Goal: Task Accomplishment & Management: Manage account settings

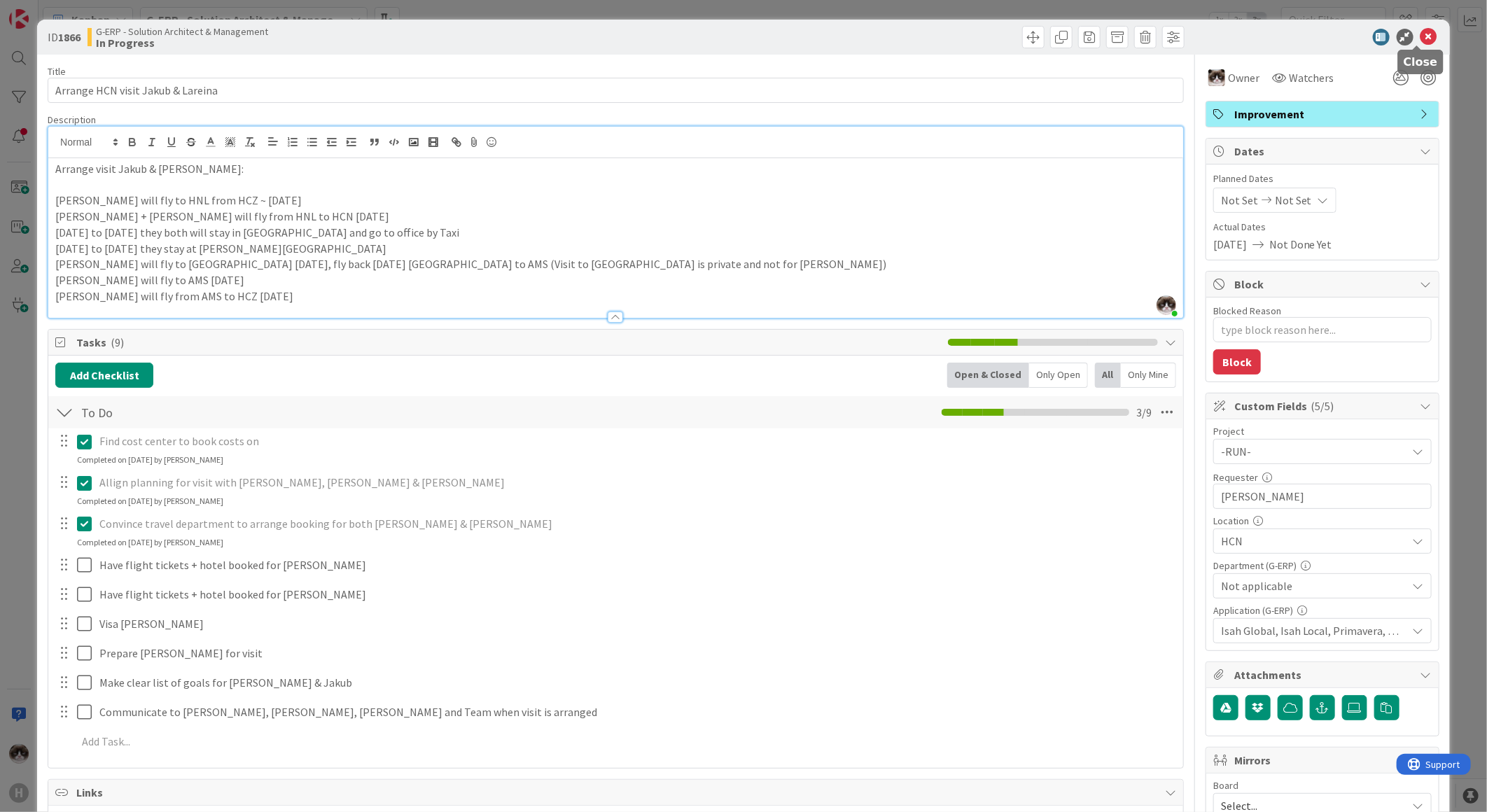
click at [747, 31] on icon at bounding box center [1429, 37] width 17 height 17
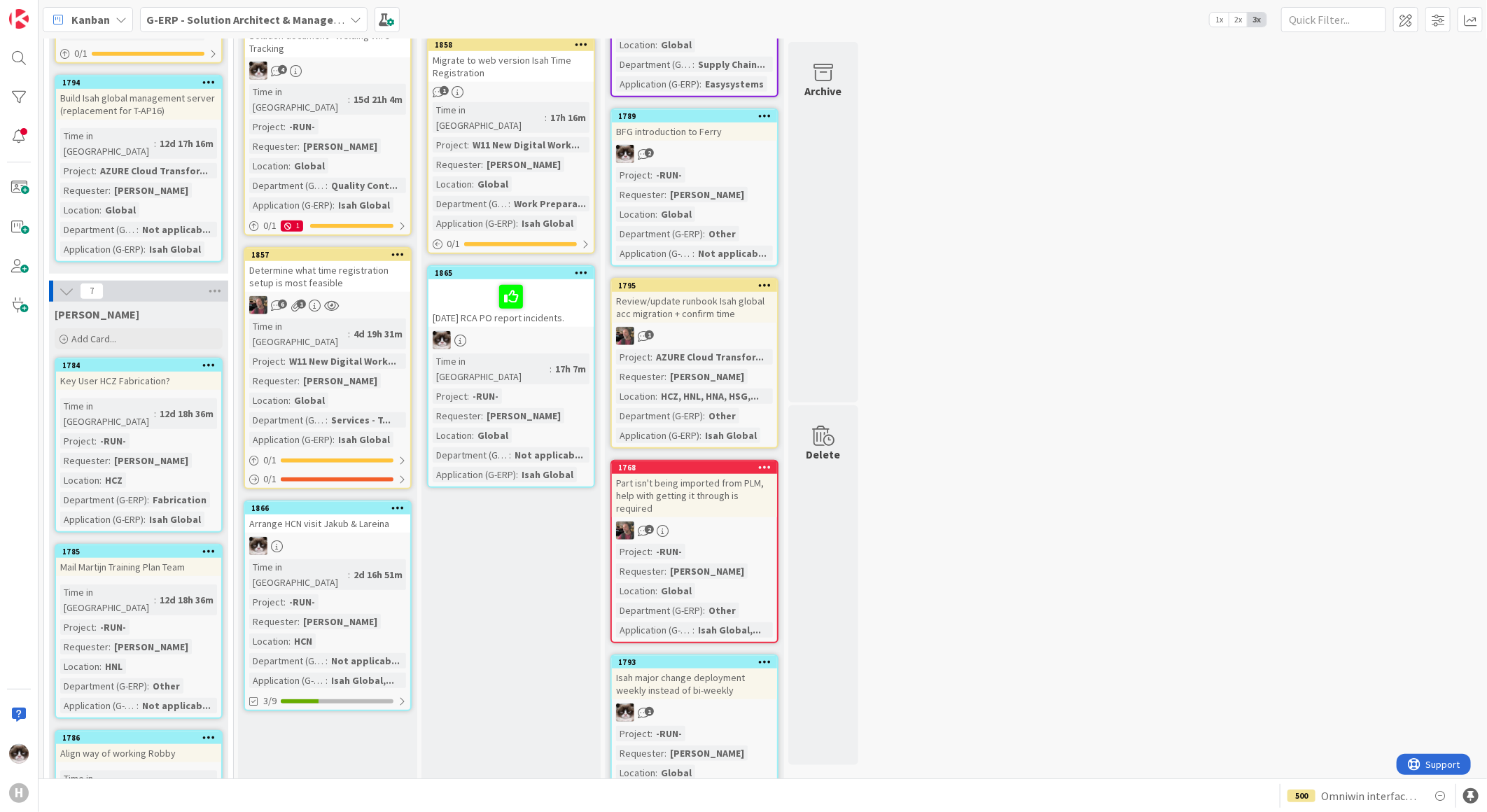
click at [214, 13] on b "G-ERP - Solution Architect & Management" at bounding box center [253, 19] width 214 height 14
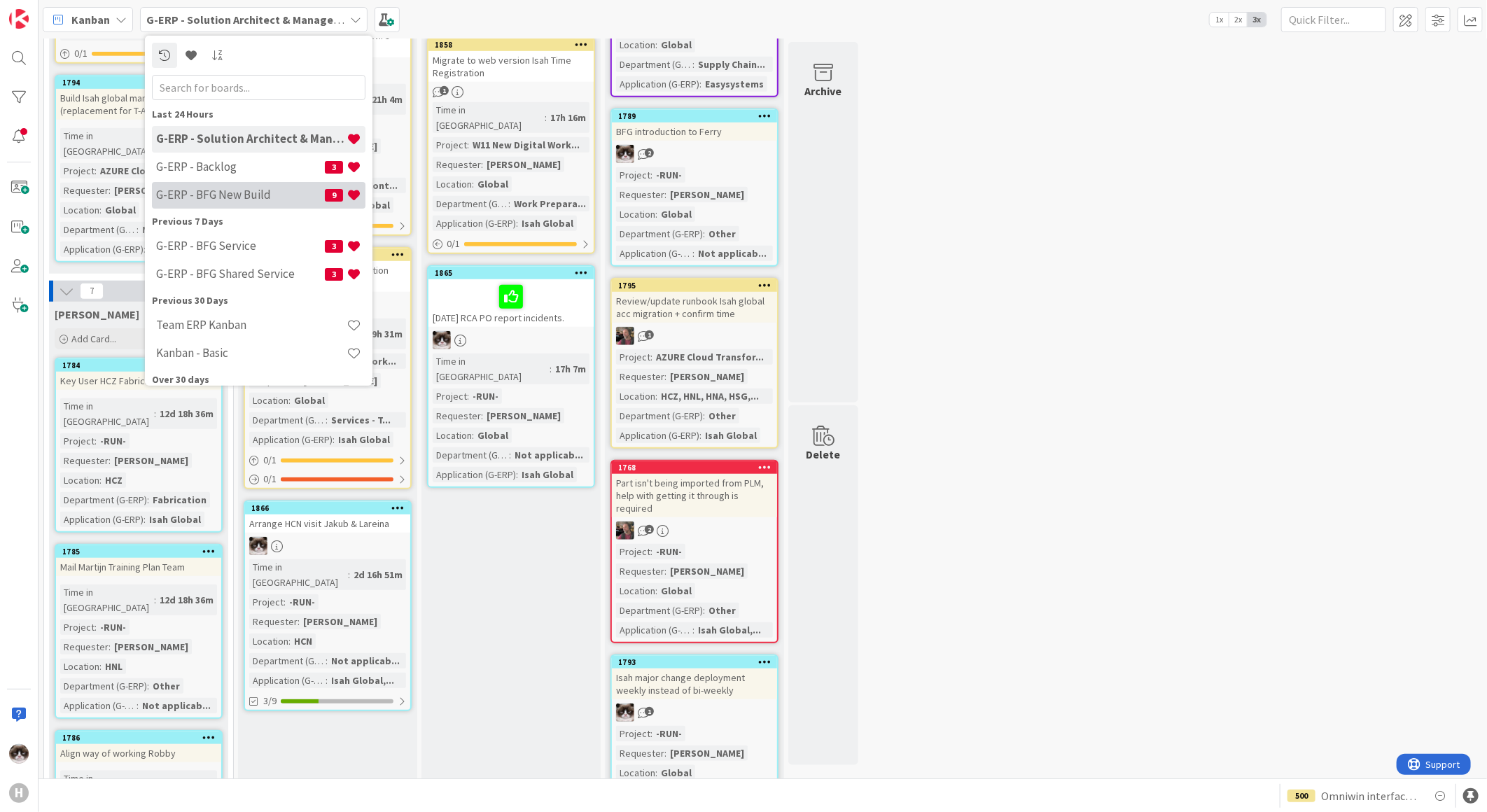
click at [240, 183] on div "G-ERP - BFG New Build 9" at bounding box center [258, 194] width 213 height 27
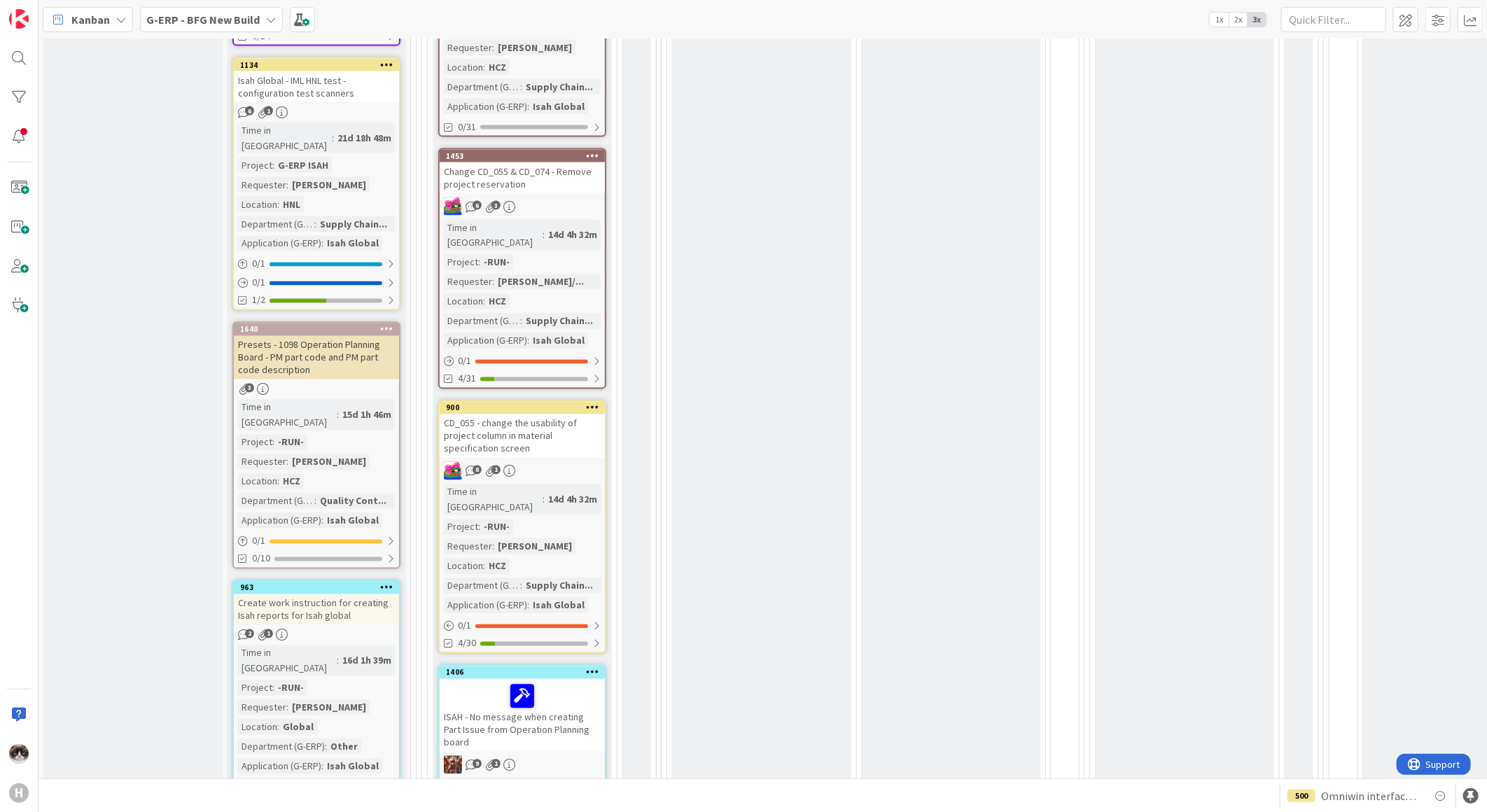
scroll to position [1632, 0]
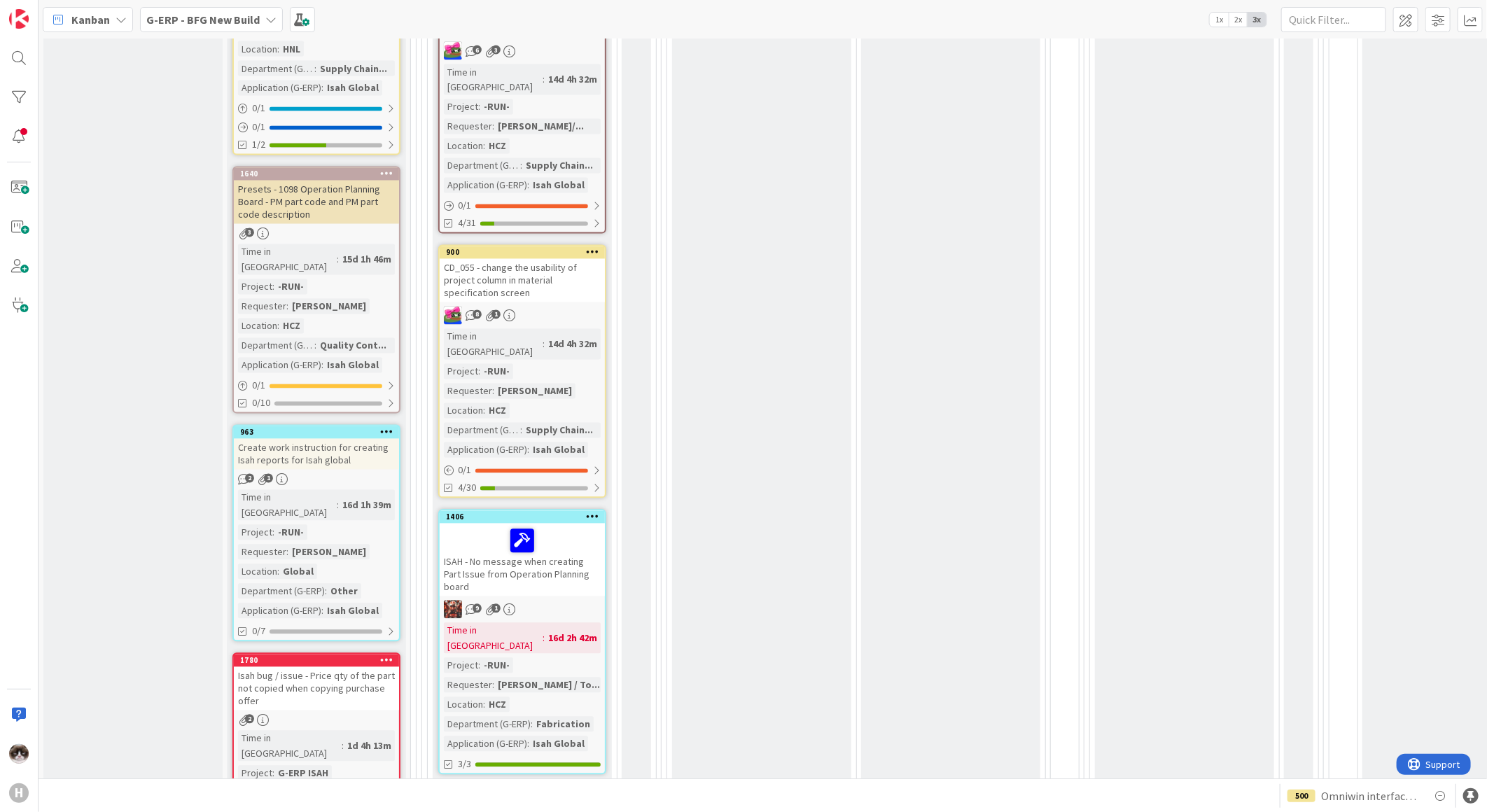
click at [367, 306] on div "2 1" at bounding box center [316, 479] width 165 height 12
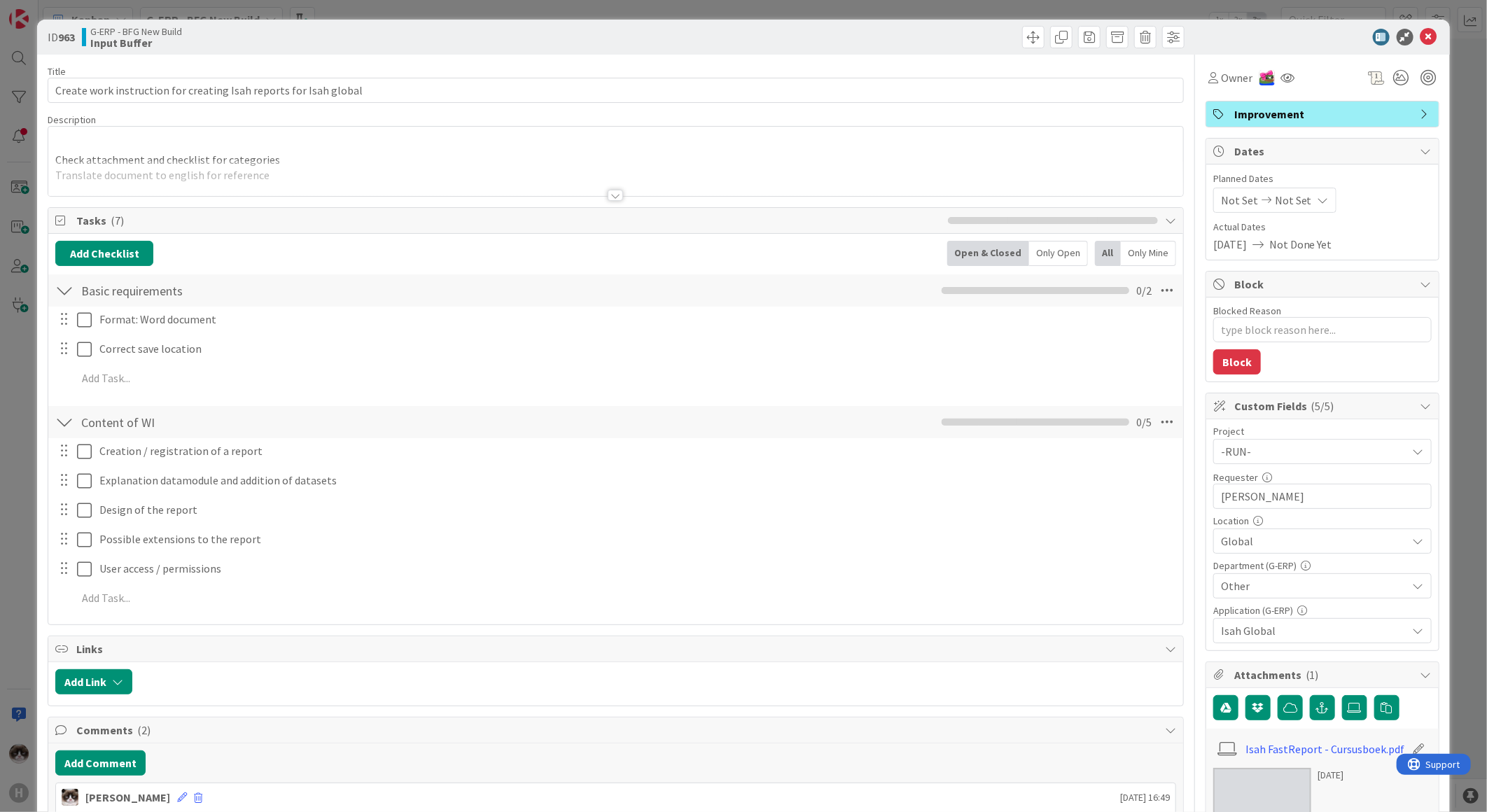
click at [596, 194] on div at bounding box center [616, 177] width 1135 height 36
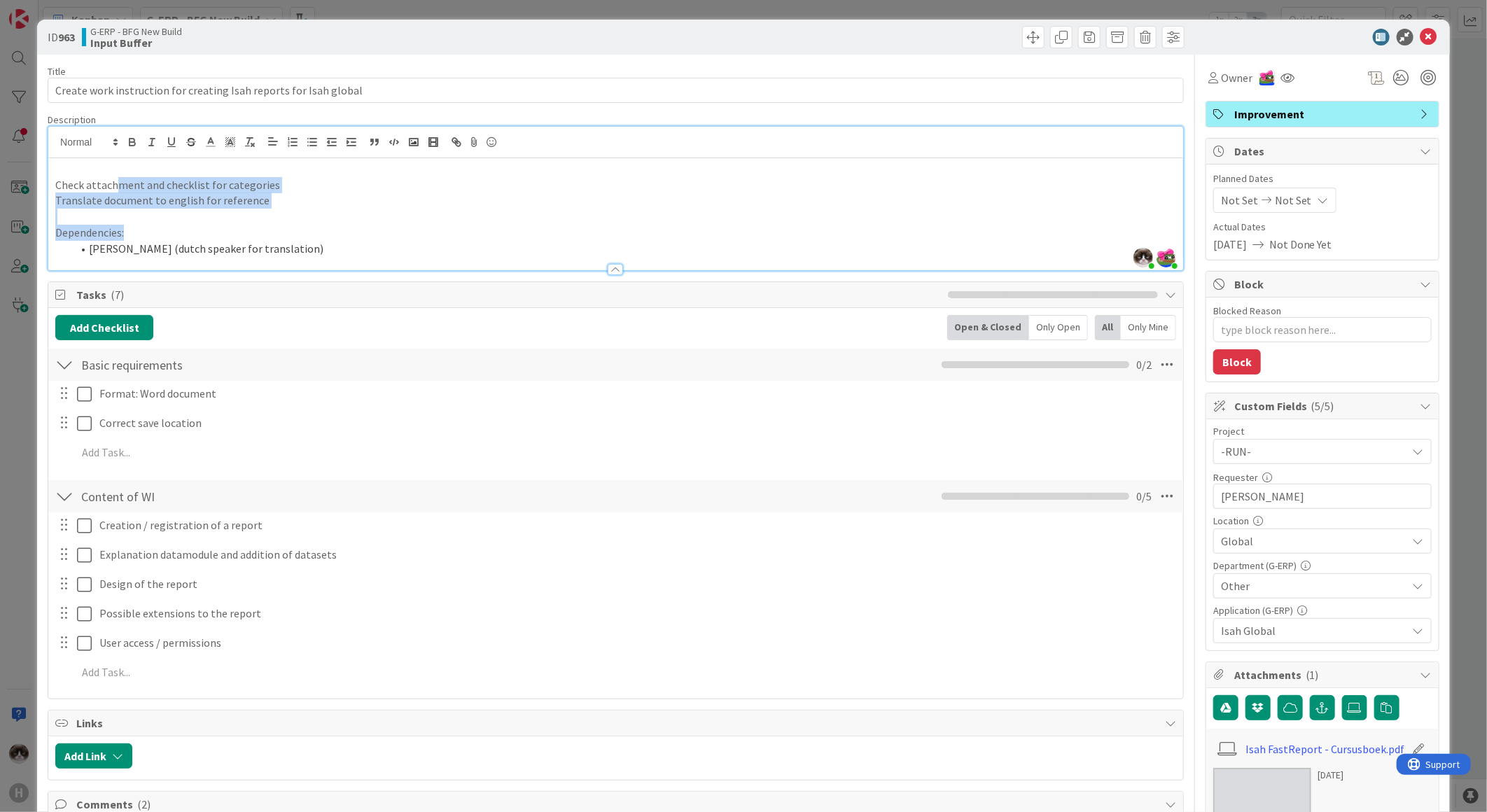
drag, startPoint x: 398, startPoint y: 233, endPoint x: 114, endPoint y: 190, distance: 287.2
click at [114, 190] on div "Check attachment and checklist for categories Translate document to english for…" at bounding box center [616, 214] width 1135 height 112
click at [326, 204] on p "Translate document to english for reference" at bounding box center [616, 200] width 1121 height 17
click at [747, 32] on icon at bounding box center [1429, 37] width 17 height 17
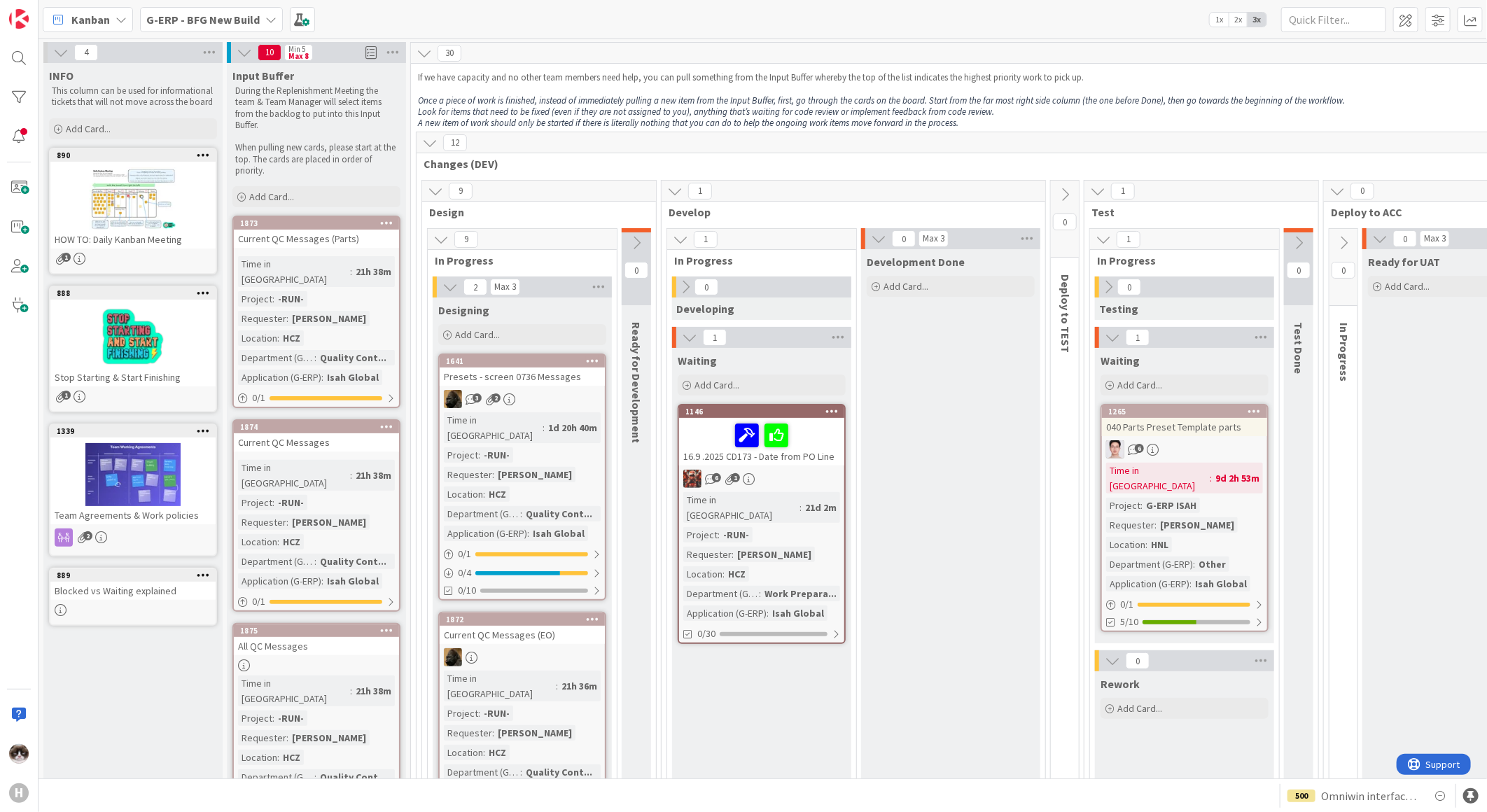
drag, startPoint x: 893, startPoint y: 360, endPoint x: 871, endPoint y: 308, distance: 56.5
drag, startPoint x: 872, startPoint y: 301, endPoint x: 765, endPoint y: 697, distance: 410.2
click at [245, 18] on b "G-ERP - BFG New Build" at bounding box center [202, 19] width 113 height 14
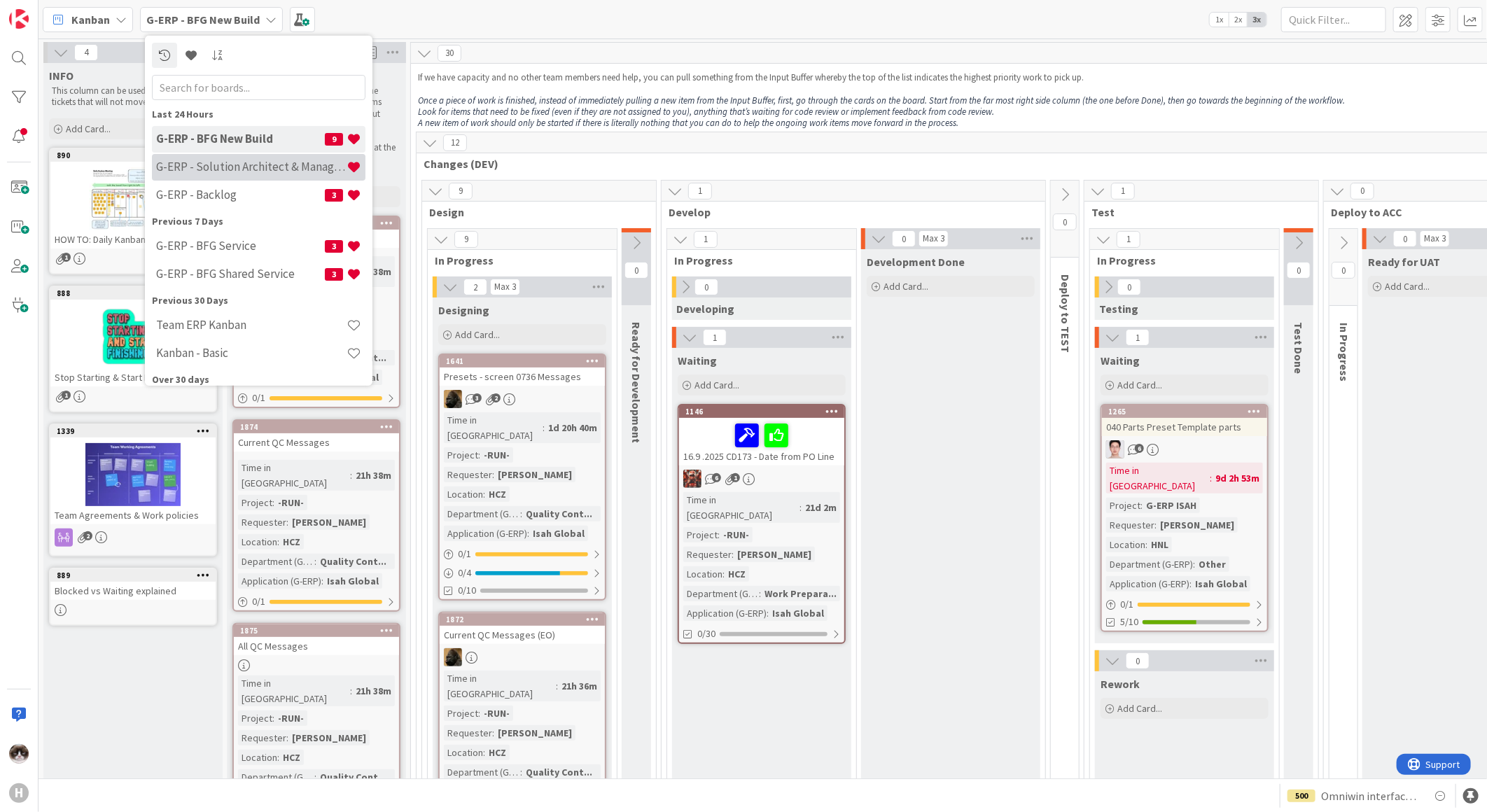
click at [261, 173] on h4 "G-ERP - Solution Architect & Management" at bounding box center [251, 166] width 190 height 14
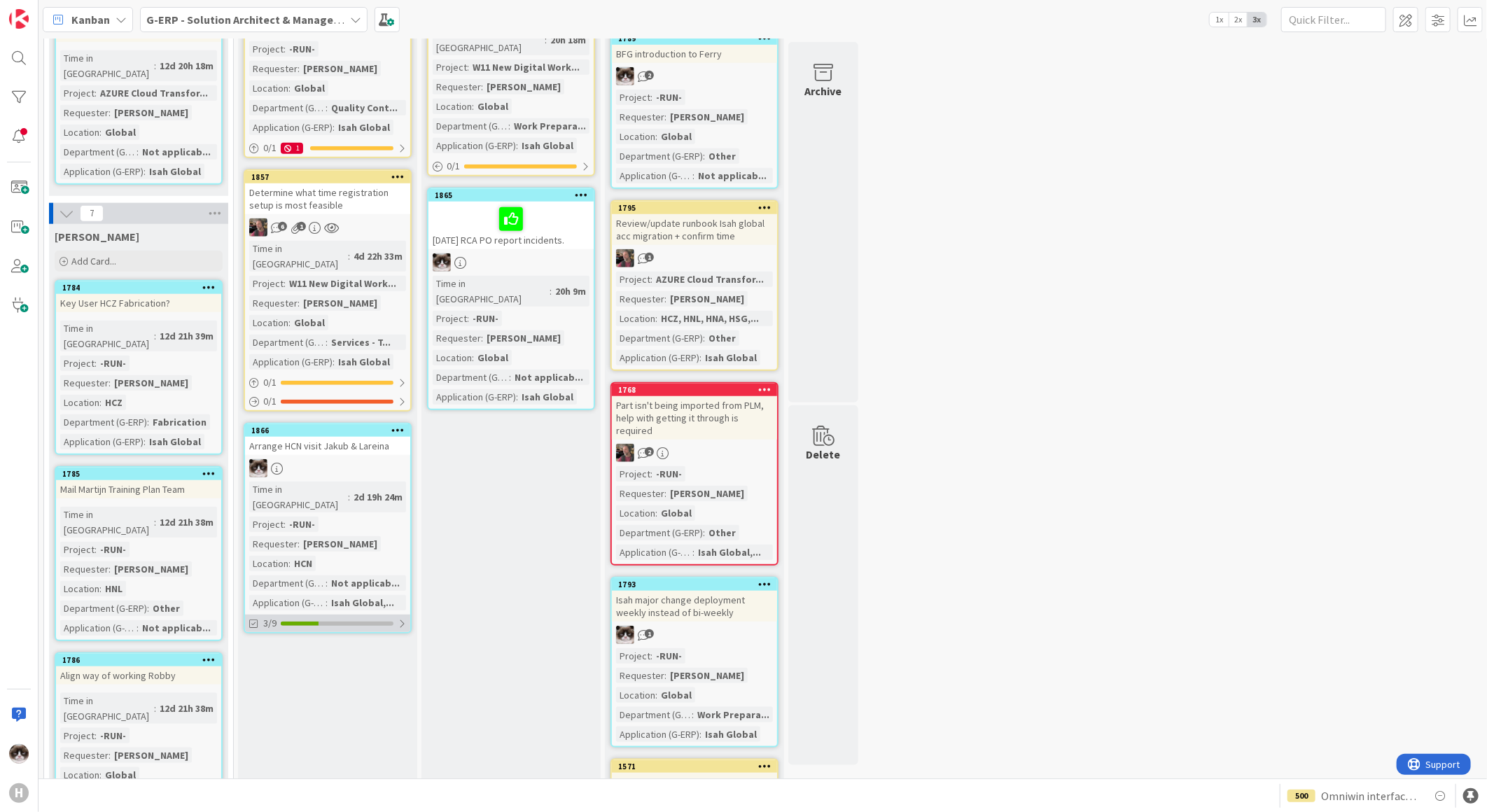
click at [401, 306] on div at bounding box center [402, 624] width 8 height 11
click at [392, 306] on div "Time in Column : 2d 19h 24m Project : -RUN- Requester : [PERSON_NAME] Location …" at bounding box center [327, 546] width 157 height 129
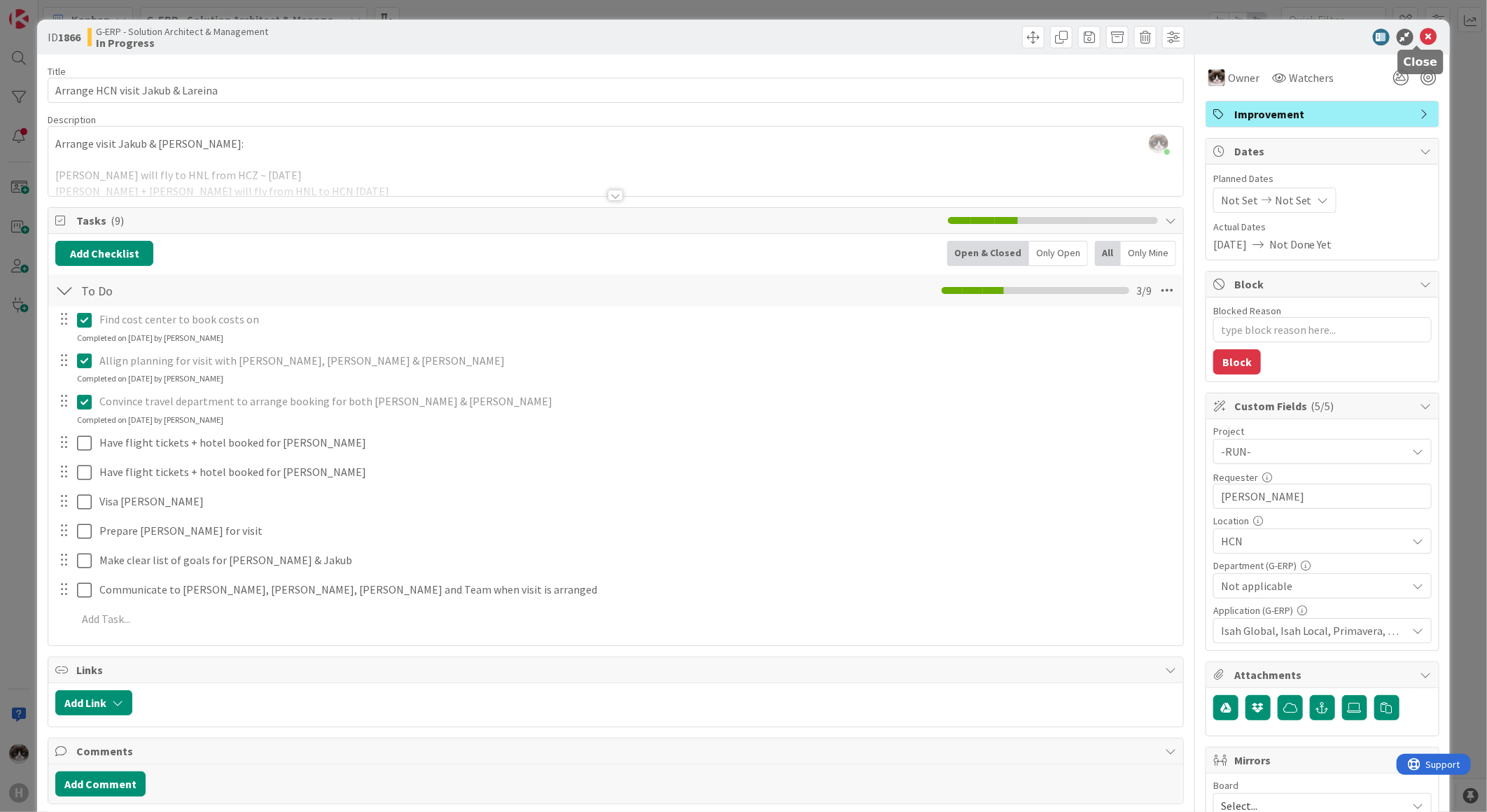
click at [747, 34] on icon at bounding box center [1429, 37] width 17 height 17
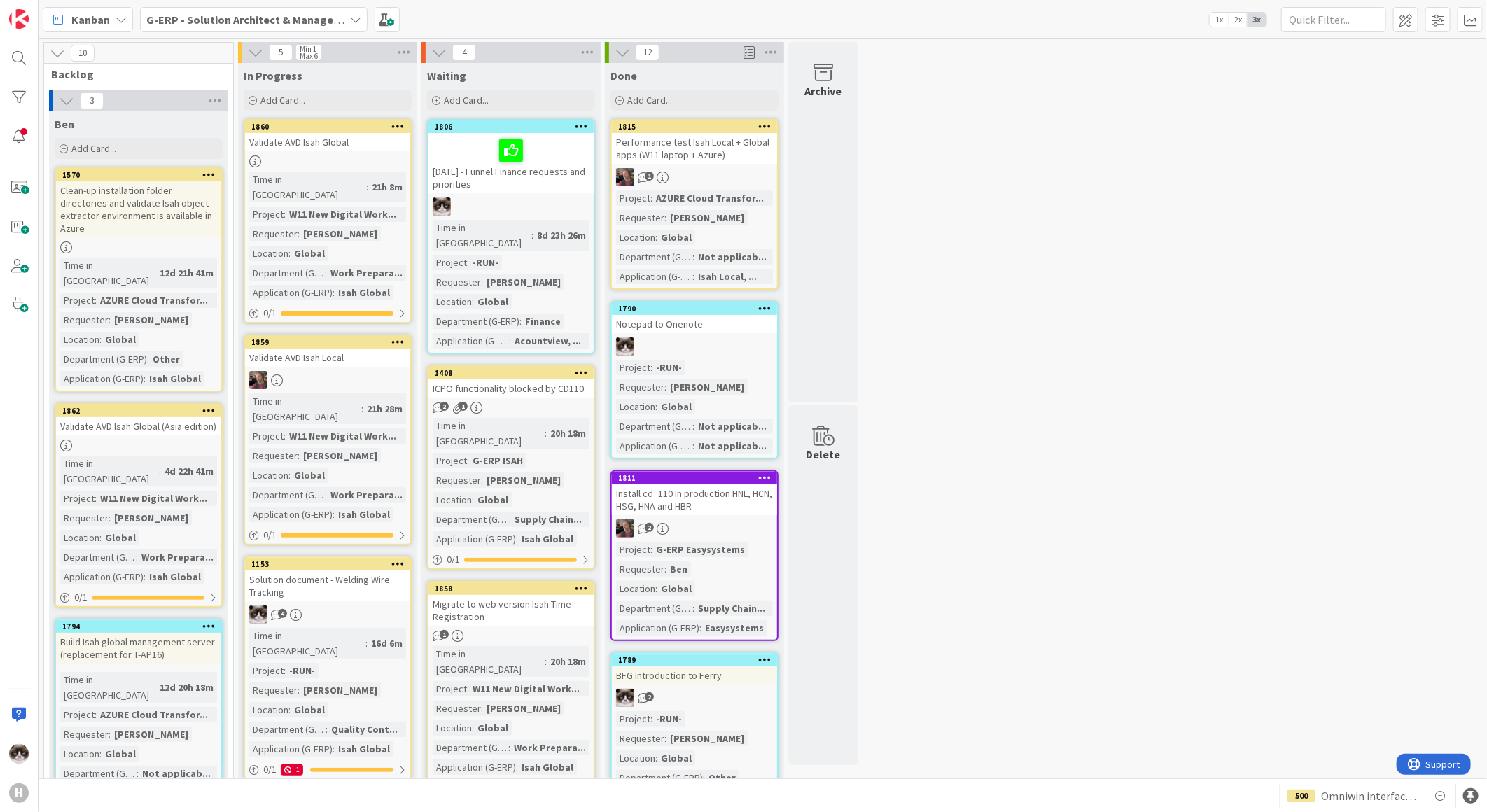
click at [380, 155] on div at bounding box center [328, 161] width 165 height 12
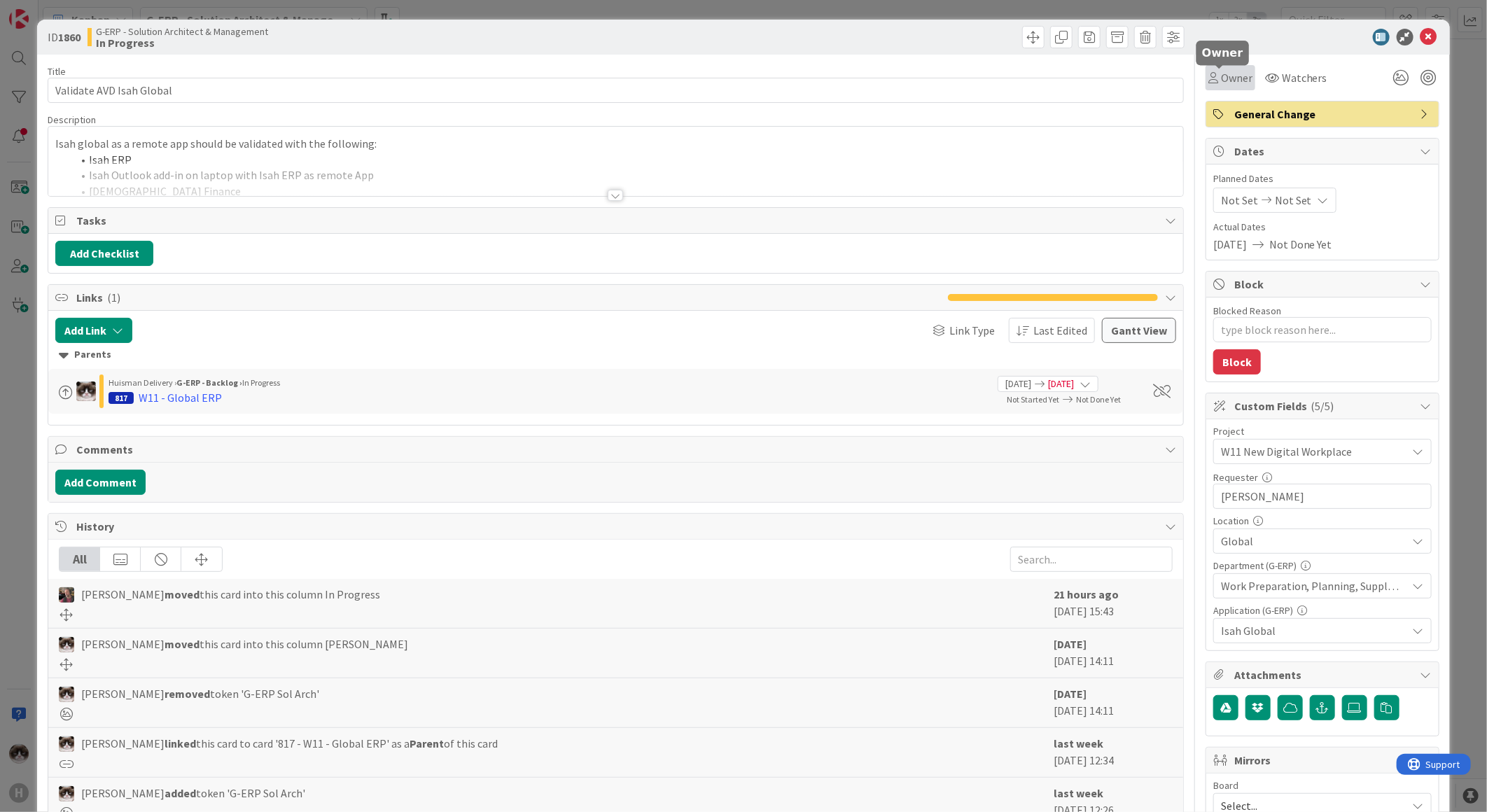
click at [747, 81] on span "Owner" at bounding box center [1237, 77] width 31 height 17
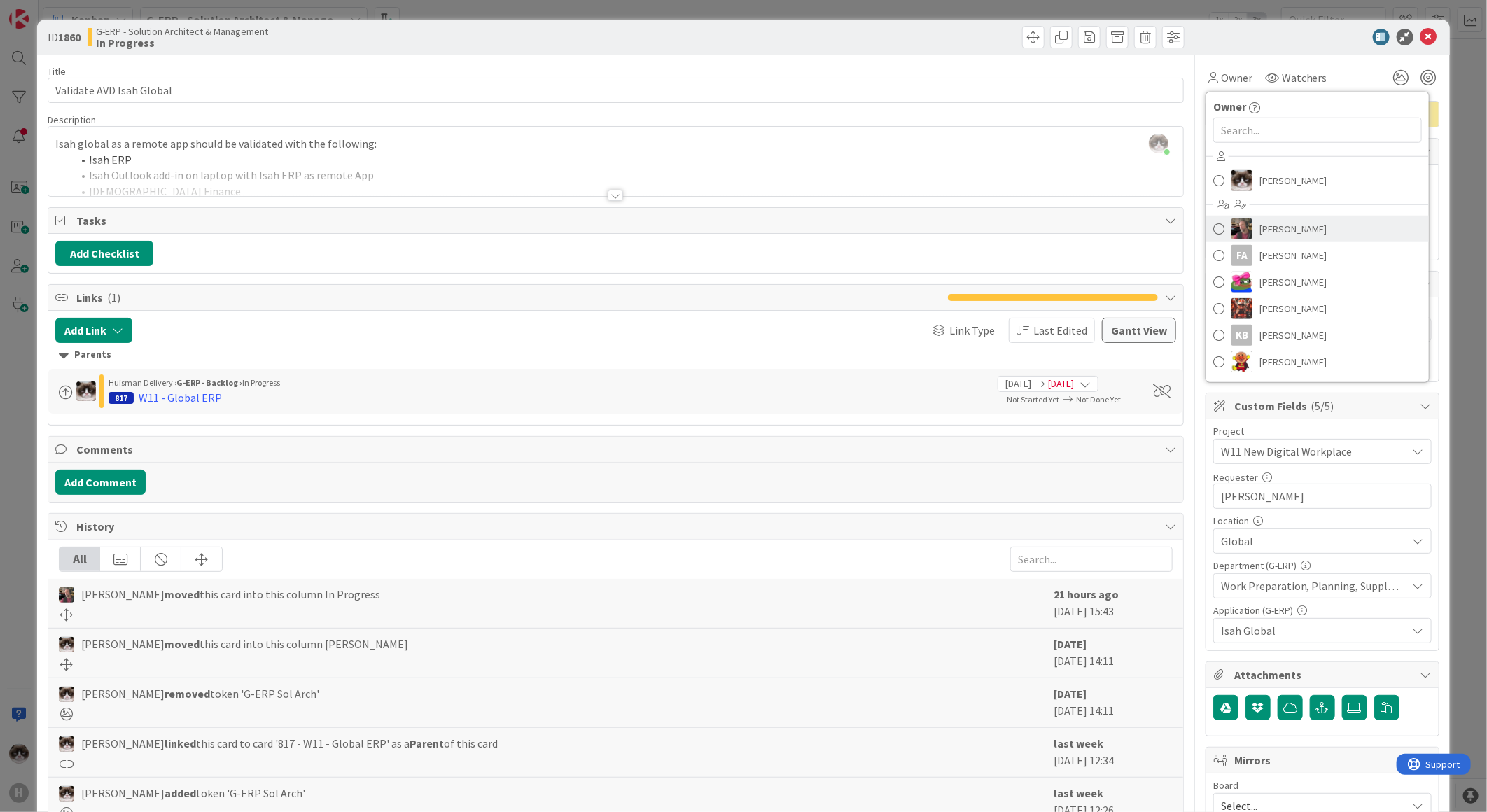
click at [747, 225] on span "[PERSON_NAME]" at bounding box center [1294, 229] width 68 height 21
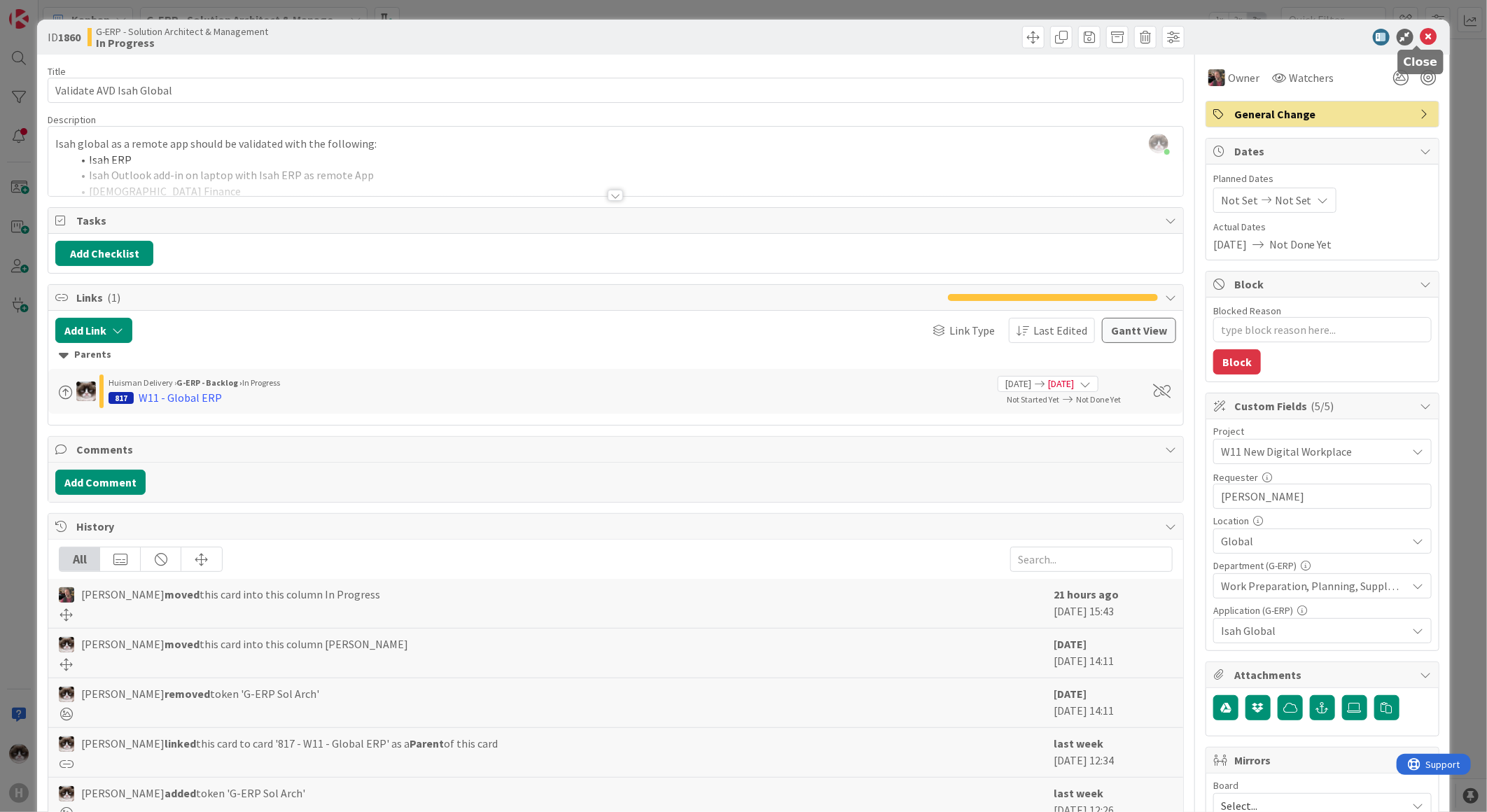
click at [747, 31] on icon at bounding box center [1429, 37] width 17 height 17
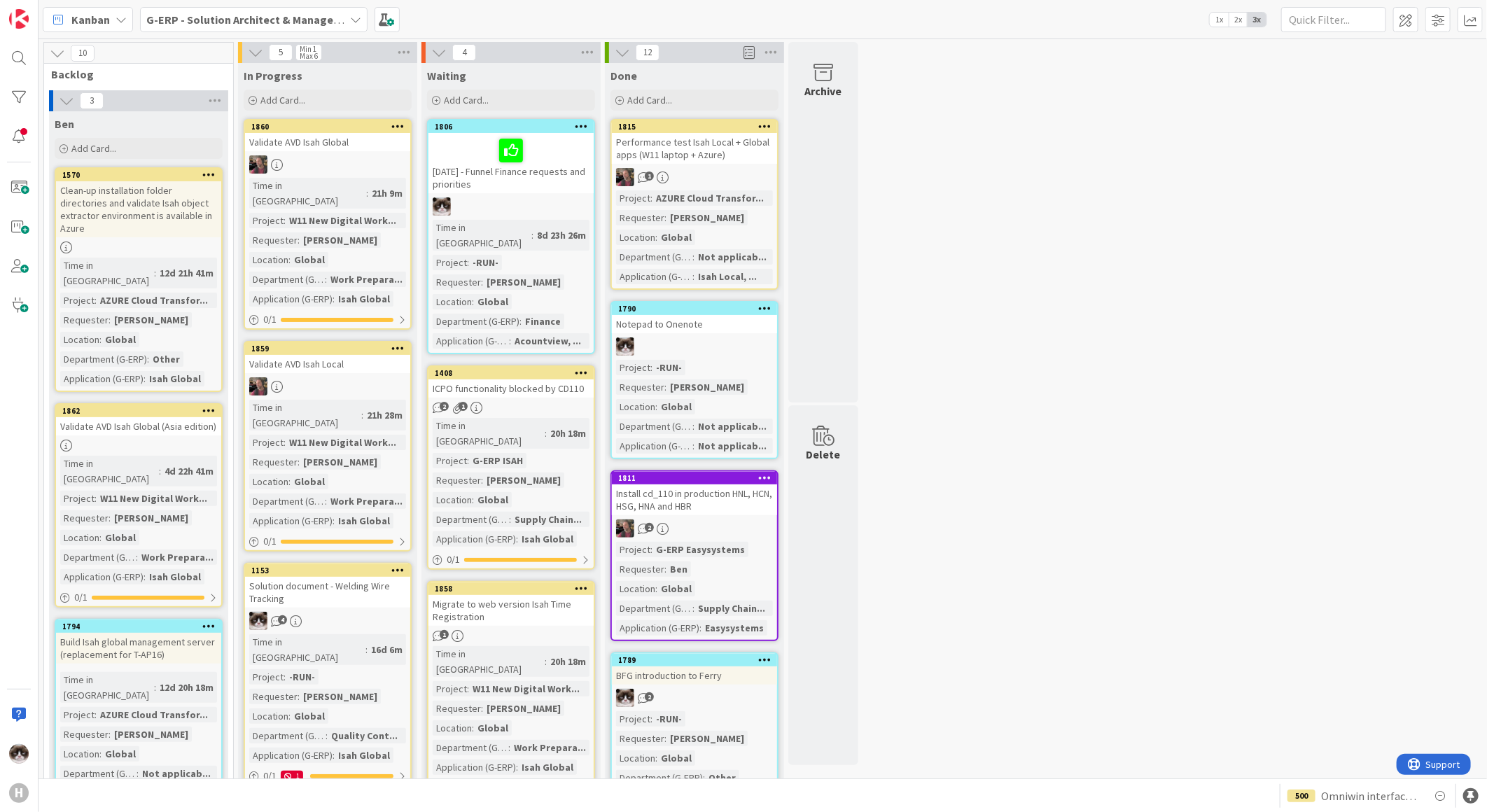
click at [286, 14] on b "G-ERP - Solution Architect & Management" at bounding box center [253, 19] width 214 height 14
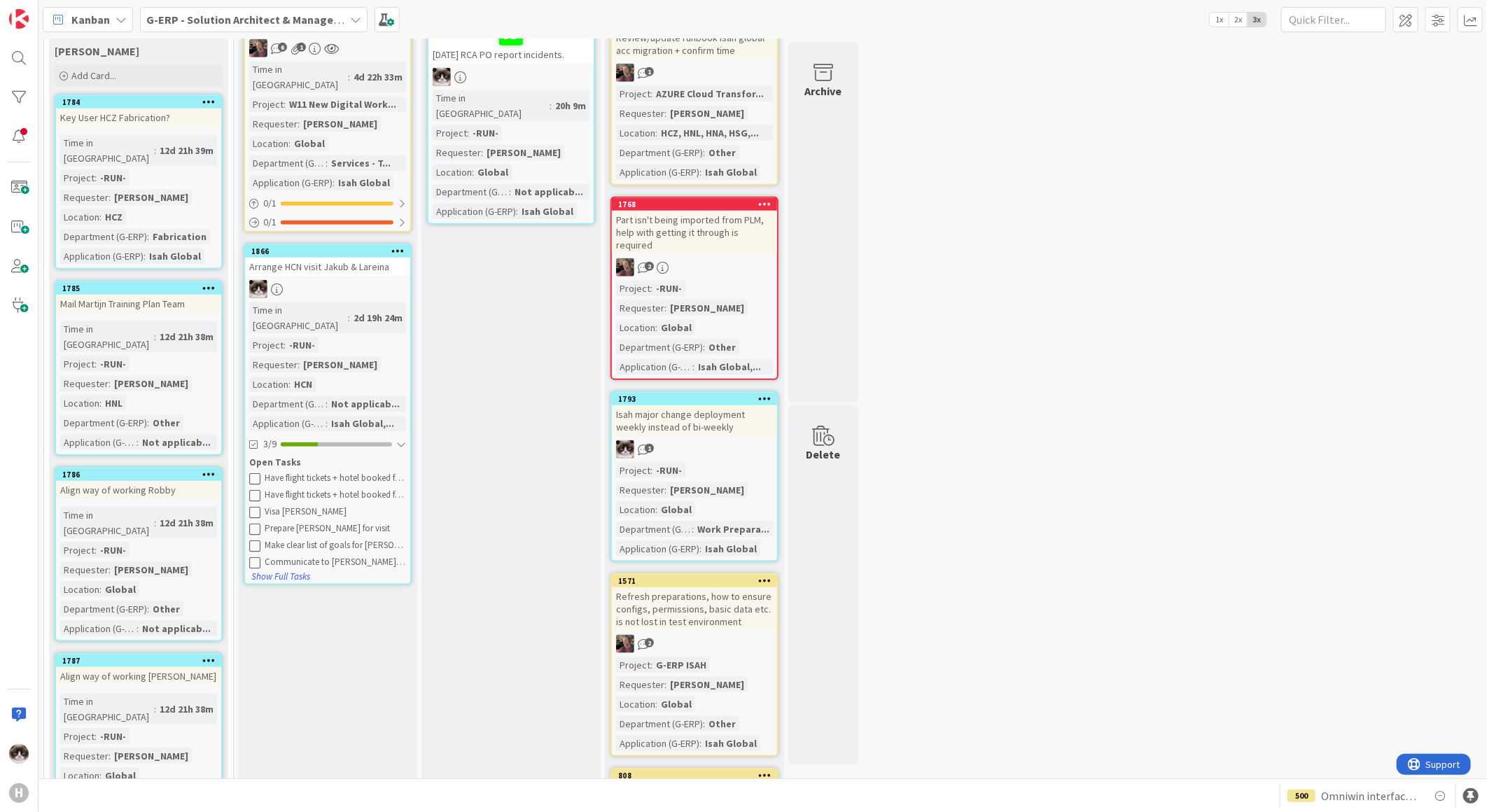
scroll to position [574, 0]
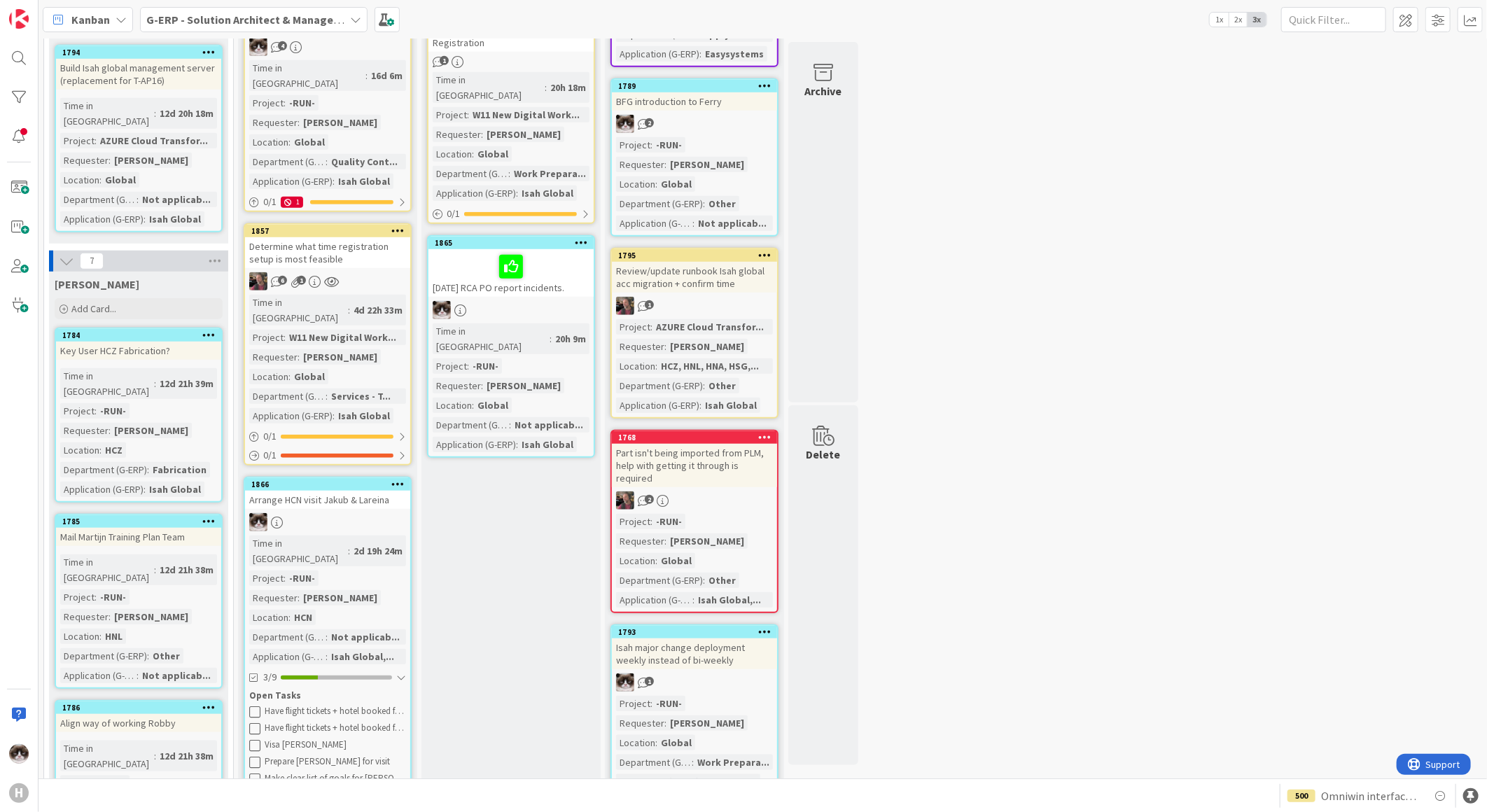
click at [213, 306] on icon at bounding box center [209, 334] width 13 height 10
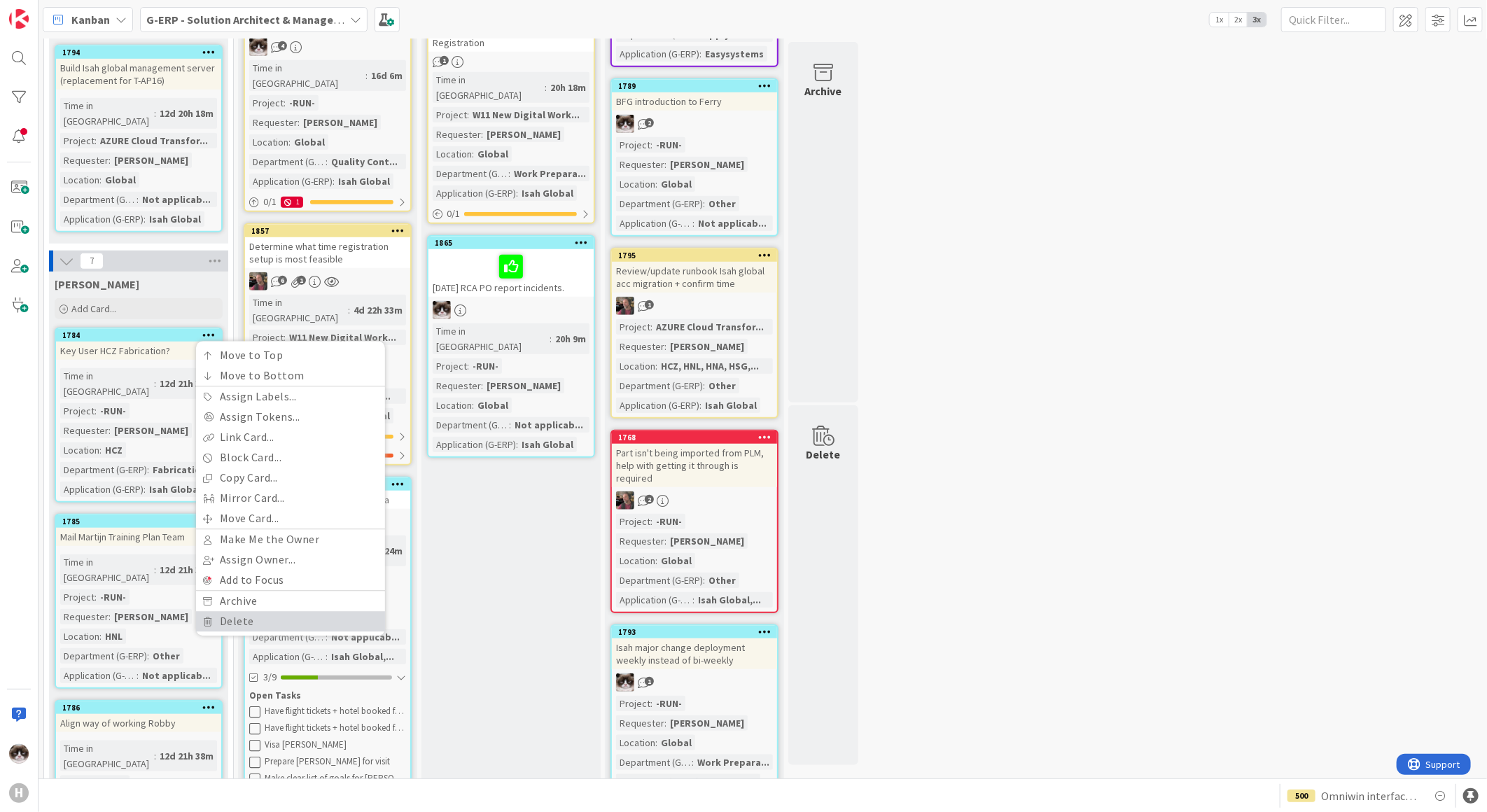
click at [230, 306] on link "Delete" at bounding box center [290, 622] width 189 height 20
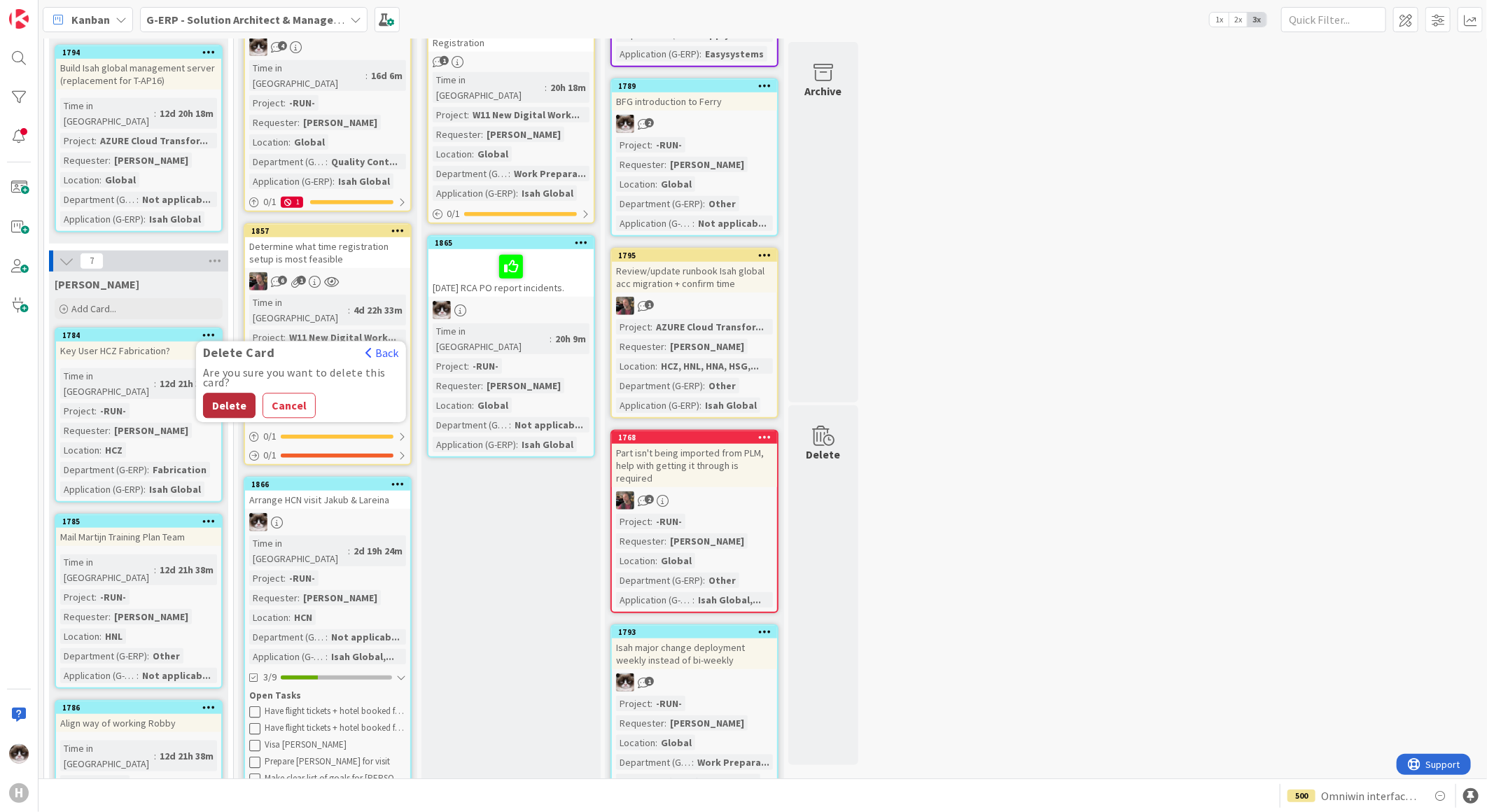
click at [222, 306] on button "Delete" at bounding box center [229, 405] width 52 height 25
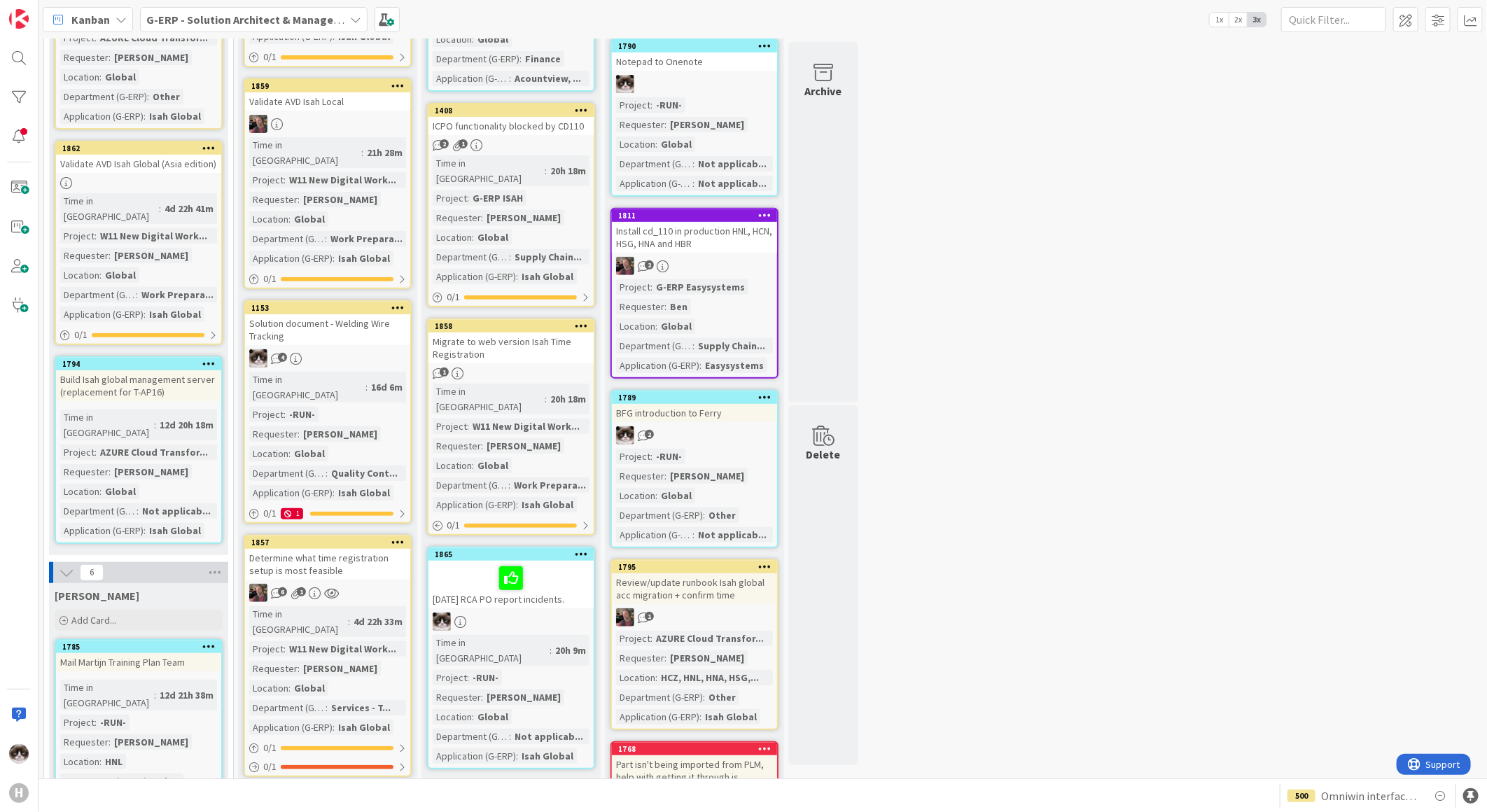
scroll to position [0, 0]
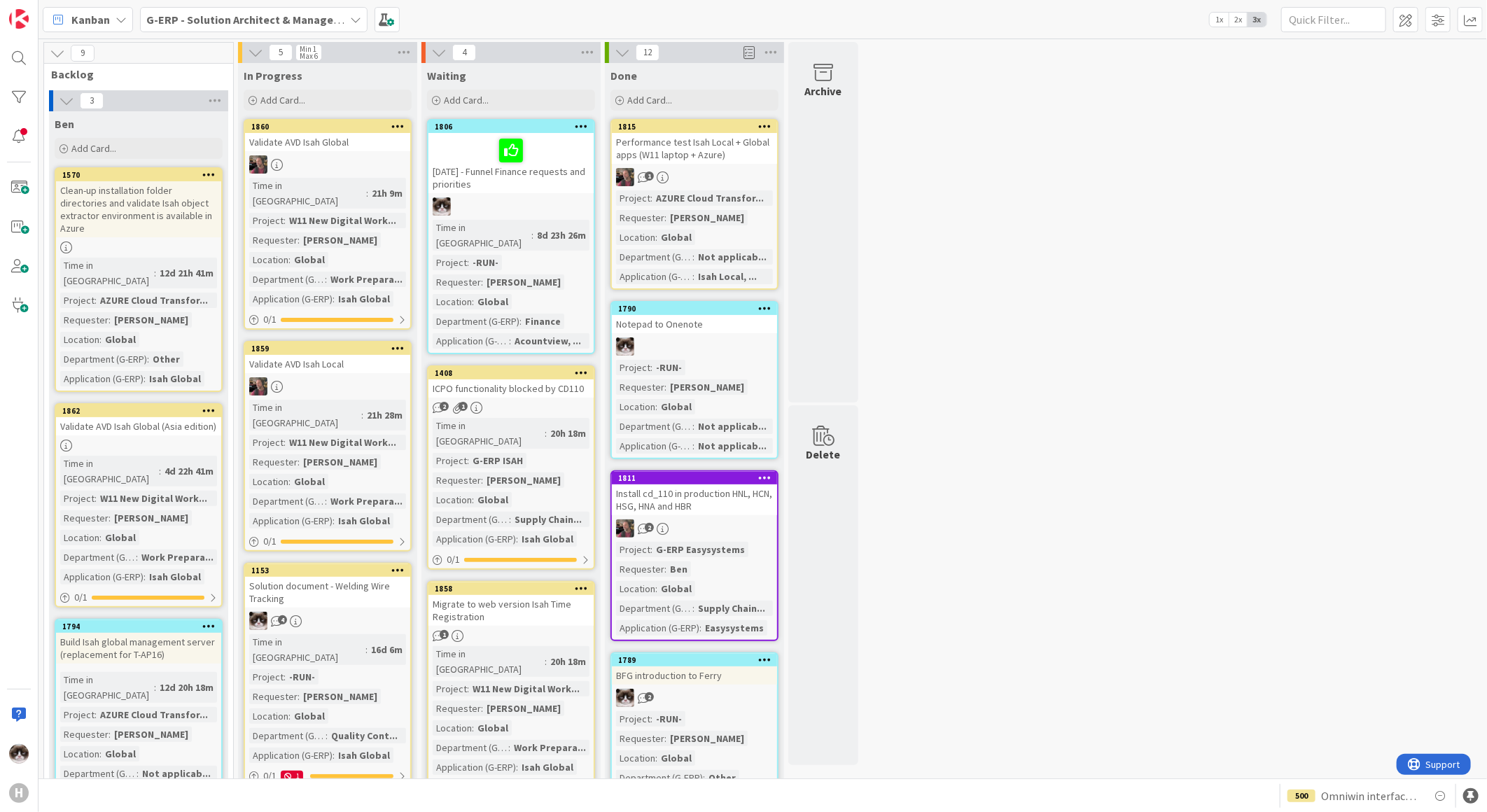
click at [227, 15] on b "G-ERP - Solution Architect & Management" at bounding box center [253, 19] width 214 height 14
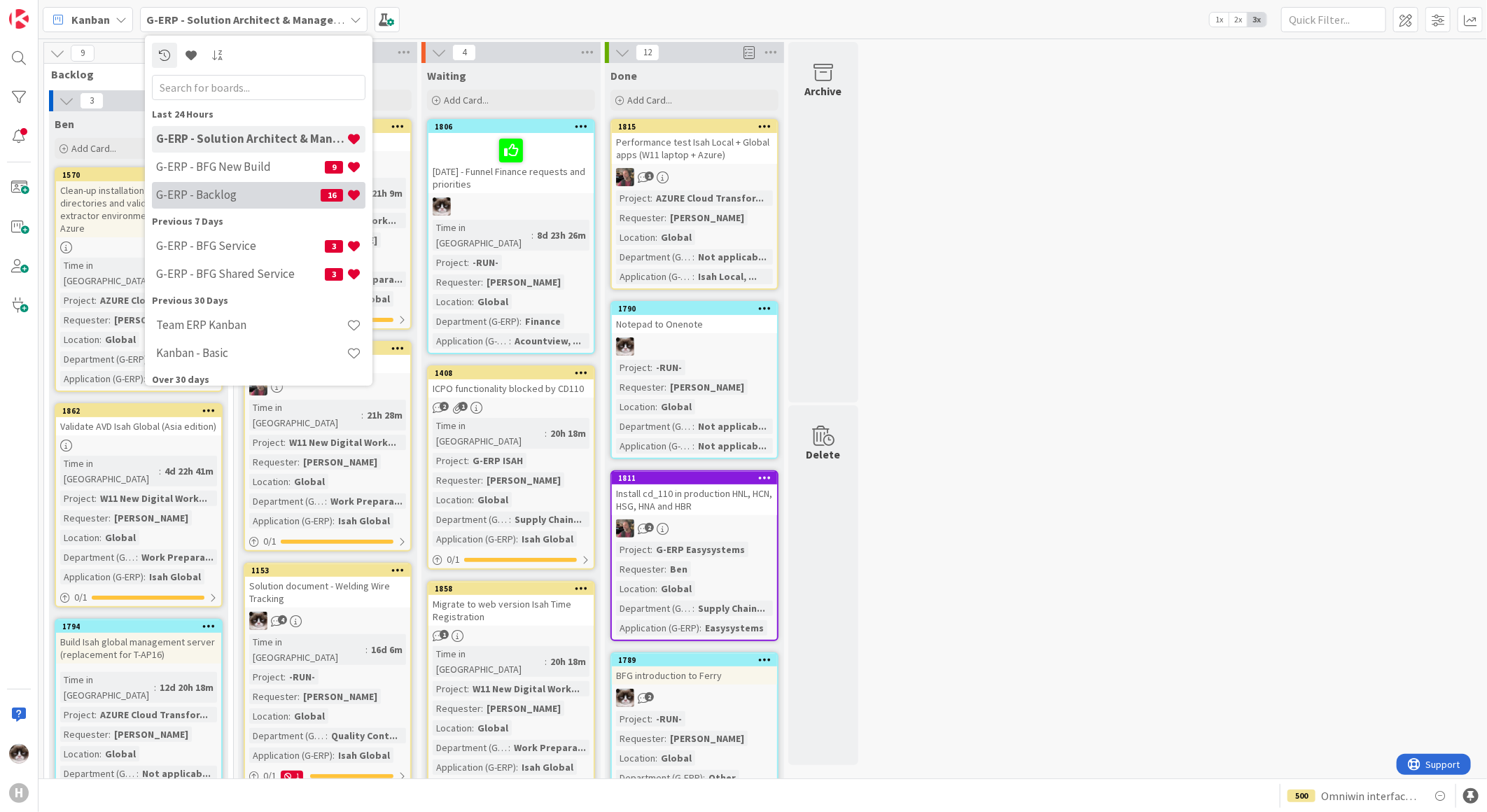
click at [219, 193] on h4 "G-ERP - Backlog" at bounding box center [238, 194] width 165 height 14
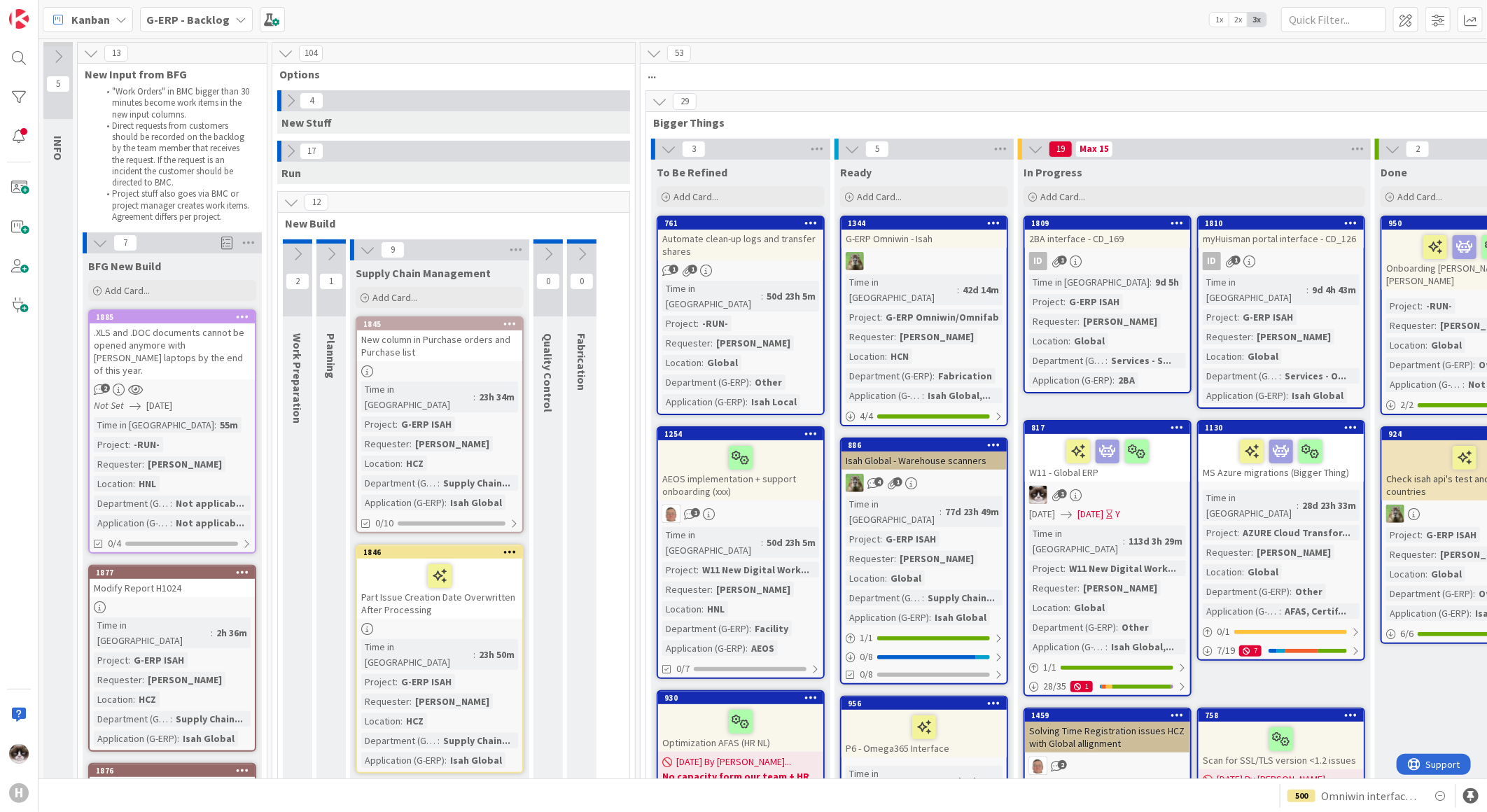
click at [292, 212] on div "12" at bounding box center [453, 202] width 351 height 21
click at [289, 197] on icon at bounding box center [291, 202] width 16 height 16
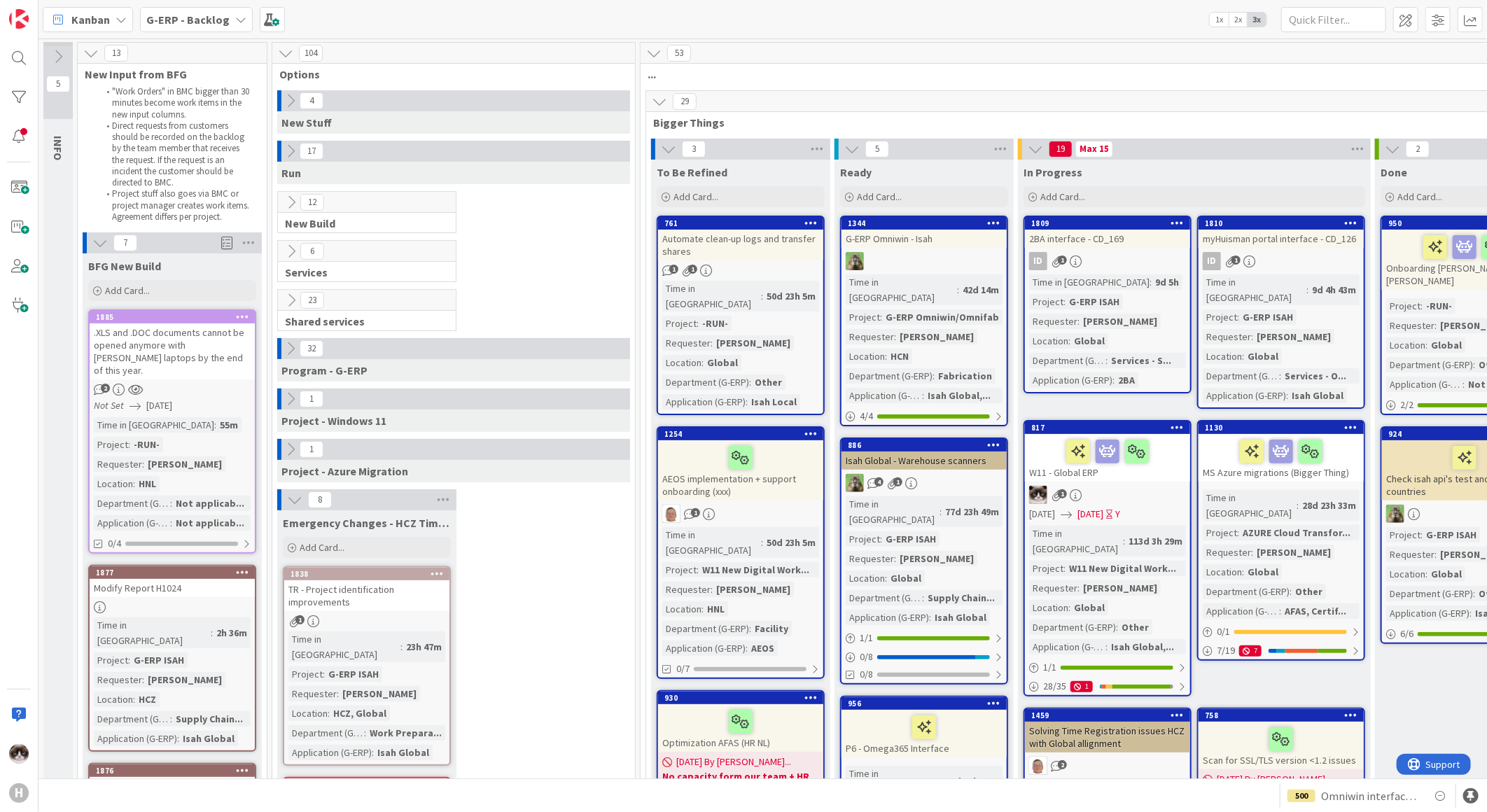
click at [295, 108] on button at bounding box center [290, 101] width 18 height 18
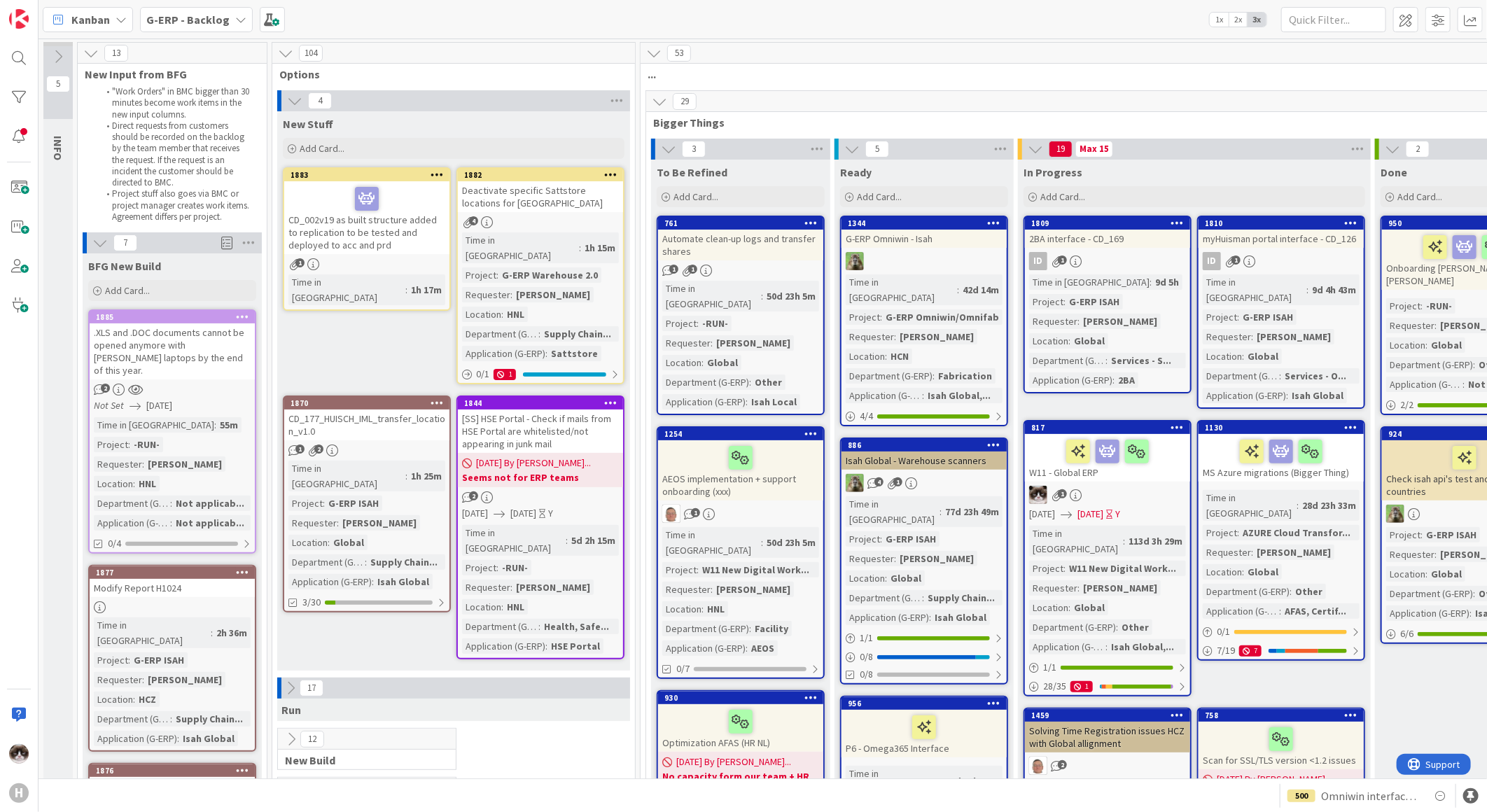
drag, startPoint x: 312, startPoint y: 312, endPoint x: 292, endPoint y: 313, distance: 20.0
drag, startPoint x: 292, startPoint y: 313, endPoint x: 894, endPoint y: 121, distance: 631.9
click at [747, 121] on span "Bigger Things" at bounding box center [1097, 122] width 889 height 14
click at [747, 197] on div "Add Card..." at bounding box center [741, 197] width 168 height 21
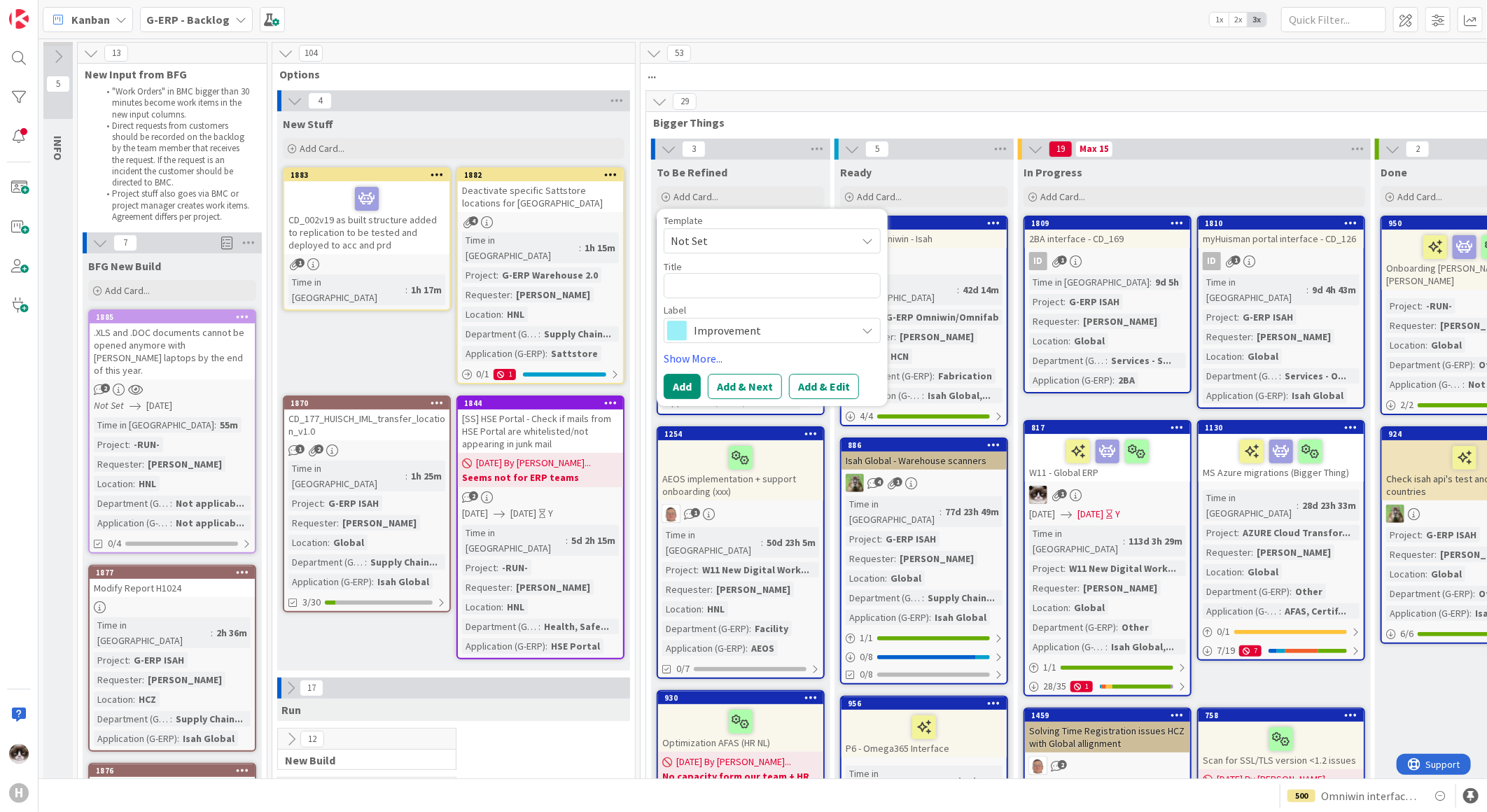
click at [412, 306] on div "New Stuff Add Card... 1882 Deactivate specific Sattstore locations for Lalesse …" at bounding box center [454, 390] width 353 height 559
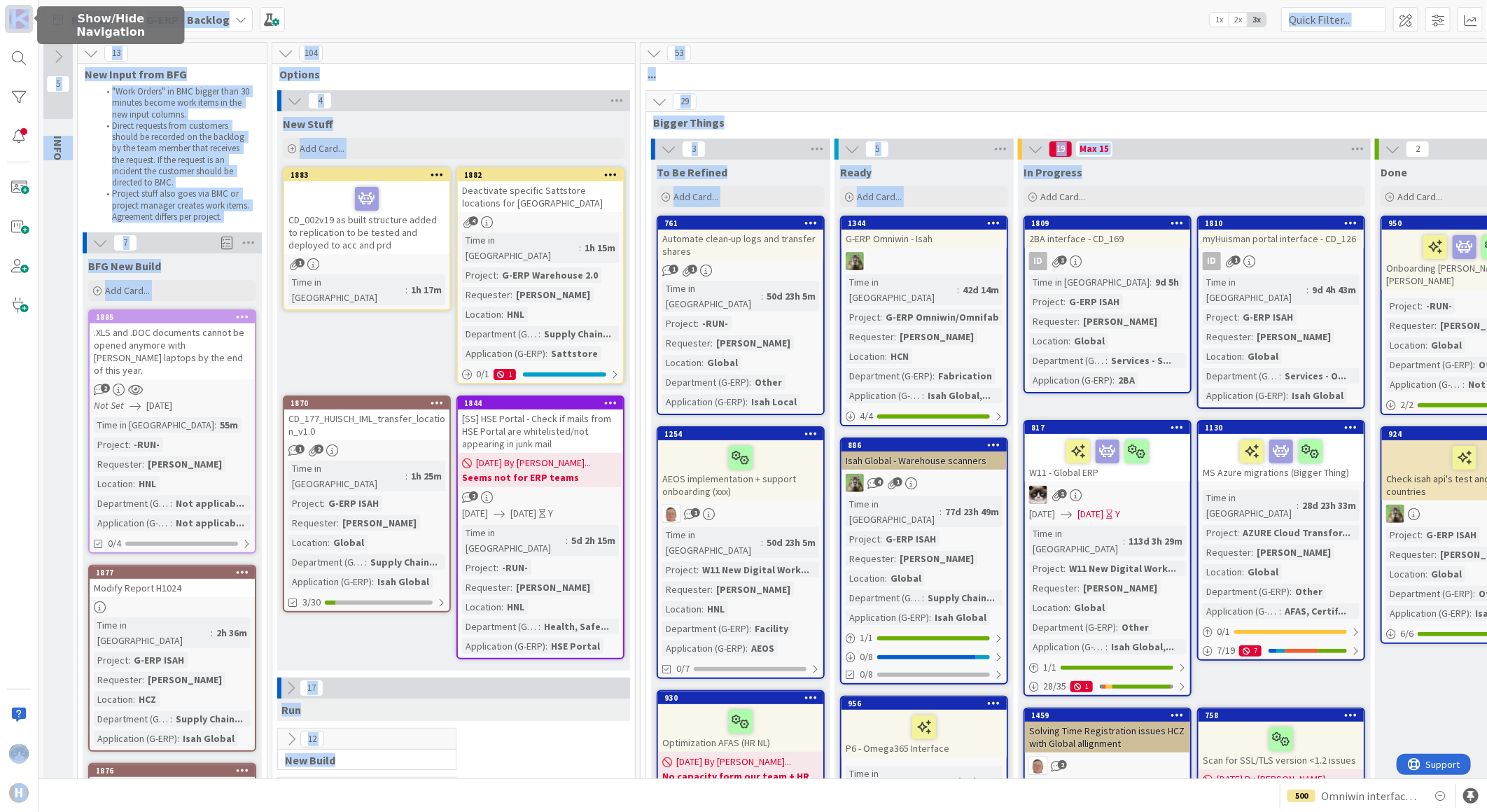
drag, startPoint x: 1136, startPoint y: 178, endPoint x: 25, endPoint y: 25, distance: 1121.5
click at [25, 25] on div "H Kanban G-ERP - Backlog 1x 2x 3x 5 INFO This column contains information cards…" at bounding box center [744, 406] width 1487 height 812
click at [747, 175] on div "In Progress" at bounding box center [1195, 172] width 342 height 14
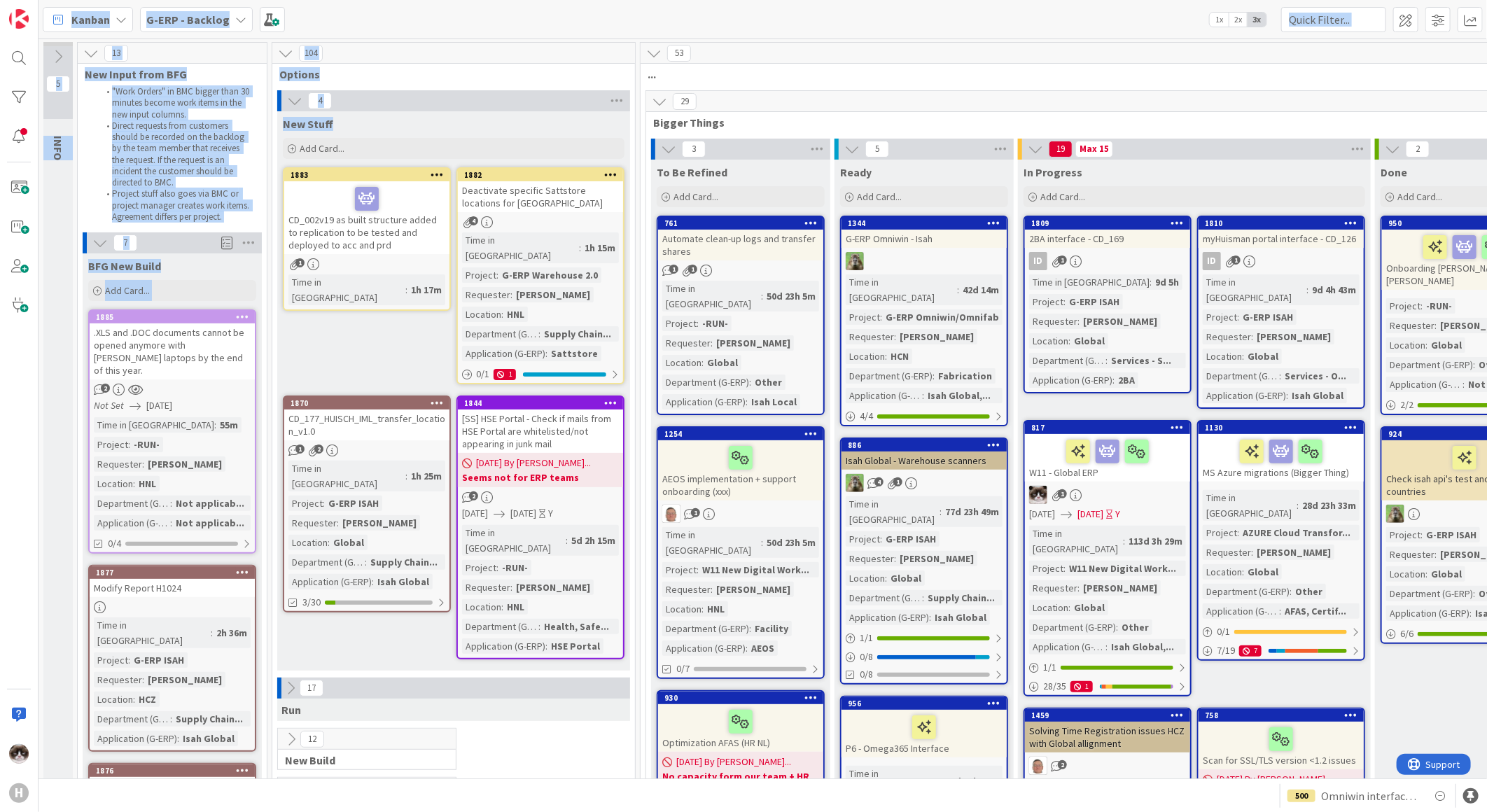
drag, startPoint x: 350, startPoint y: 131, endPoint x: 50, endPoint y: 13, distance: 322.4
click at [50, 13] on div "Kanban G-ERP - Backlog 1x 2x 3x 5 INFO This column contains information cards t…" at bounding box center [763, 406] width 1448 height 812
drag, startPoint x: 50, startPoint y: 13, endPoint x: 339, endPoint y: 73, distance: 295.2
click at [339, 73] on span "Options" at bounding box center [448, 73] width 338 height 14
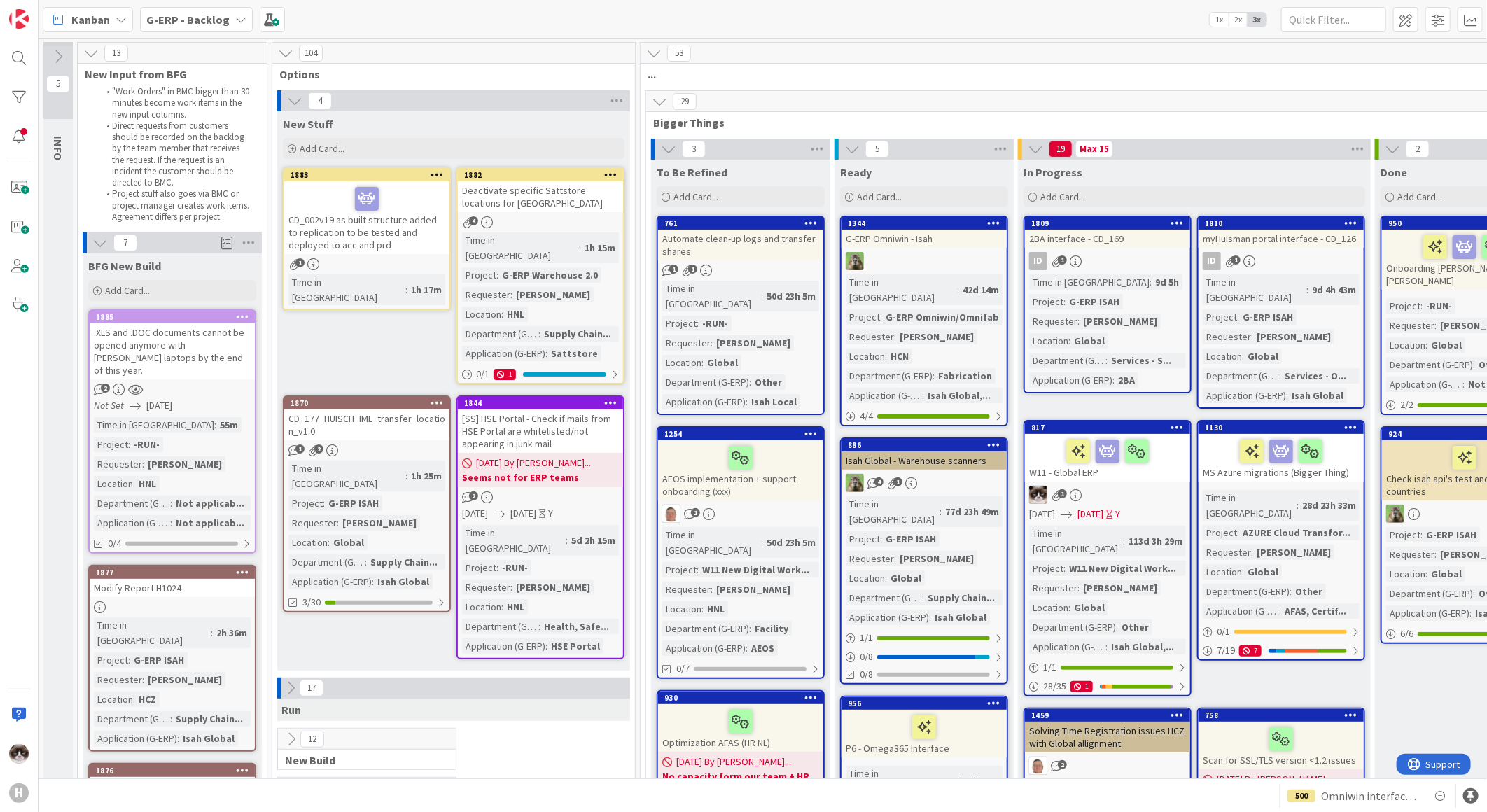
click at [339, 73] on span "Options" at bounding box center [448, 73] width 338 height 14
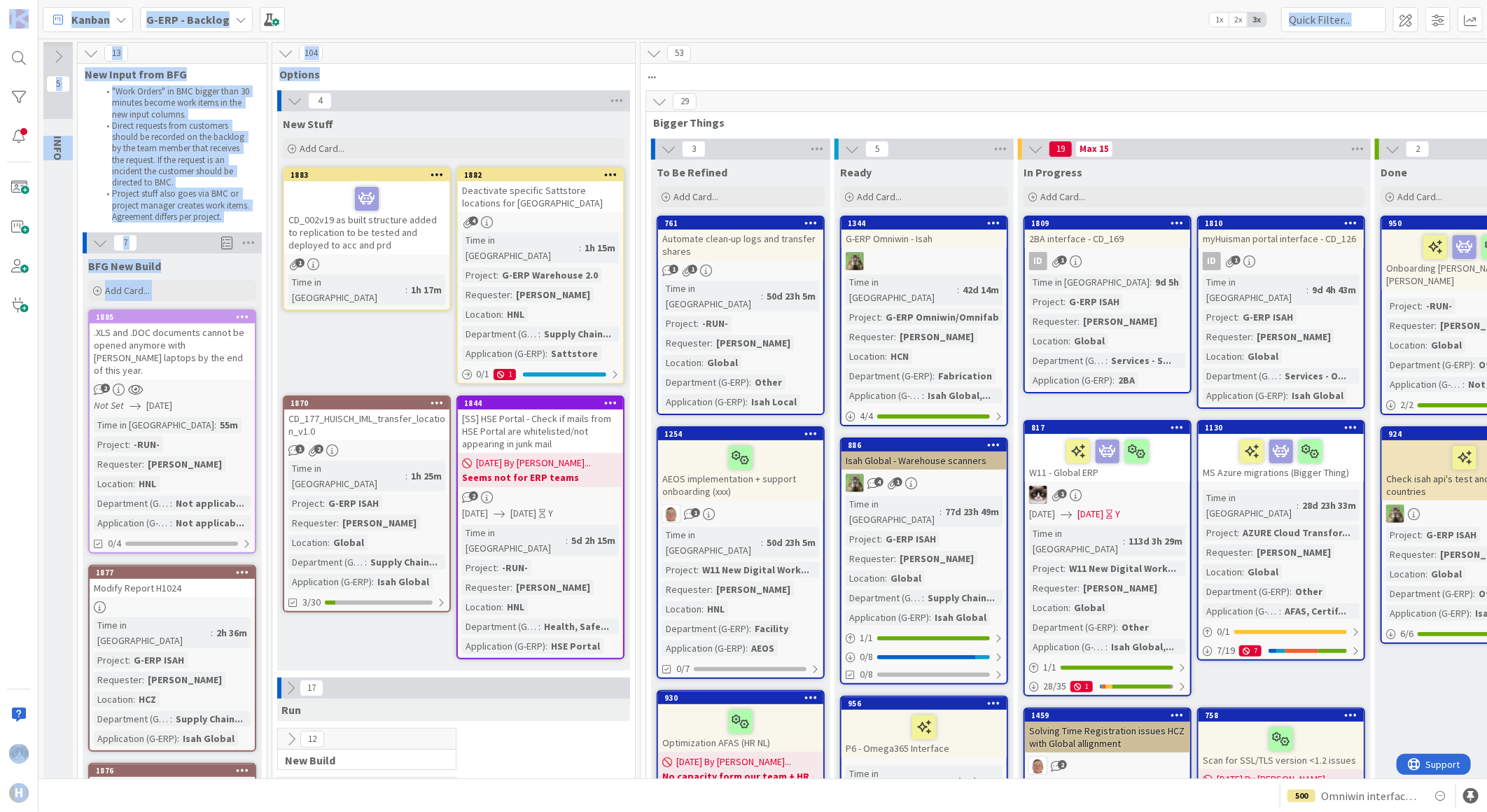
drag, startPoint x: 339, startPoint y: 73, endPoint x: -37, endPoint y: -25, distance: 388.6
click at [0, 0] on html "H Kanban G-ERP - Backlog 1x 2x 3x 5 INFO This column contains information cards…" at bounding box center [744, 406] width 1487 height 812
click at [248, 224] on div ""Work Orders" in BMC bigger than 30 minutes become work items in the new input …" at bounding box center [167, 154] width 171 height 142
drag, startPoint x: 246, startPoint y: 224, endPoint x: 19, endPoint y: 2, distance: 317.5
click at [19, 2] on div "H Kanban G-ERP - Backlog 1x 2x 3x 5 INFO This column contains information cards…" at bounding box center [744, 406] width 1487 height 812
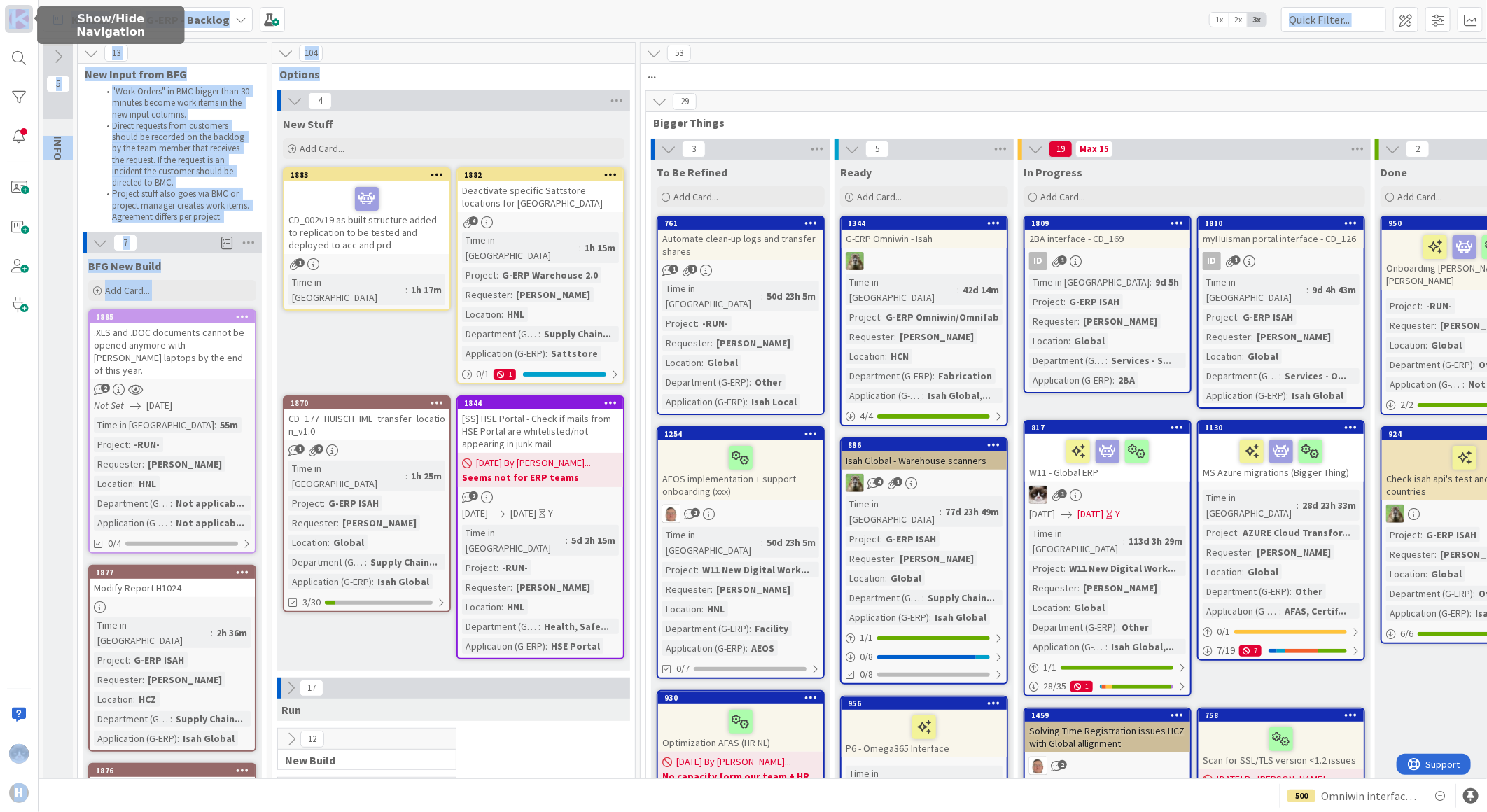
drag, startPoint x: 385, startPoint y: 80, endPoint x: 12, endPoint y: 5, distance: 380.5
click at [12, 5] on div "H Kanban G-ERP - Backlog 1x 2x 3x 5 INFO This column contains information cards…" at bounding box center [744, 406] width 1487 height 812
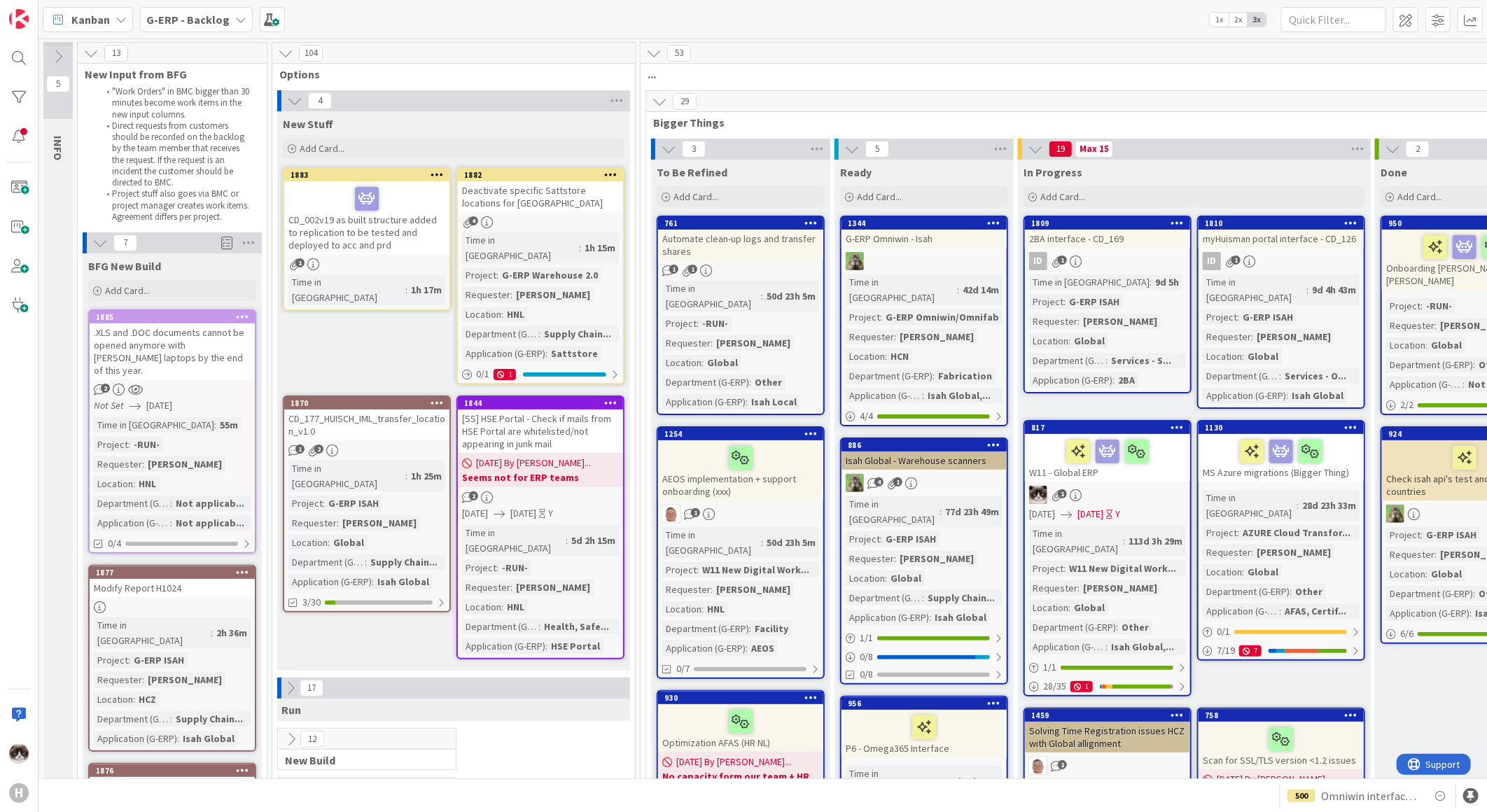
click at [730, 128] on span "Bigger Things" at bounding box center [1097, 122] width 889 height 14
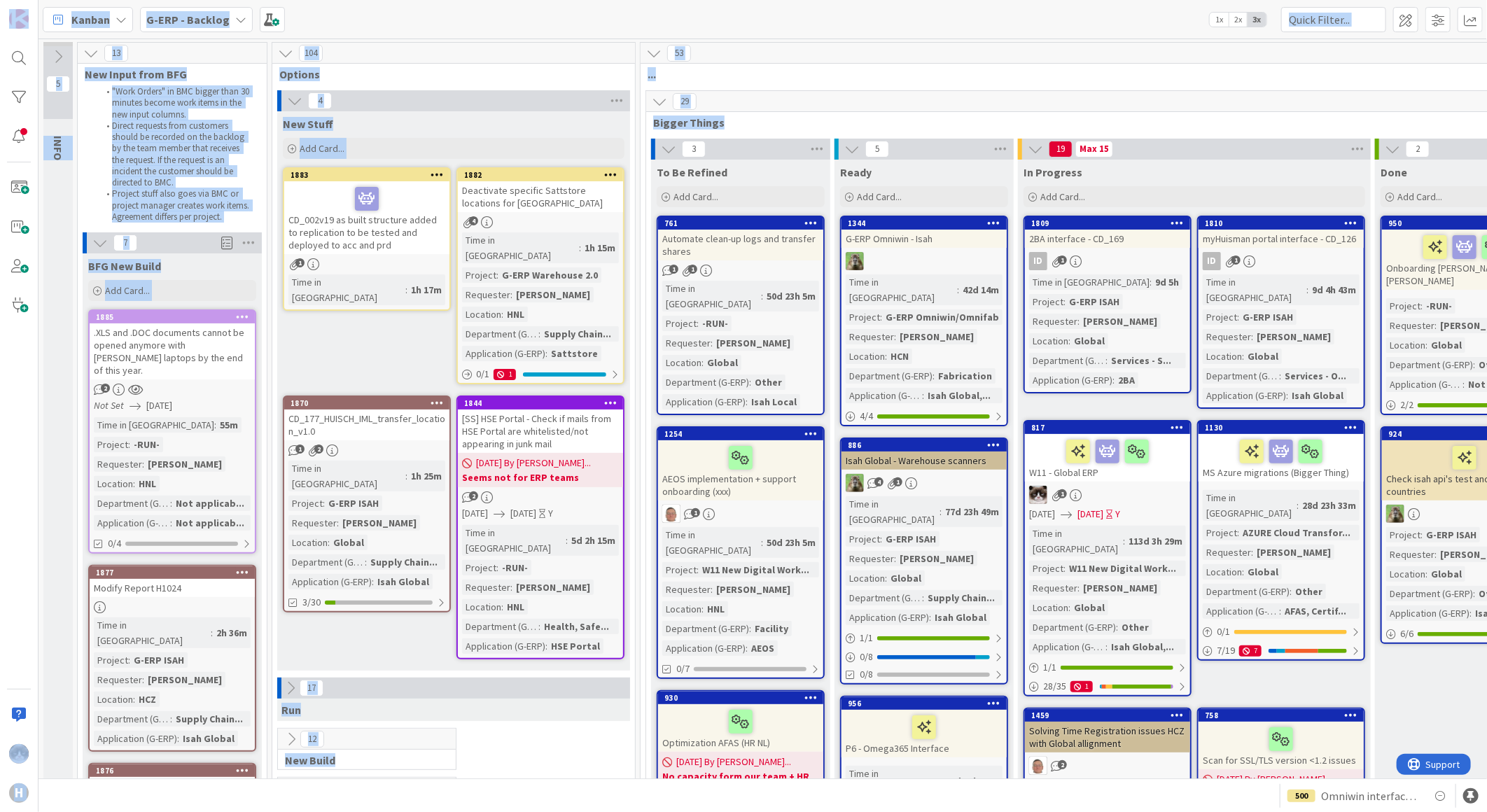
drag, startPoint x: 729, startPoint y: 125, endPoint x: 21, endPoint y: -14, distance: 721.5
click at [21, 0] on html "H Kanban G-ERP - Backlog 1x 2x 3x 5 INFO This column contains information cards…" at bounding box center [744, 406] width 1487 height 812
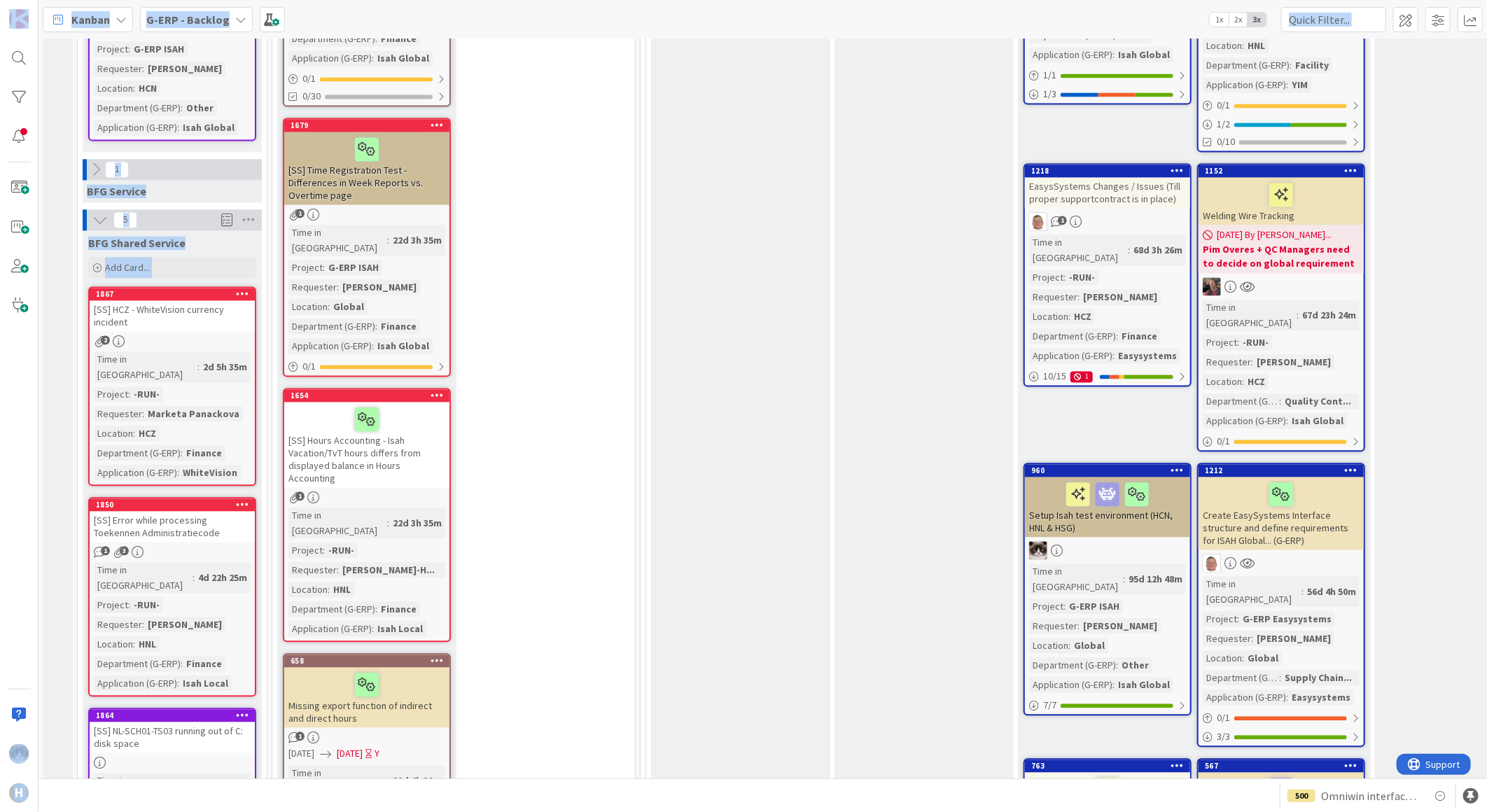
scroll to position [1555, 0]
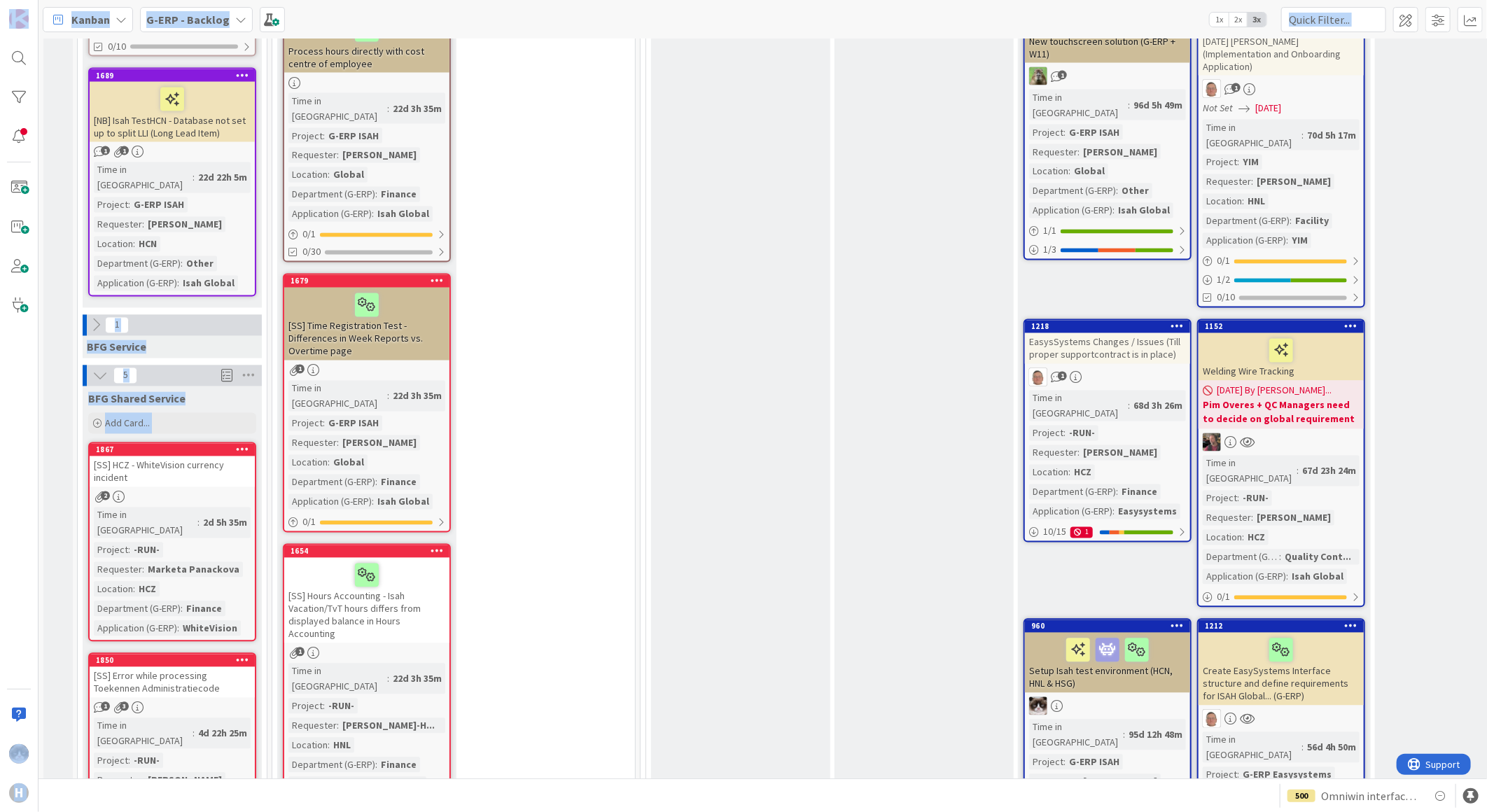
click at [219, 306] on div "BFG Shared Service" at bounding box center [172, 399] width 168 height 14
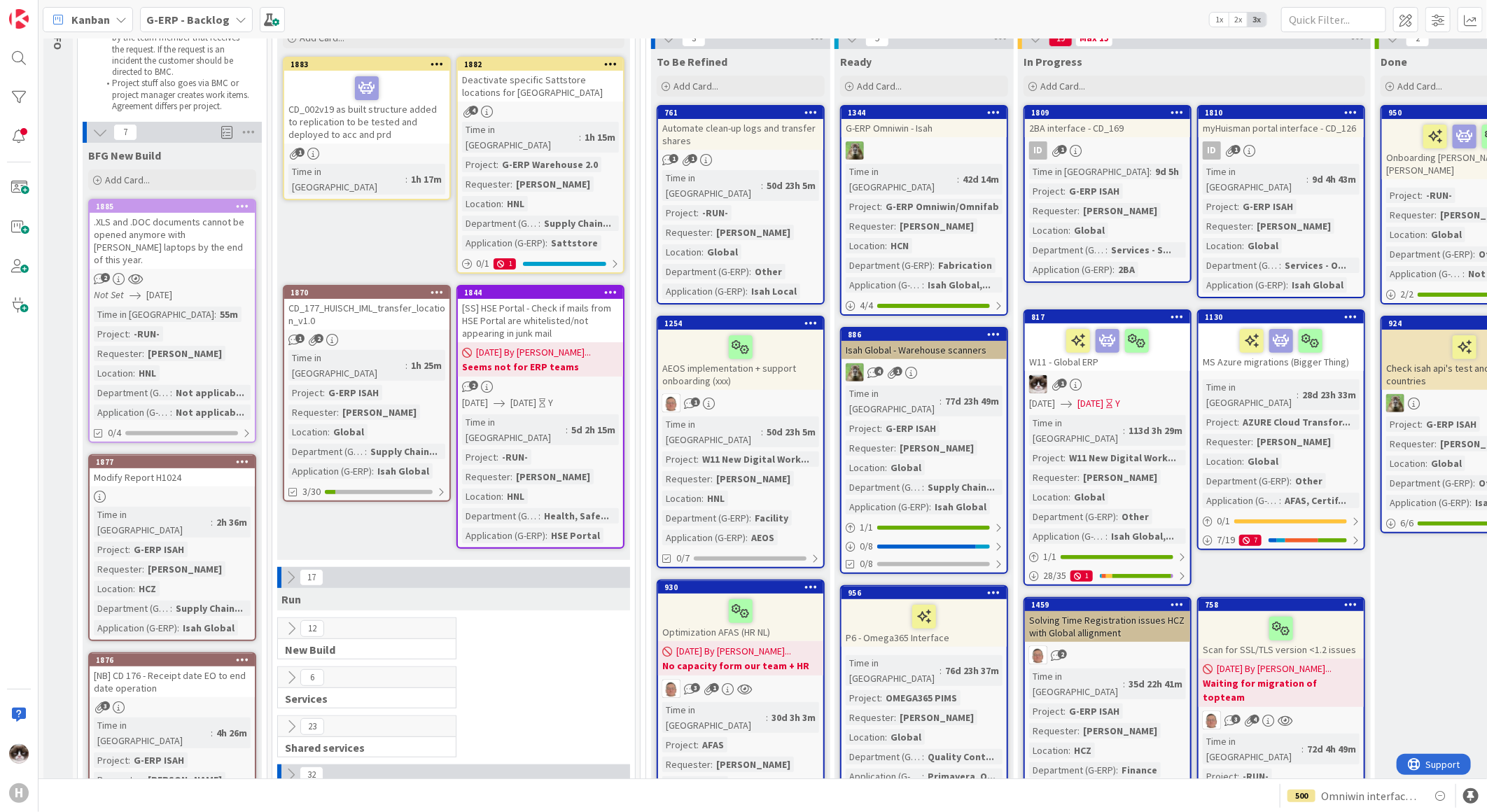
scroll to position [0, 0]
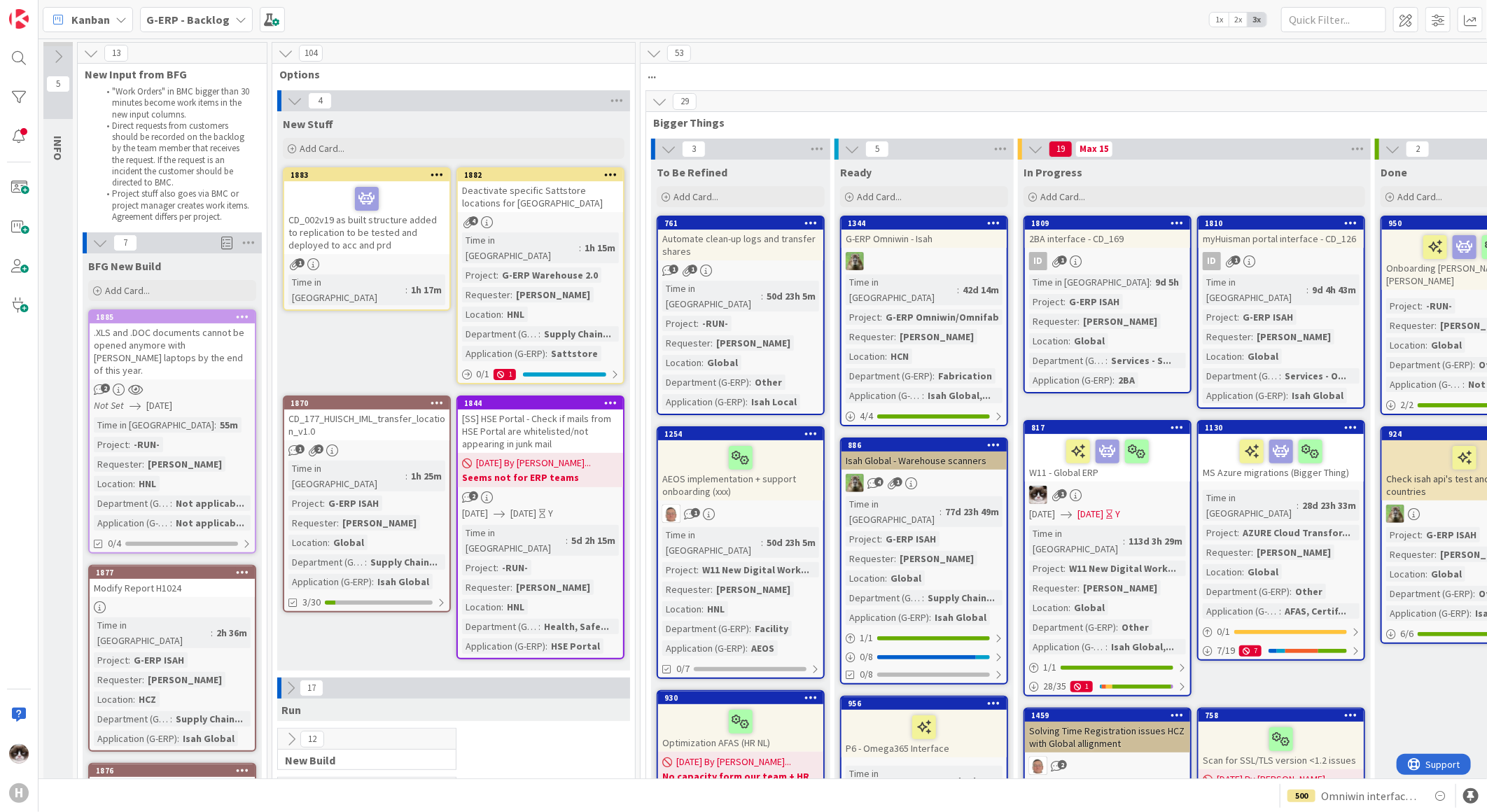
click at [216, 18] on b "G-ERP - Backlog" at bounding box center [187, 19] width 84 height 14
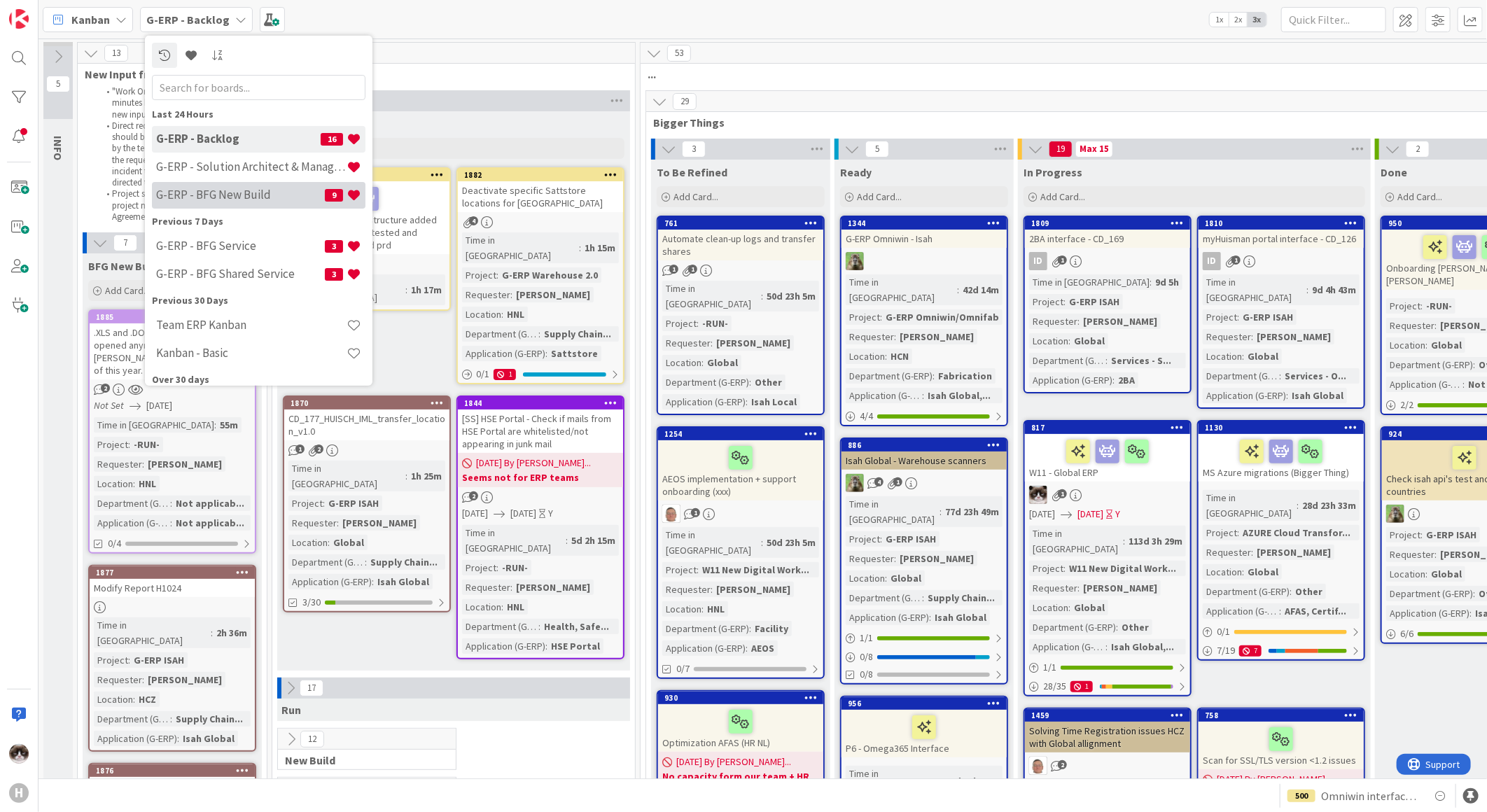
click at [226, 194] on h4 "G-ERP - BFG New Build" at bounding box center [241, 194] width 169 height 14
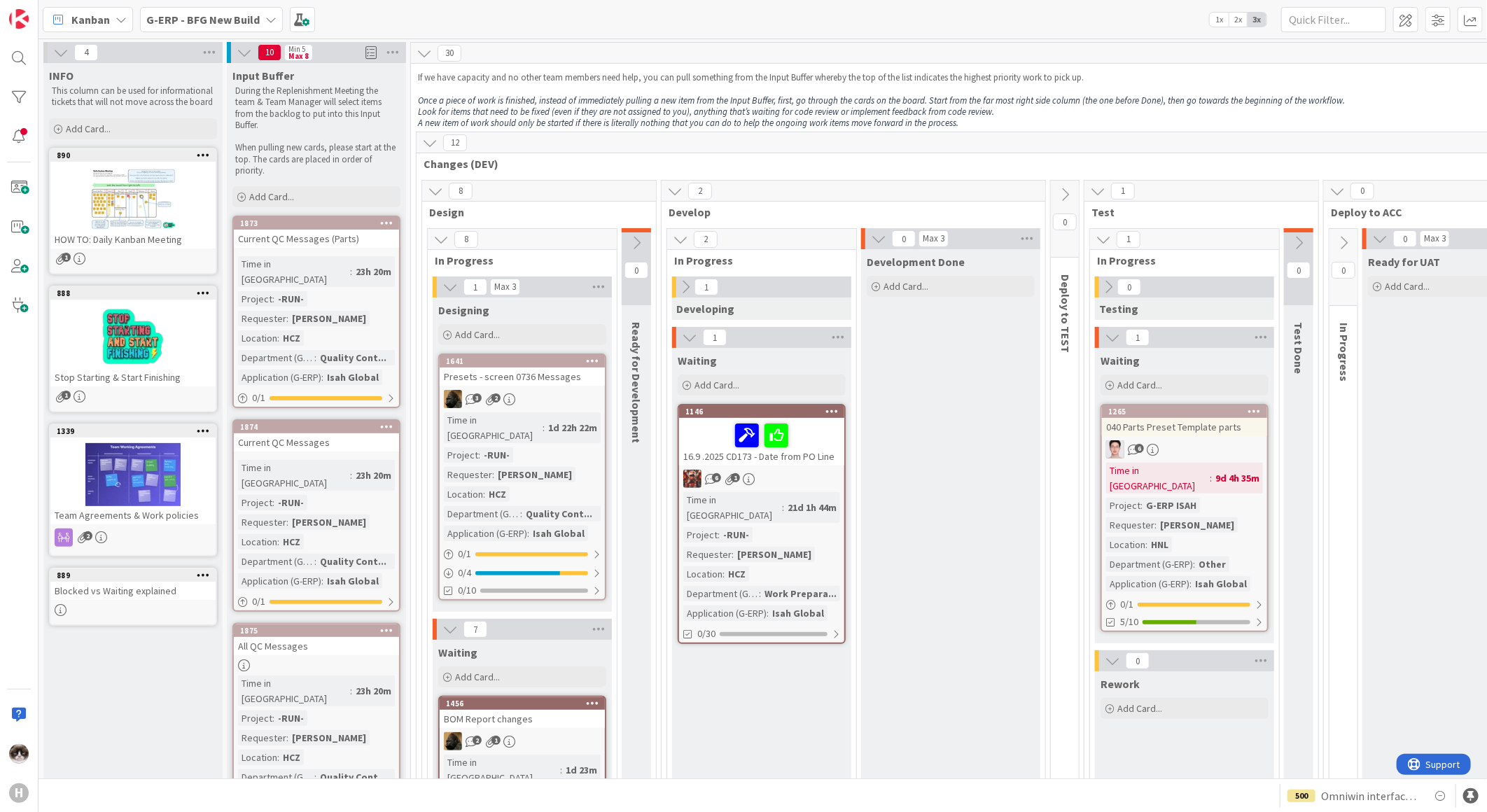
click at [251, 29] on div "G-ERP - BFG New Build" at bounding box center [210, 19] width 142 height 25
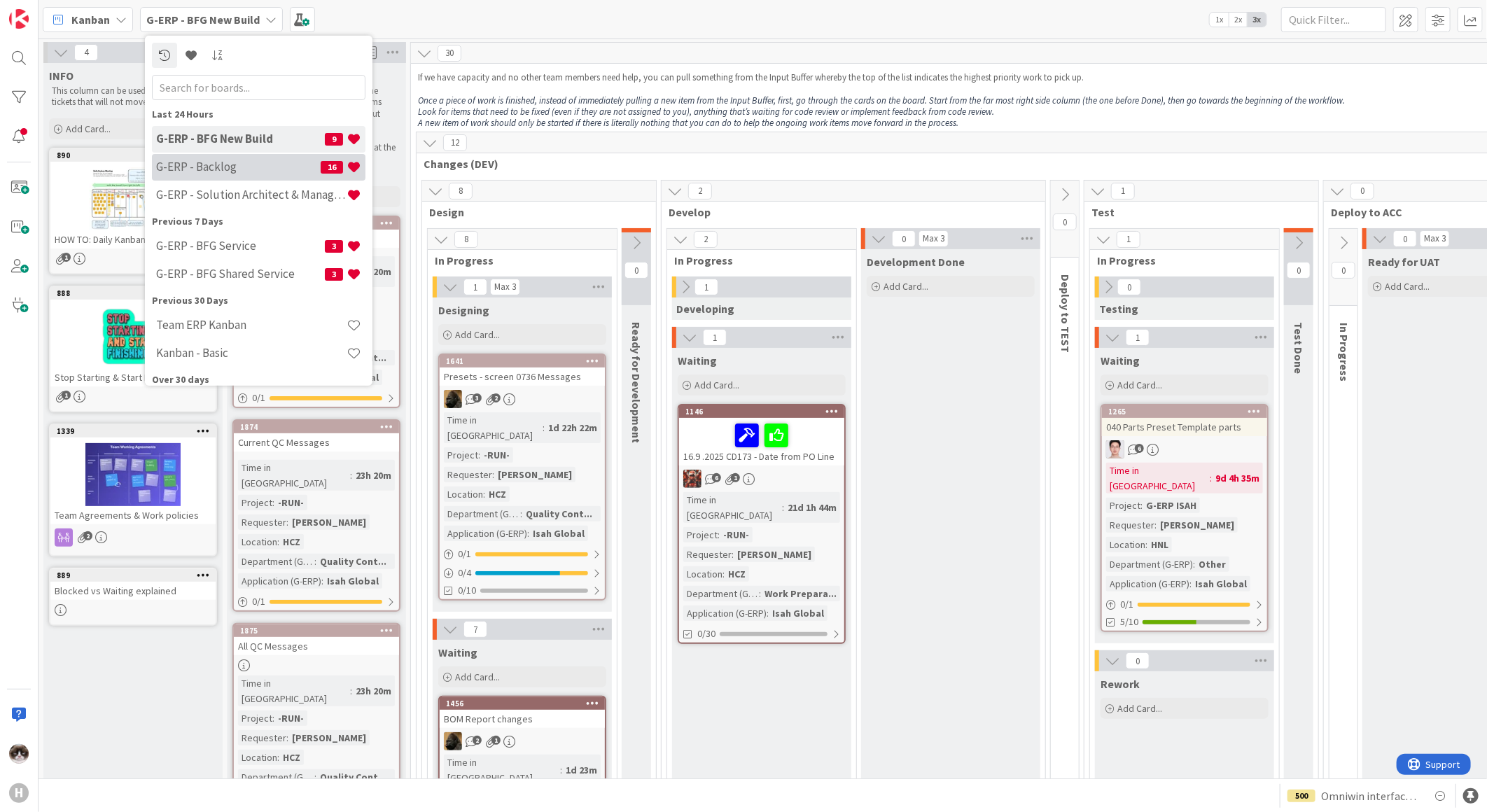
click at [244, 177] on div "G-ERP - Backlog 16" at bounding box center [258, 166] width 213 height 27
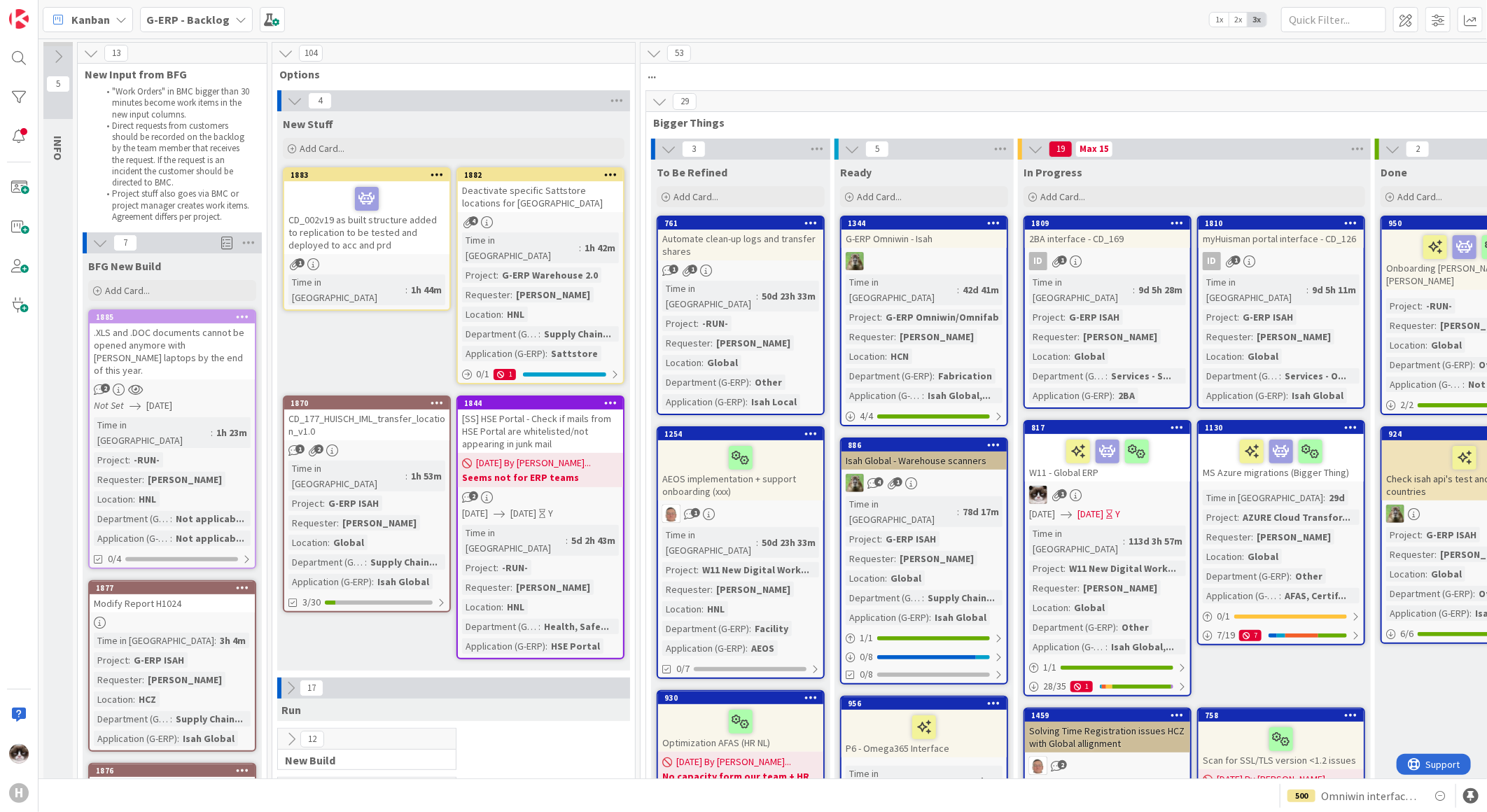
click at [366, 306] on div "New Stuff Add Card... 1882 Deactivate specific Sattstore locations for Lalesse …" at bounding box center [454, 390] width 353 height 559
click at [597, 306] on div "[SS] HSE Portal - Check if mails from HSE Portal are whitelisted/not appearing …" at bounding box center [540, 431] width 165 height 43
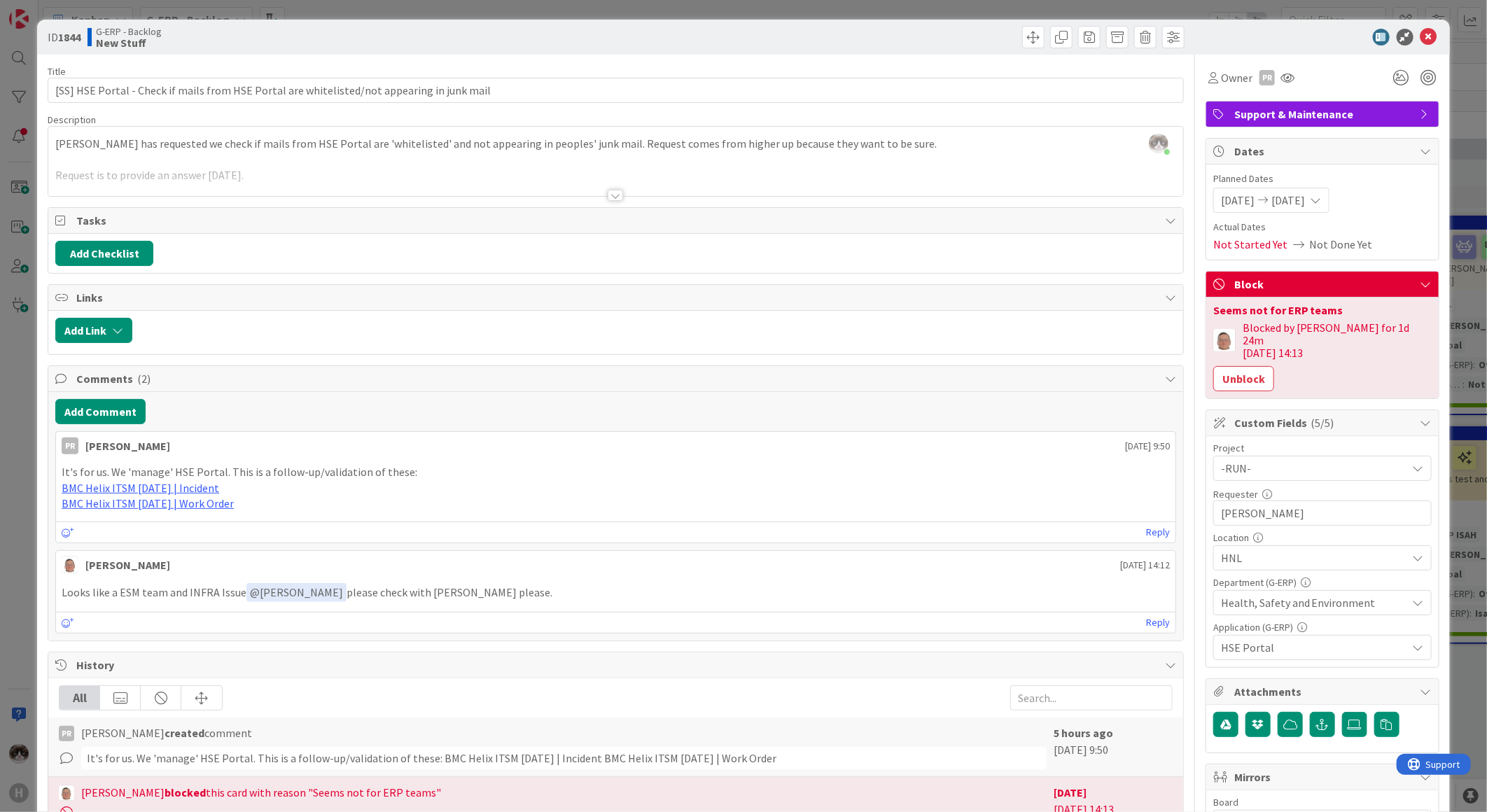
click at [549, 200] on div "Title 91 / 128 [SS] HSE Portal - Check if mails from HSE Portal are whitelisted…" at bounding box center [616, 618] width 1136 height 1128
click at [596, 176] on div at bounding box center [616, 177] width 1135 height 36
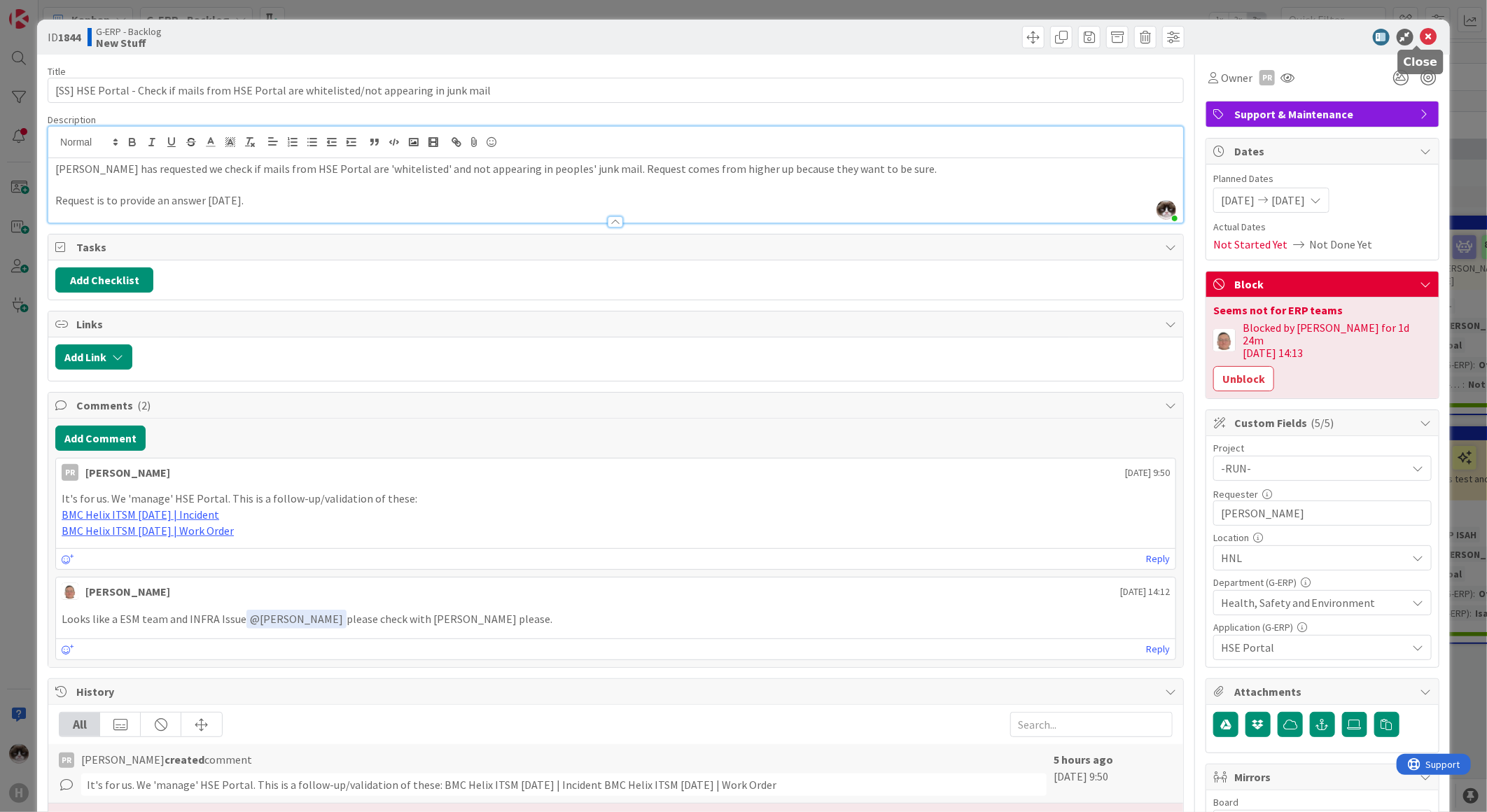
drag, startPoint x: 1418, startPoint y: 37, endPoint x: 973, endPoint y: 686, distance: 786.9
click at [747, 37] on icon at bounding box center [1429, 37] width 17 height 17
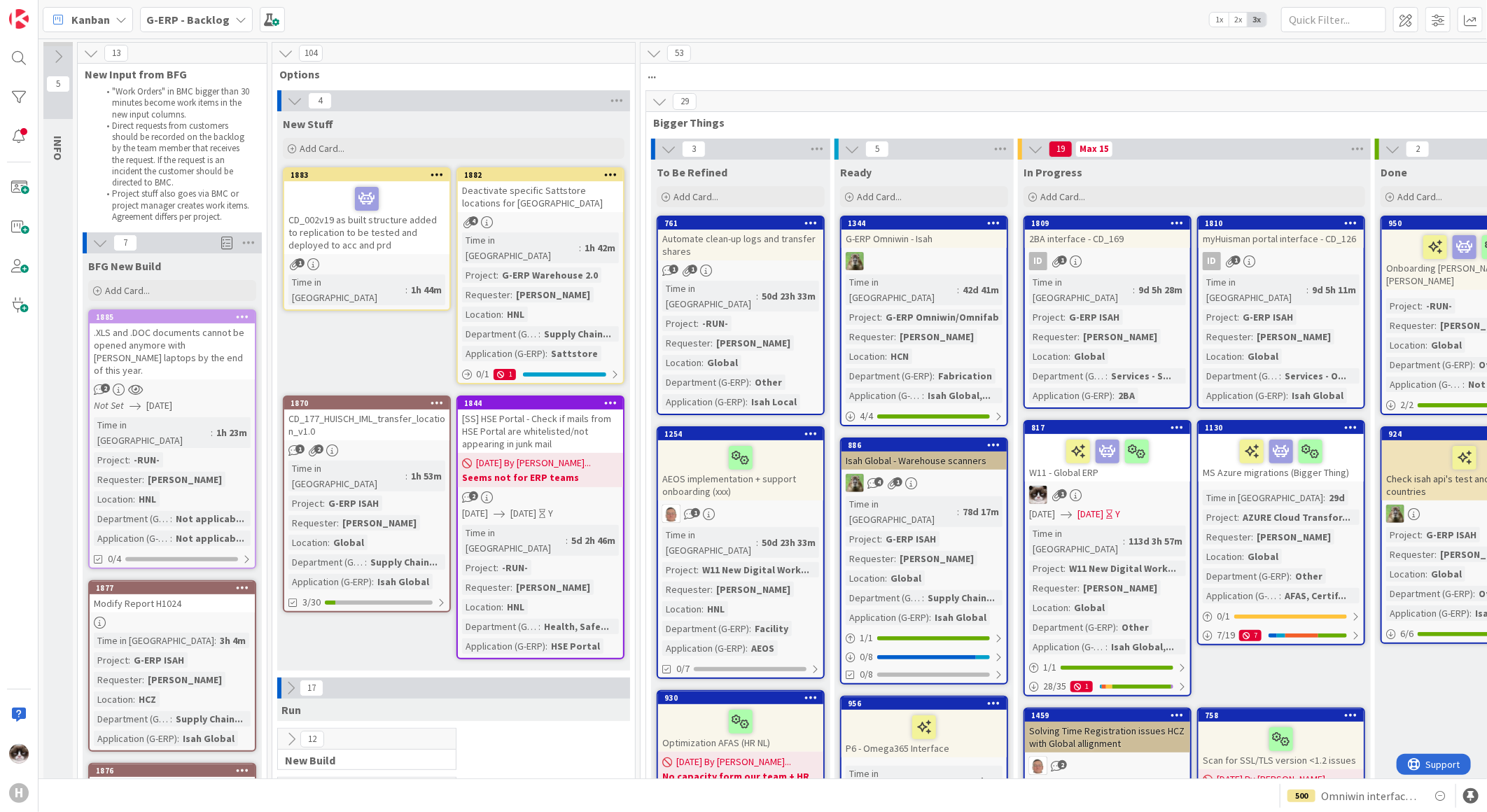
click at [358, 254] on link "1883 CD_002v19 as built structure added to replication to be tested and deploye…" at bounding box center [367, 239] width 168 height 143
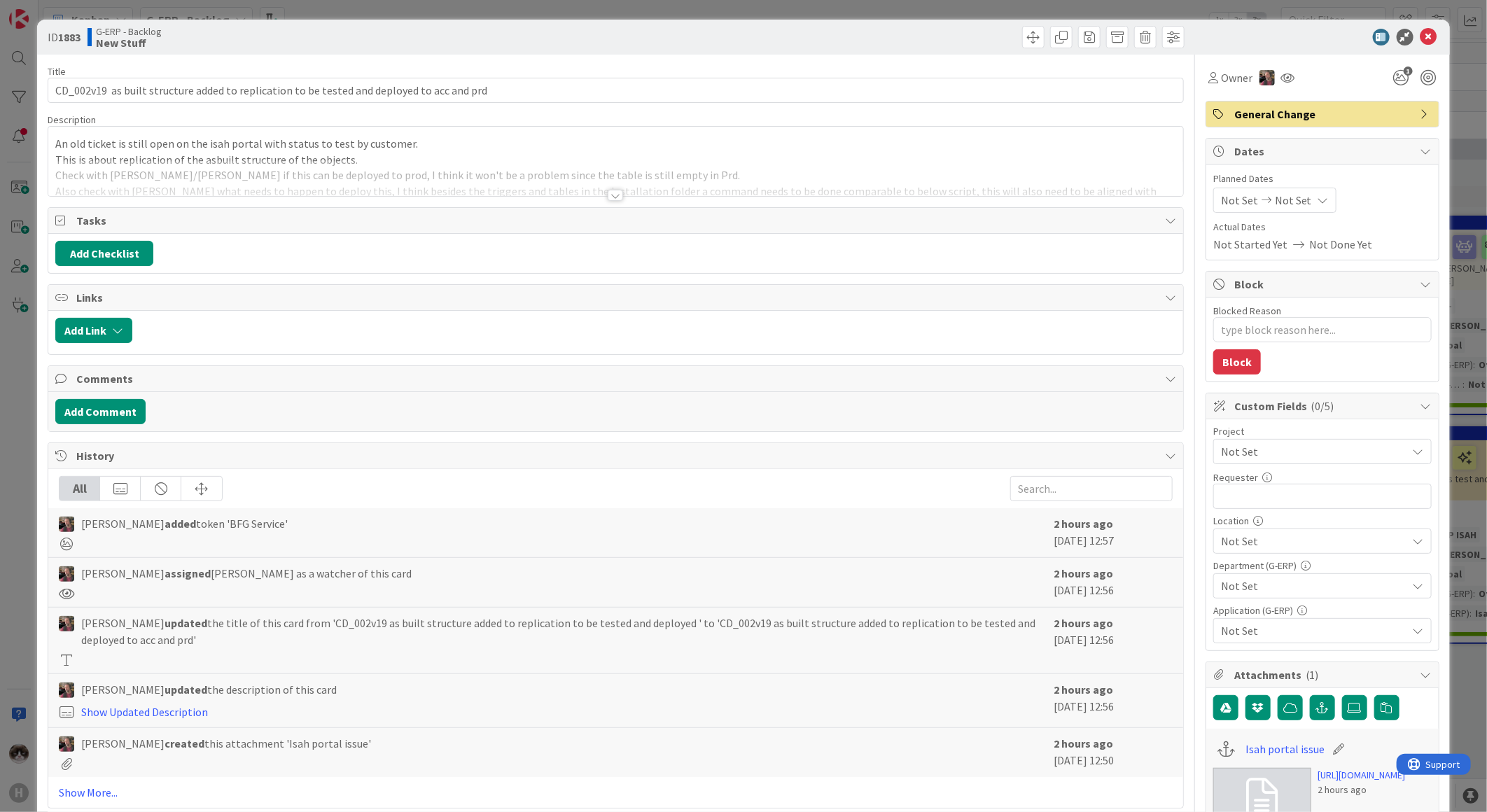
click at [598, 195] on div at bounding box center [616, 177] width 1135 height 36
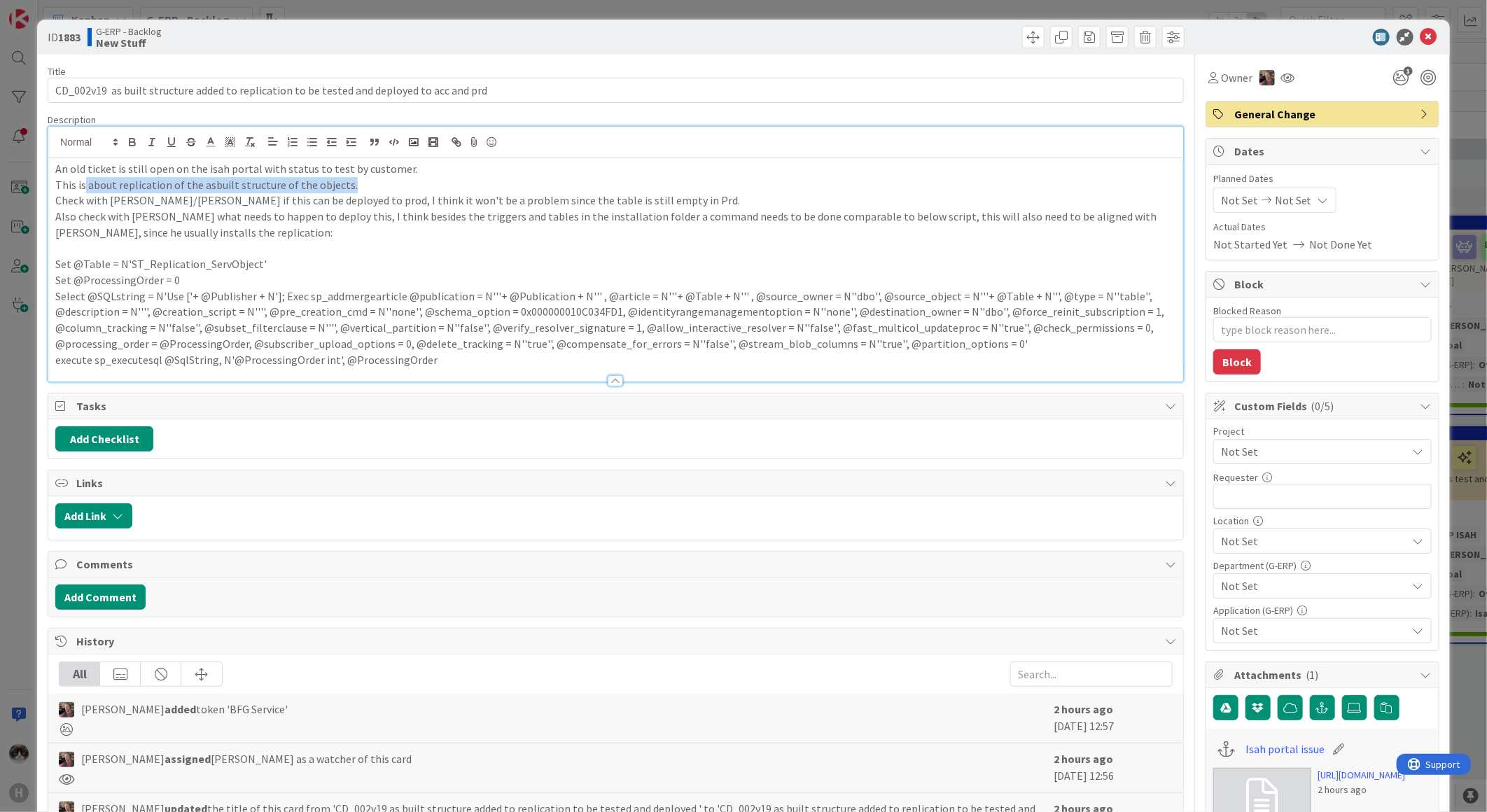
drag, startPoint x: 284, startPoint y: 187, endPoint x: 85, endPoint y: 187, distance: 199.0
click at [85, 187] on p "This is about replication of the asbuilt structure of the objects." at bounding box center [616, 186] width 1121 height 17
click at [262, 191] on p "This is about replication of the asbuilt structure of the objects." at bounding box center [616, 186] width 1121 height 17
drag, startPoint x: 366, startPoint y: 184, endPoint x: -89, endPoint y: 166, distance: 455.4
click at [0, 166] on html "H Kanban G-ERP - Backlog 1x 2x 3x 5 INFO This column contains information cards…" at bounding box center [744, 406] width 1487 height 812
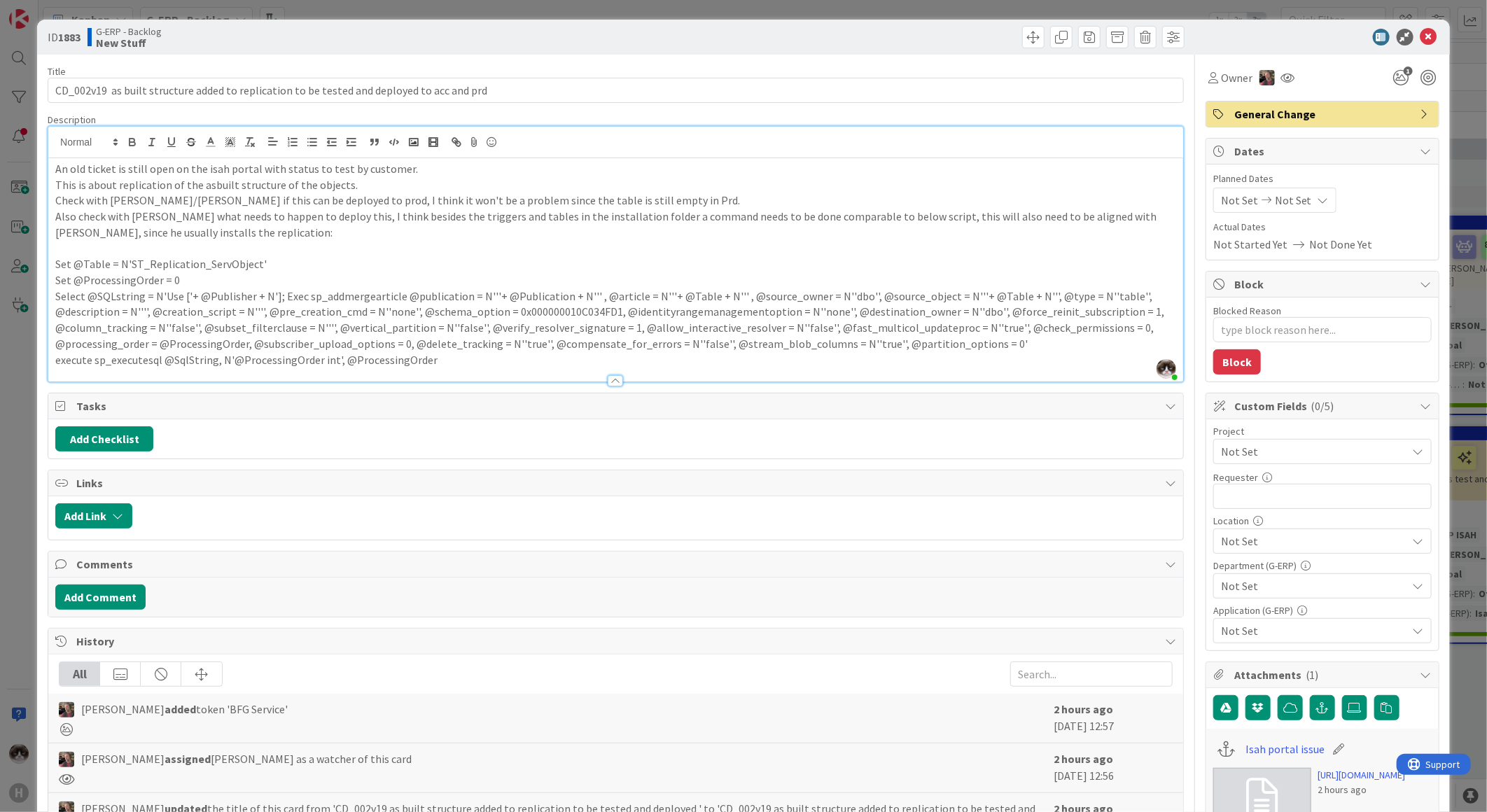
click at [375, 228] on p "Also check with [PERSON_NAME] what needs to happen to deploy this, I think besi…" at bounding box center [616, 224] width 1121 height 31
click at [747, 37] on icon at bounding box center [1429, 37] width 17 height 17
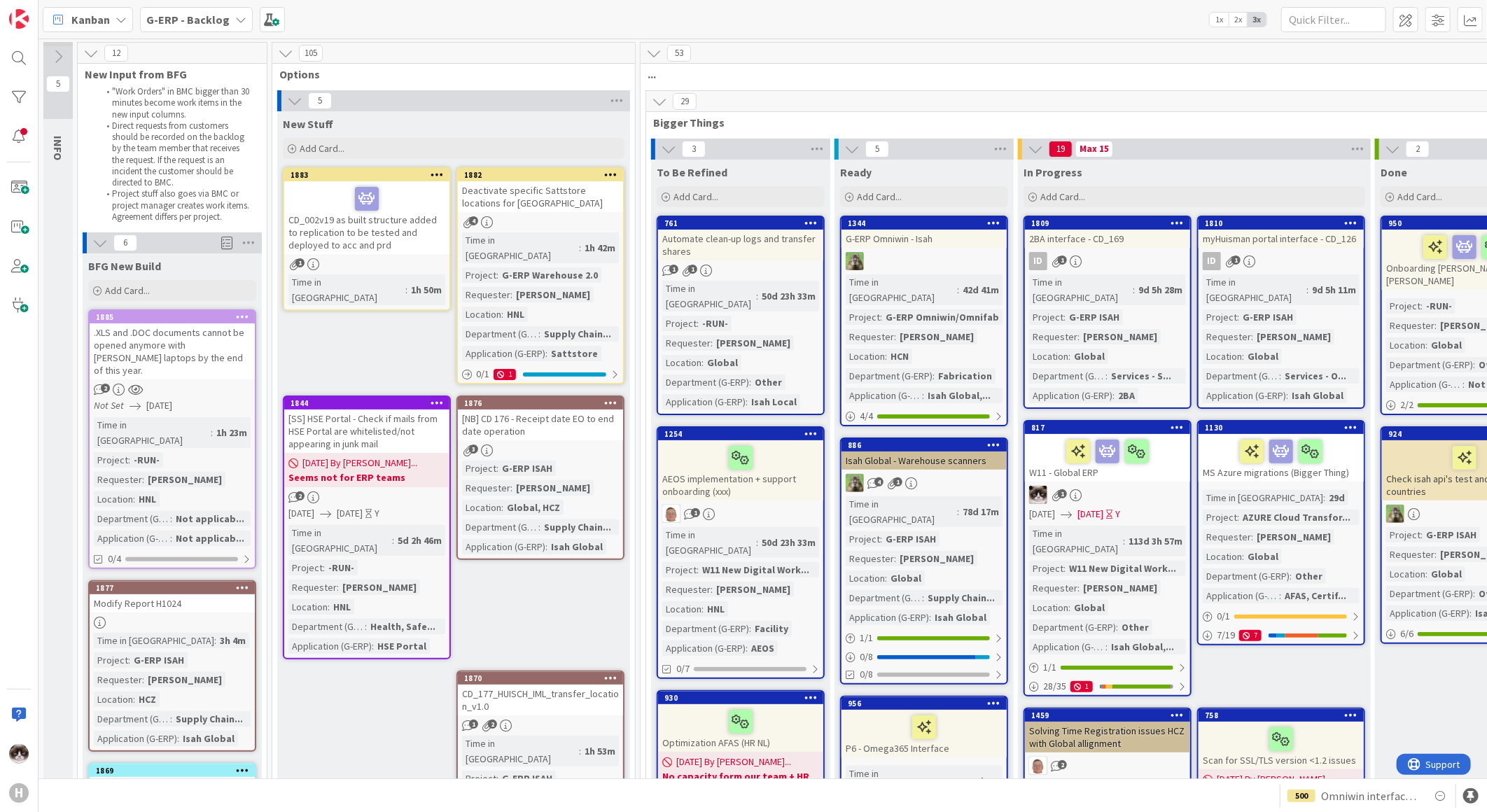
click at [364, 269] on link "1883 CD_002v19 as built structure added to replication to be tested and deploye…" at bounding box center [367, 239] width 168 height 143
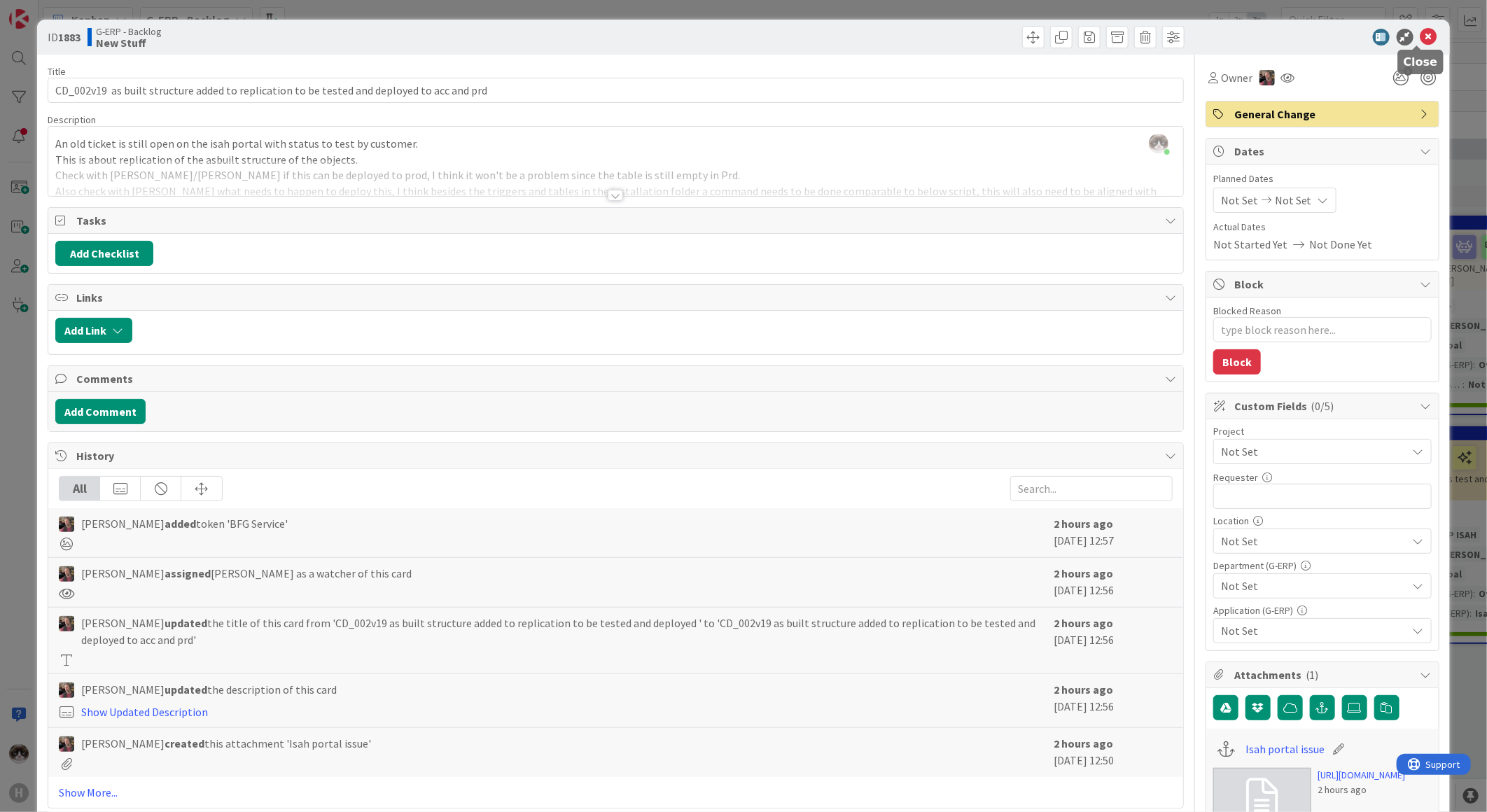
click at [747, 31] on icon at bounding box center [1429, 37] width 17 height 17
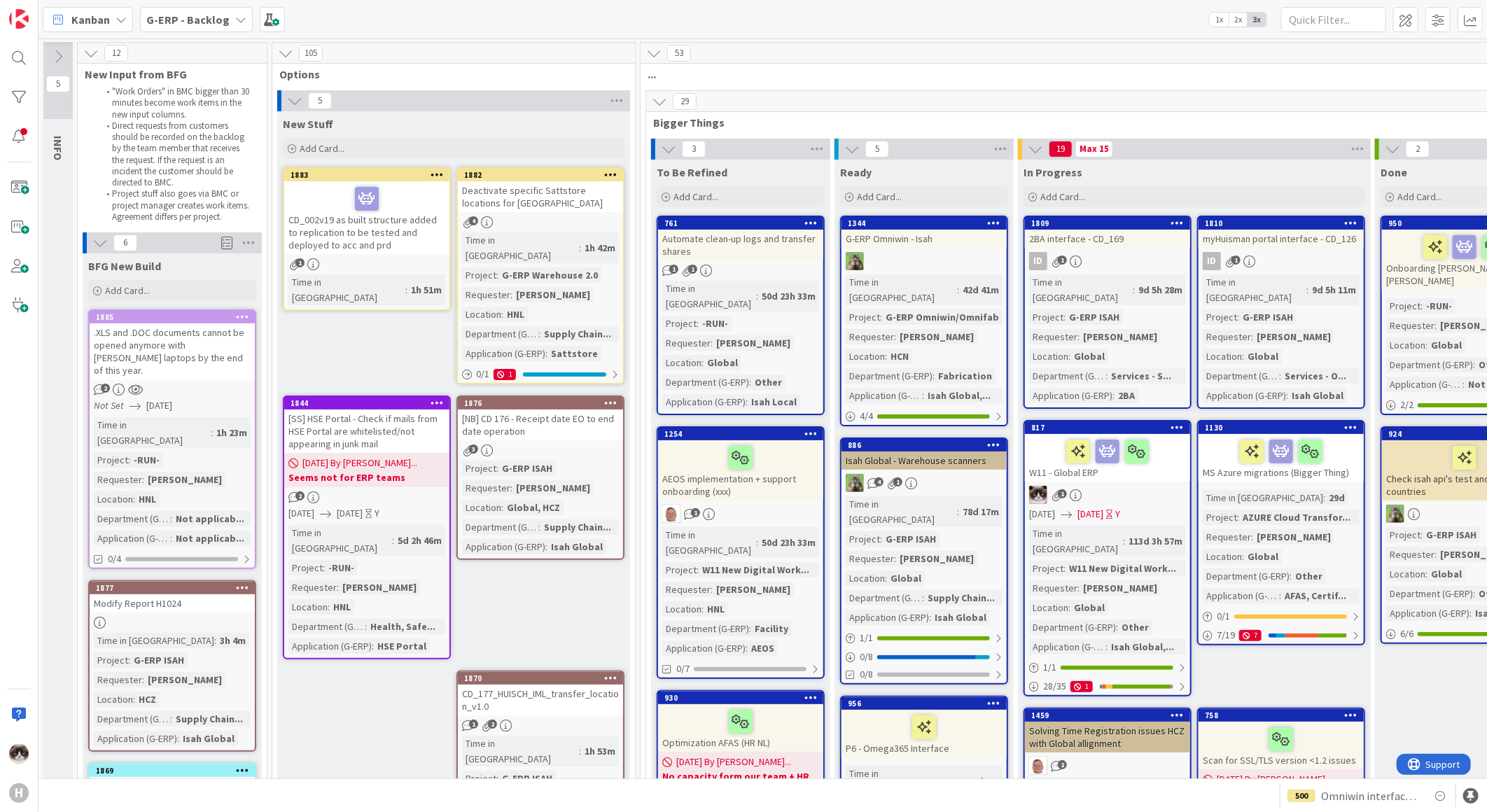
click at [430, 176] on div at bounding box center [437, 175] width 25 height 10
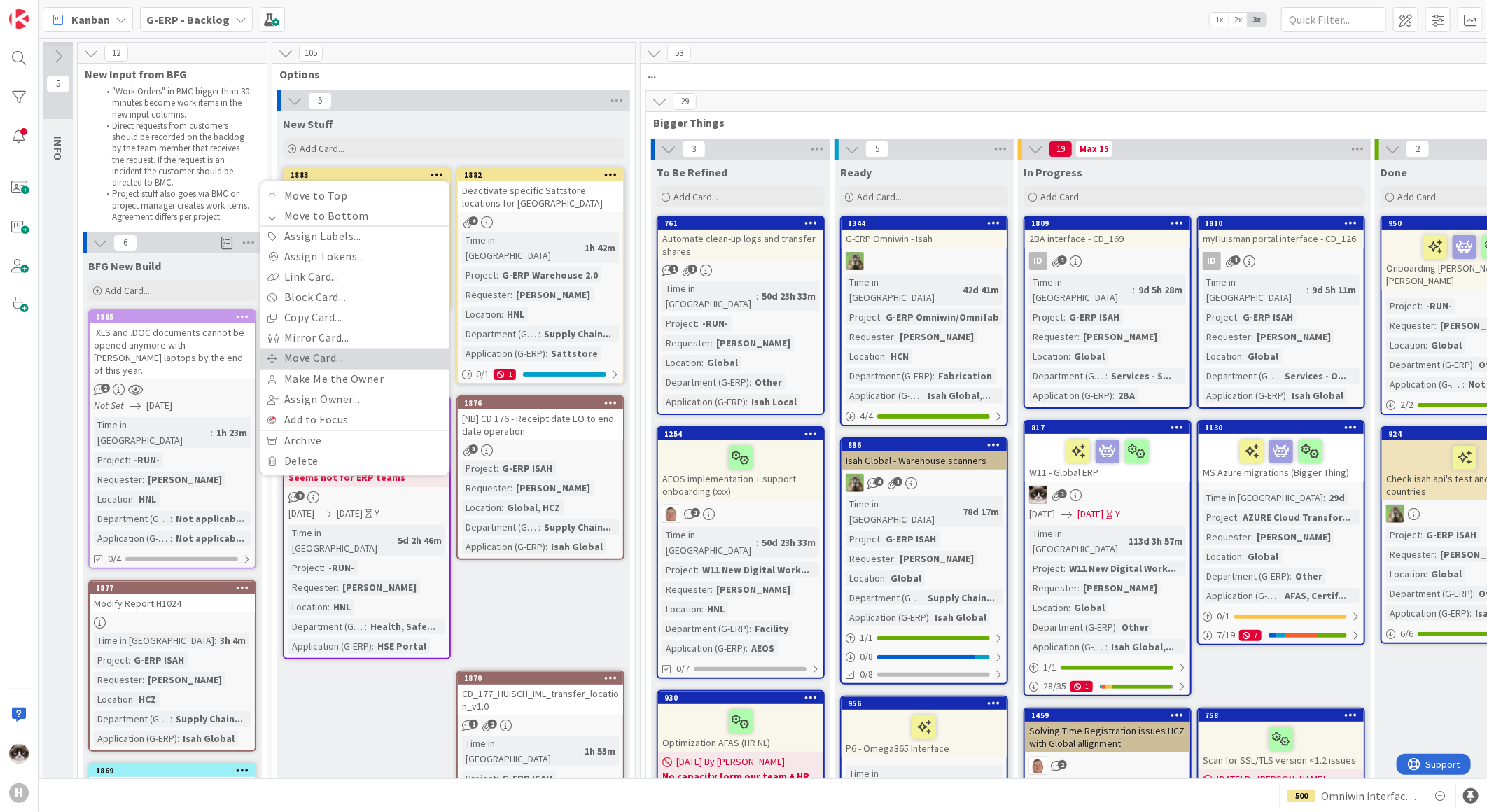
click at [346, 306] on link "Move Card..." at bounding box center [355, 358] width 189 height 20
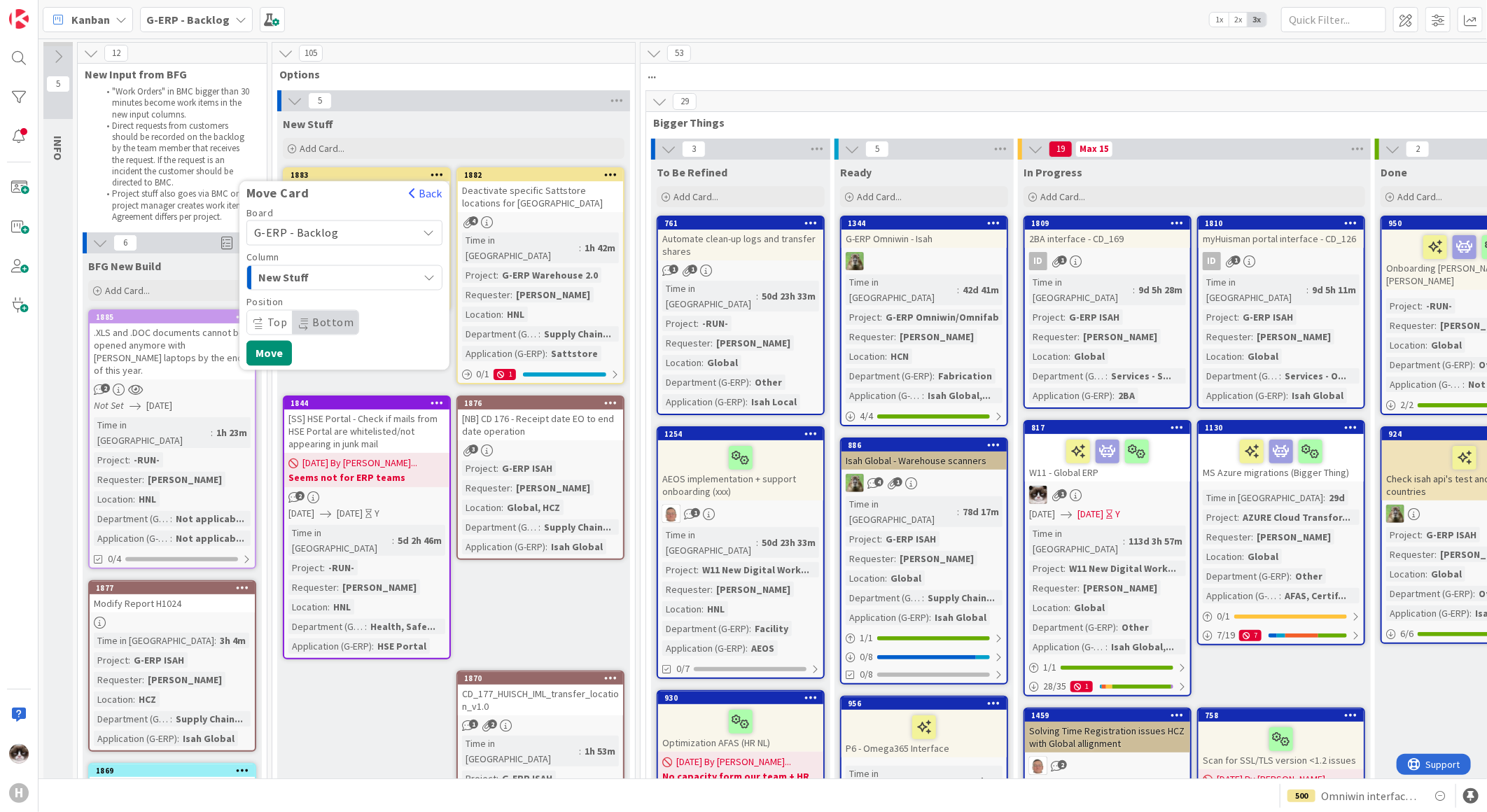
click at [380, 284] on div "New Stuff" at bounding box center [336, 277] width 164 height 22
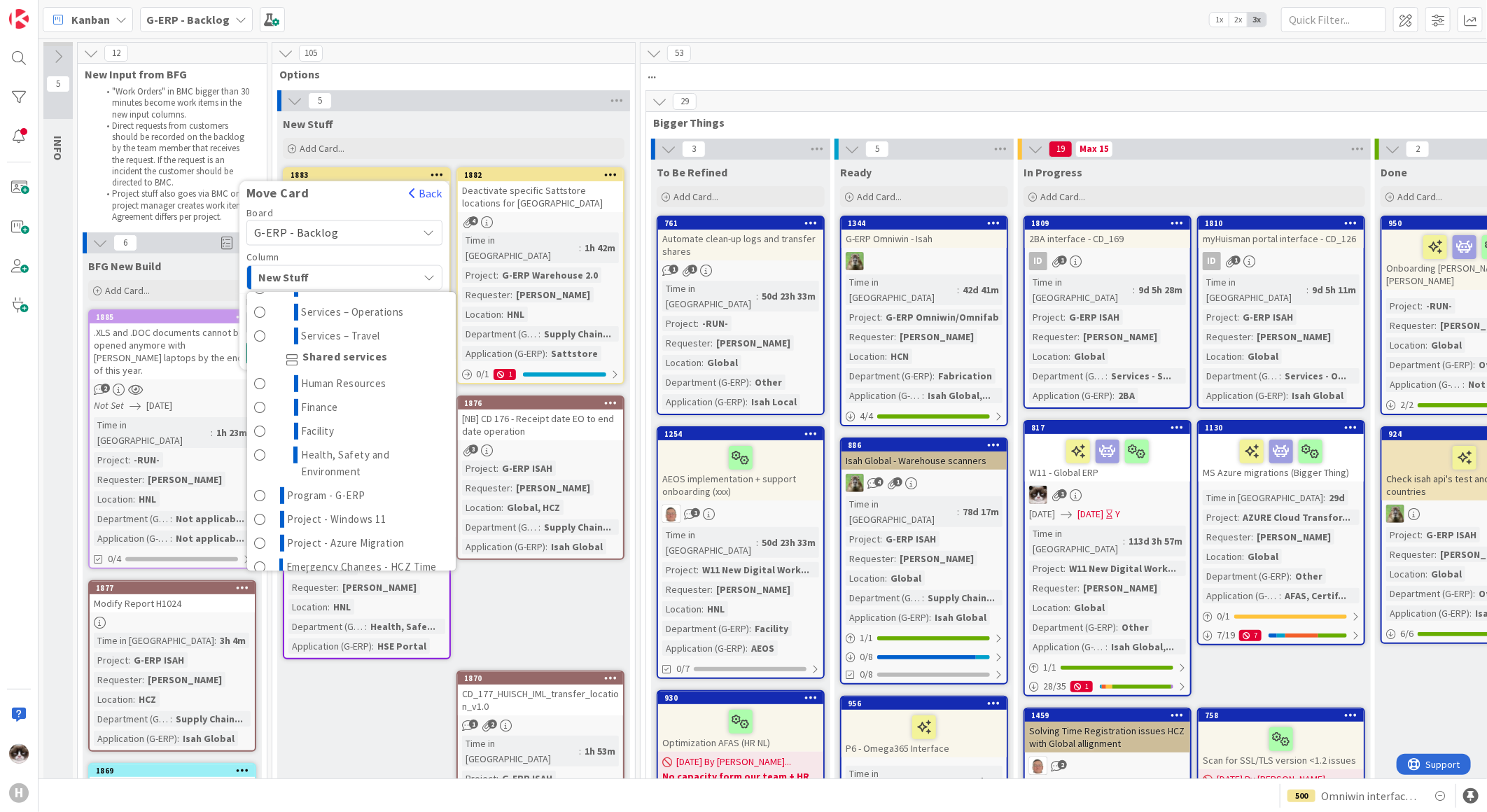
scroll to position [544, 0]
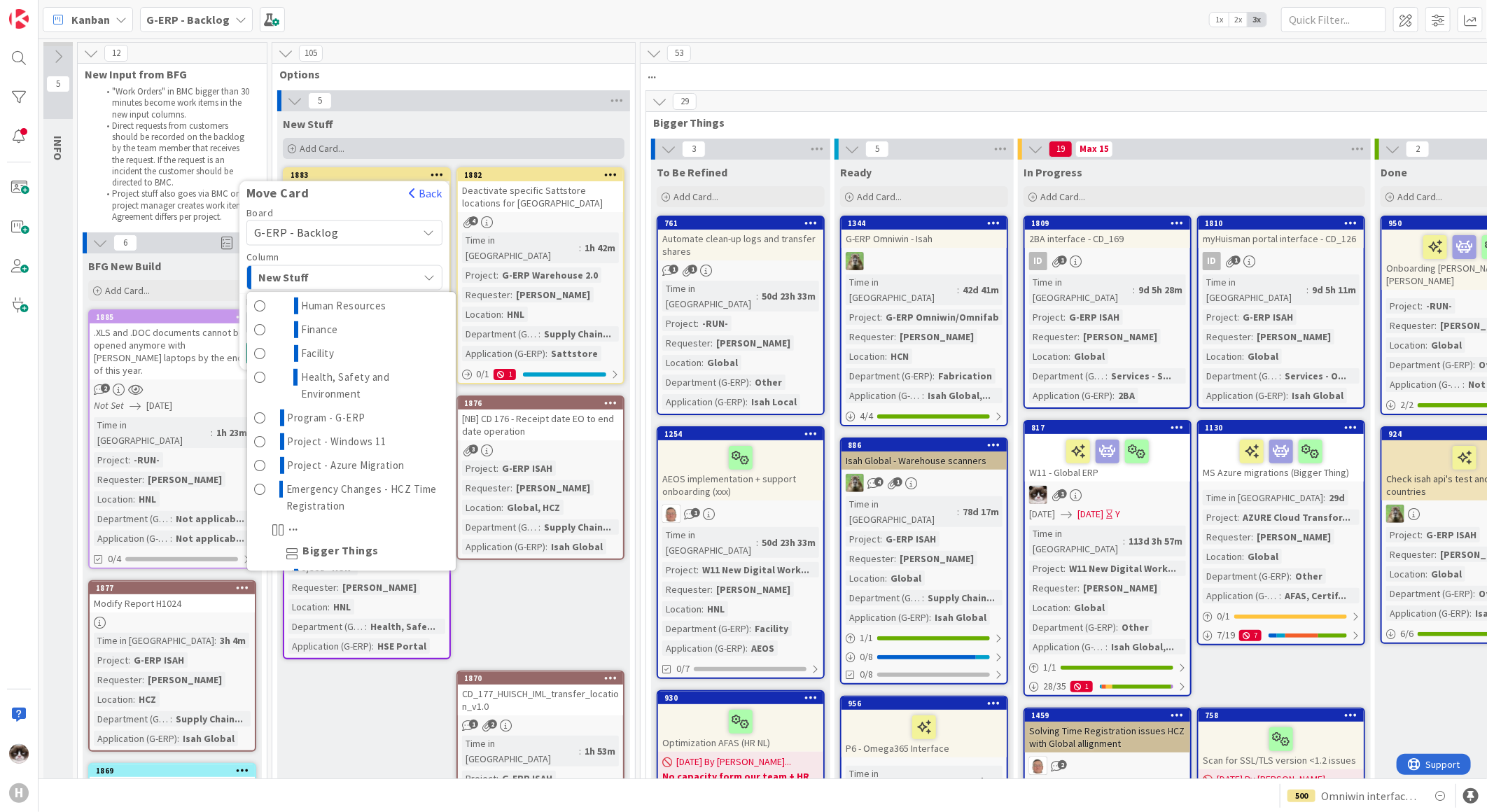
drag, startPoint x: 520, startPoint y: 124, endPoint x: 493, endPoint y: 137, distance: 30.0
click at [520, 124] on div "New Stuff" at bounding box center [454, 123] width 342 height 14
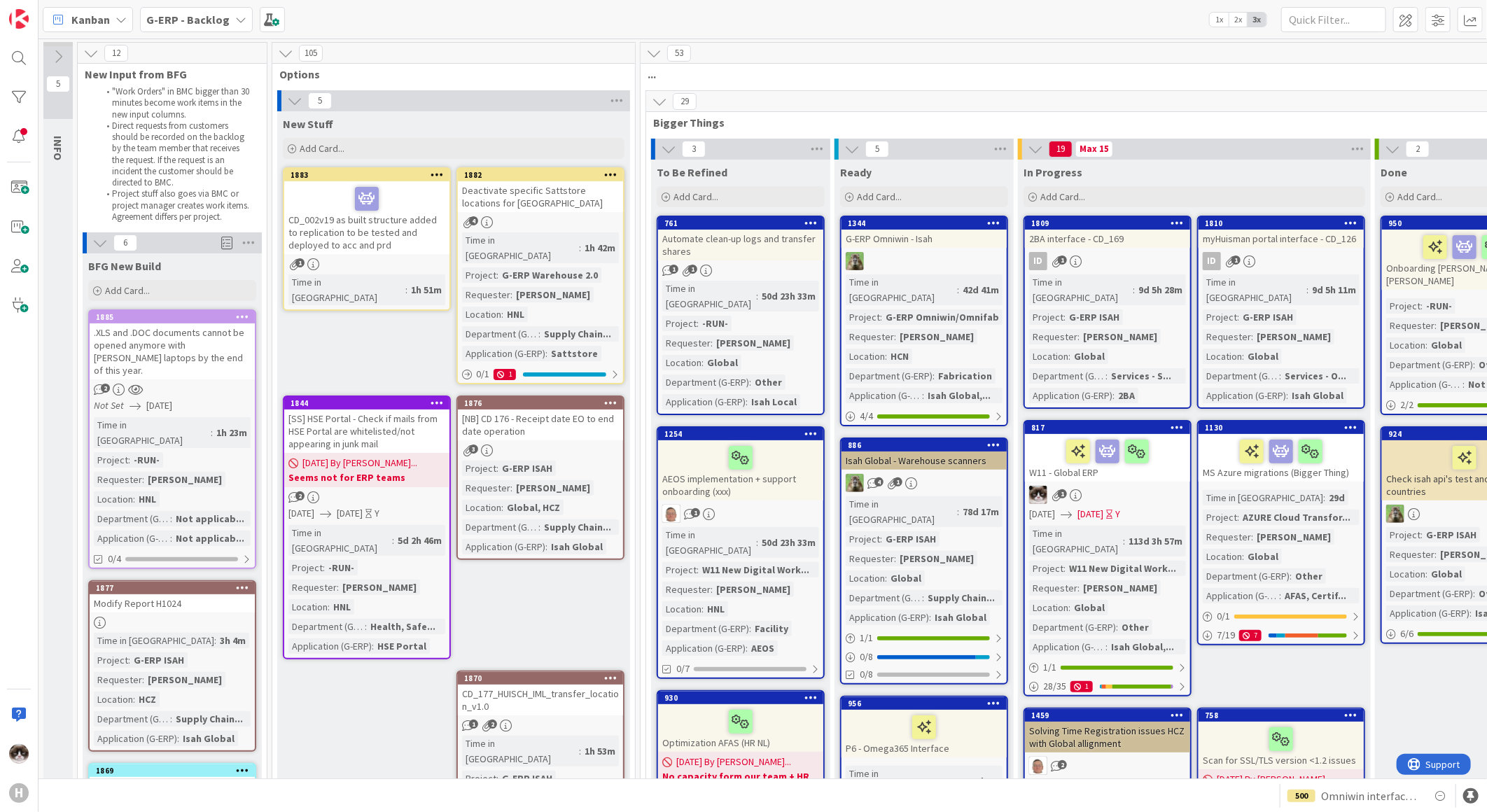
click at [421, 235] on div "CD_002v19 as built structure added to replication to be tested and deployed to …" at bounding box center [367, 217] width 165 height 73
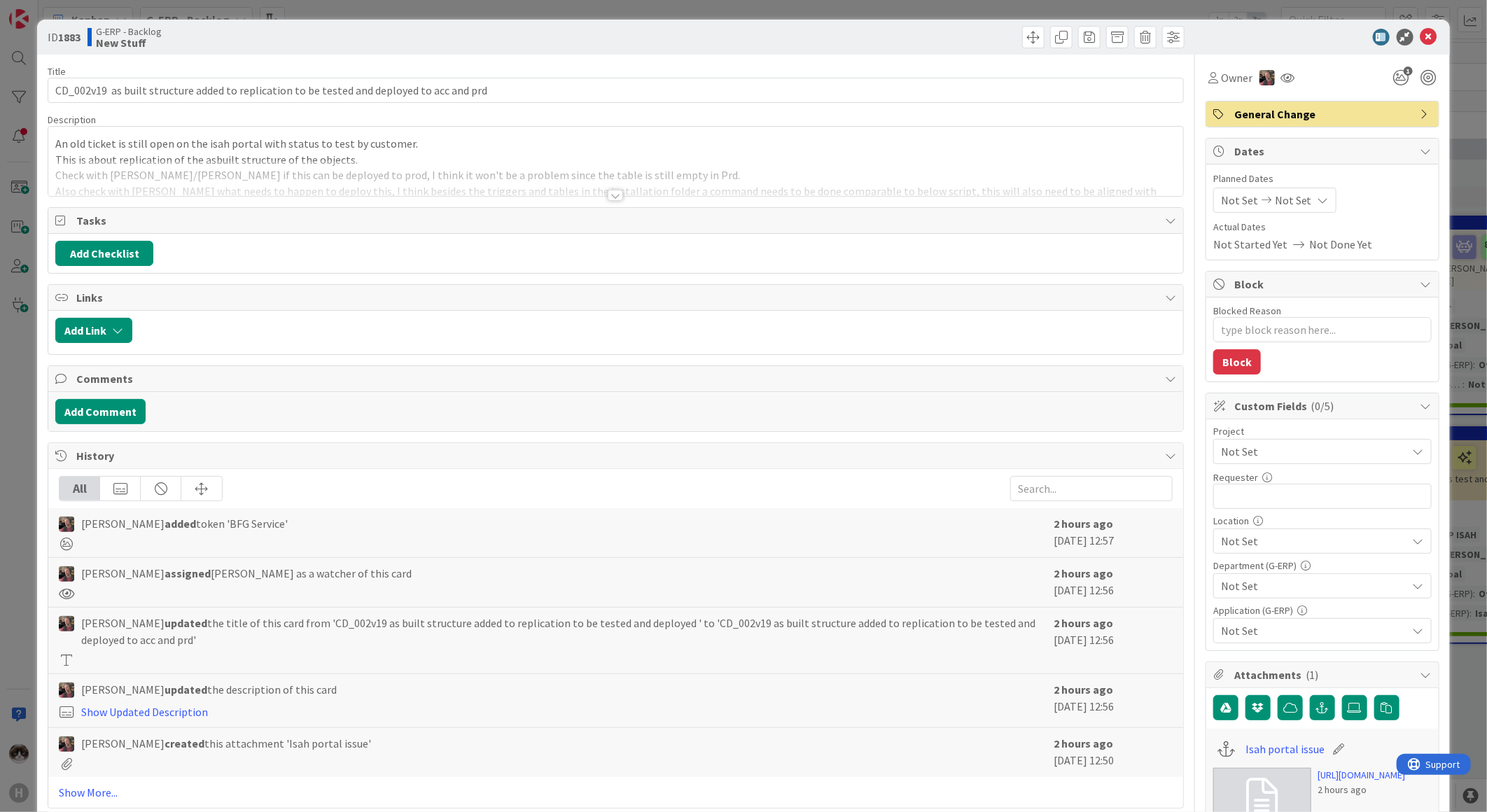
click at [594, 198] on div "Title 91 / 128 CD_002v19 as built structure added to replication to be tested a…" at bounding box center [616, 660] width 1136 height 1212
click at [598, 198] on div "Title 91 / 128 CD_002v19 as built structure added to replication to be tested a…" at bounding box center [616, 660] width 1136 height 1212
click at [610, 195] on div at bounding box center [615, 195] width 16 height 11
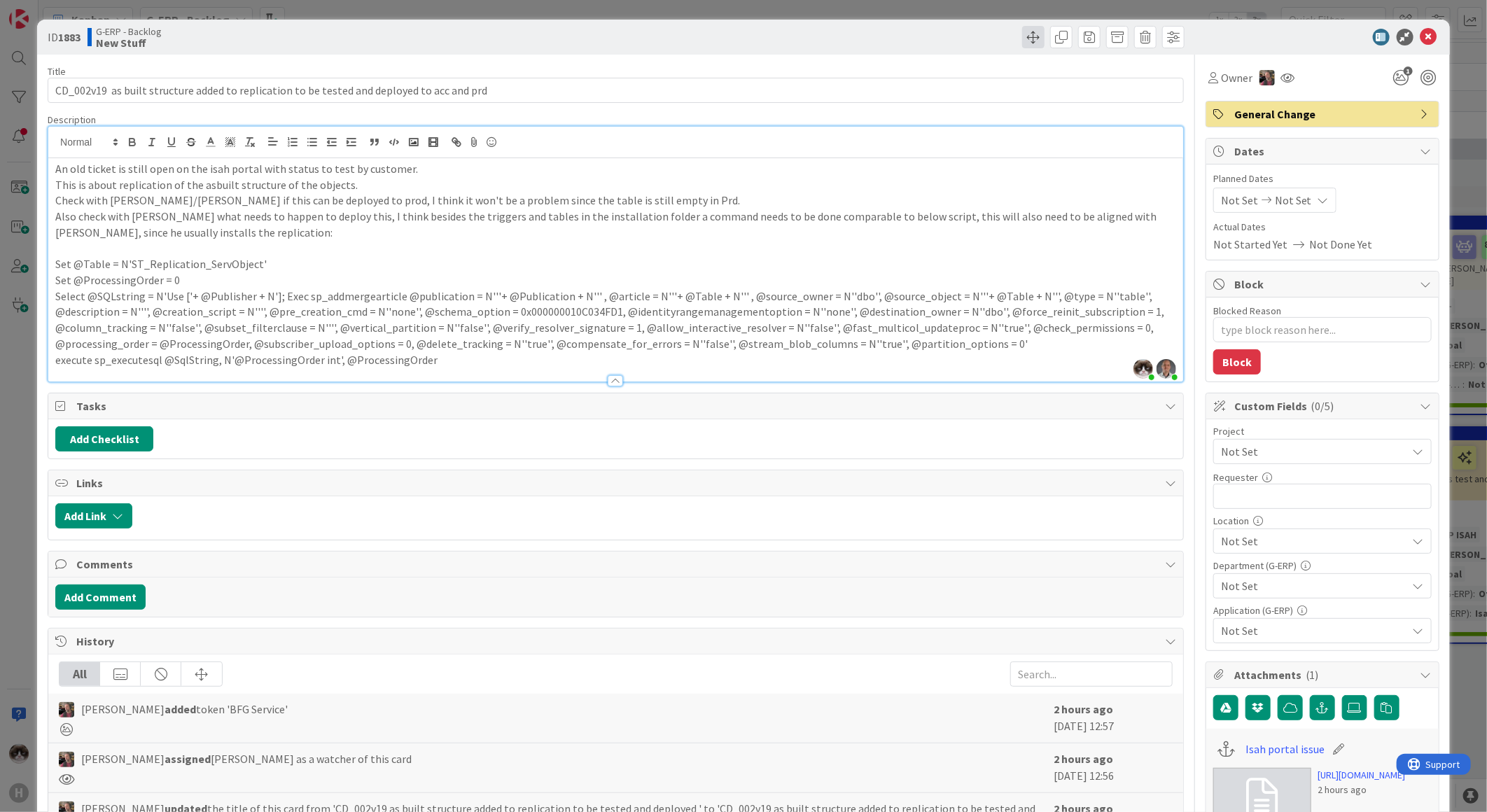
click at [747, 43] on span at bounding box center [1033, 37] width 22 height 22
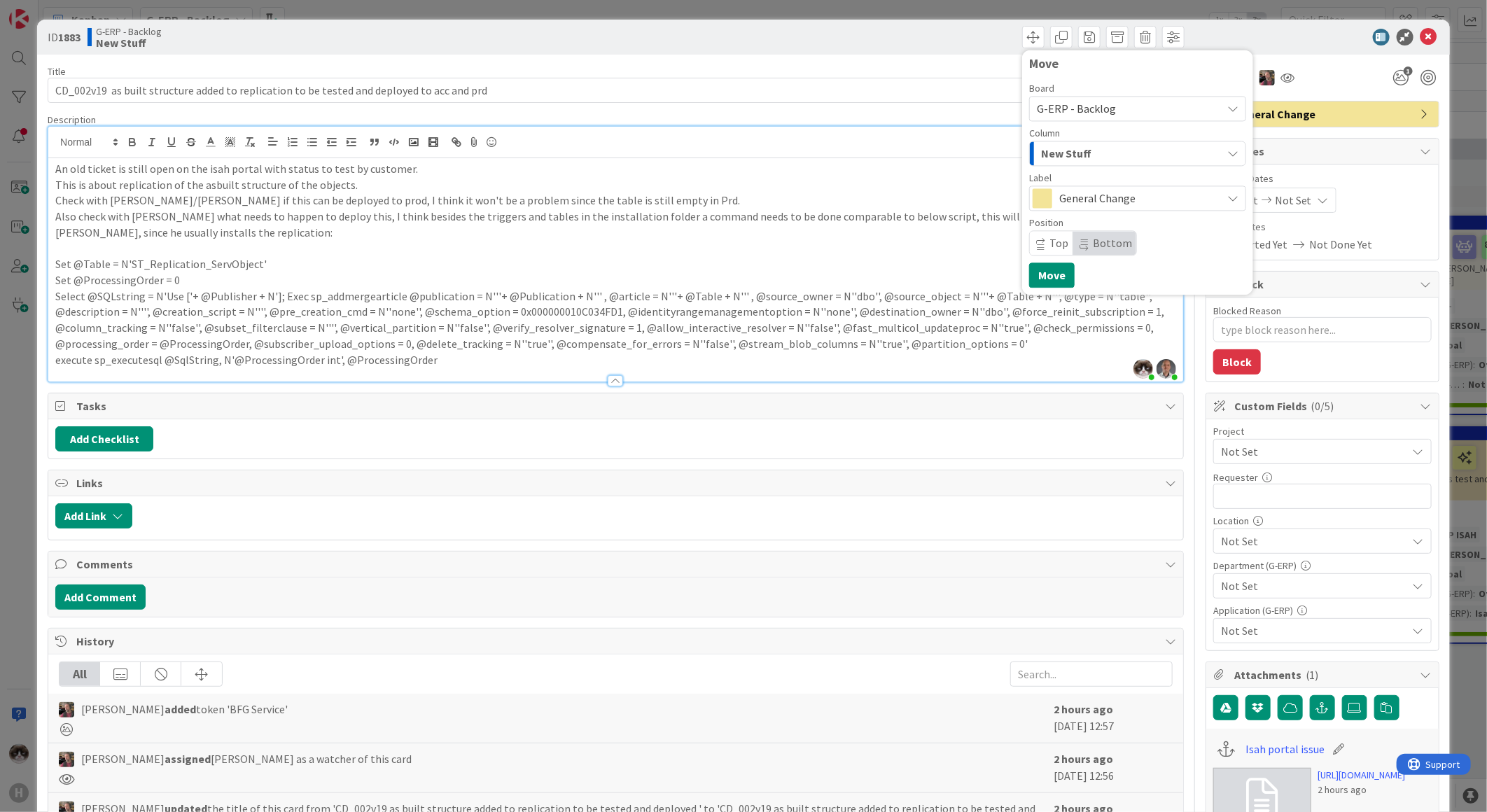
click at [747, 152] on div "New Stuff" at bounding box center [1129, 153] width 184 height 22
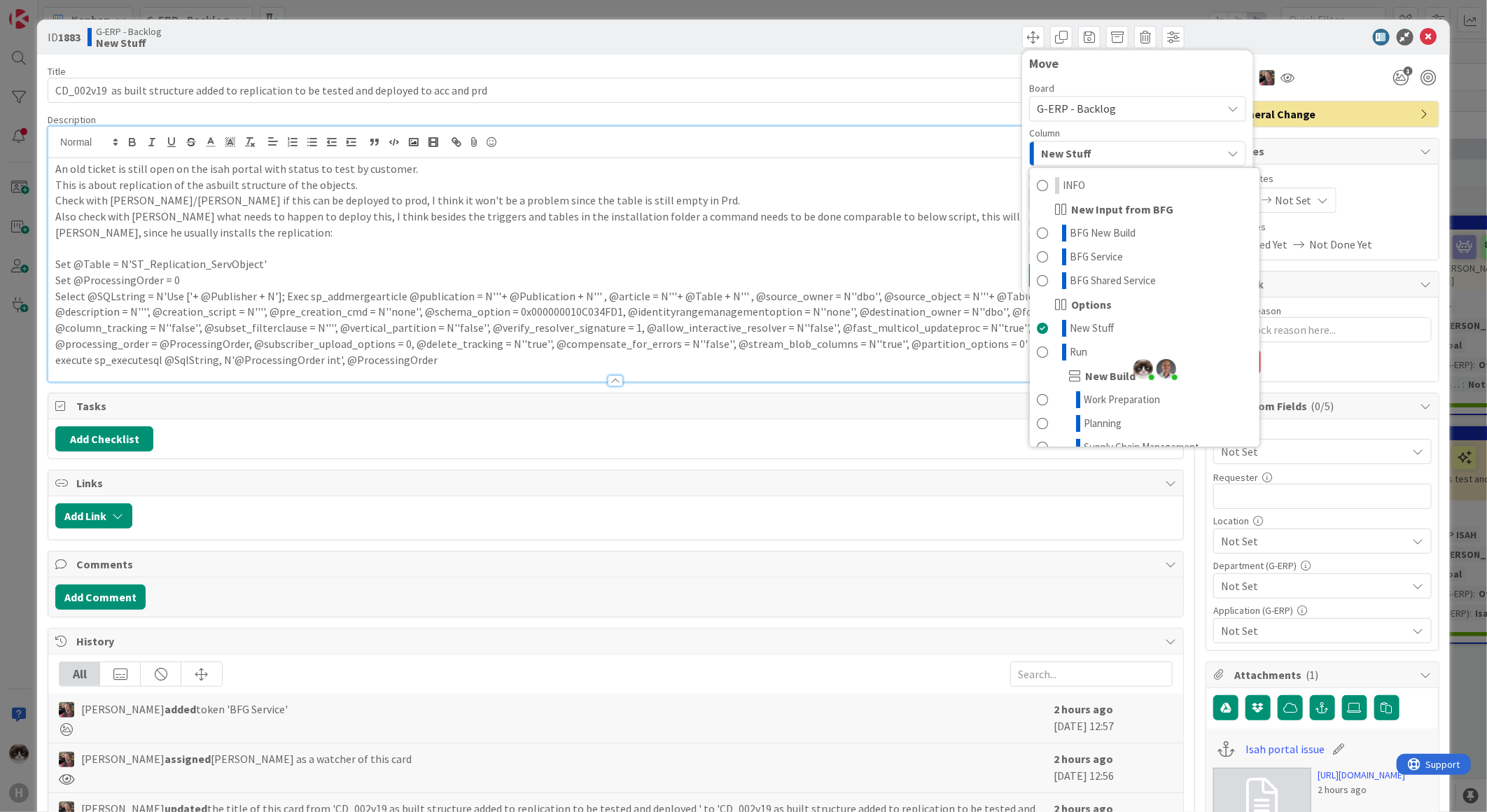
click at [747, 152] on div "New Stuff" at bounding box center [1129, 153] width 184 height 22
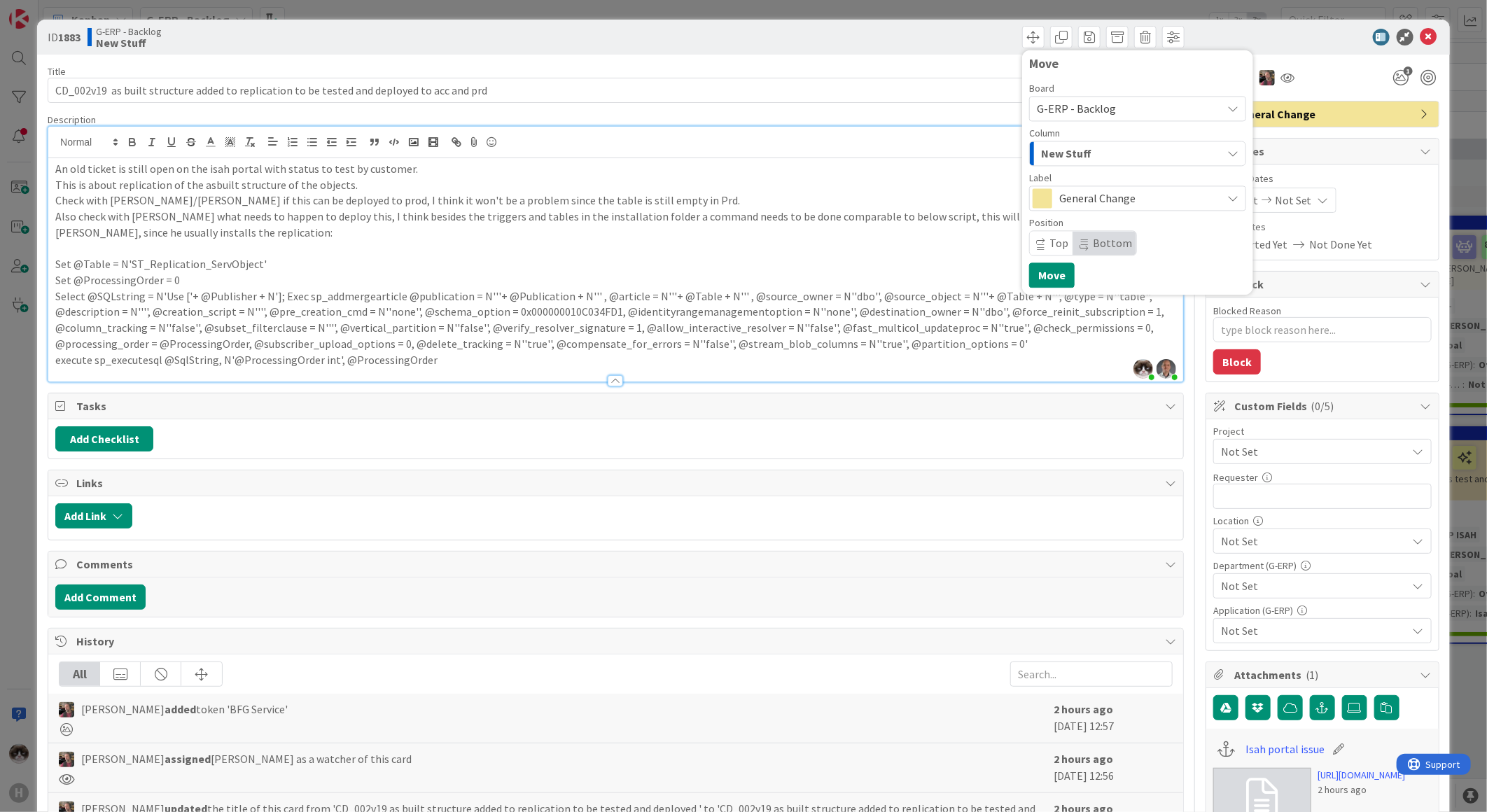
click at [747, 306] on p "execute sp_executesql @SqlString, N'@ProcessingOrder int', @ProcessingOrder" at bounding box center [616, 360] width 1121 height 17
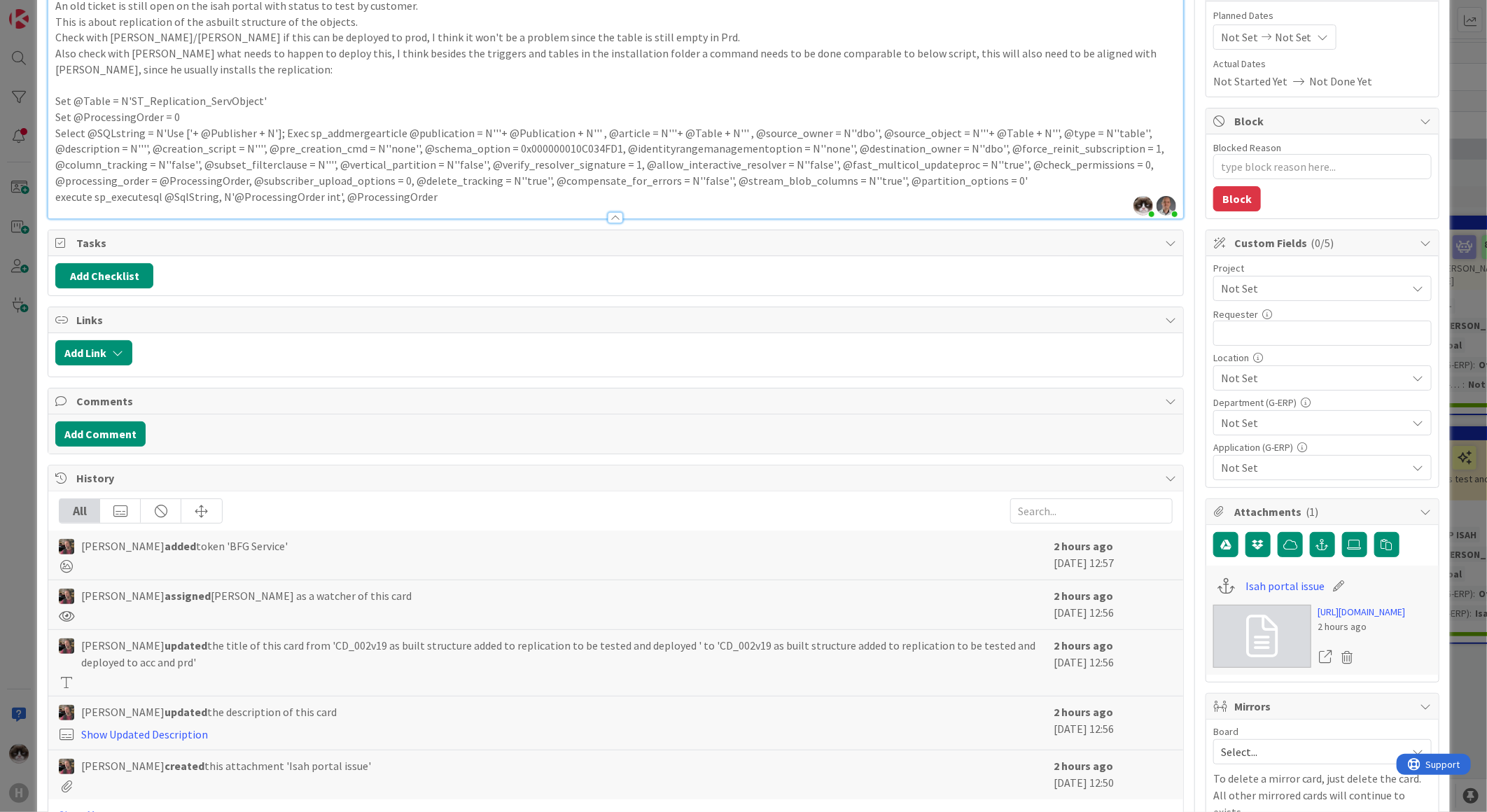
scroll to position [155, 0]
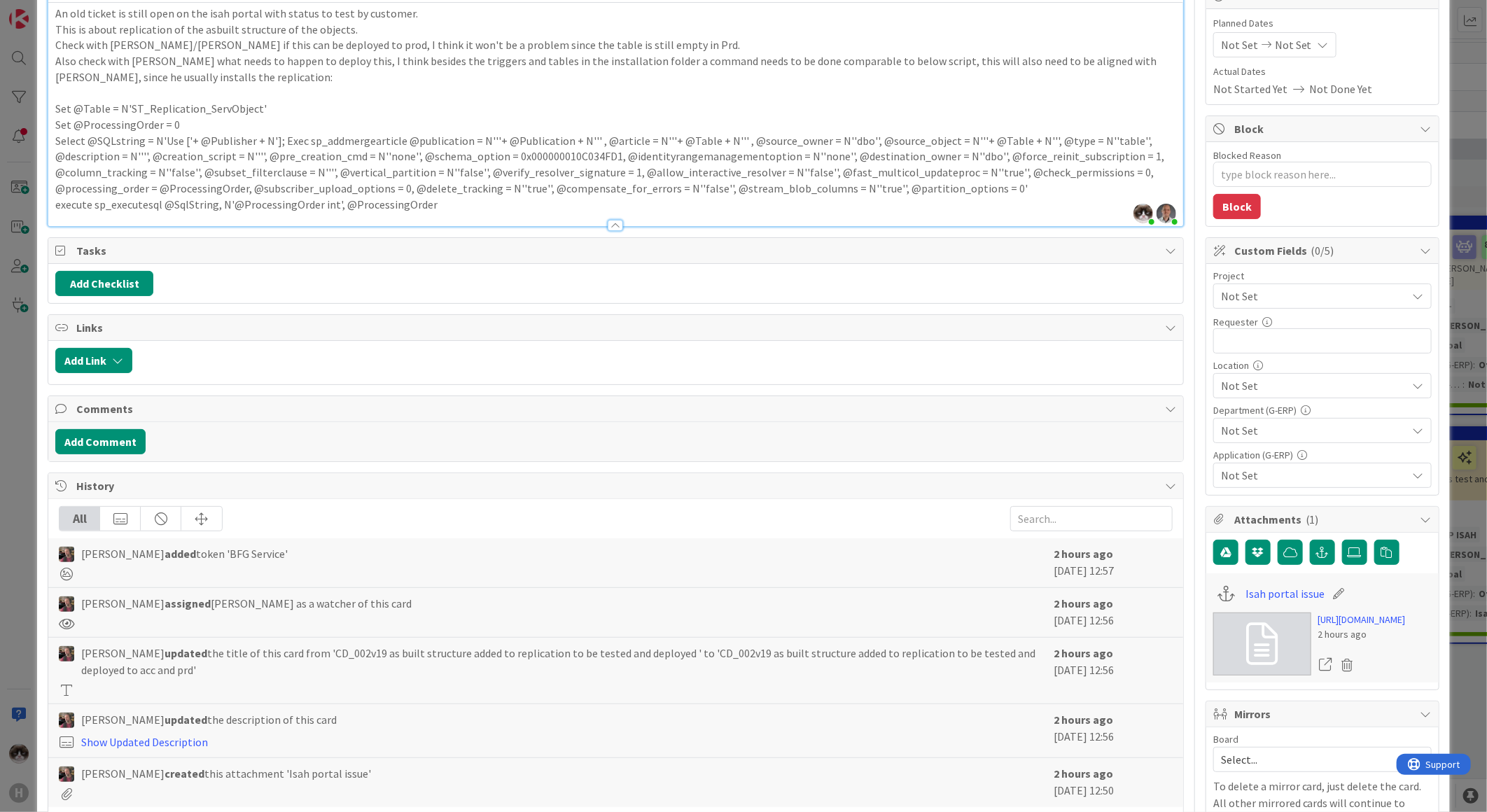
drag, startPoint x: 1342, startPoint y: 301, endPoint x: 1334, endPoint y: 310, distance: 12.0
click at [747, 301] on span "Not Set" at bounding box center [1311, 296] width 179 height 19
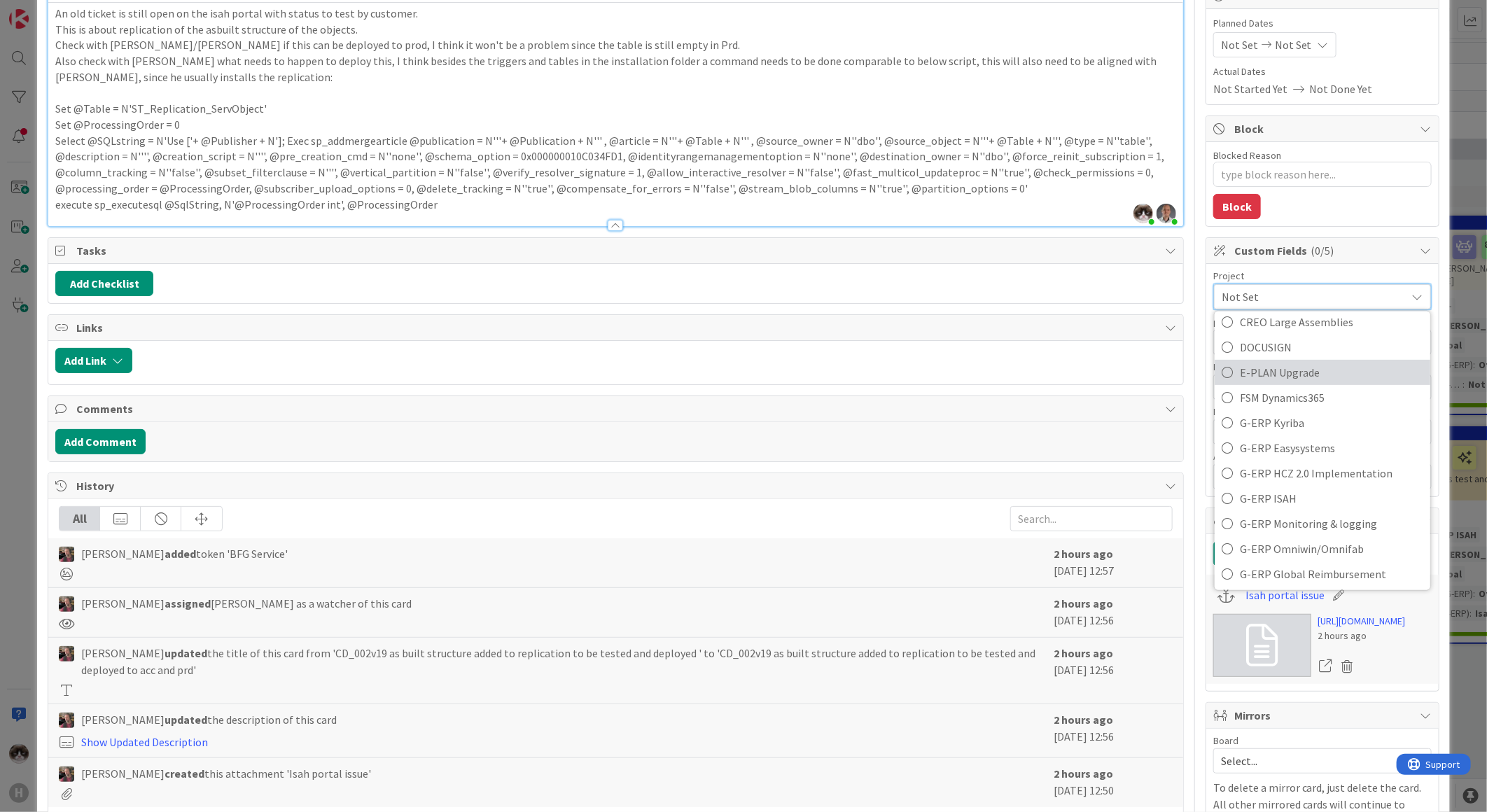
scroll to position [466, 0]
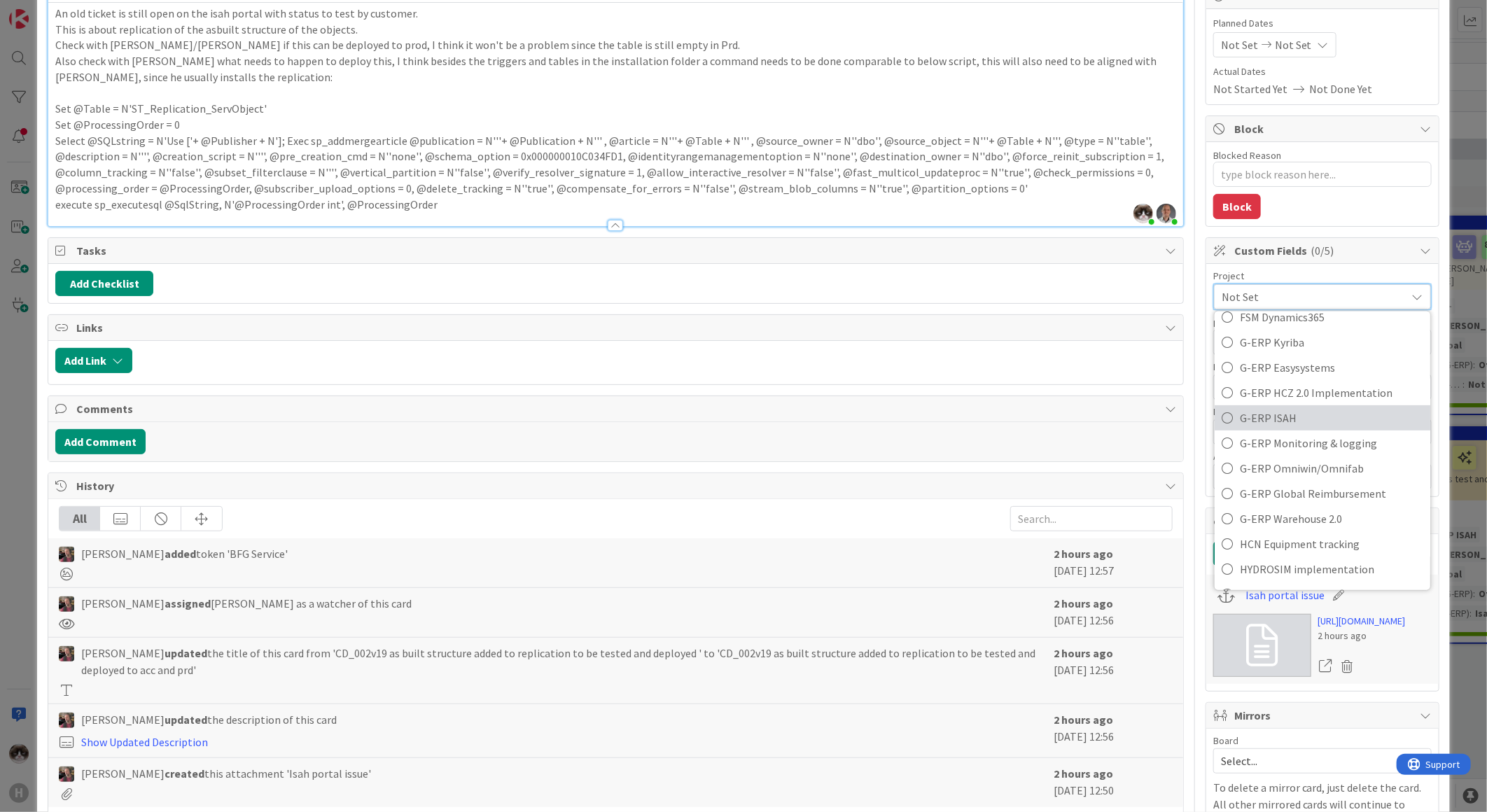
click at [747, 306] on span "G-ERP ISAH" at bounding box center [1332, 417] width 184 height 21
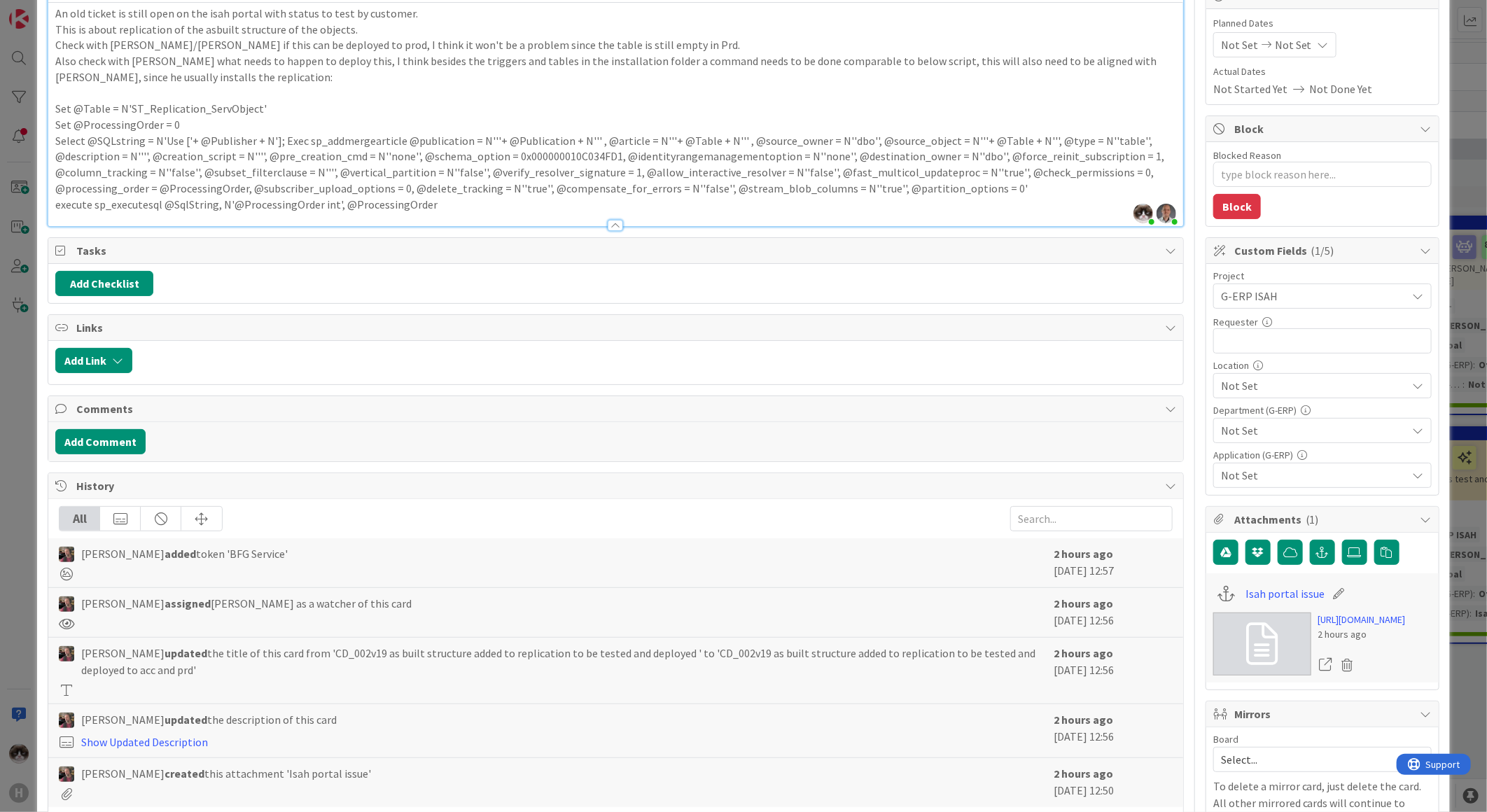
type textarea "x"
click at [747, 306] on input "text" at bounding box center [1322, 340] width 219 height 25
type input "[PERSON_NAME]"
type textarea "x"
type input "[PERSON_NAME]"
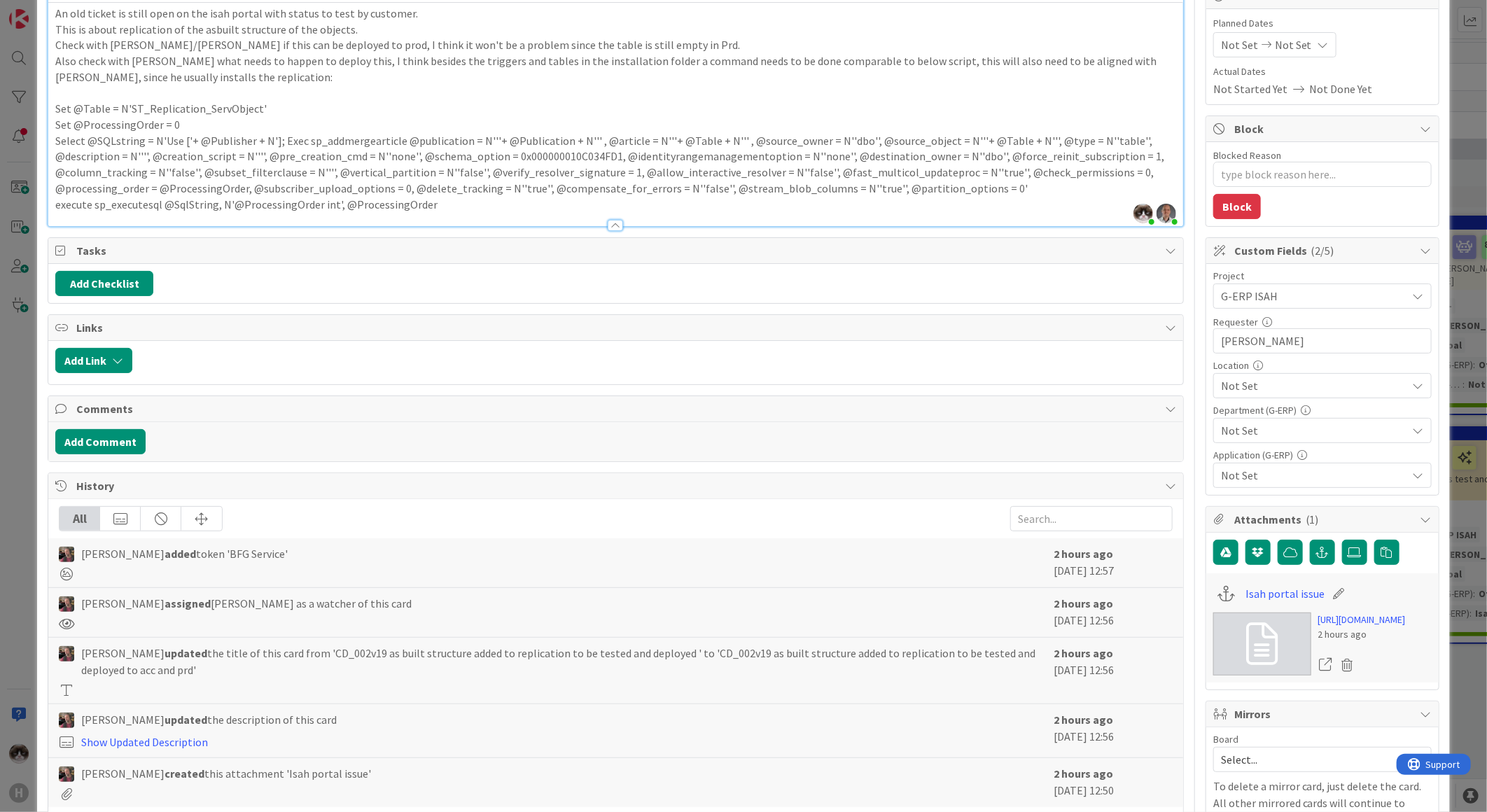
click at [747, 306] on span "Not Set" at bounding box center [1314, 386] width 187 height 17
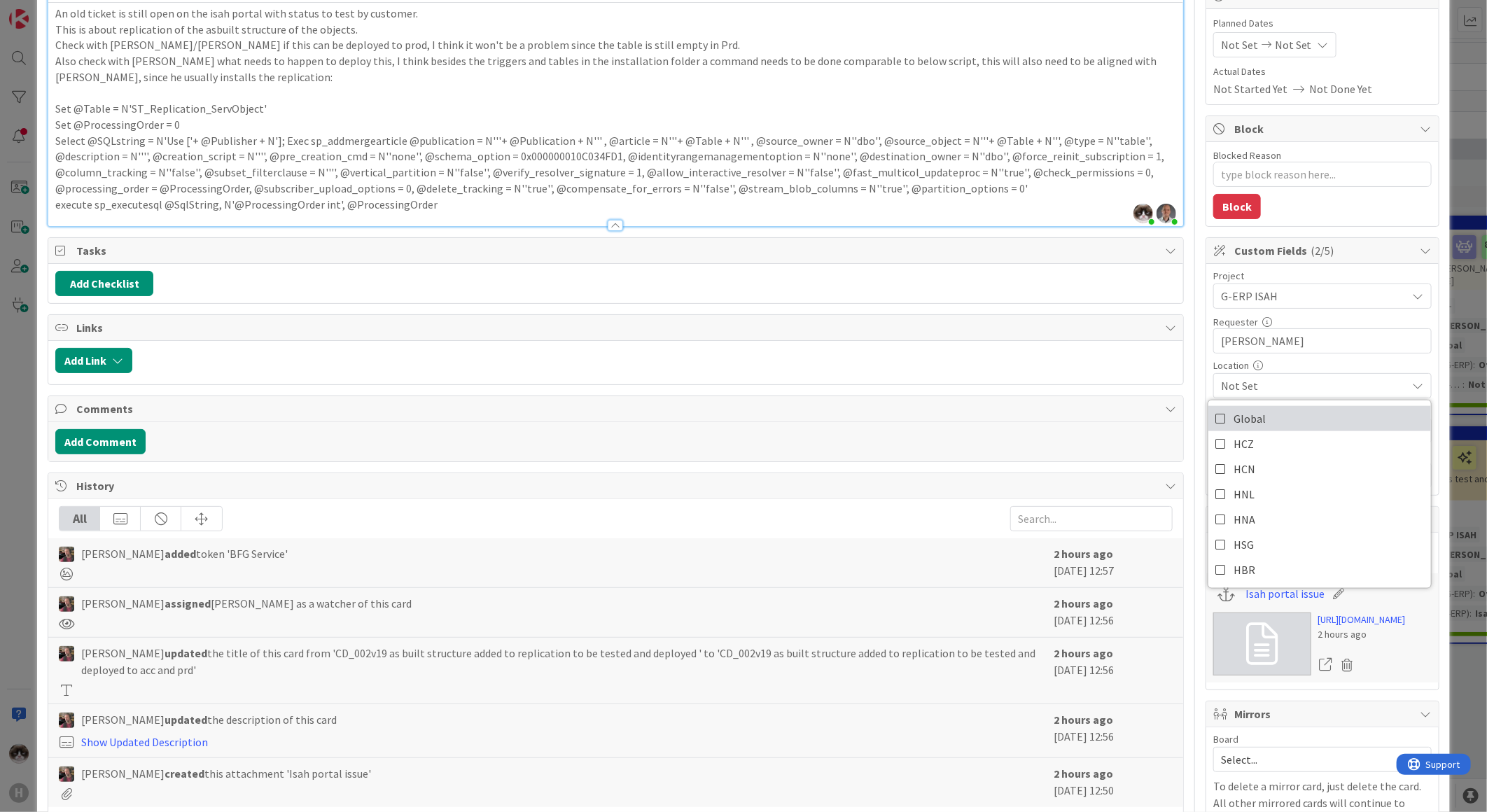
click at [747, 306] on link "Global" at bounding box center [1320, 418] width 222 height 25
click at [747, 306] on div "Location" at bounding box center [1322, 365] width 219 height 10
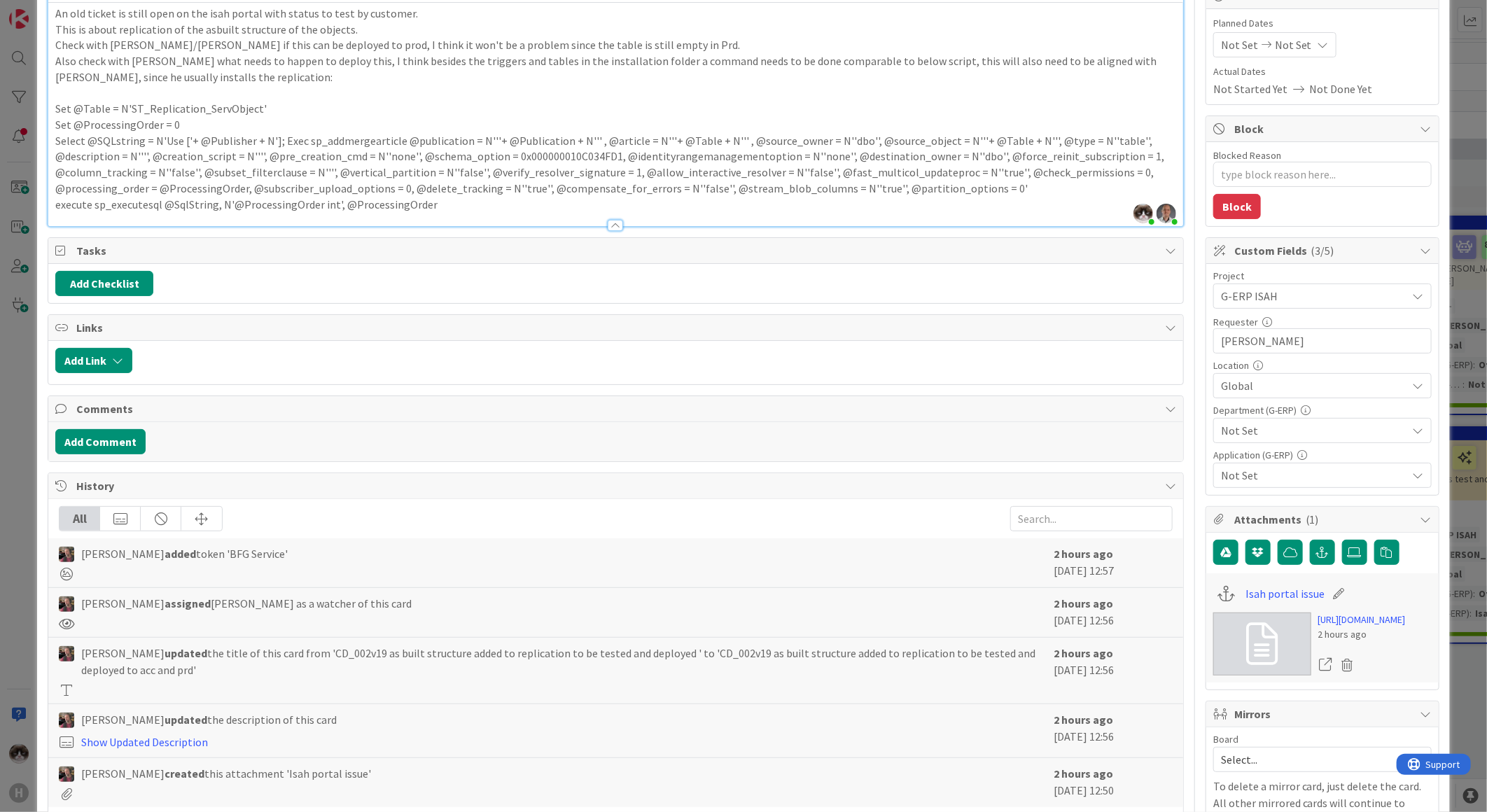
click at [747, 306] on span "Not Set" at bounding box center [1314, 430] width 187 height 17
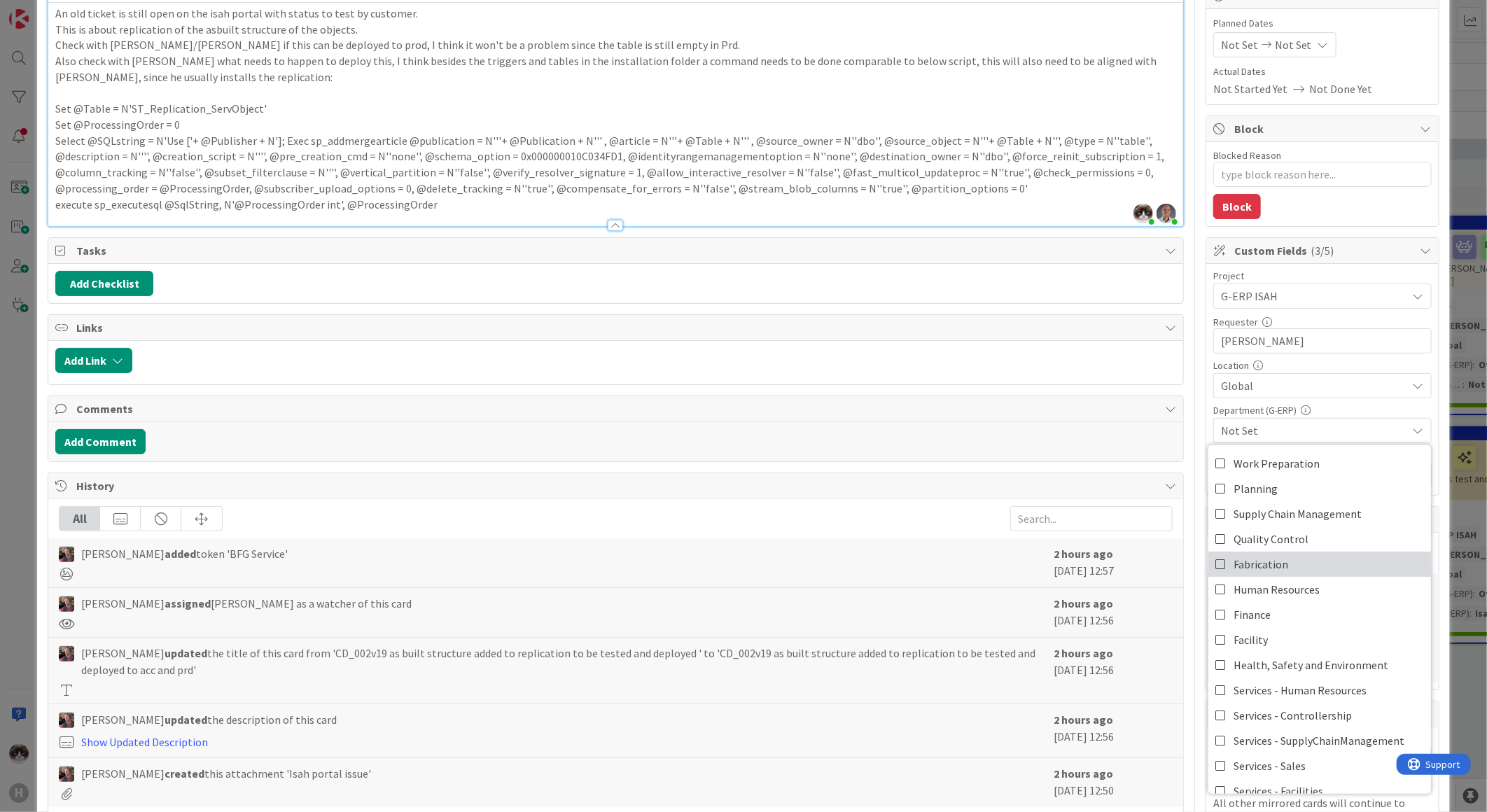
scroll to position [116, 0]
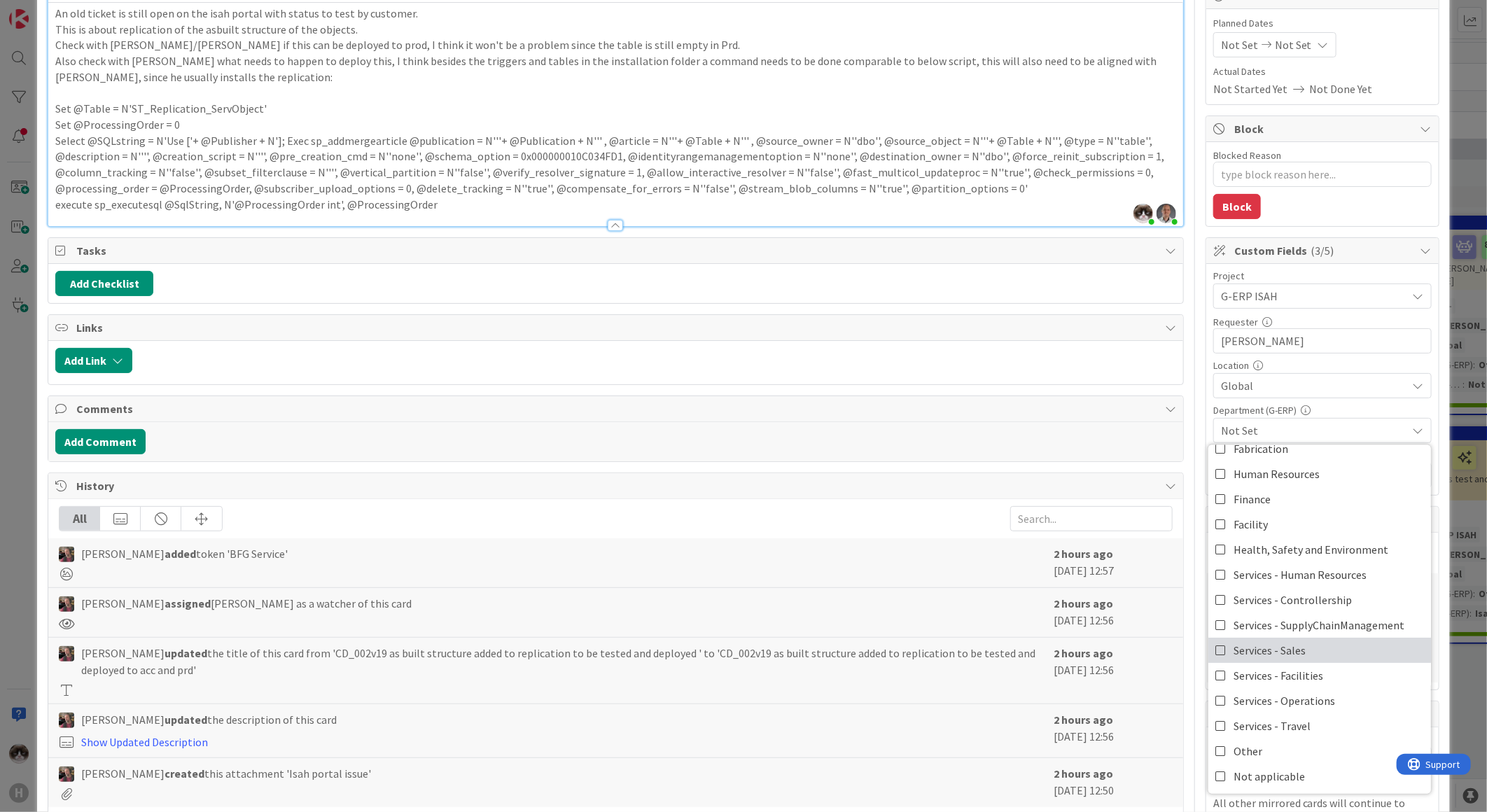
click at [747, 306] on span "Services - Sales" at bounding box center [1269, 649] width 72 height 21
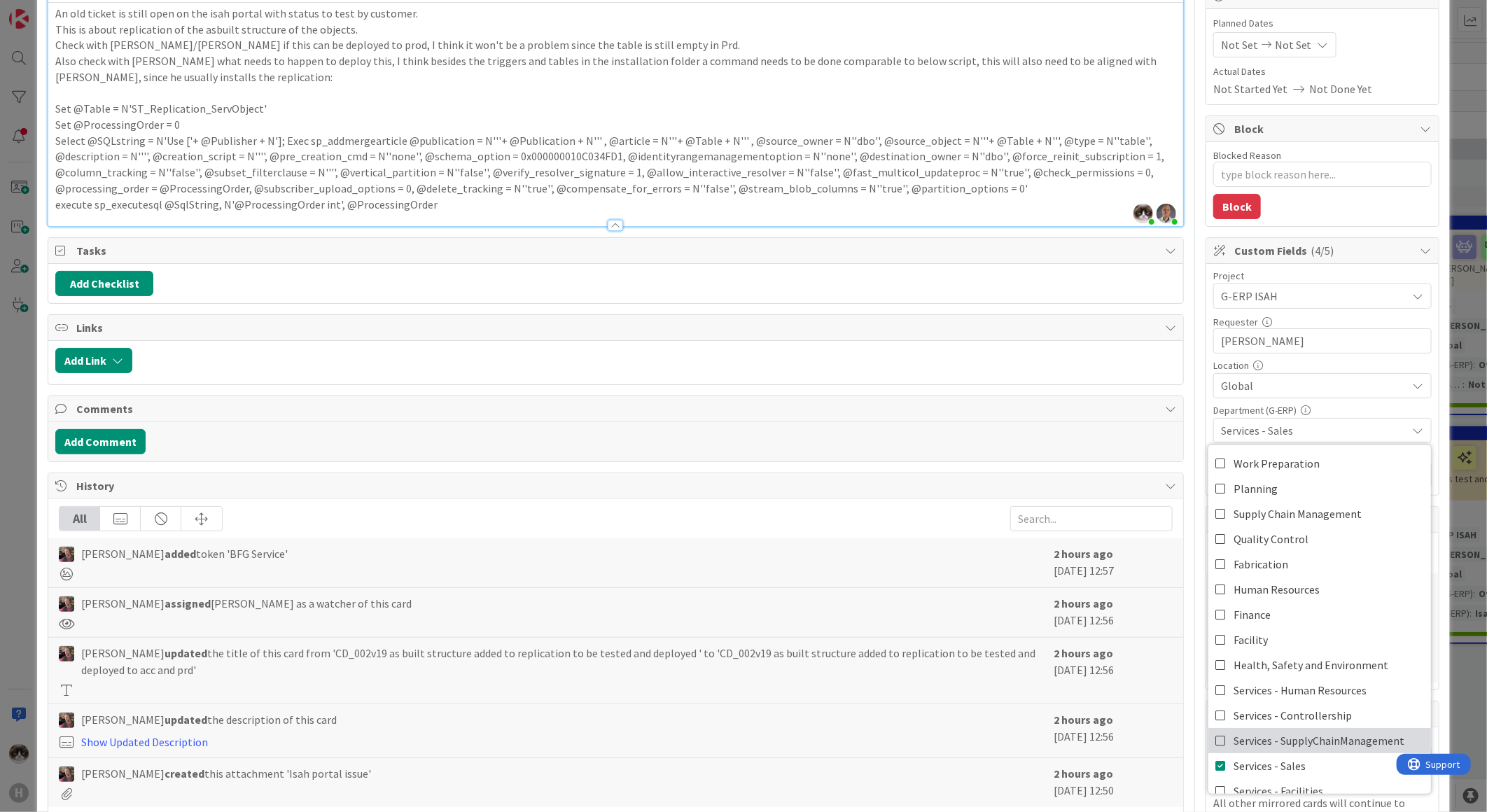
click at [747, 306] on span "Services - SupplyChainManagement" at bounding box center [1319, 740] width 171 height 21
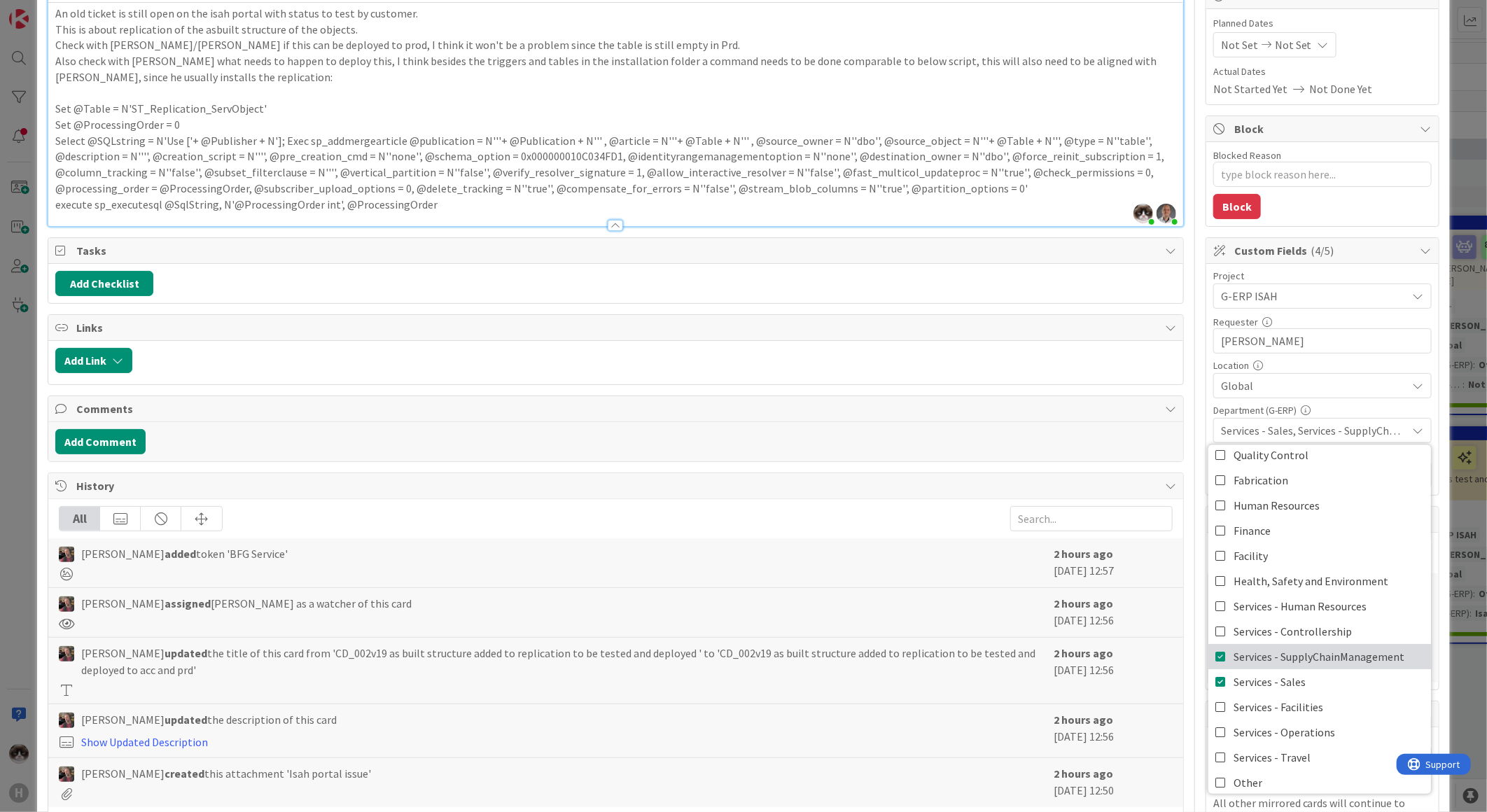
scroll to position [116, 0]
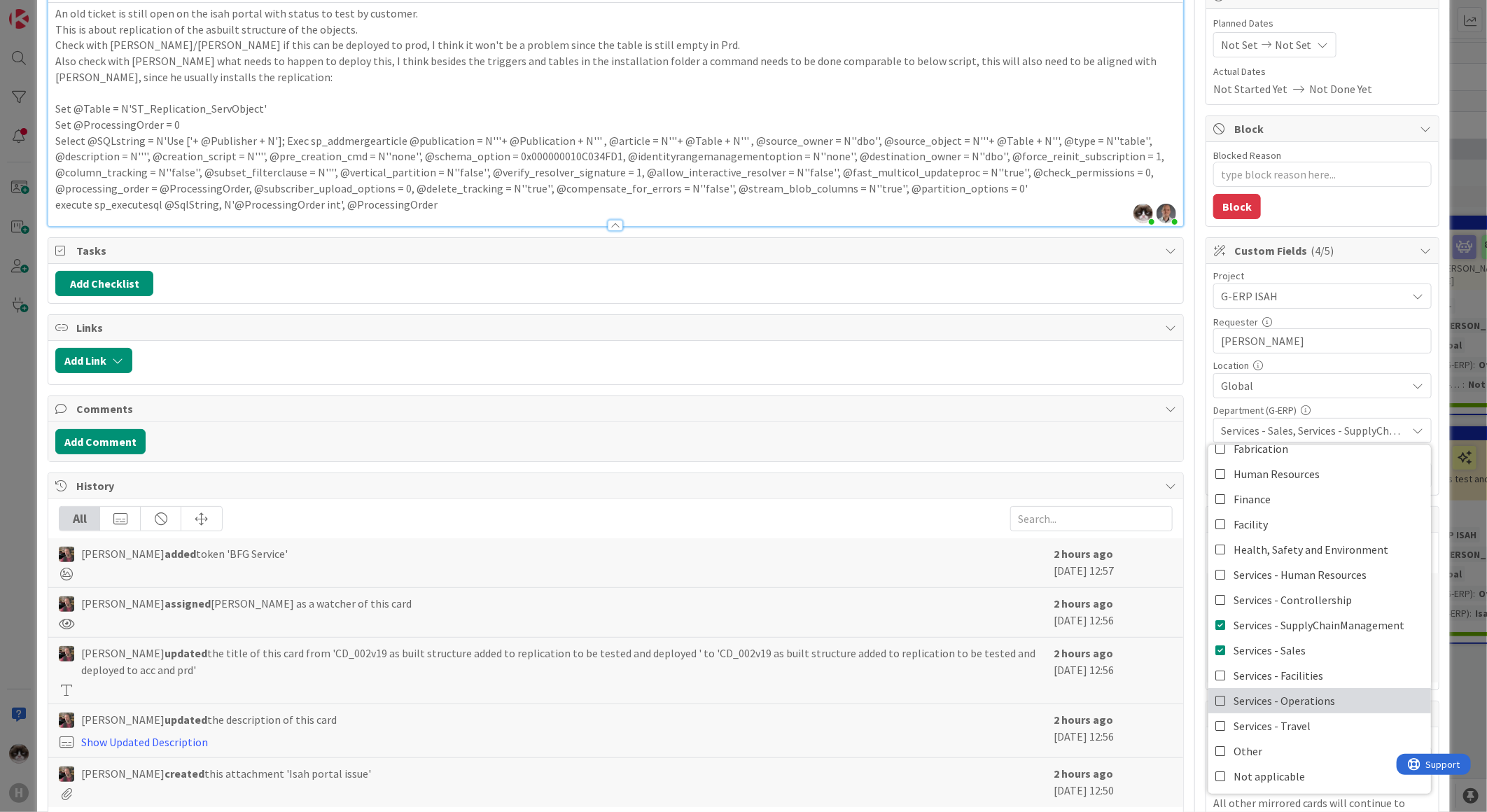
click at [747, 306] on link "Services - Operations" at bounding box center [1320, 700] width 222 height 25
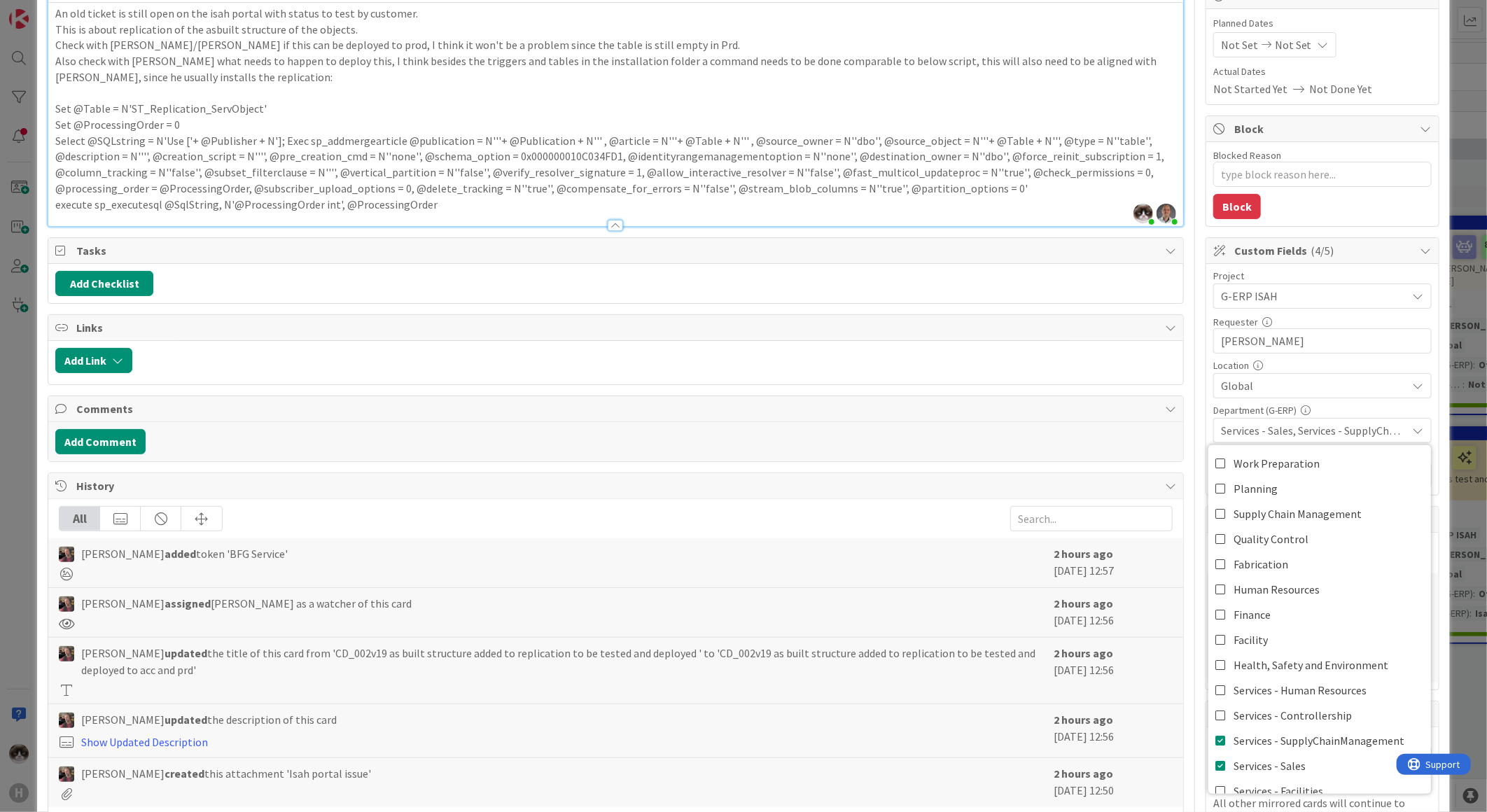
click at [747, 306] on span "Services - Sales, Services - SupplyChainManagement, Services - Operations" at bounding box center [1314, 430] width 187 height 17
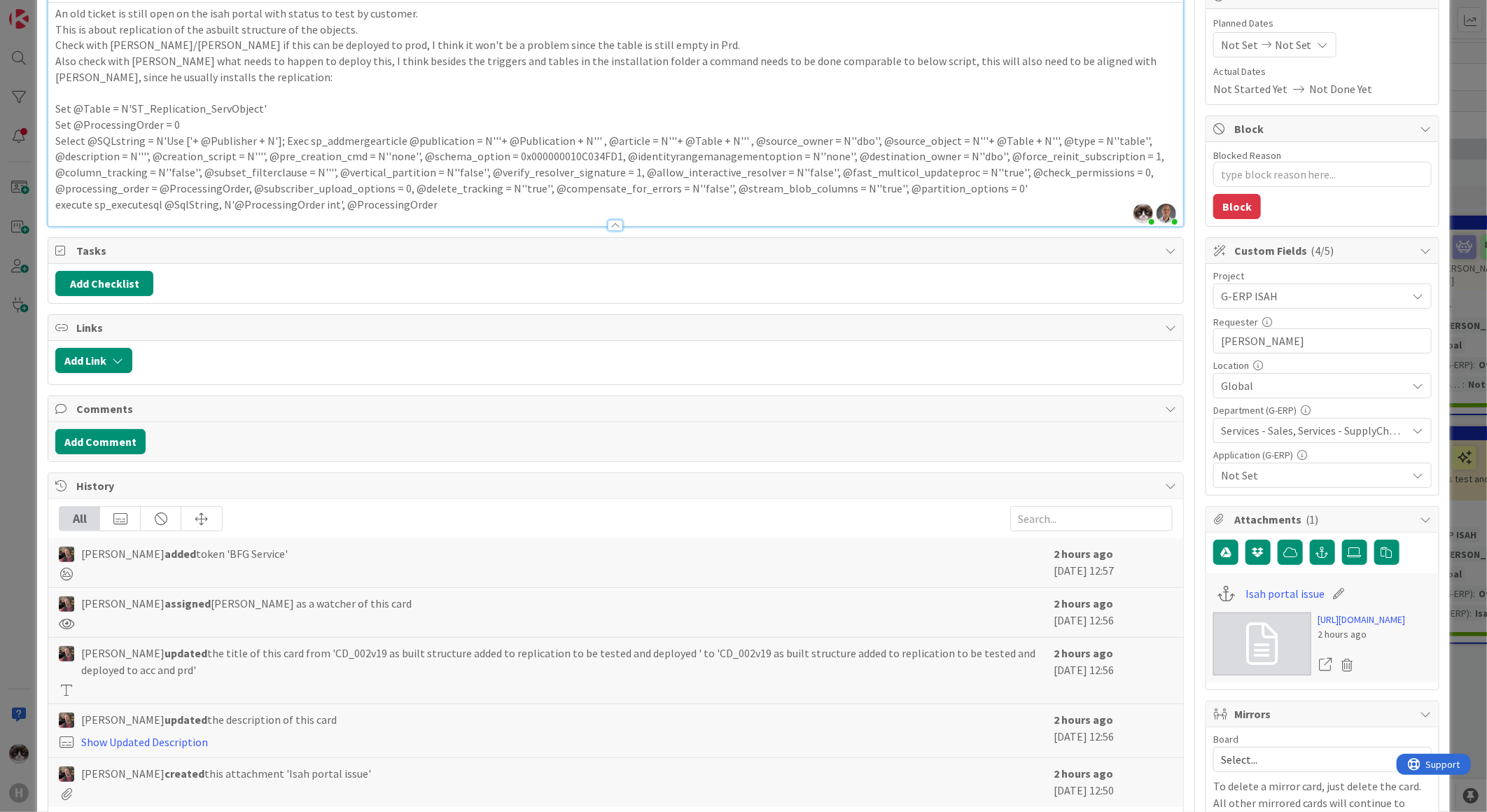
click at [747, 306] on div "Not Set" at bounding box center [1322, 475] width 219 height 25
click at [747, 306] on link "Isah Global" at bounding box center [1320, 432] width 222 height 25
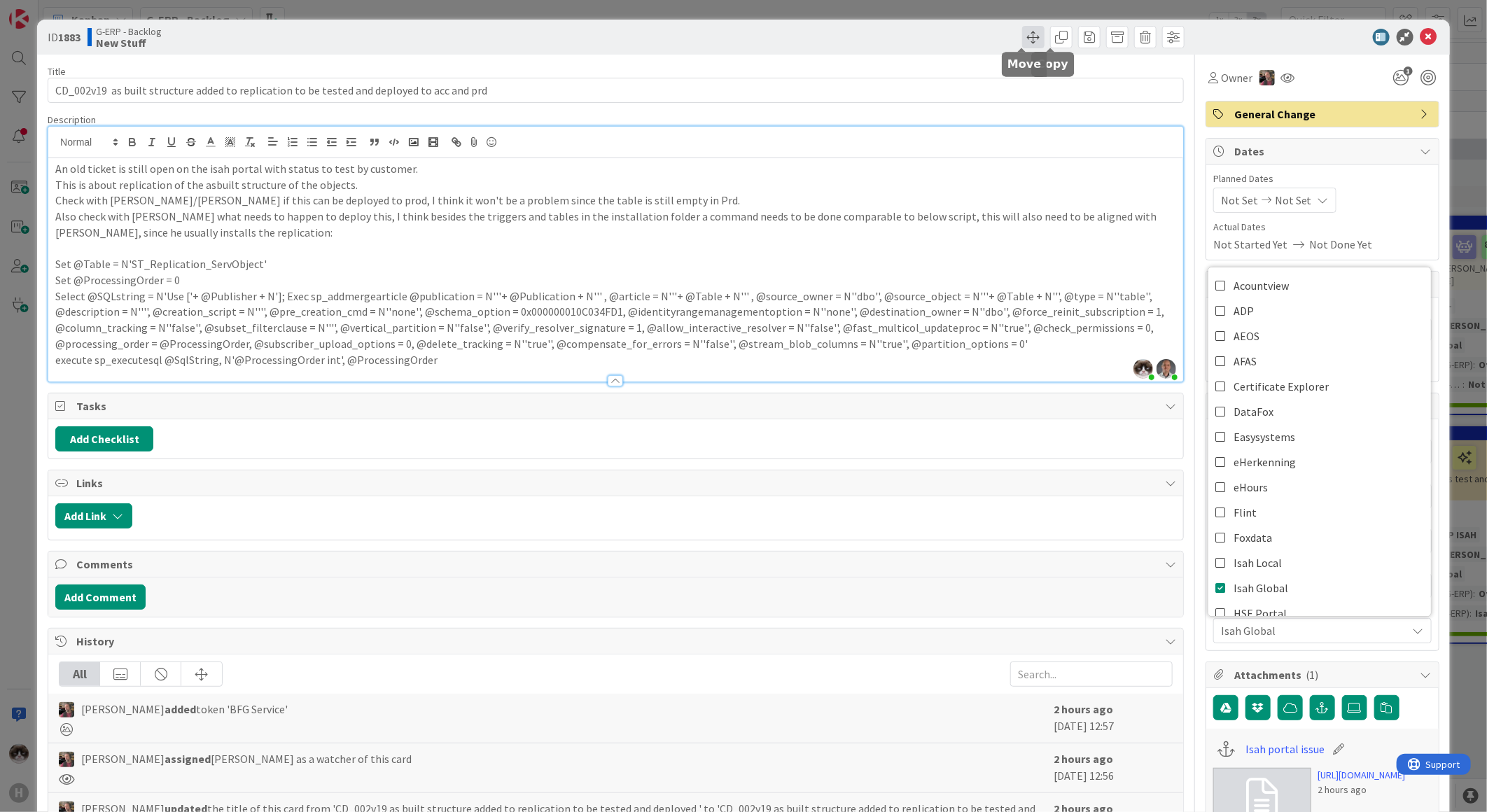
click at [747, 39] on span at bounding box center [1033, 37] width 22 height 22
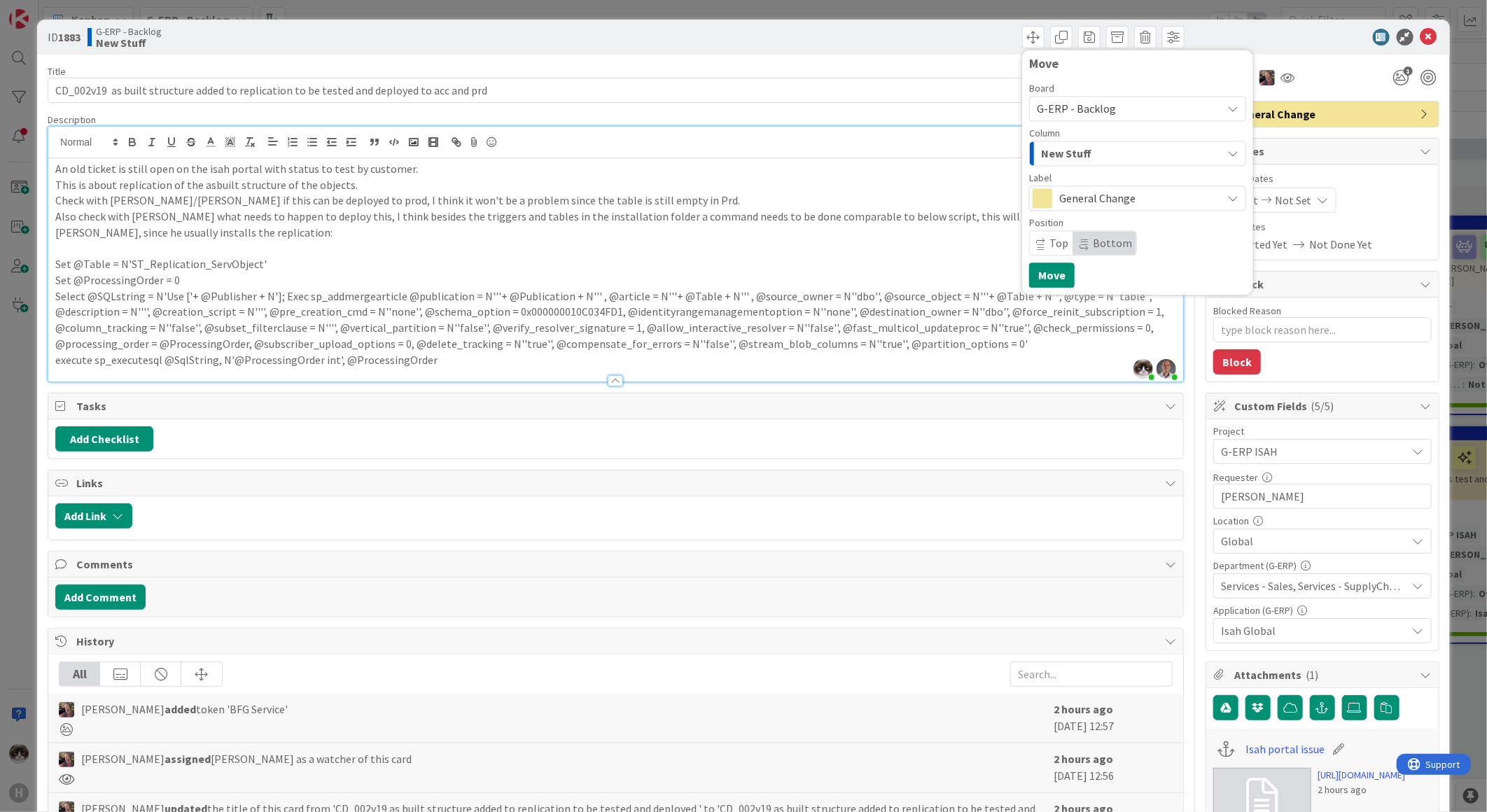
click at [747, 154] on div "New Stuff" at bounding box center [1129, 153] width 184 height 22
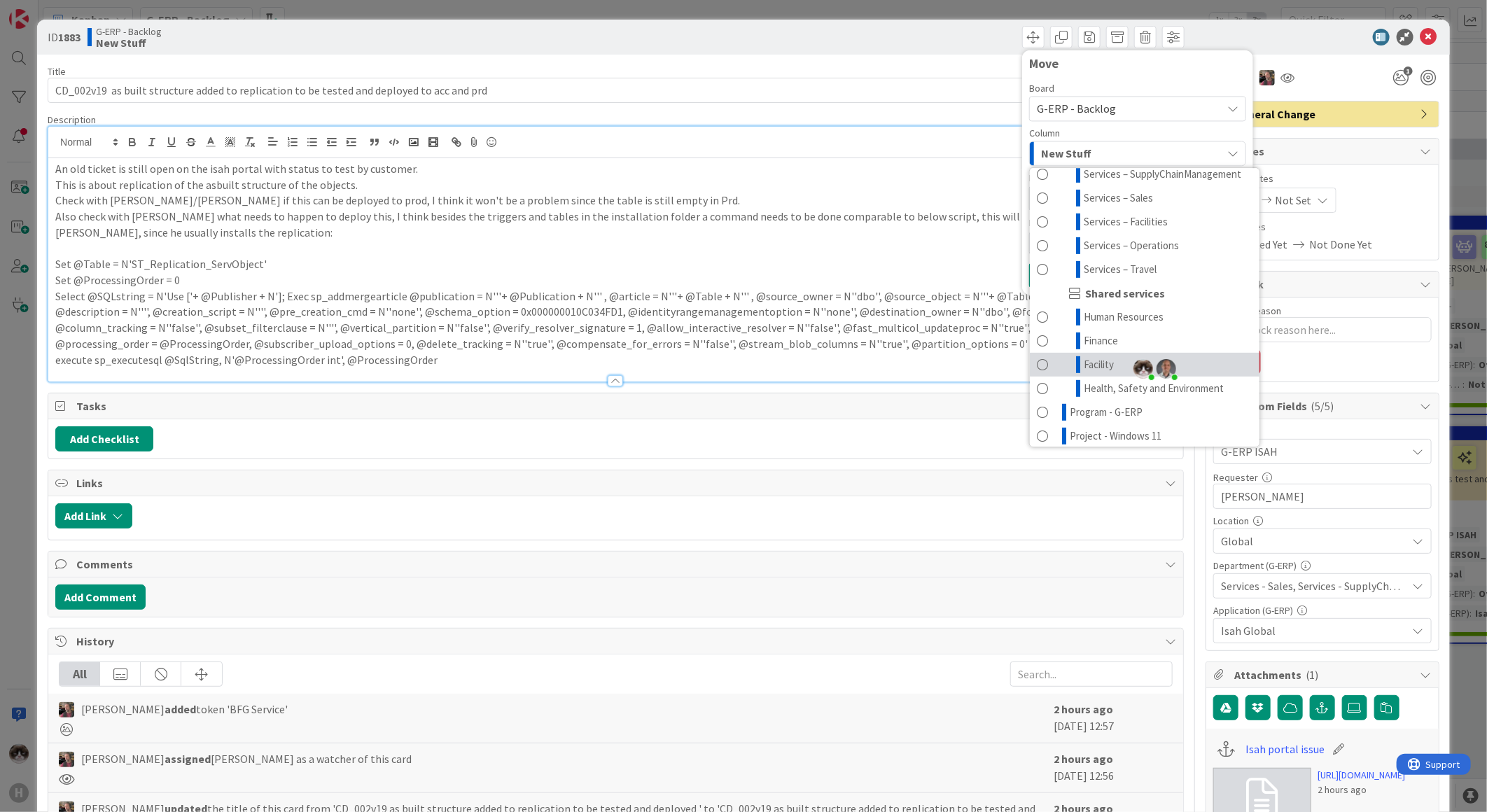
scroll to position [310, 0]
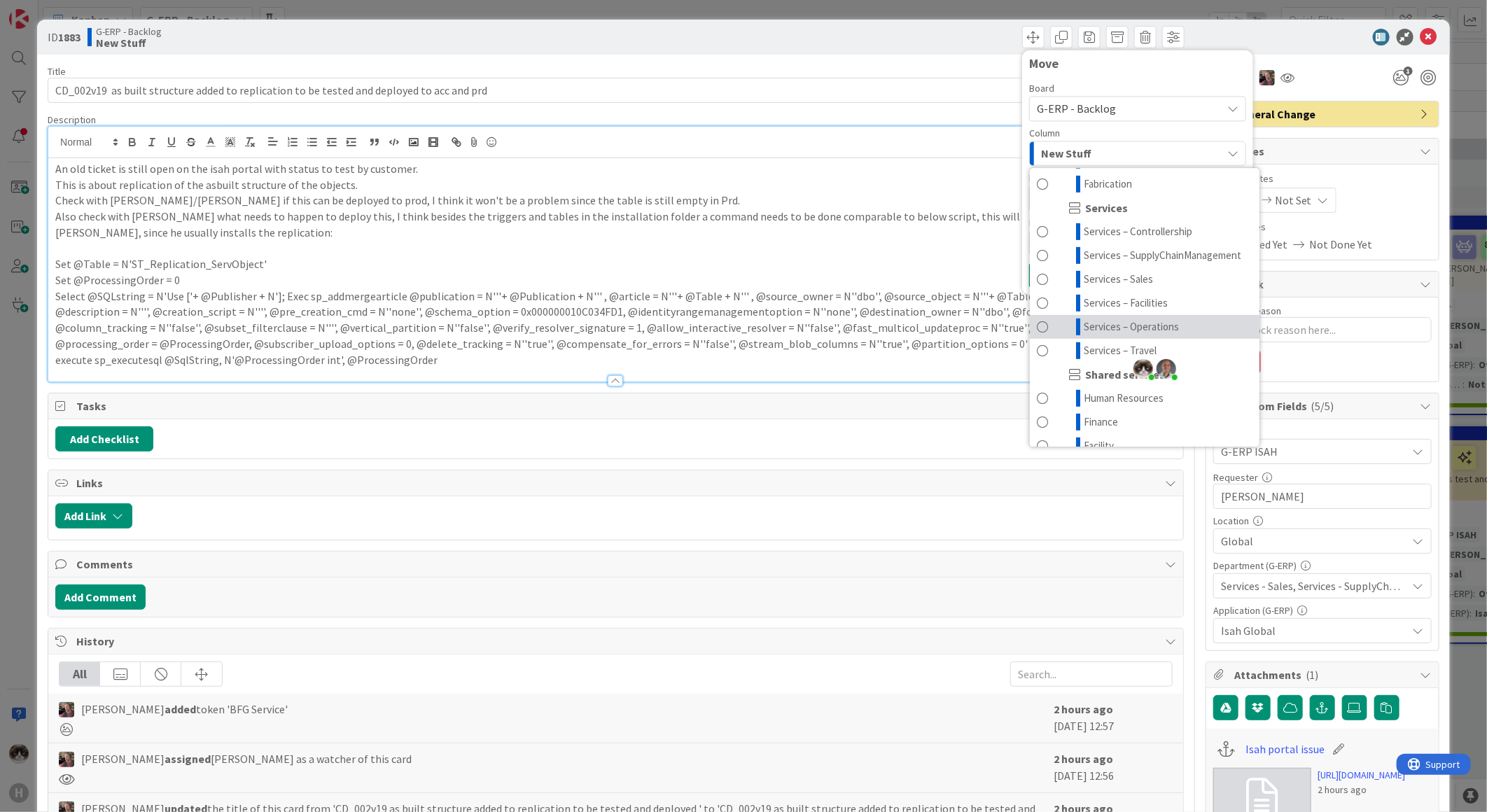
click at [747, 306] on link "Services – Operations" at bounding box center [1145, 327] width 230 height 24
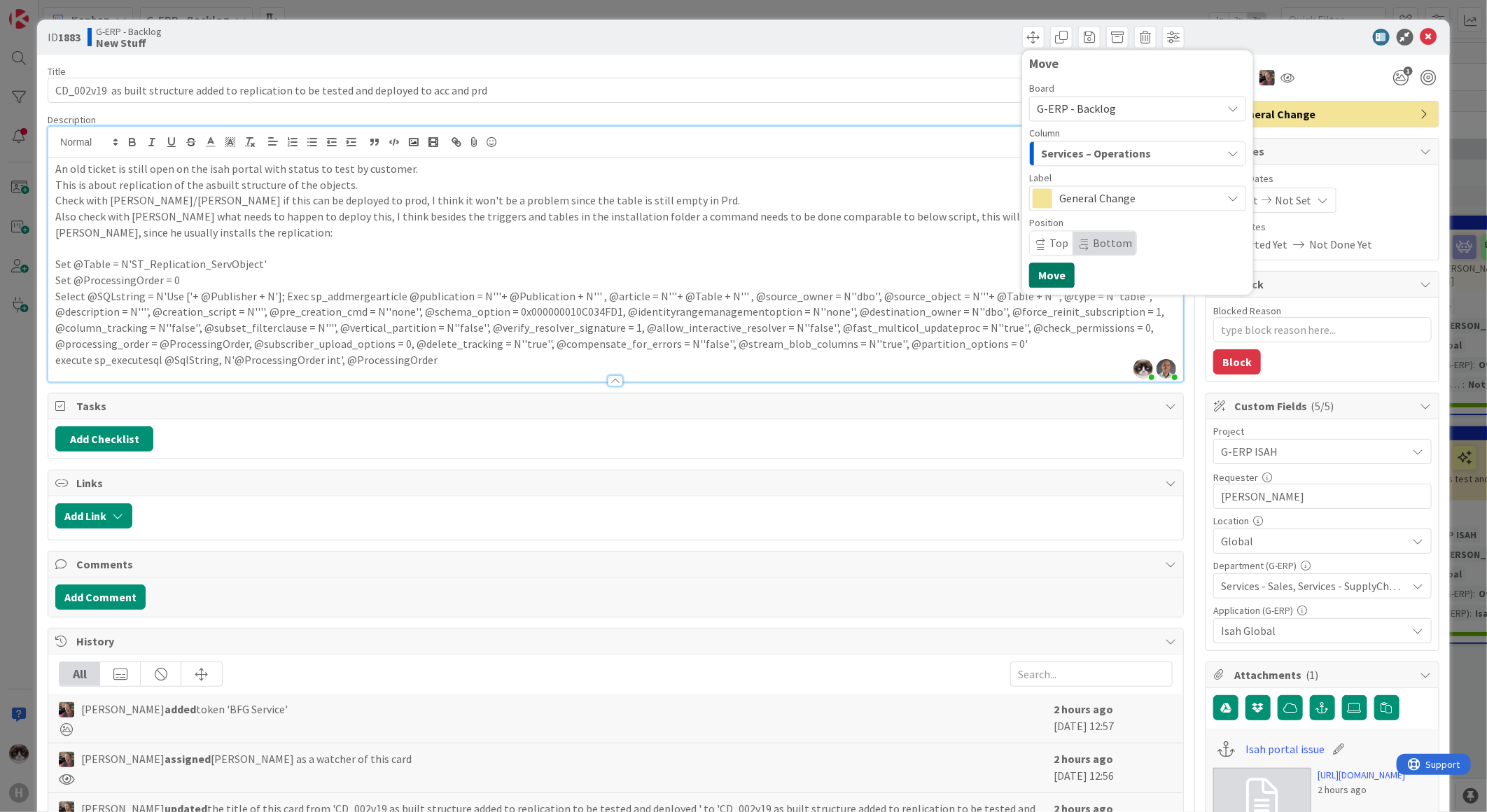
click at [747, 268] on button "Move" at bounding box center [1052, 275] width 46 height 25
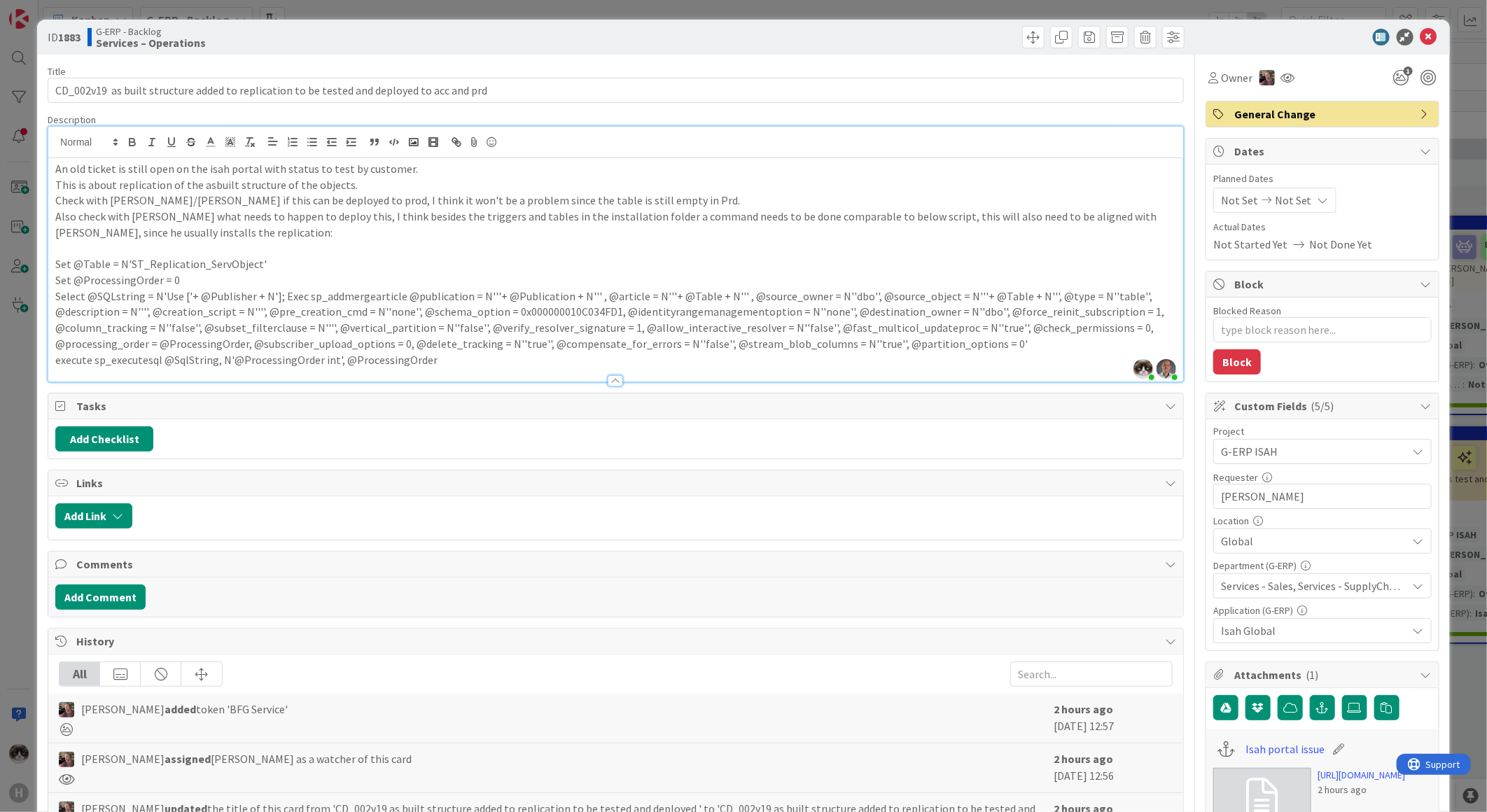
click at [747, 28] on icon at bounding box center [1429, 37] width 17 height 17
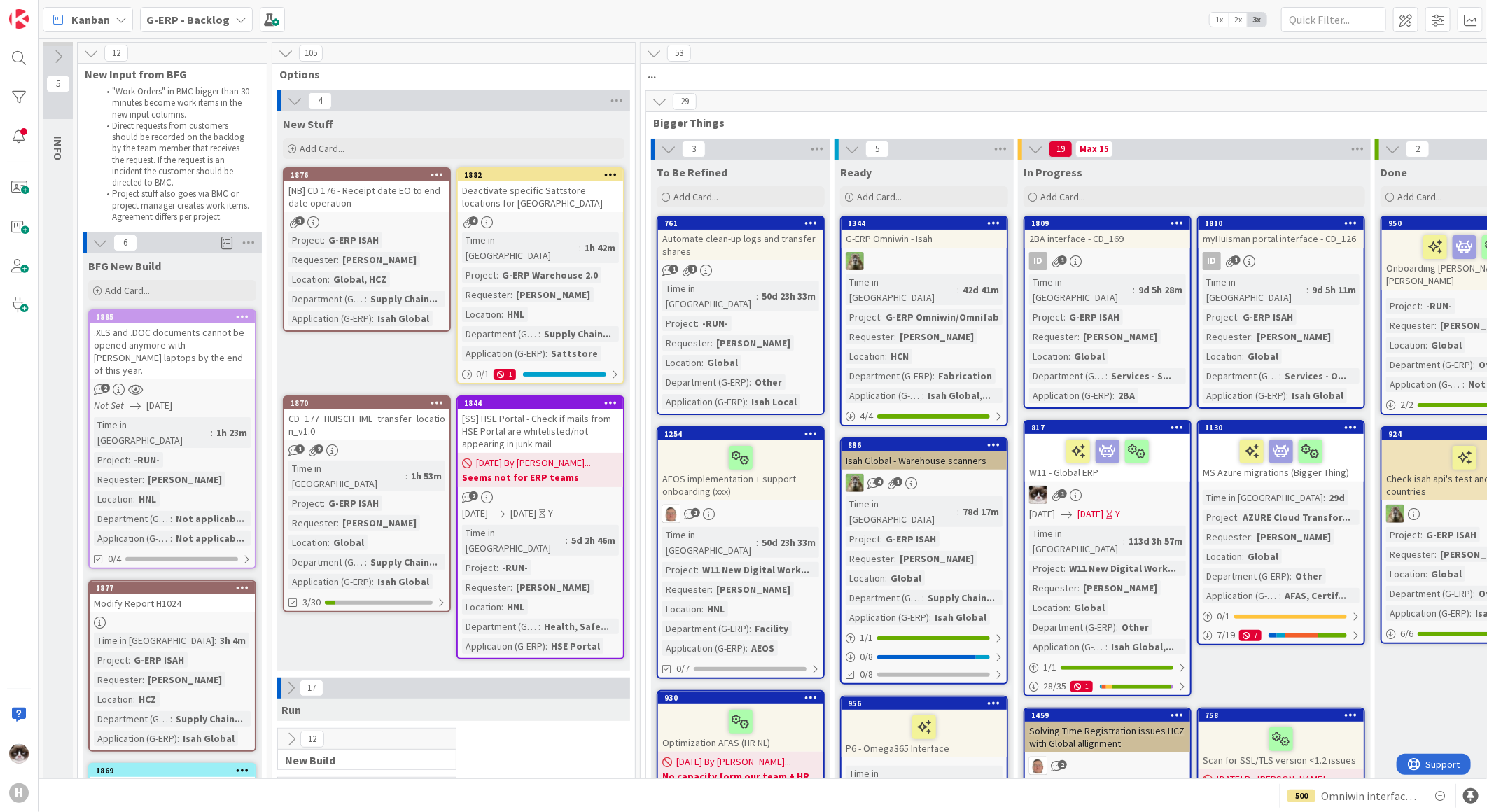
click at [372, 211] on div "[NB] CD 176 - Receipt date EO to end date operation" at bounding box center [367, 197] width 165 height 31
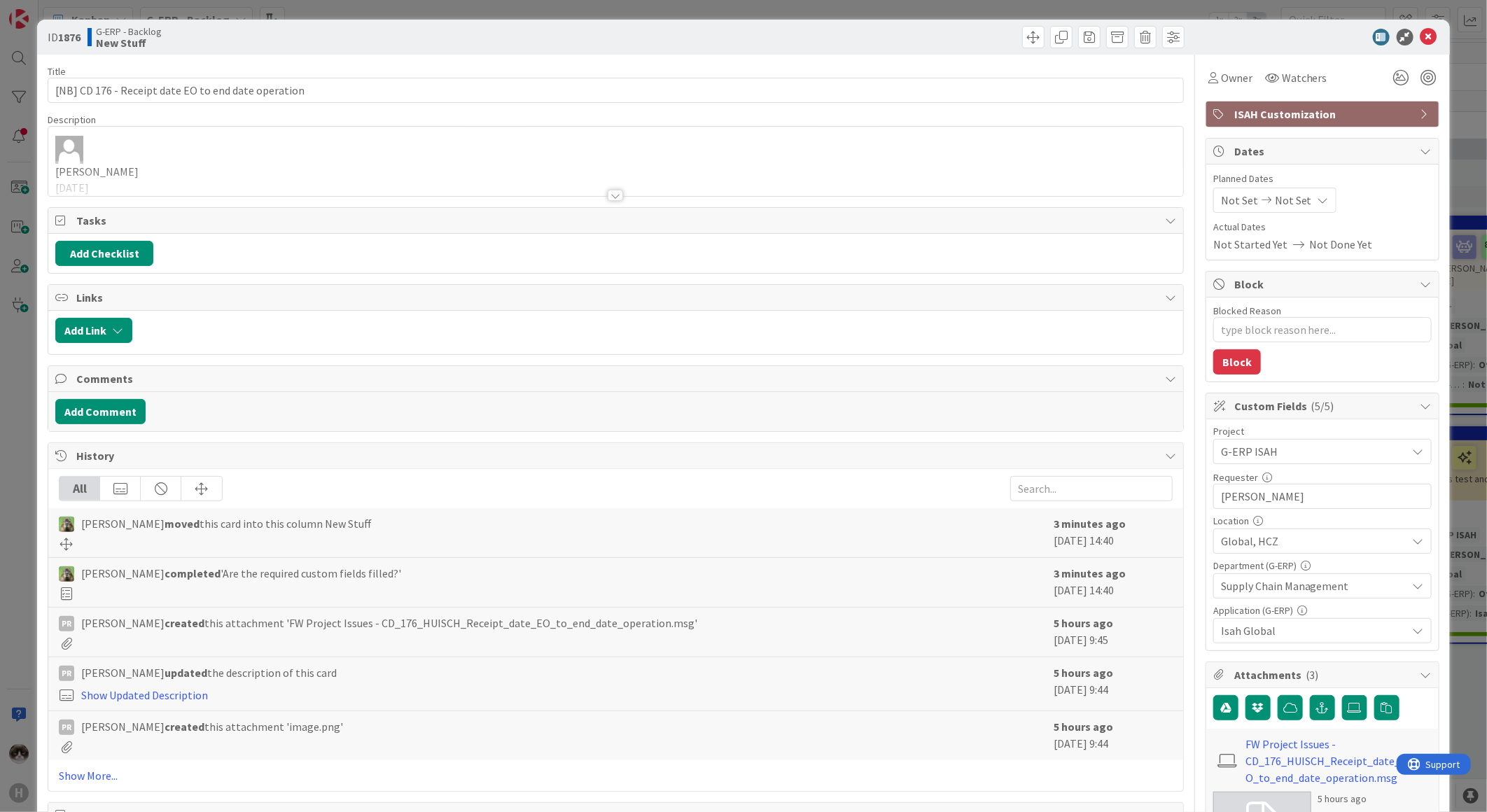
click at [607, 186] on div at bounding box center [616, 177] width 1135 height 36
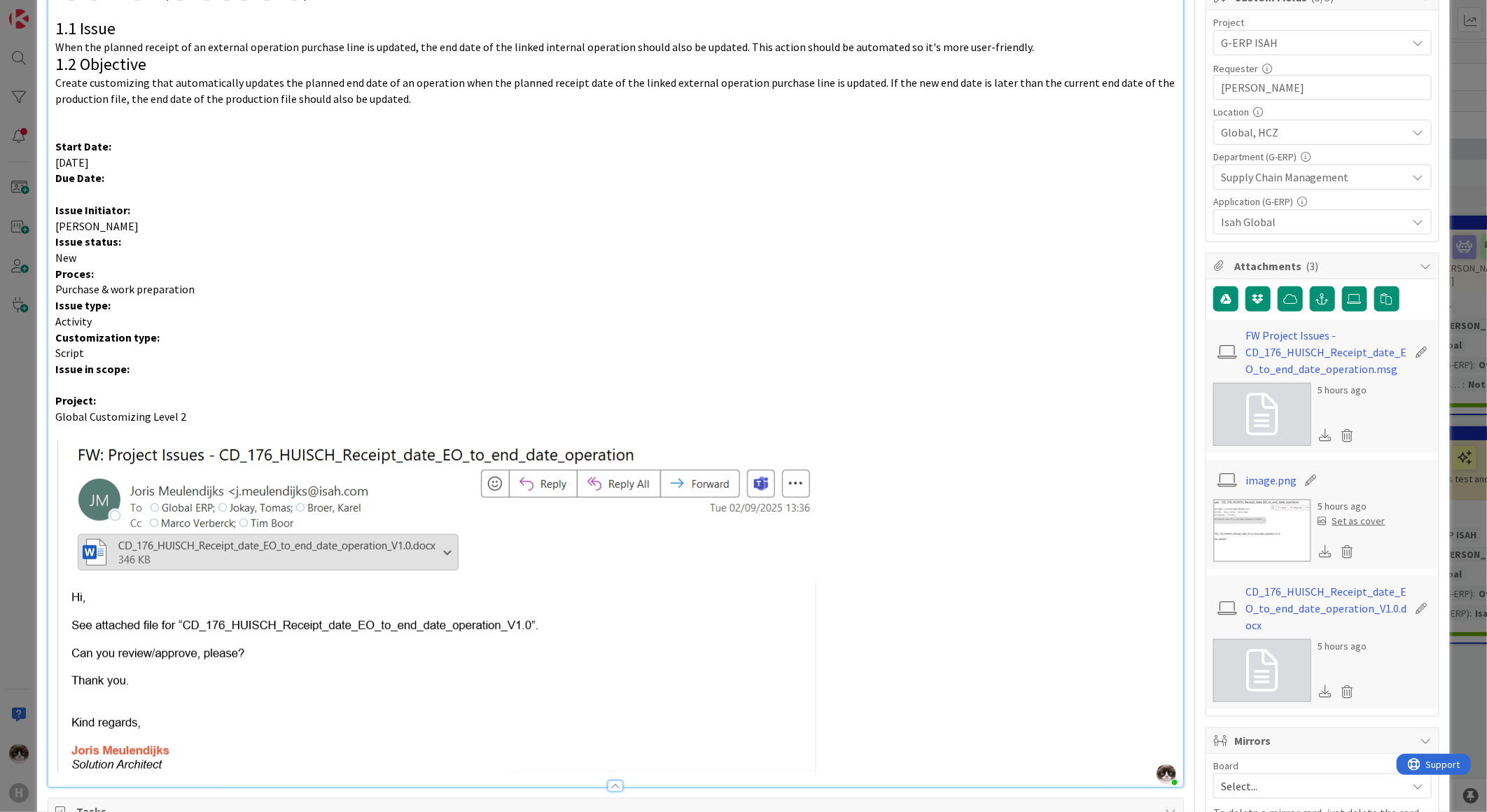
scroll to position [466, 0]
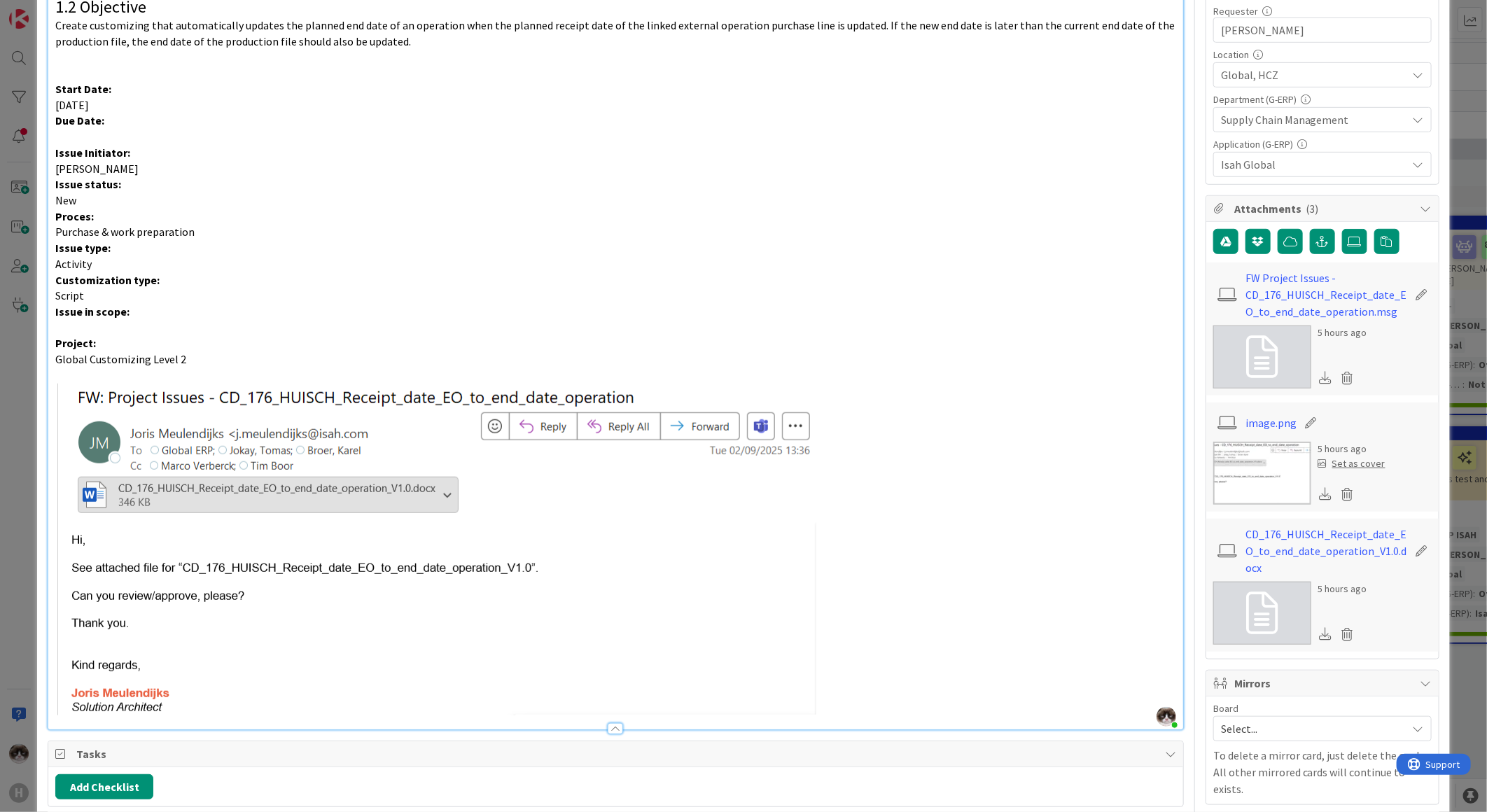
click at [157, 247] on p "Issue type:" at bounding box center [616, 248] width 1121 height 17
click at [211, 306] on img at bounding box center [436, 548] width 761 height 332
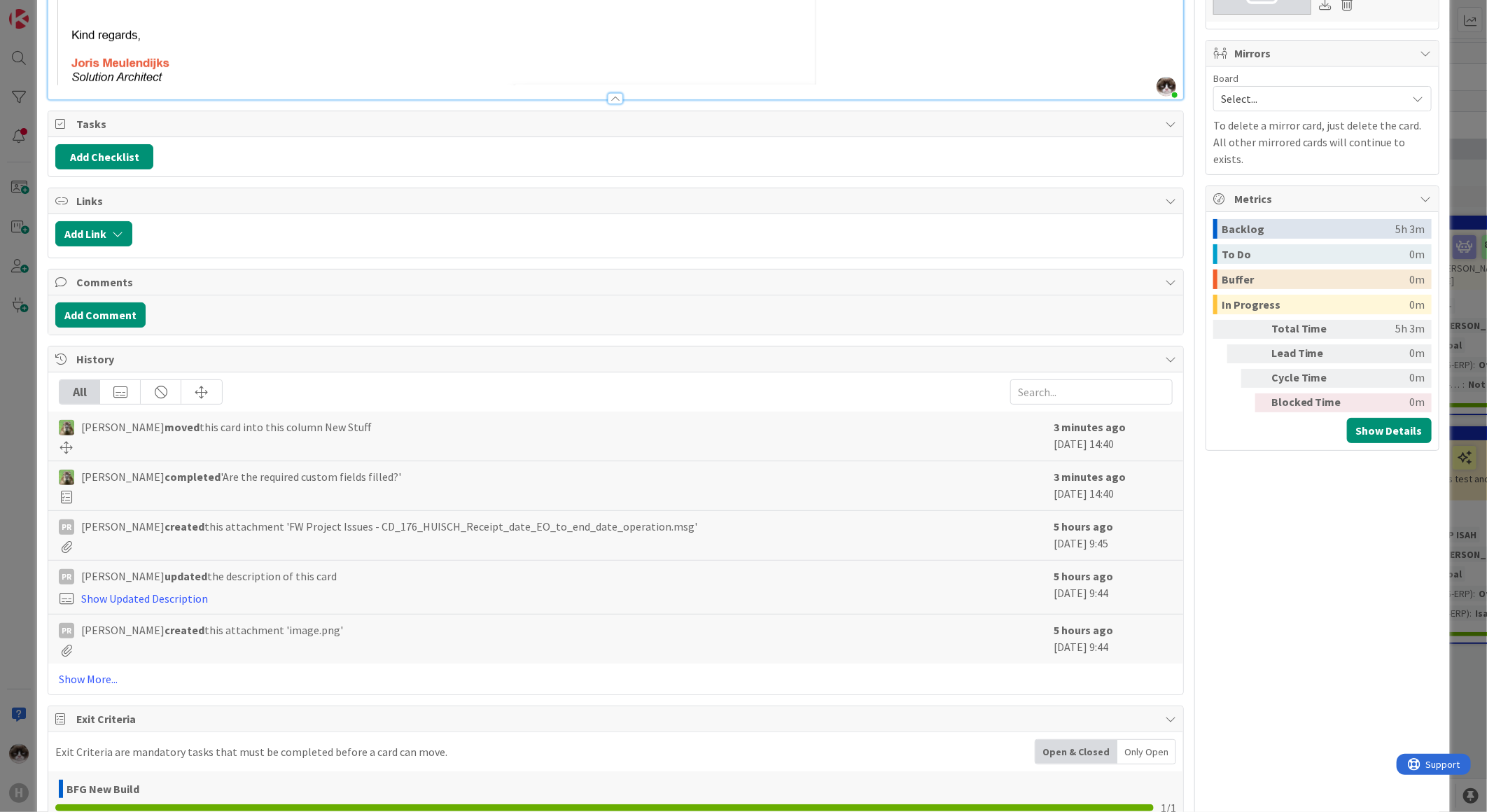
scroll to position [1178, 0]
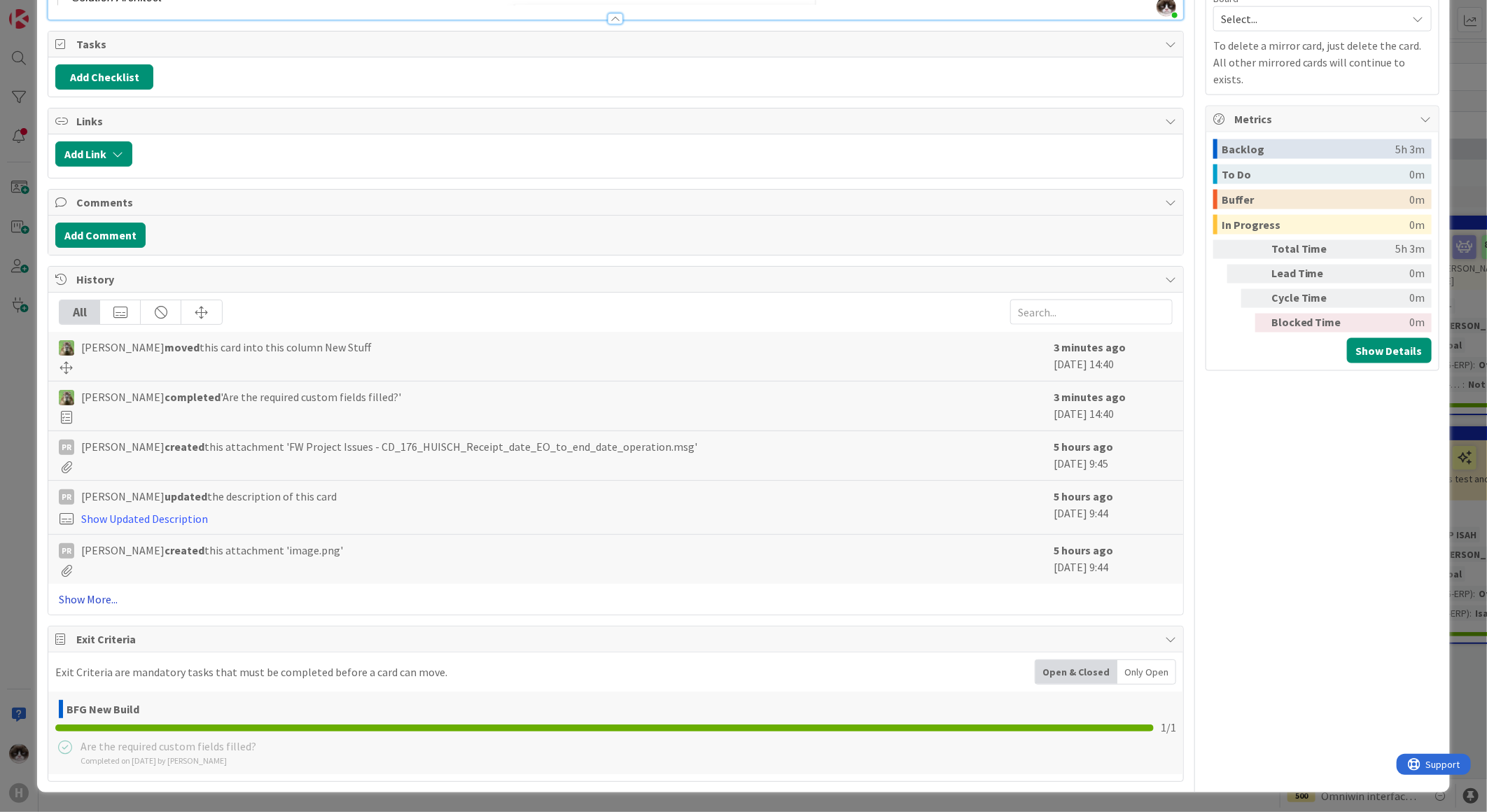
click at [87, 306] on link "Show More..." at bounding box center [616, 599] width 1114 height 17
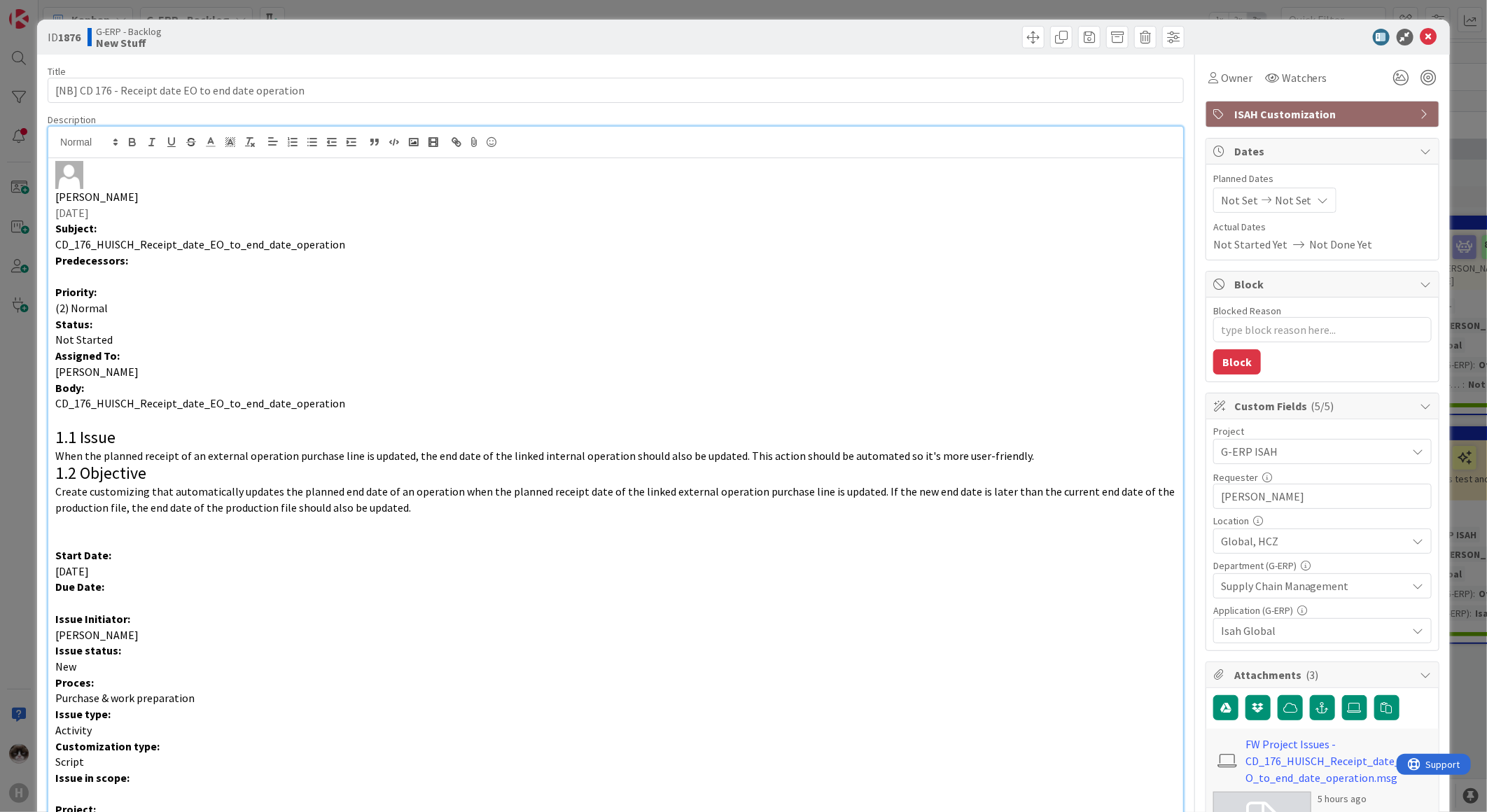
scroll to position [466, 0]
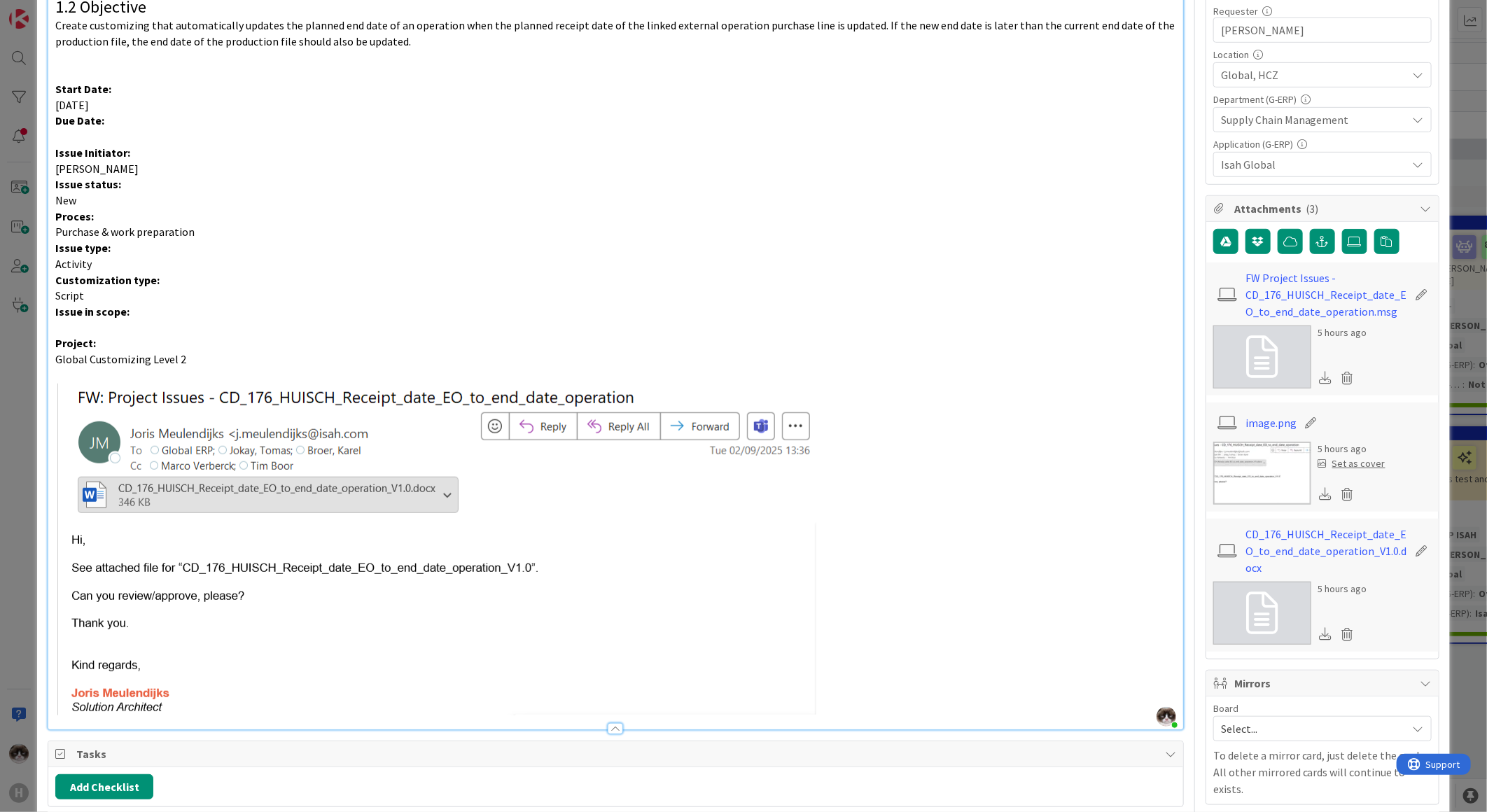
click at [207, 306] on img at bounding box center [436, 548] width 761 height 332
click at [255, 306] on img at bounding box center [436, 548] width 761 height 332
click at [302, 306] on img at bounding box center [436, 548] width 761 height 332
click at [297, 306] on img at bounding box center [436, 548] width 761 height 332
click at [262, 306] on img at bounding box center [436, 548] width 761 height 332
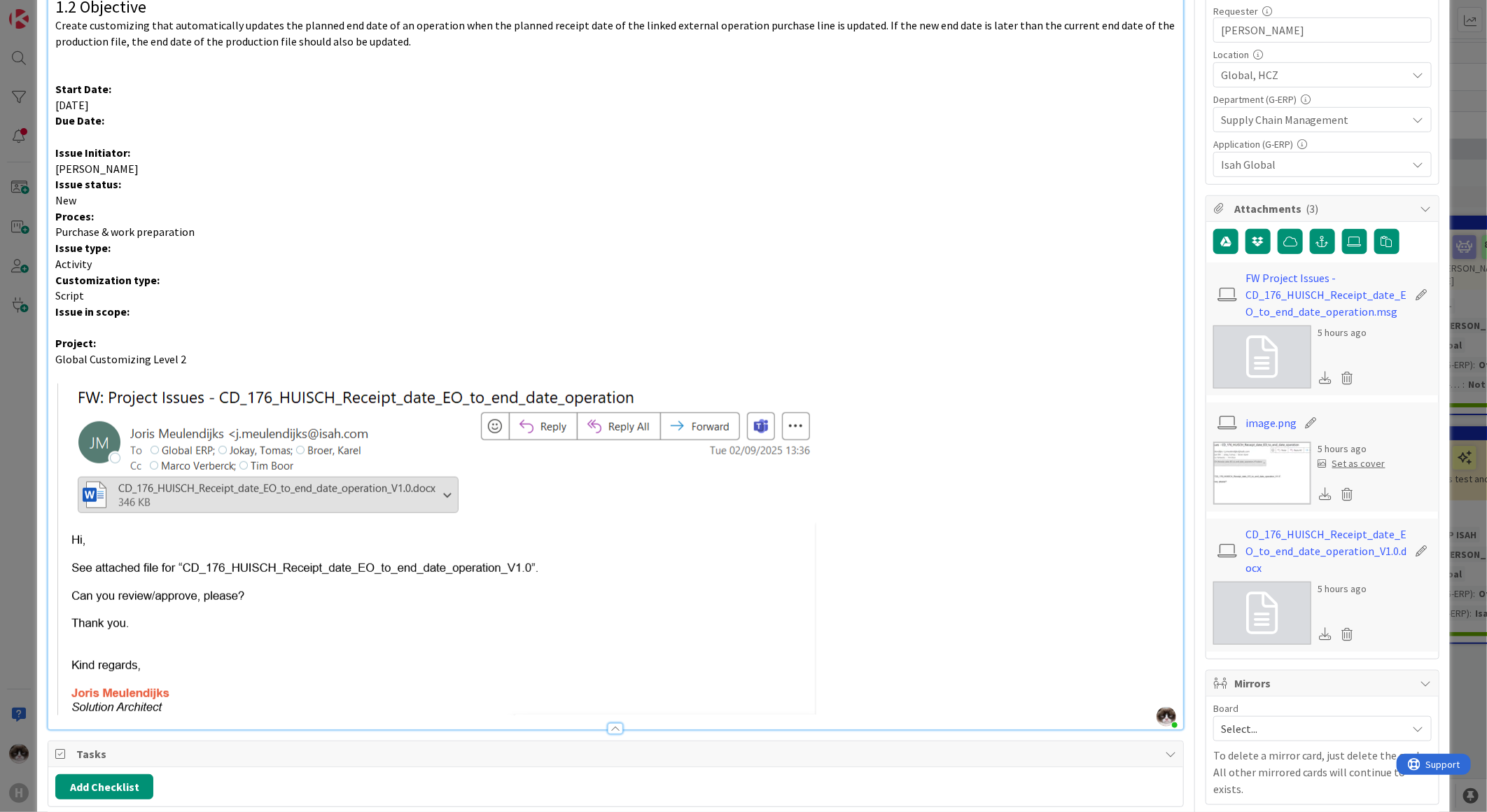
click at [255, 306] on img at bounding box center [436, 548] width 761 height 332
click at [257, 306] on img at bounding box center [436, 548] width 761 height 332
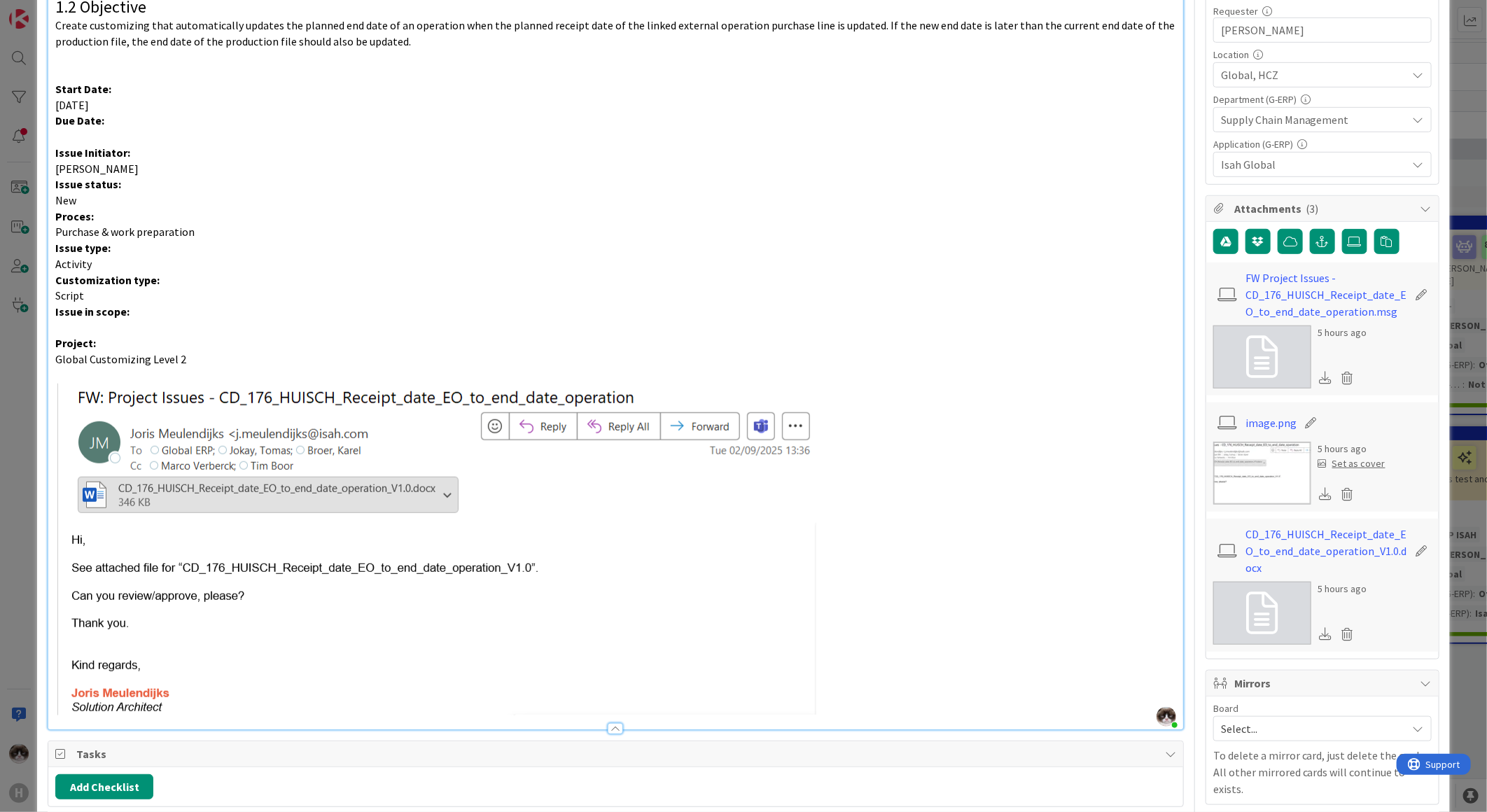
click at [257, 306] on img at bounding box center [436, 548] width 761 height 332
click at [122, 306] on img at bounding box center [436, 548] width 761 height 332
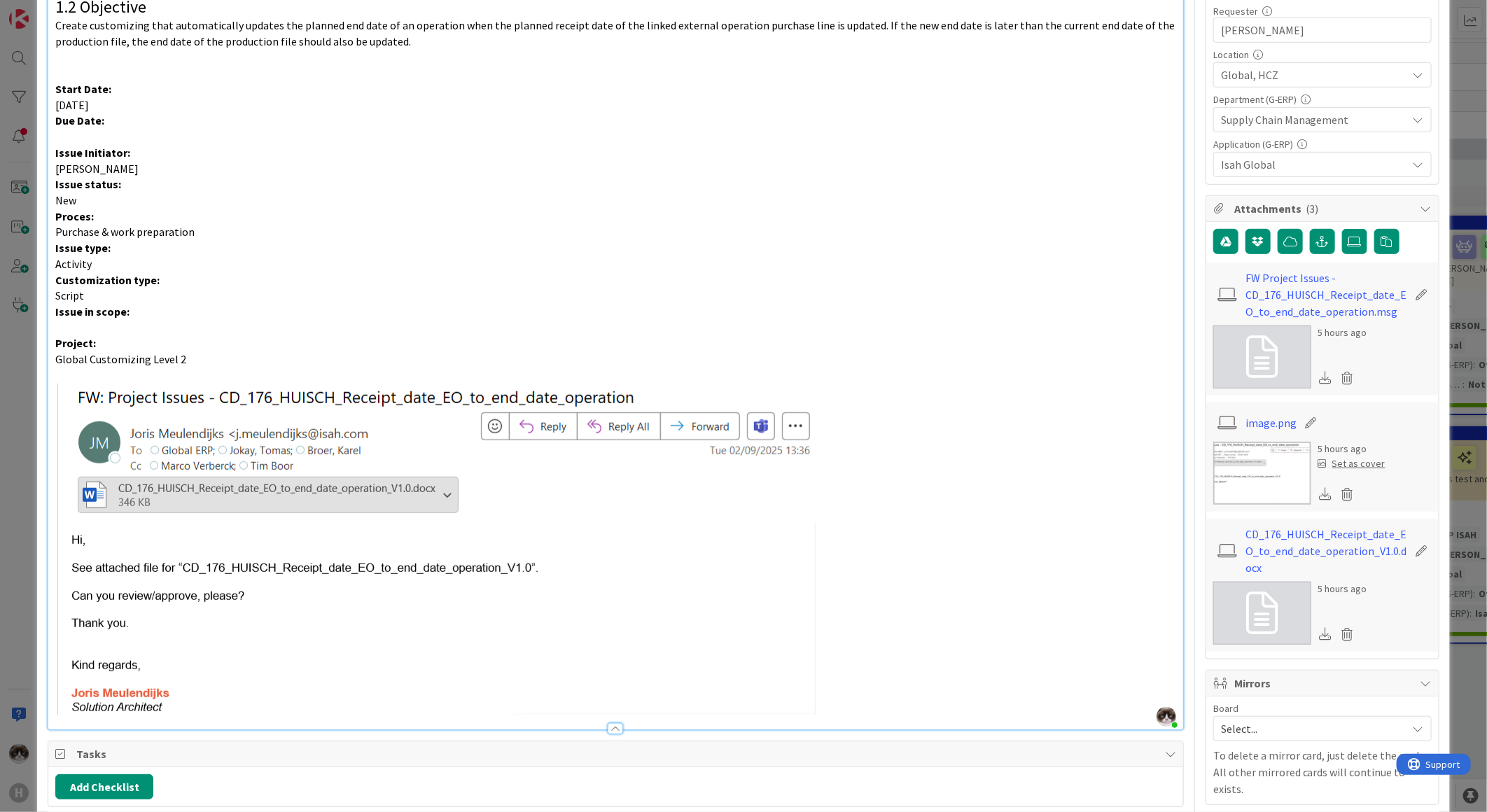
click at [271, 306] on img at bounding box center [436, 548] width 761 height 332
click at [326, 306] on img at bounding box center [436, 548] width 761 height 332
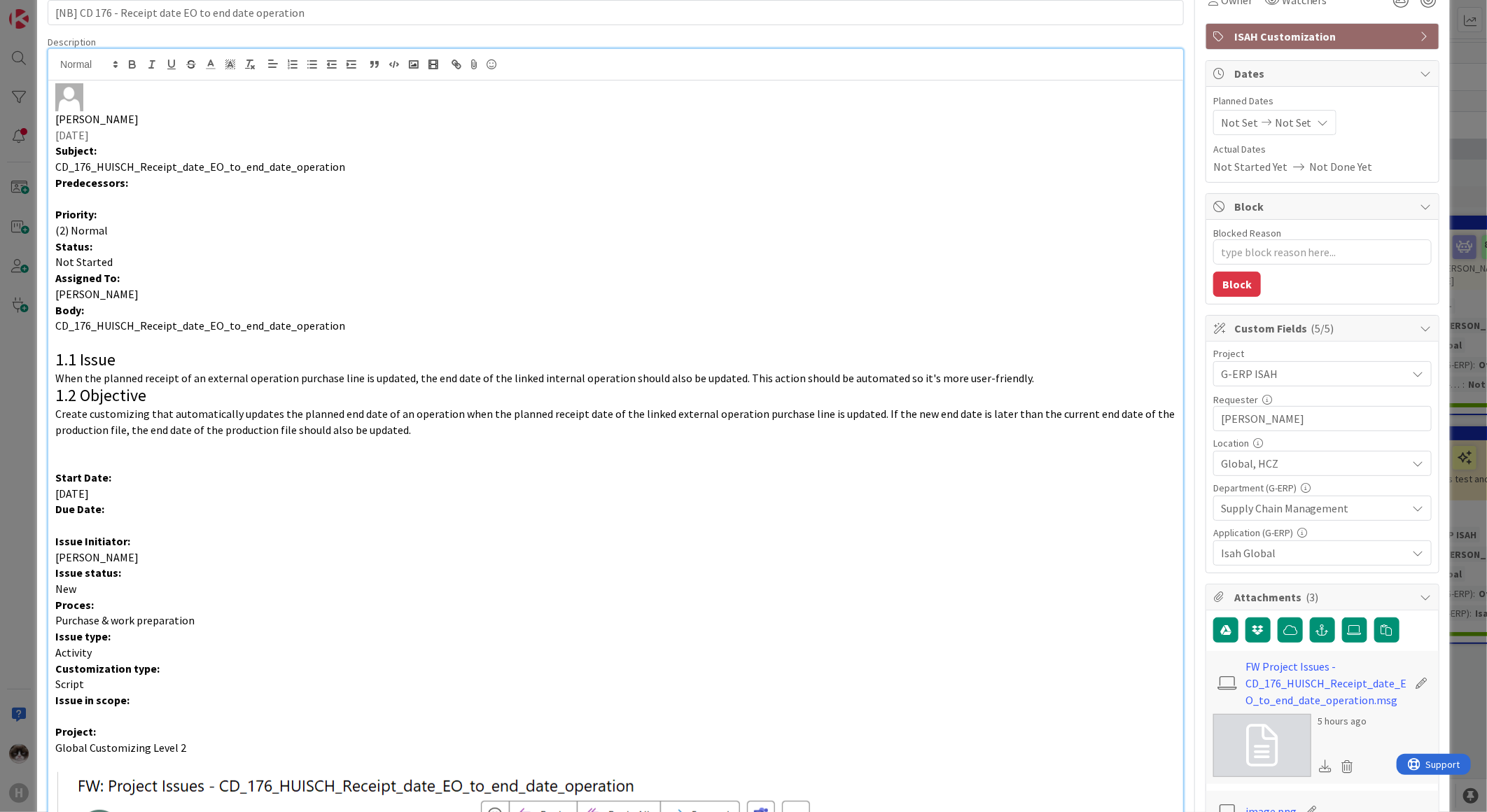
scroll to position [0, 0]
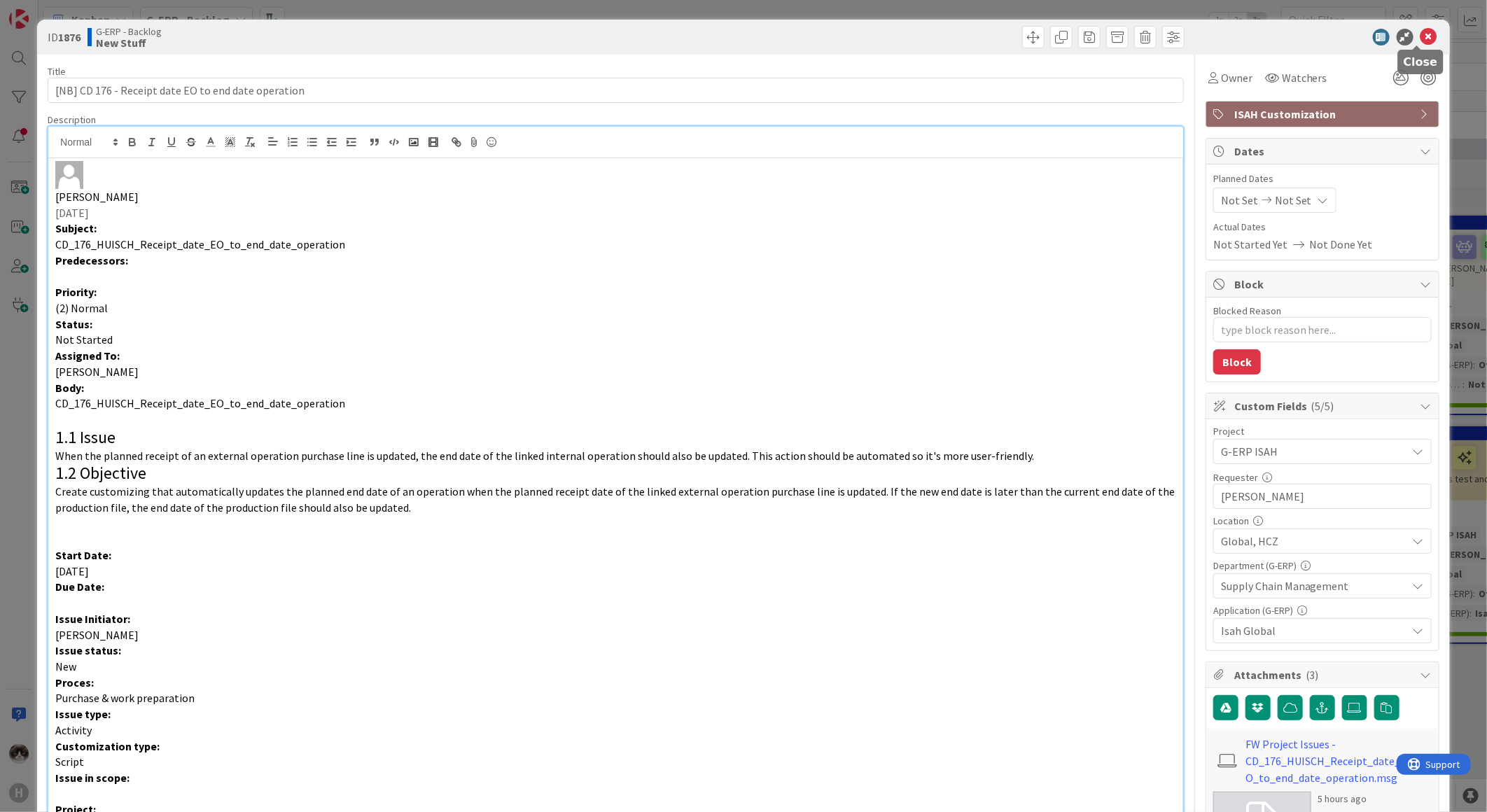
click at [747, 31] on icon at bounding box center [1429, 37] width 17 height 17
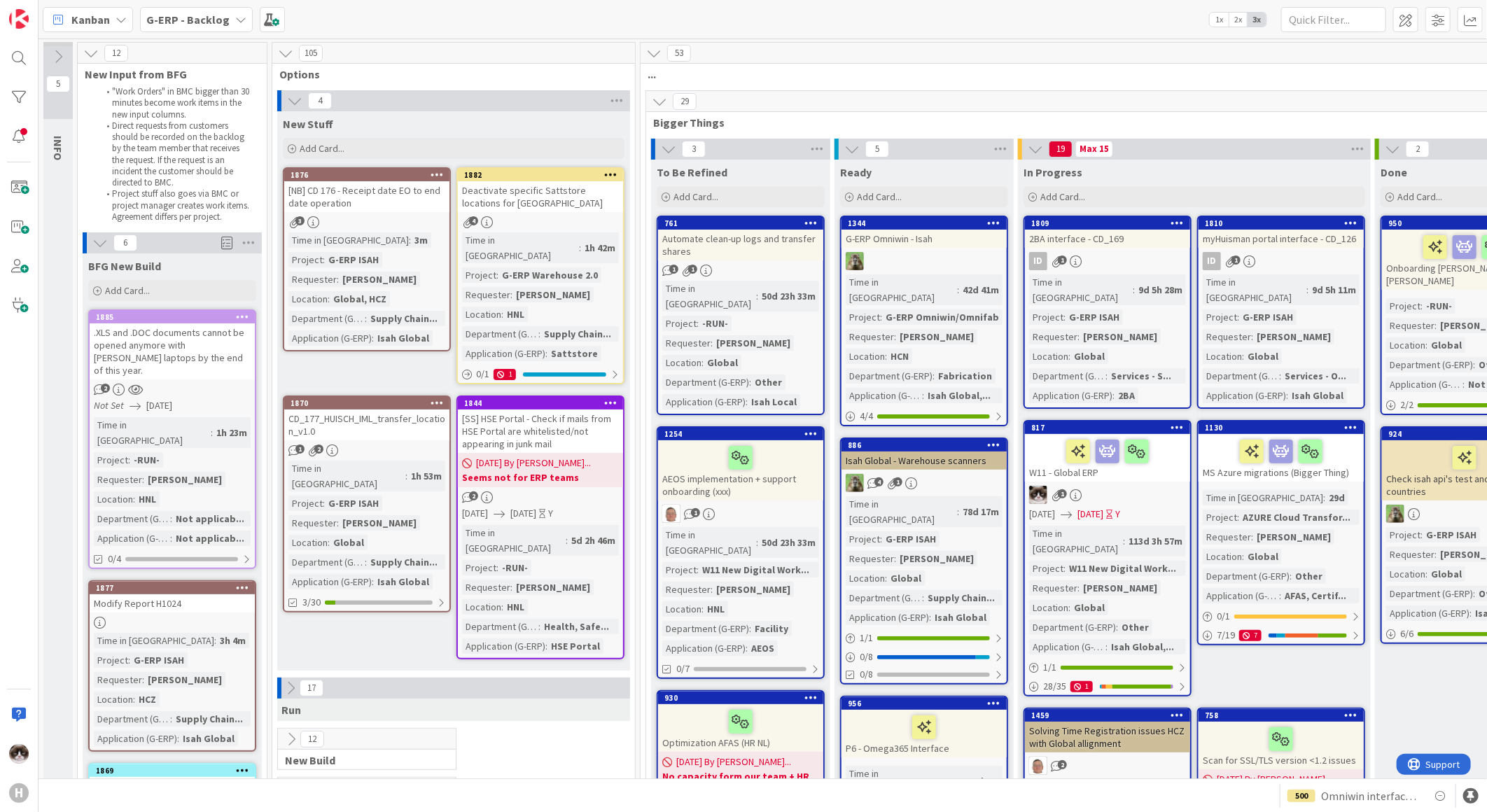
click at [388, 220] on div "3" at bounding box center [367, 221] width 165 height 12
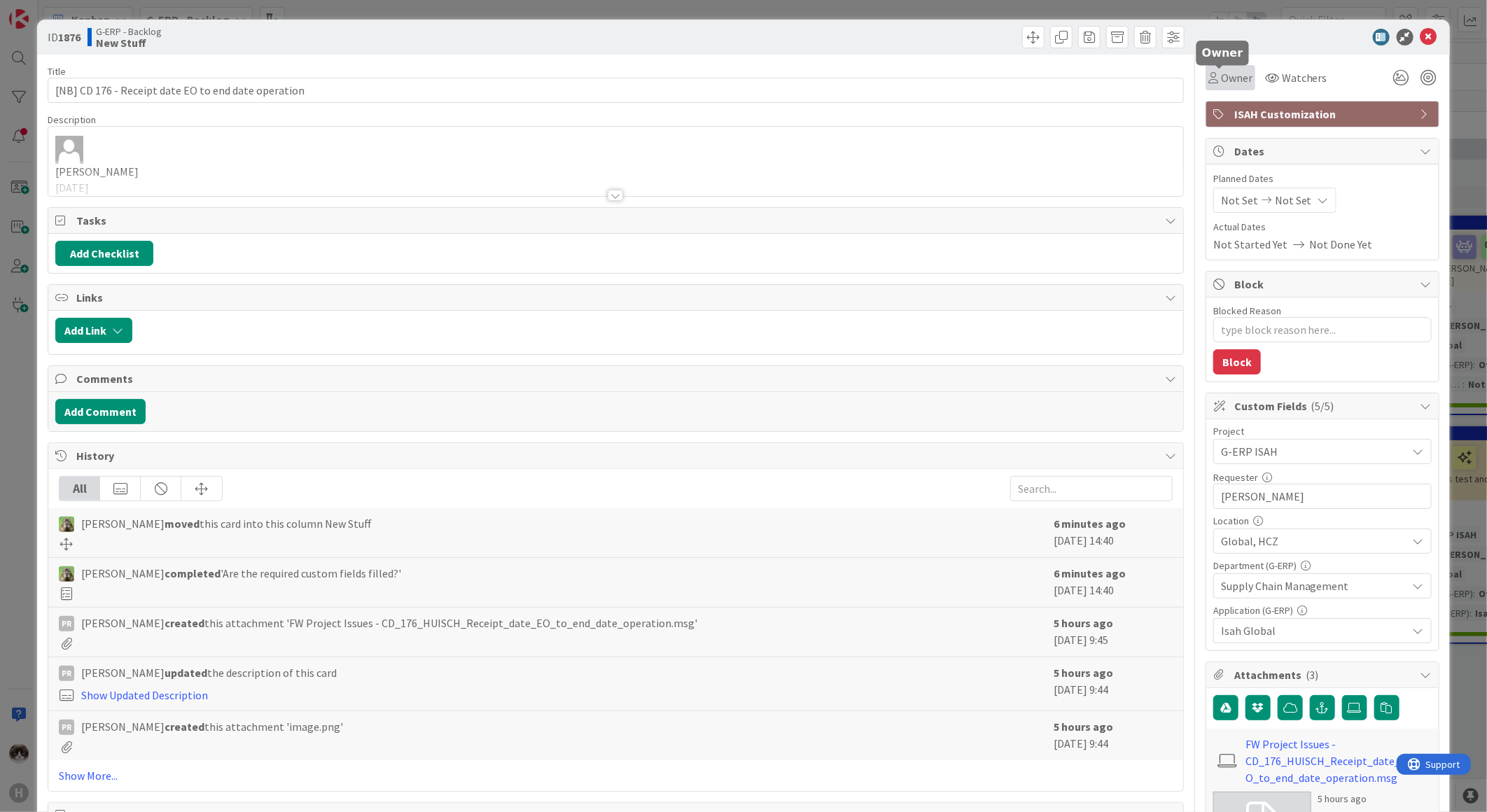
click at [747, 73] on span "Owner" at bounding box center [1237, 77] width 31 height 17
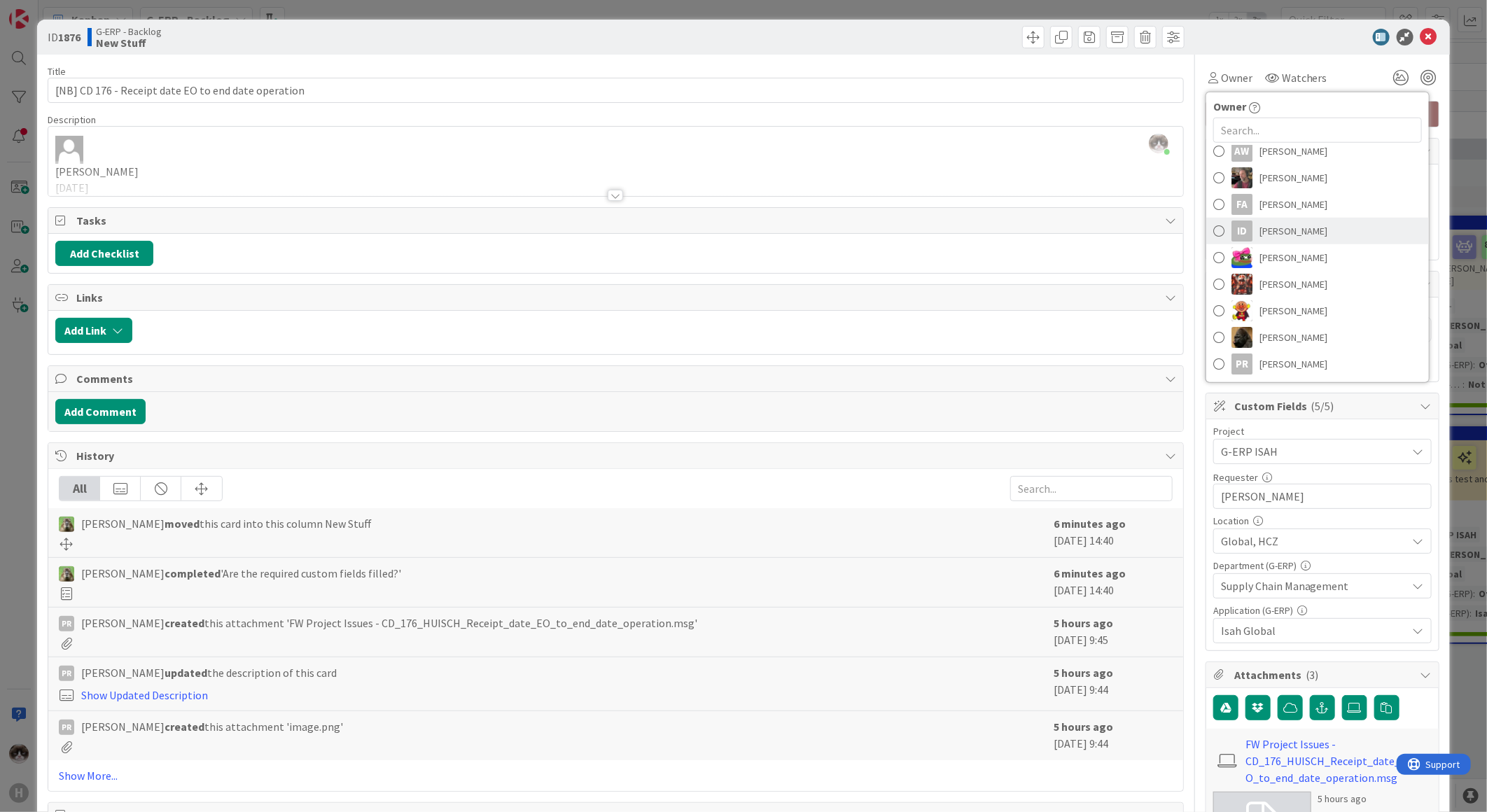
scroll to position [155, 0]
click at [747, 128] on div "[PERSON_NAME] just joined [PERSON_NAME] [DATE] Subject: CD_176_HUISCH_Receipt_d…" at bounding box center [616, 161] width 1135 height 69
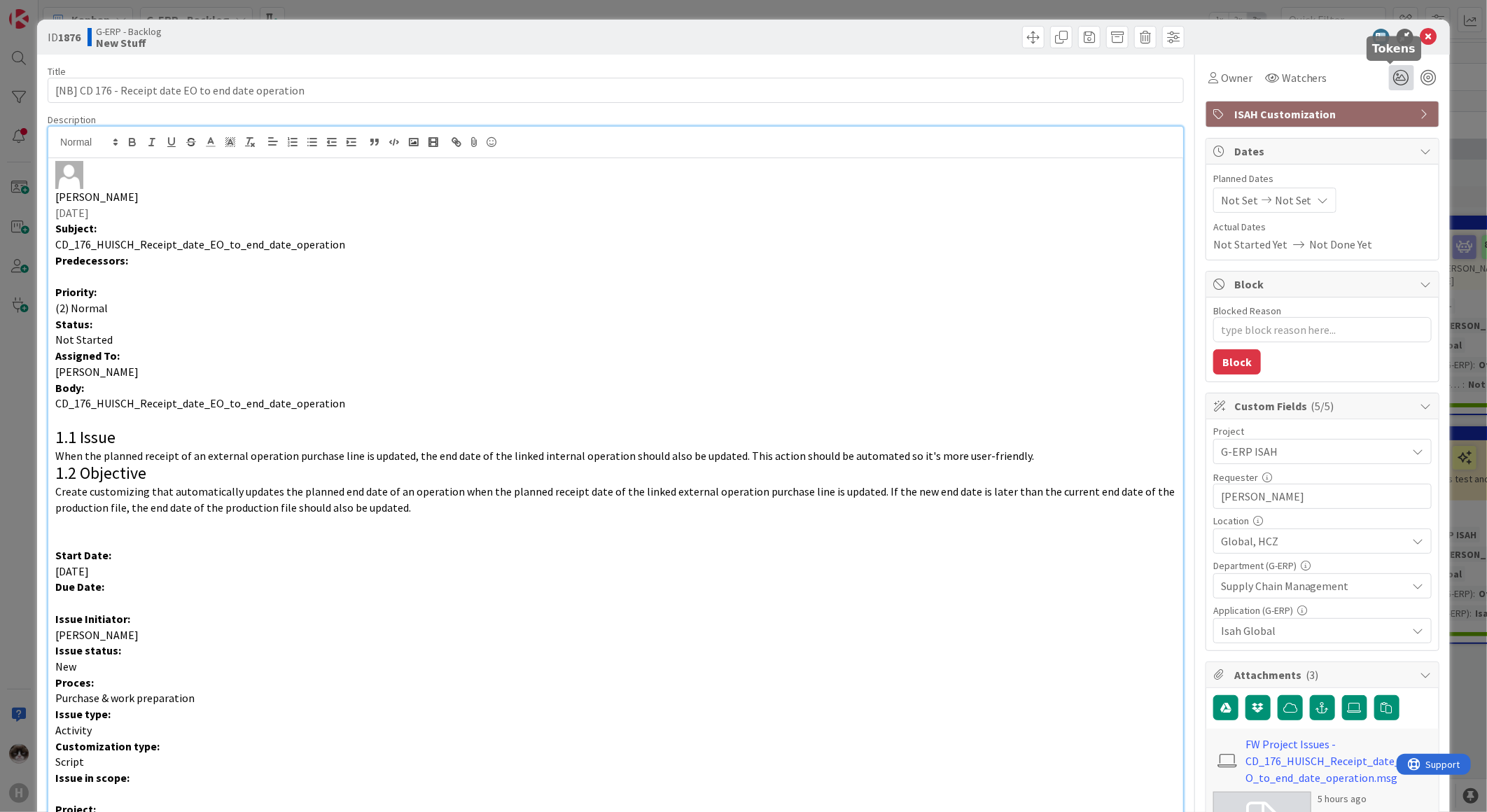
click at [747, 72] on icon at bounding box center [1401, 77] width 25 height 25
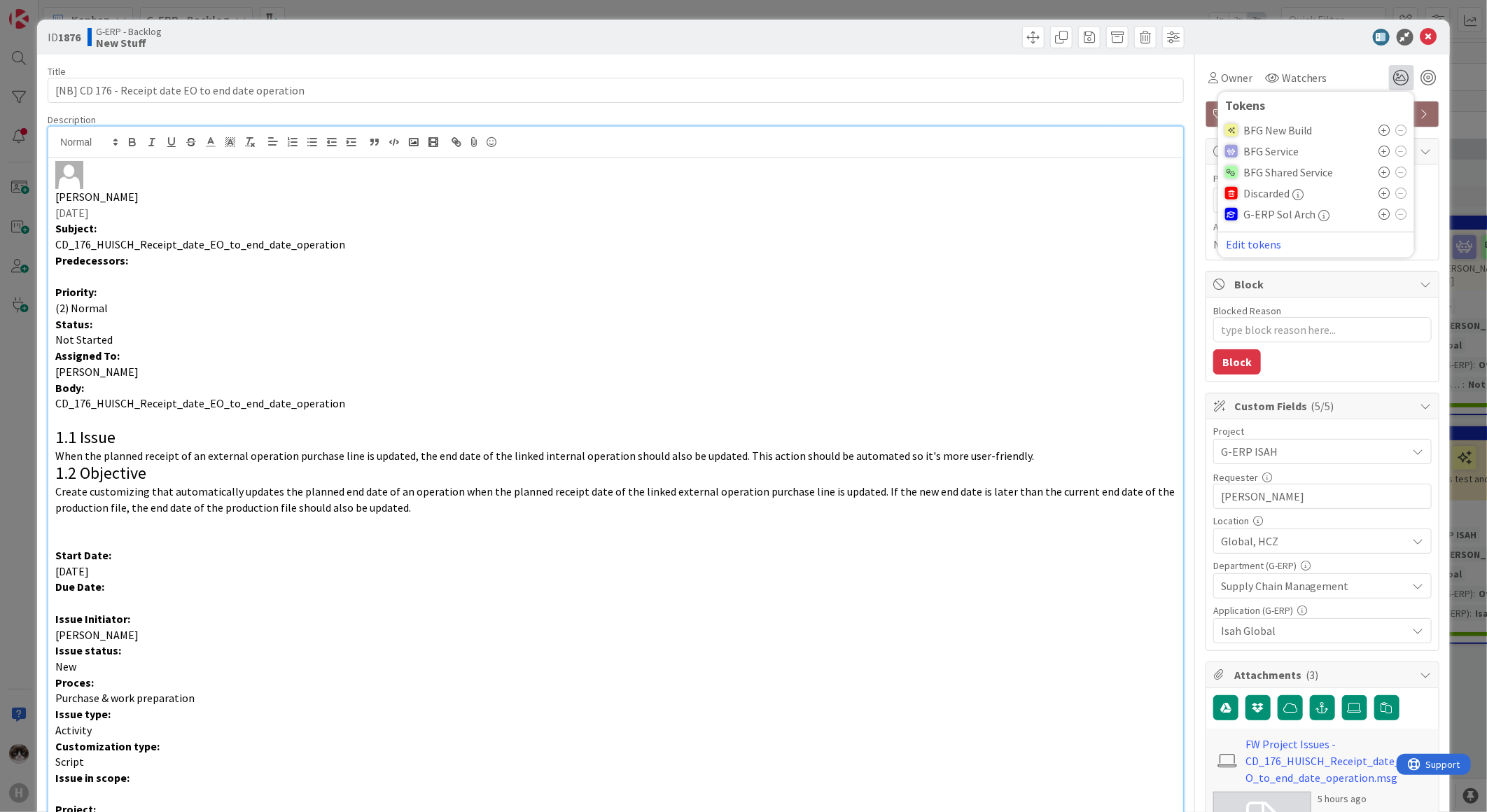
click at [747, 130] on icon at bounding box center [1385, 130] width 11 height 11
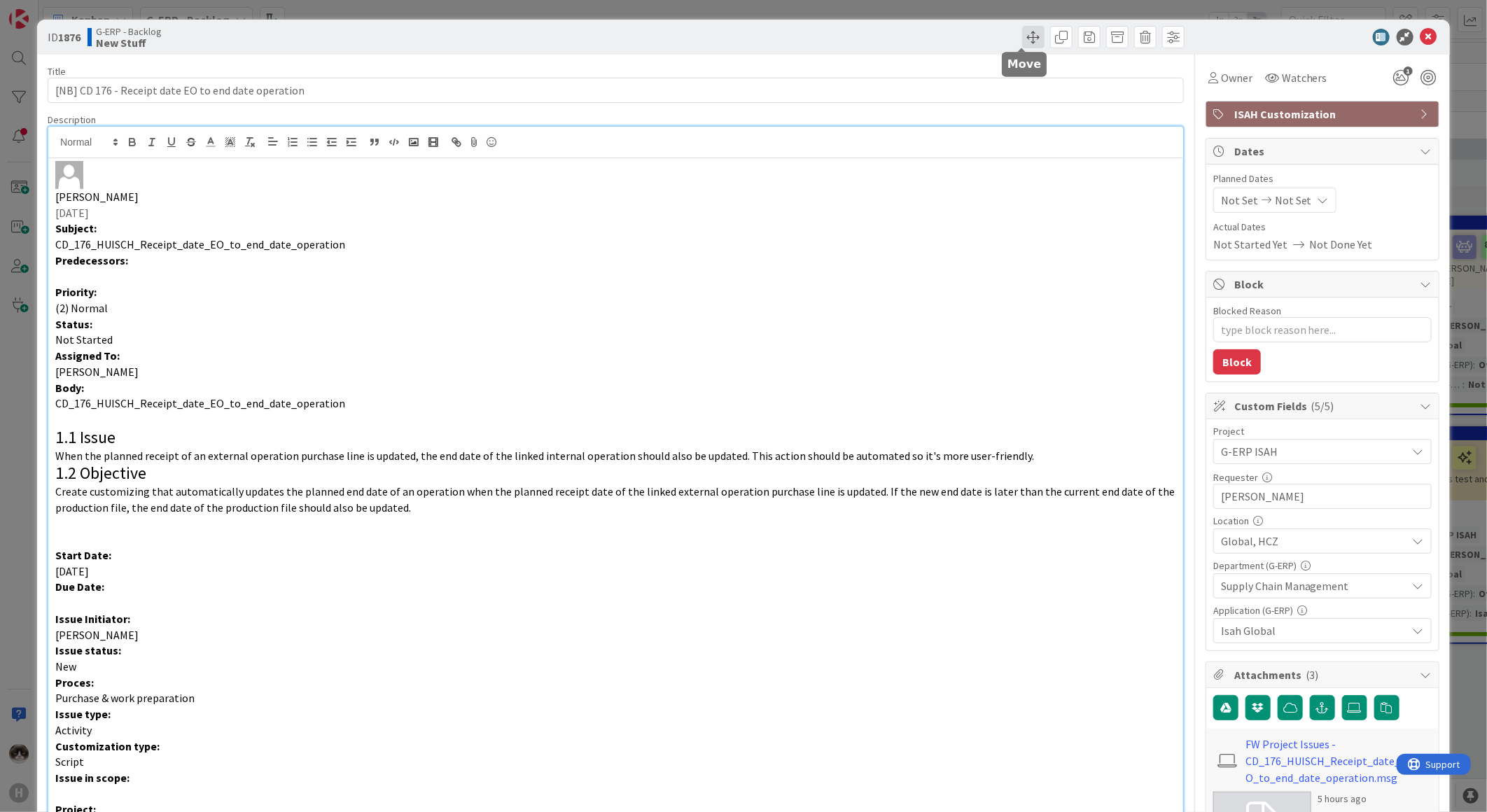
click at [747, 40] on span at bounding box center [1033, 37] width 22 height 22
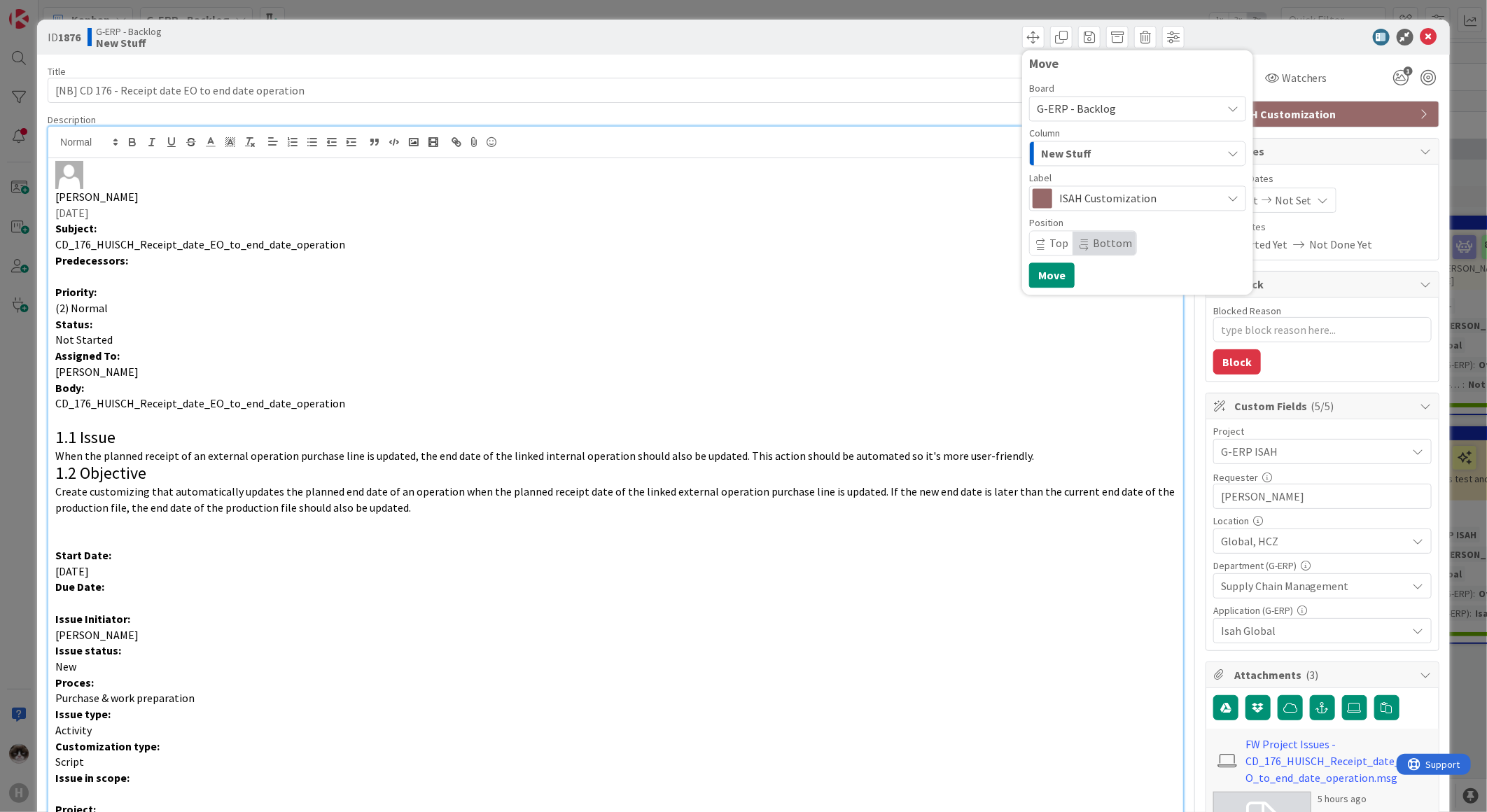
click at [747, 106] on span "G-ERP - Backlog" at bounding box center [1126, 107] width 178 height 19
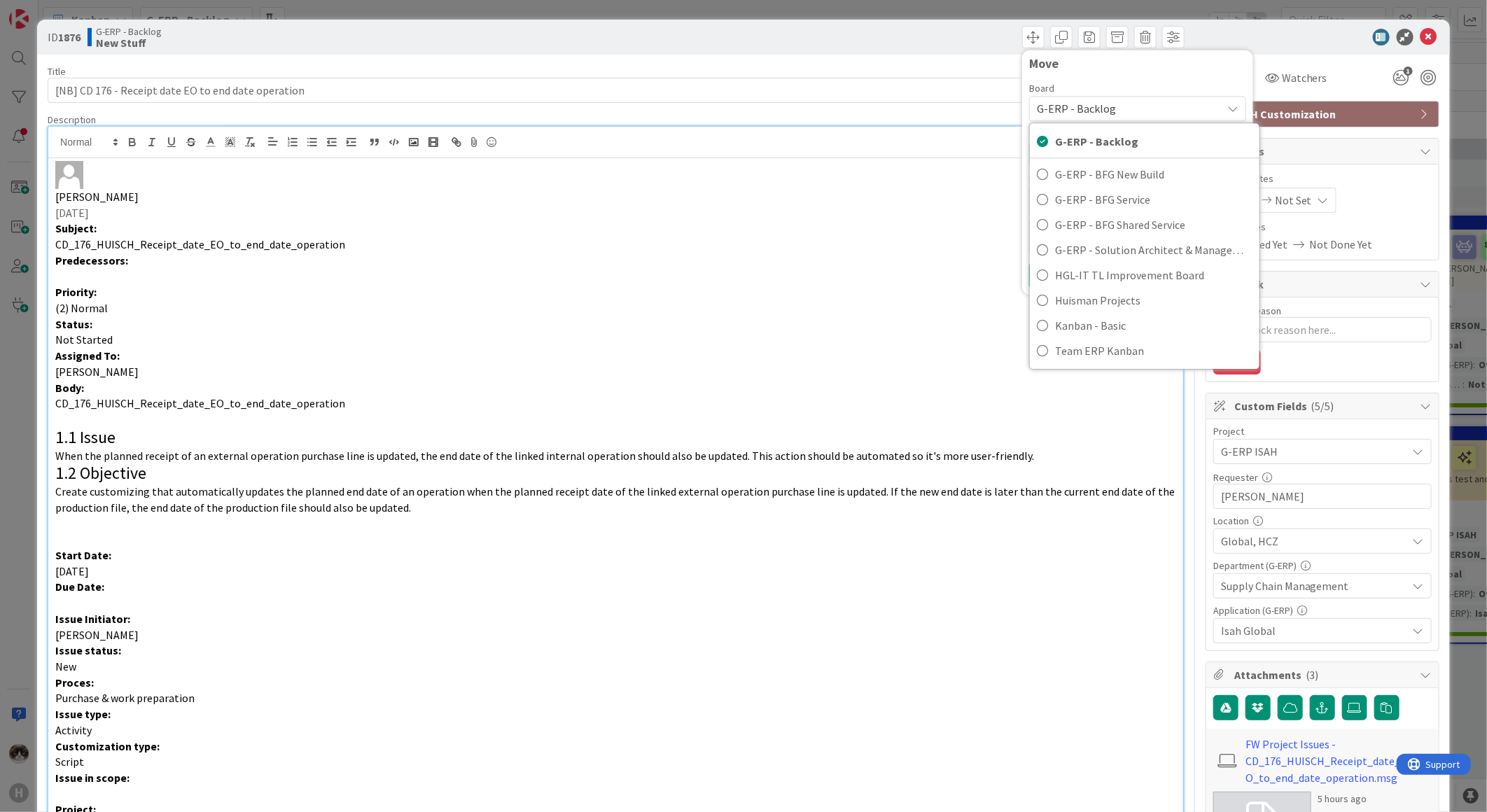
click at [747, 110] on span "G-ERP - Backlog" at bounding box center [1076, 107] width 79 height 14
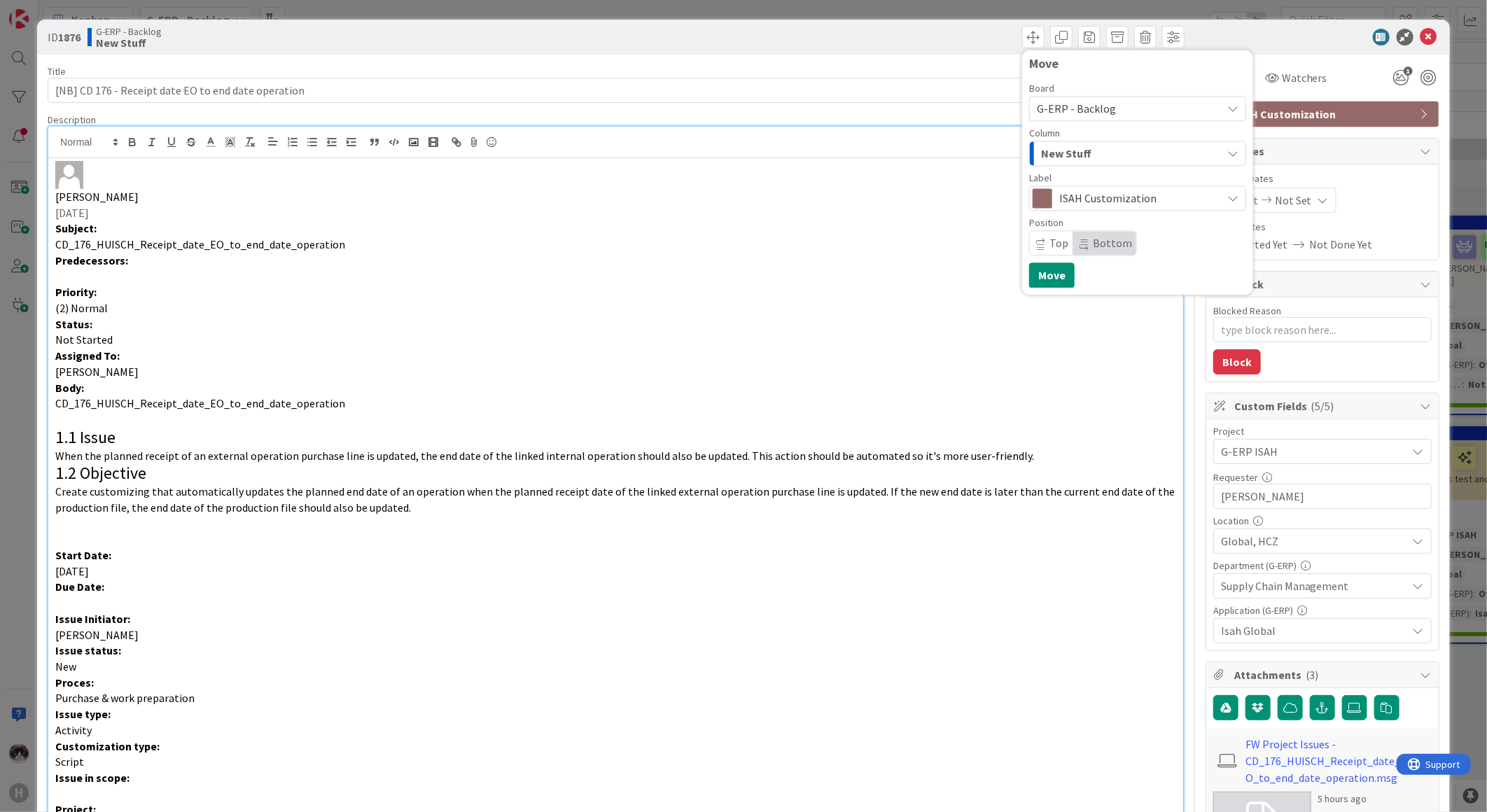
click at [747, 114] on span "G-ERP - Backlog" at bounding box center [1126, 107] width 178 height 19
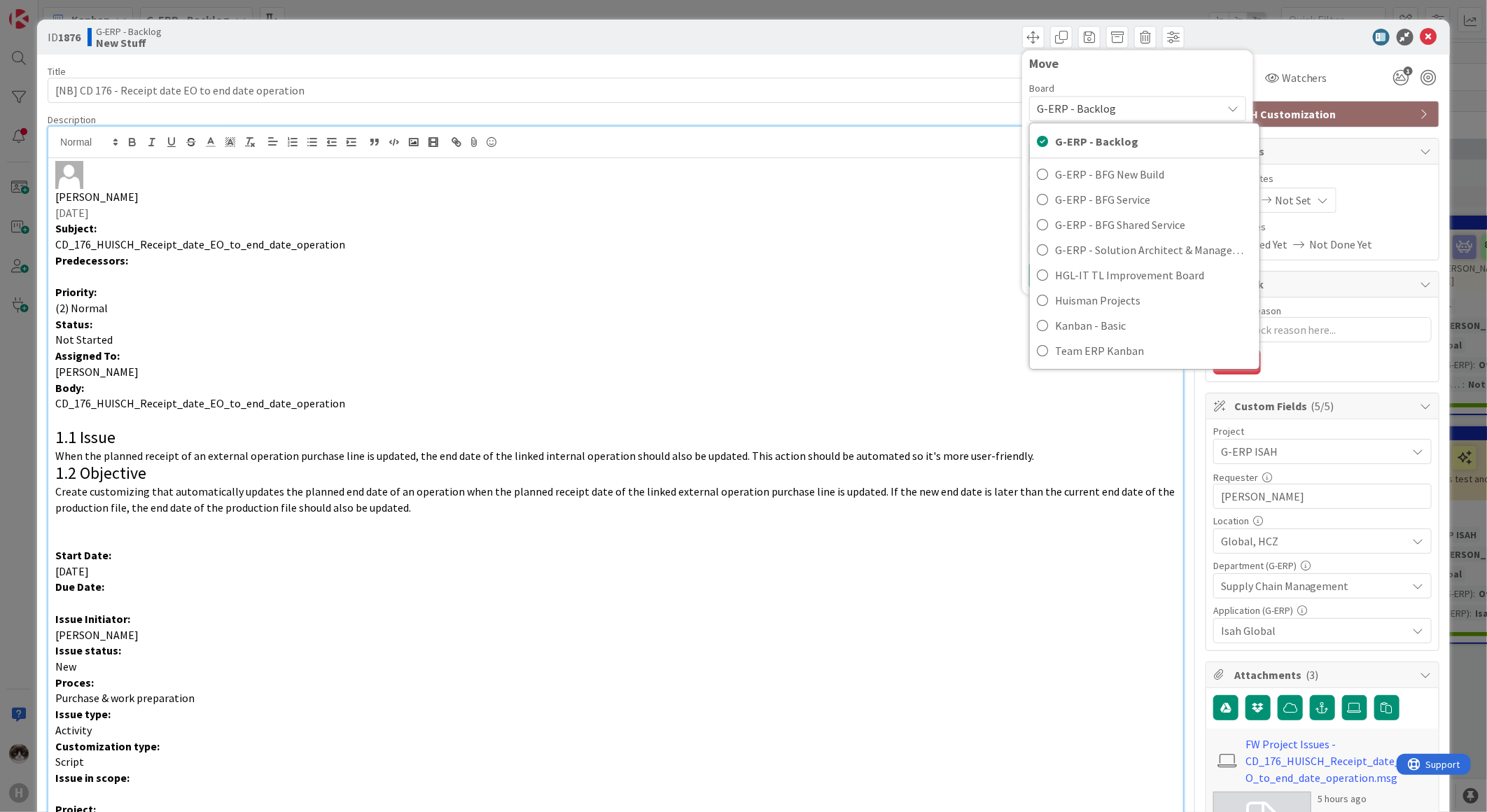
click at [747, 103] on span "G-ERP - Backlog" at bounding box center [1126, 107] width 178 height 19
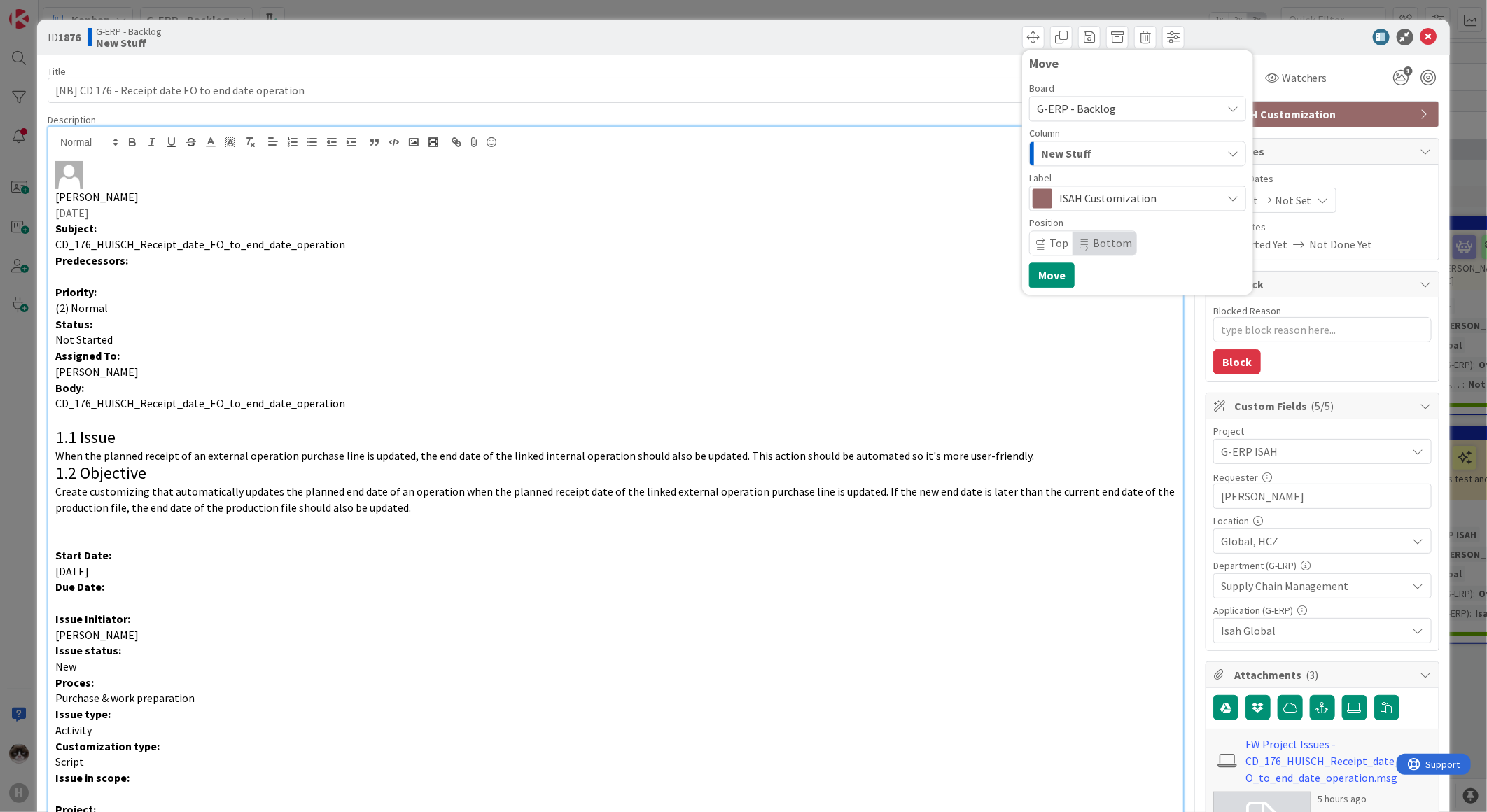
click at [747, 103] on span "G-ERP - Backlog" at bounding box center [1126, 107] width 178 height 19
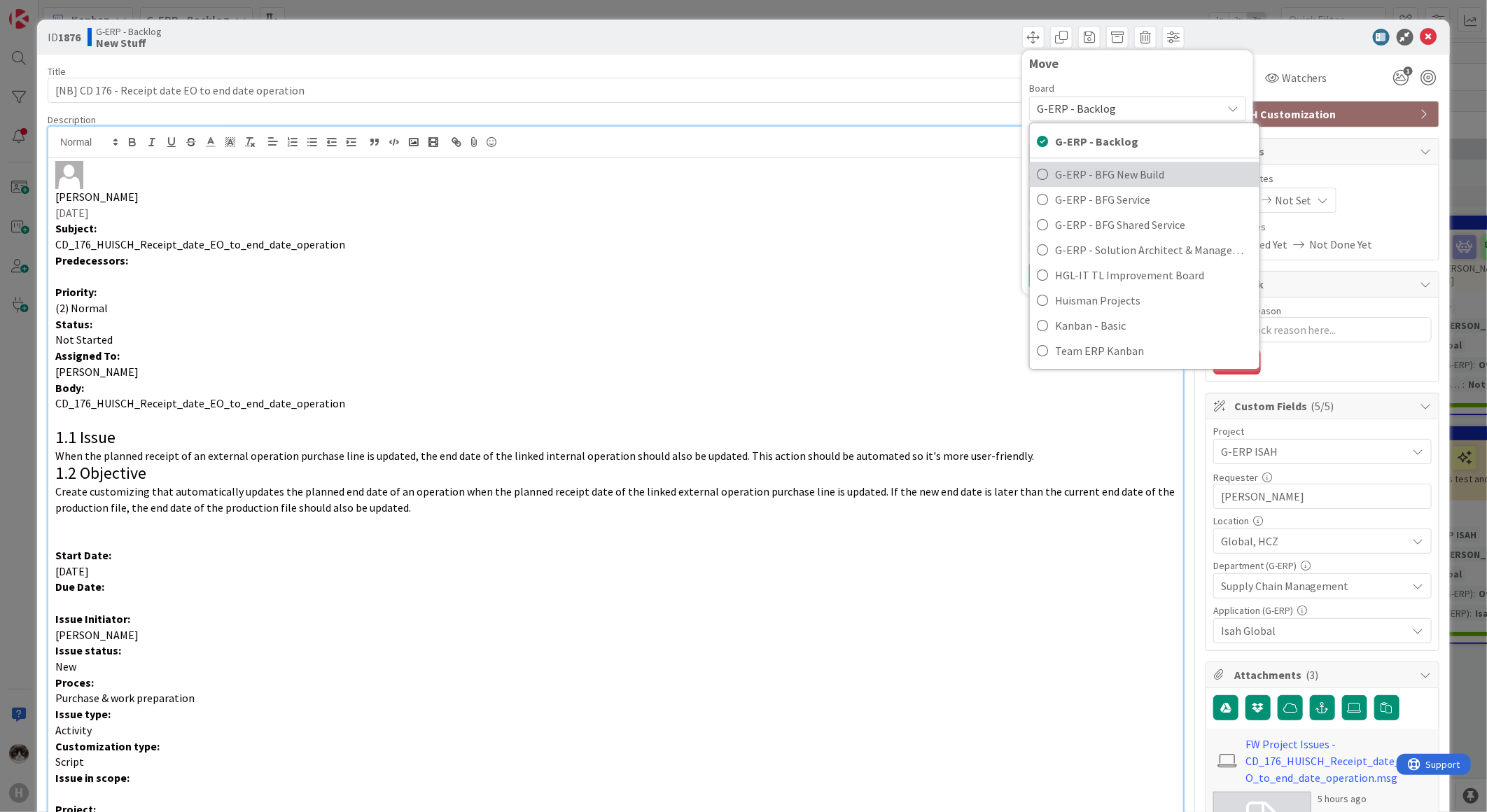
click at [747, 180] on span "G-ERP - BFG New Build" at bounding box center [1153, 174] width 198 height 21
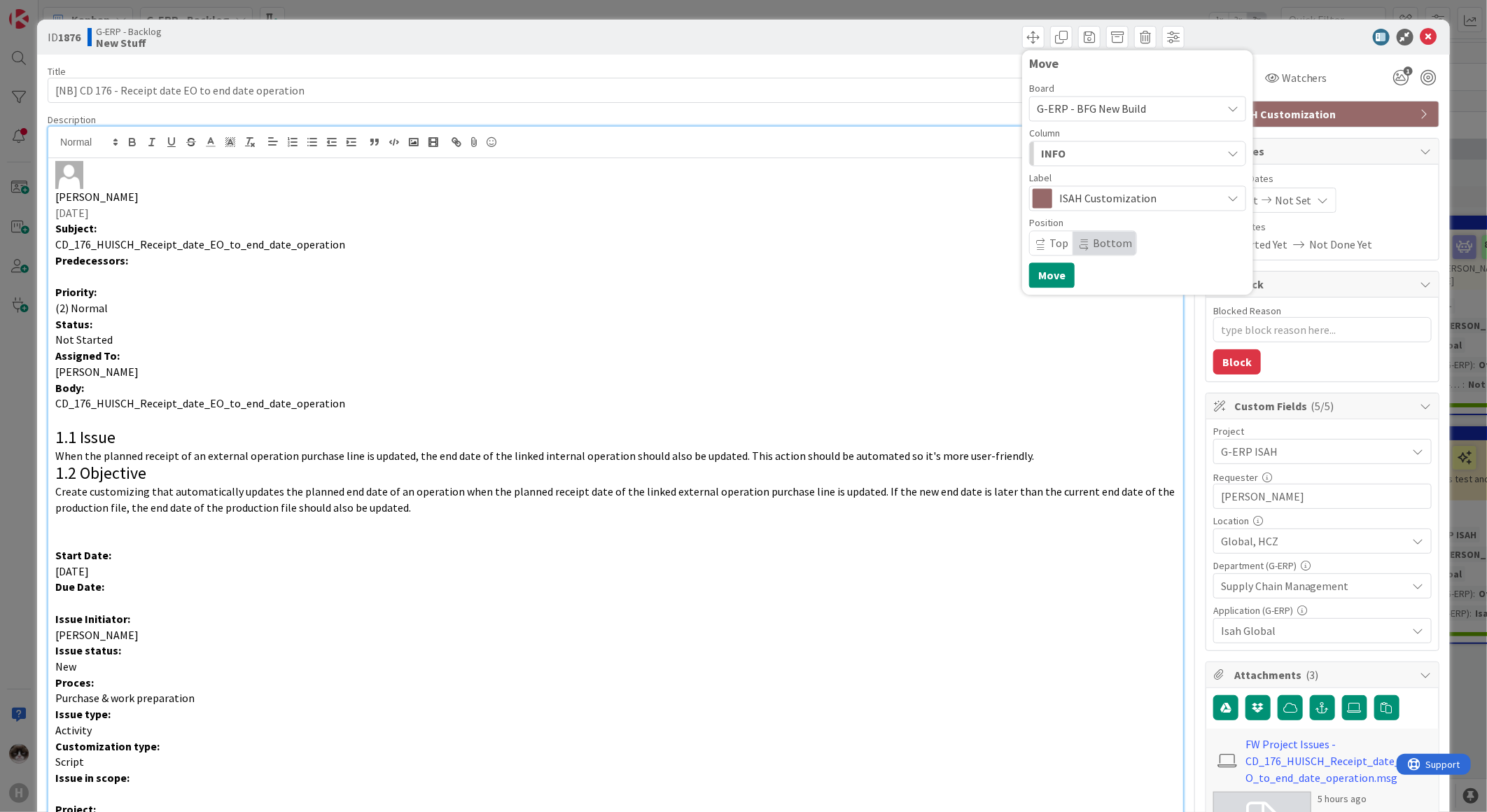
click at [747, 152] on div "INFO" at bounding box center [1129, 153] width 184 height 22
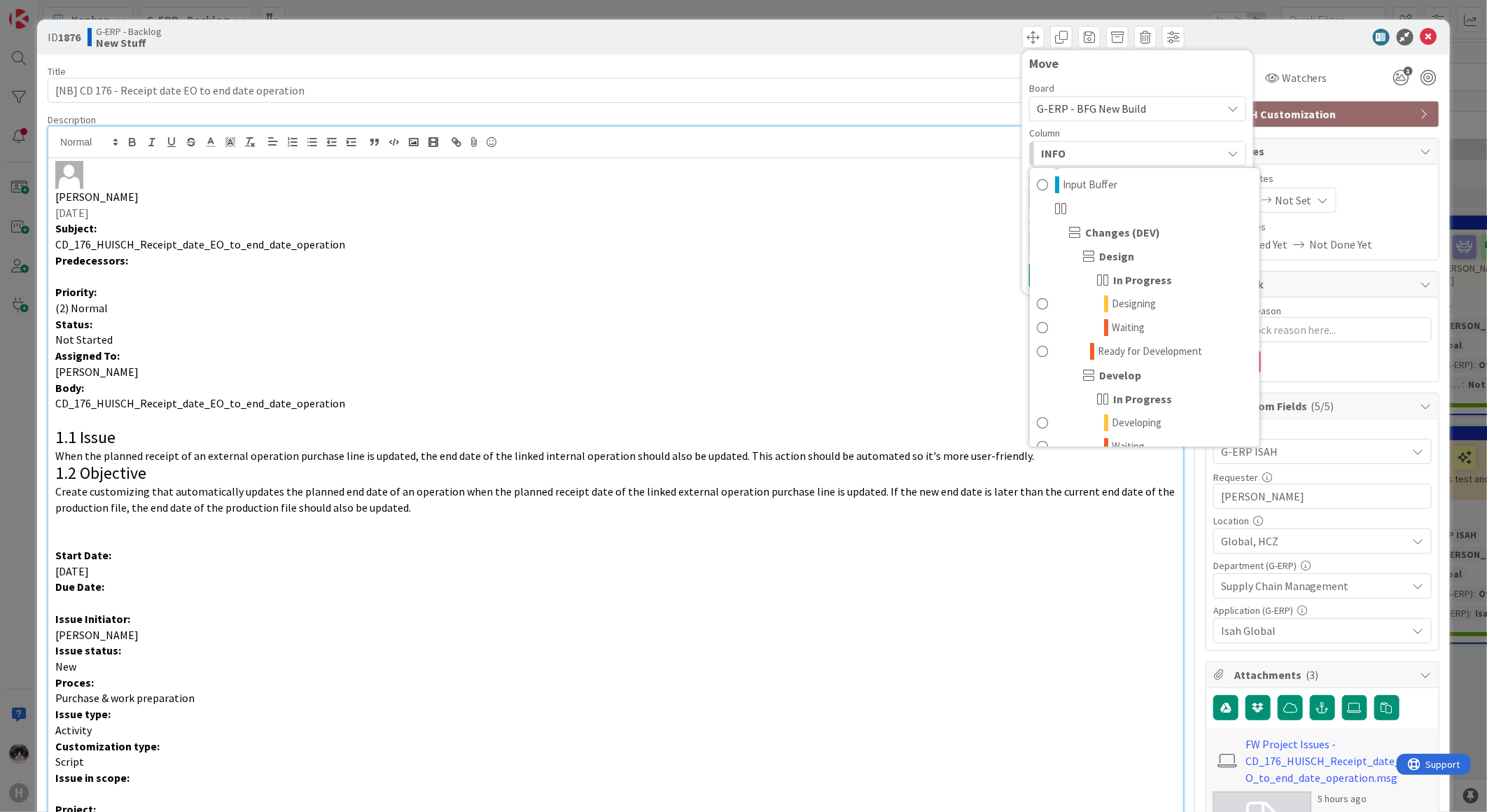
scroll to position [0, 0]
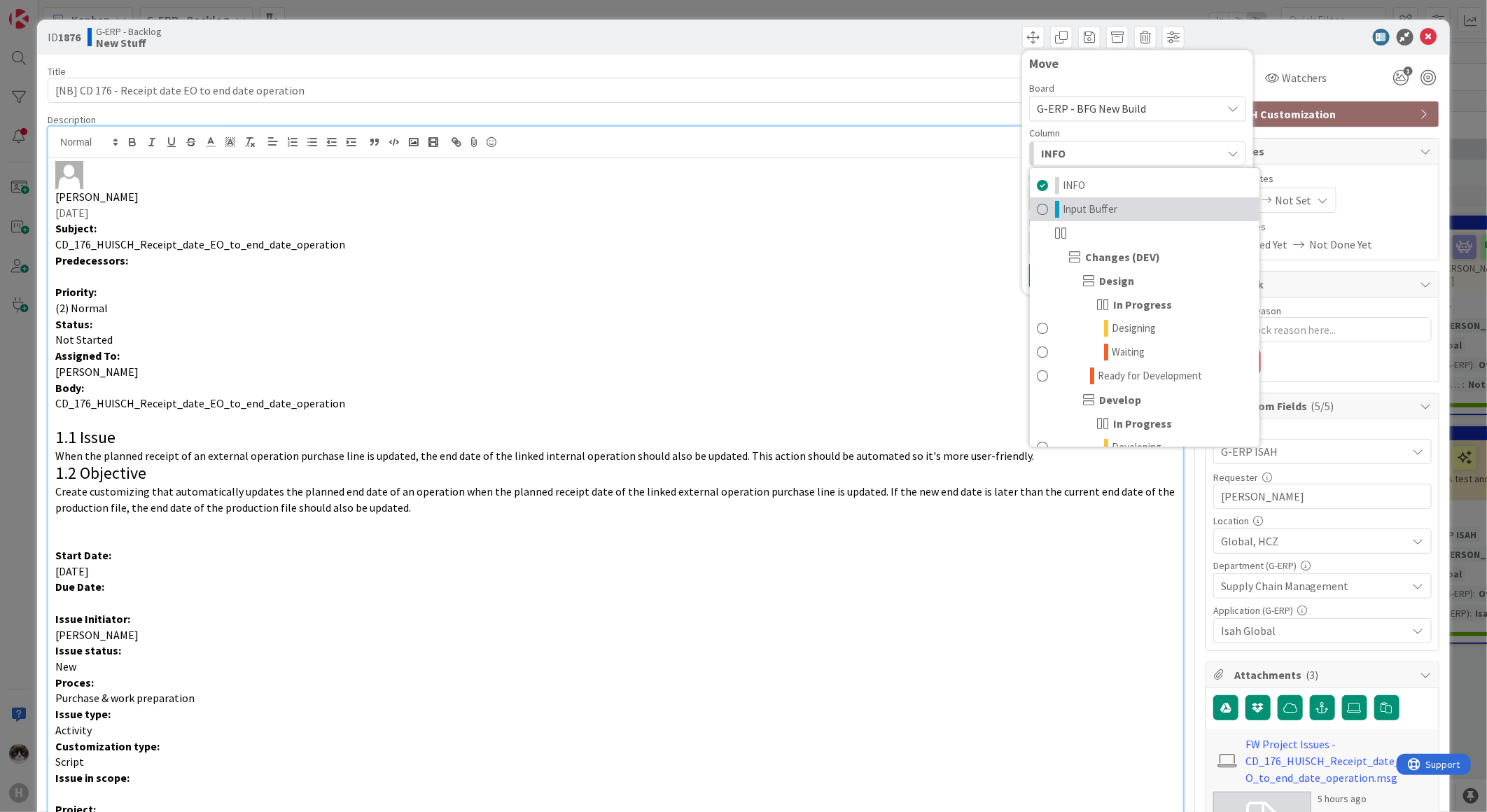
click at [747, 207] on span "Input Buffer" at bounding box center [1089, 209] width 54 height 17
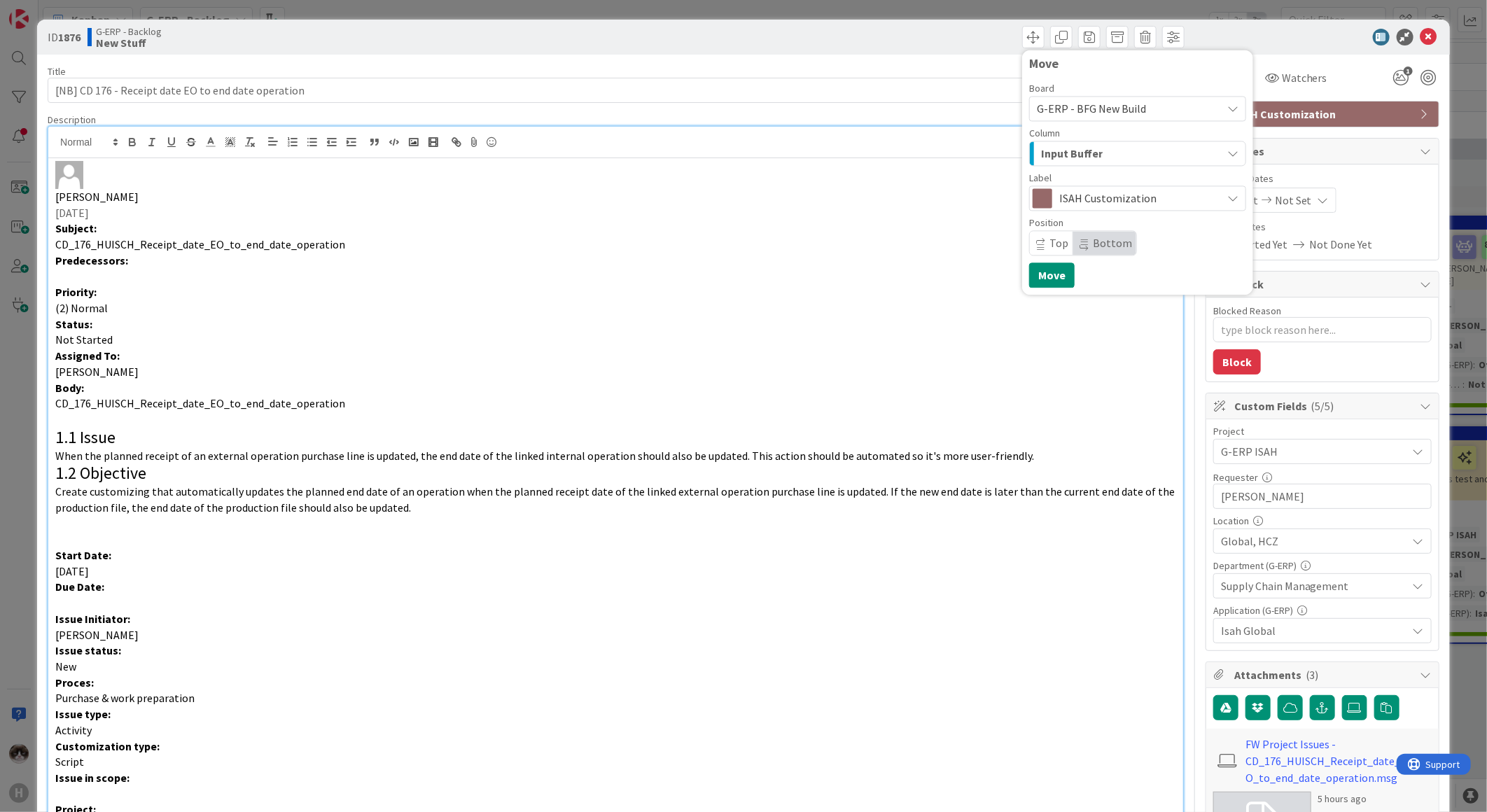
click at [747, 306] on p "Body:" at bounding box center [616, 389] width 1121 height 17
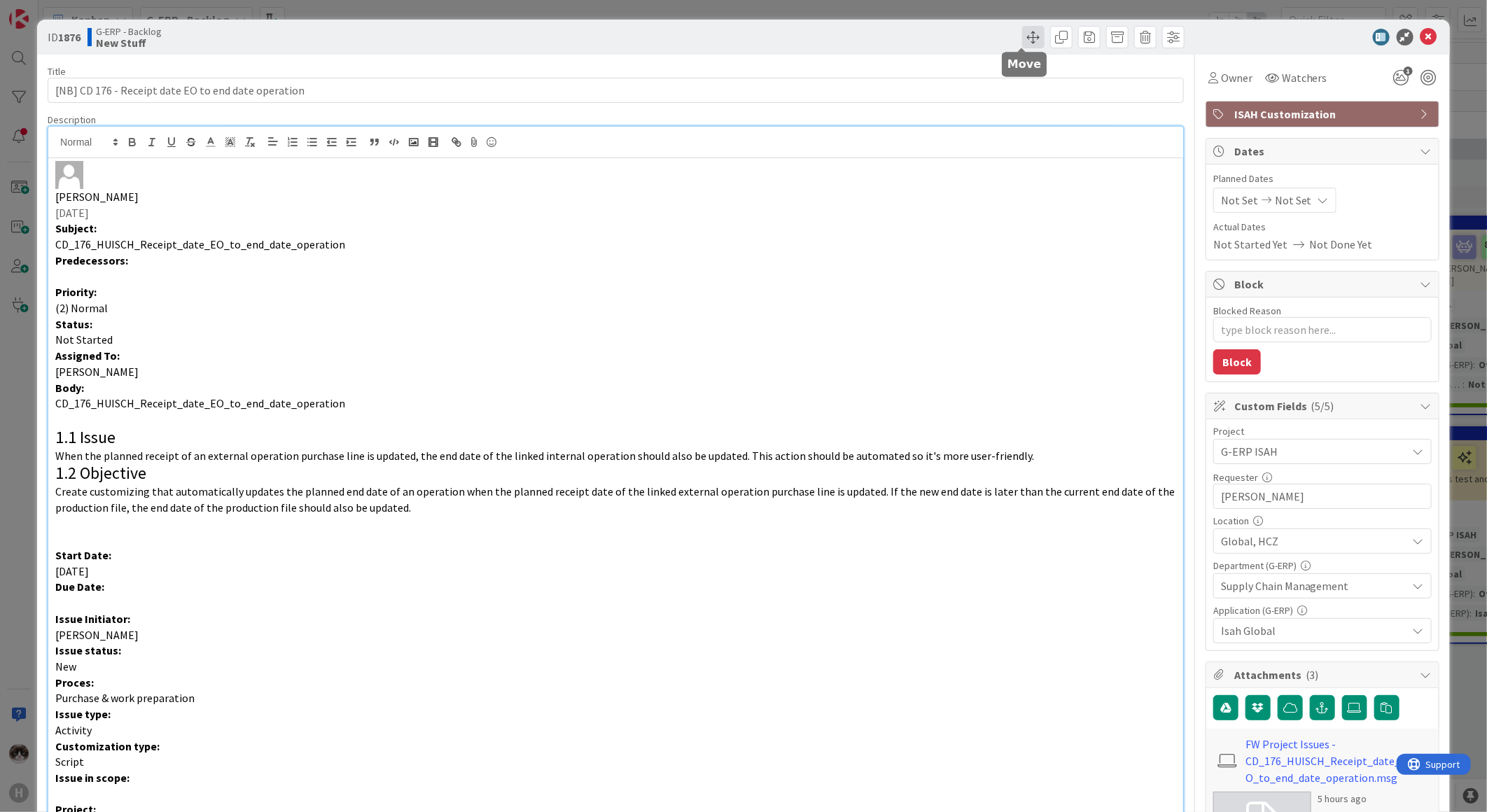
click at [747, 36] on span at bounding box center [1033, 37] width 22 height 22
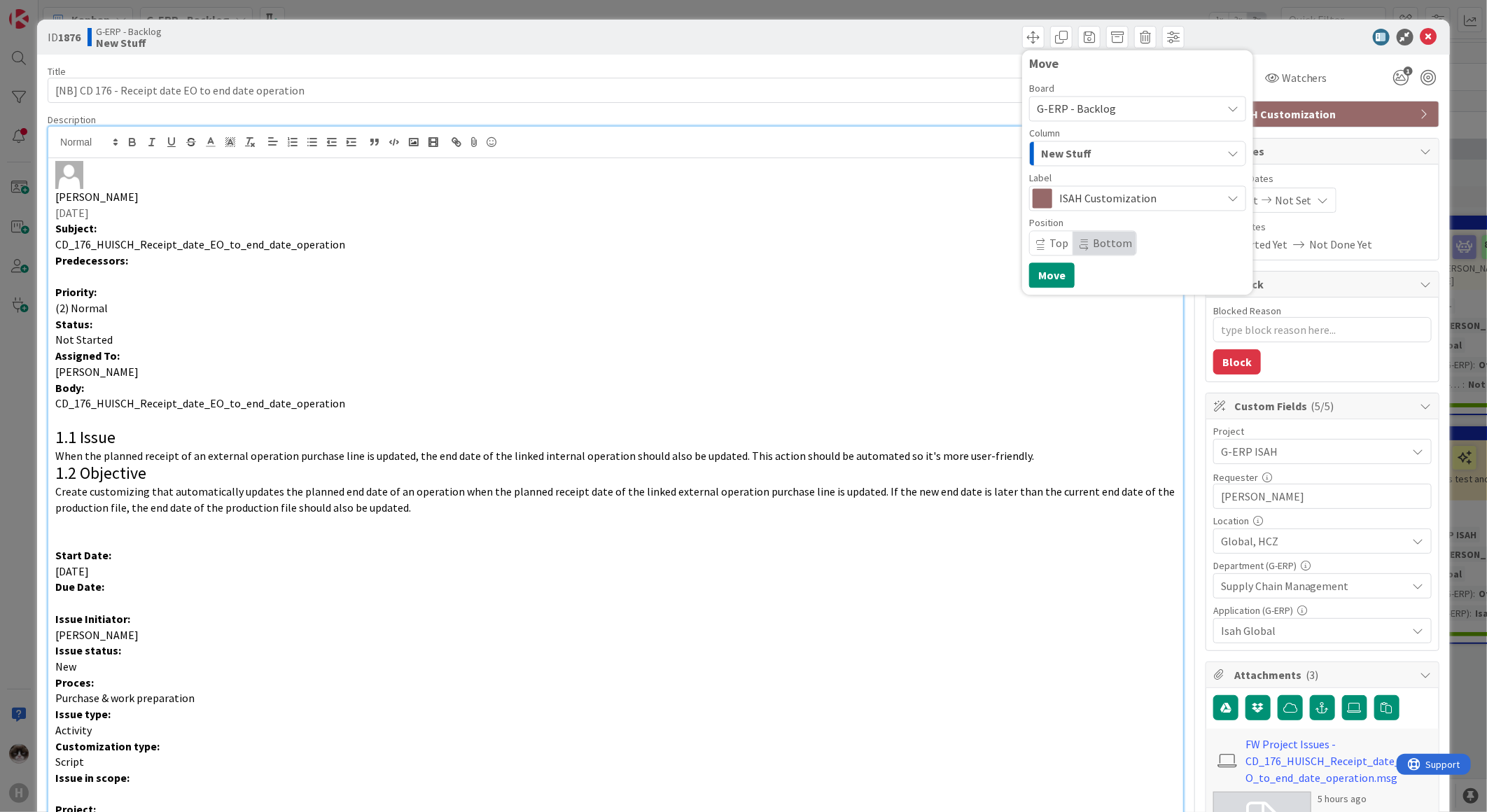
click at [747, 152] on div "New Stuff" at bounding box center [1129, 153] width 184 height 22
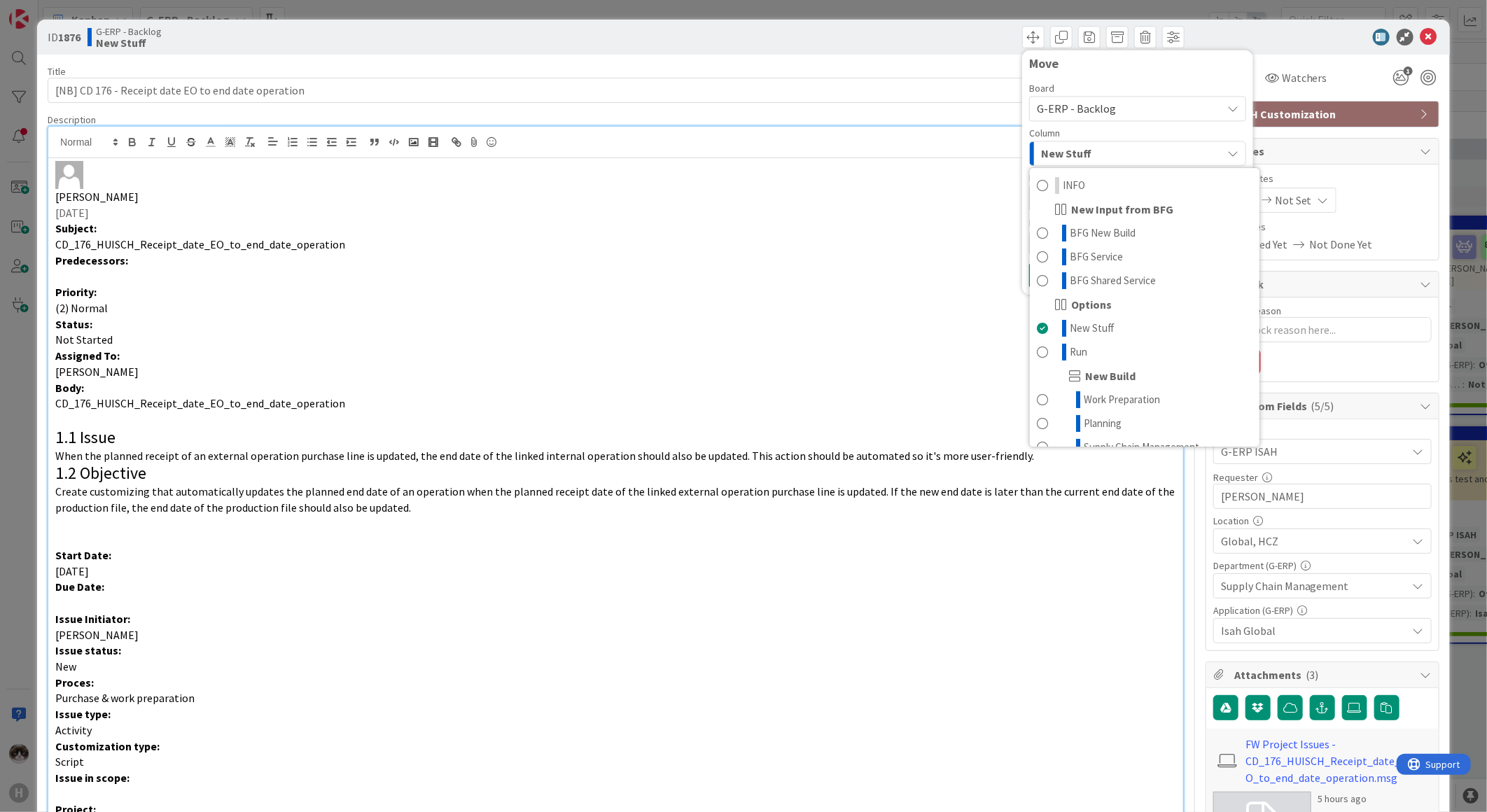
click at [747, 152] on div "New Stuff" at bounding box center [1129, 153] width 184 height 22
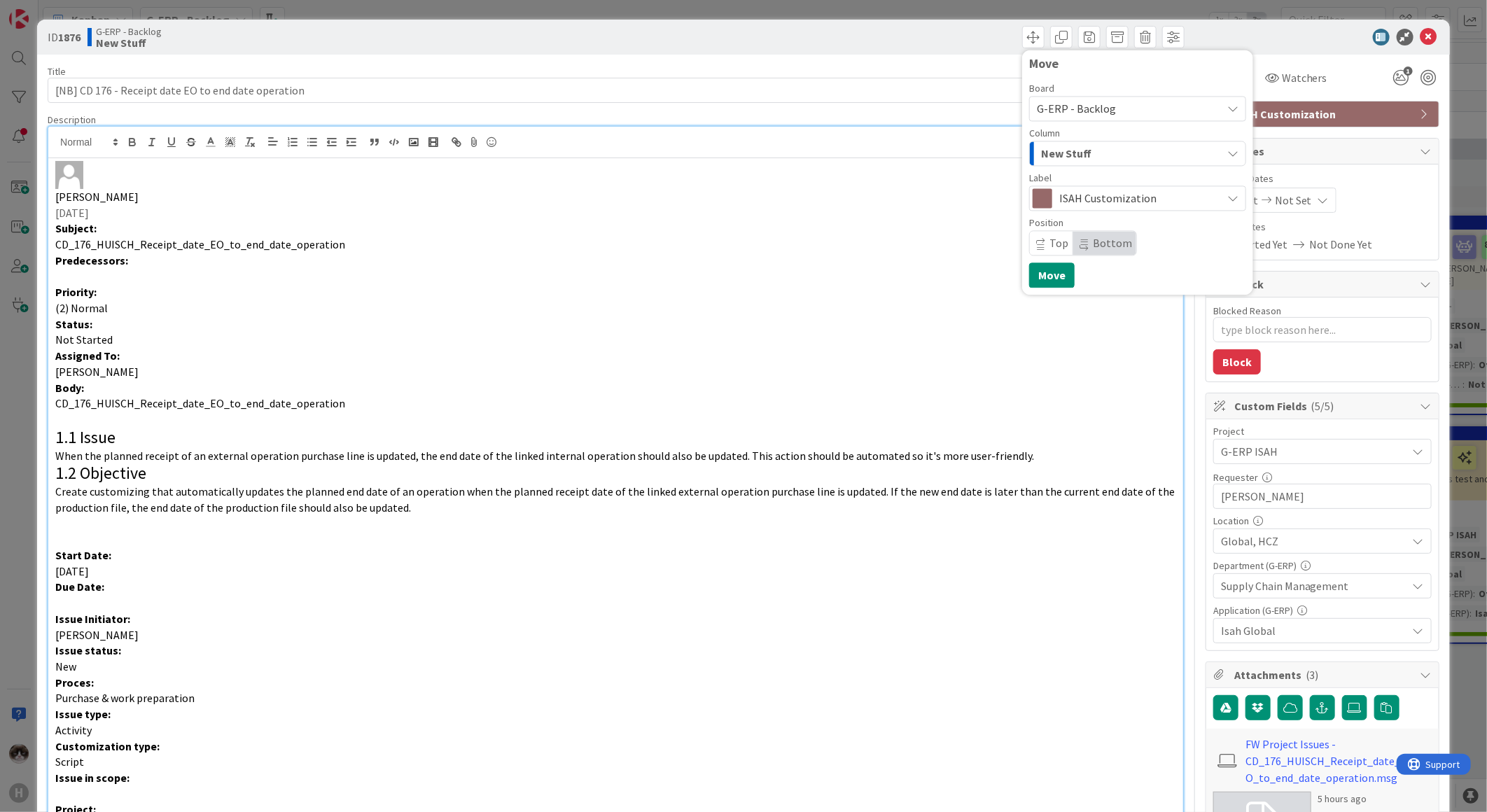
click at [747, 200] on span "ISAH Customization" at bounding box center [1137, 197] width 155 height 19
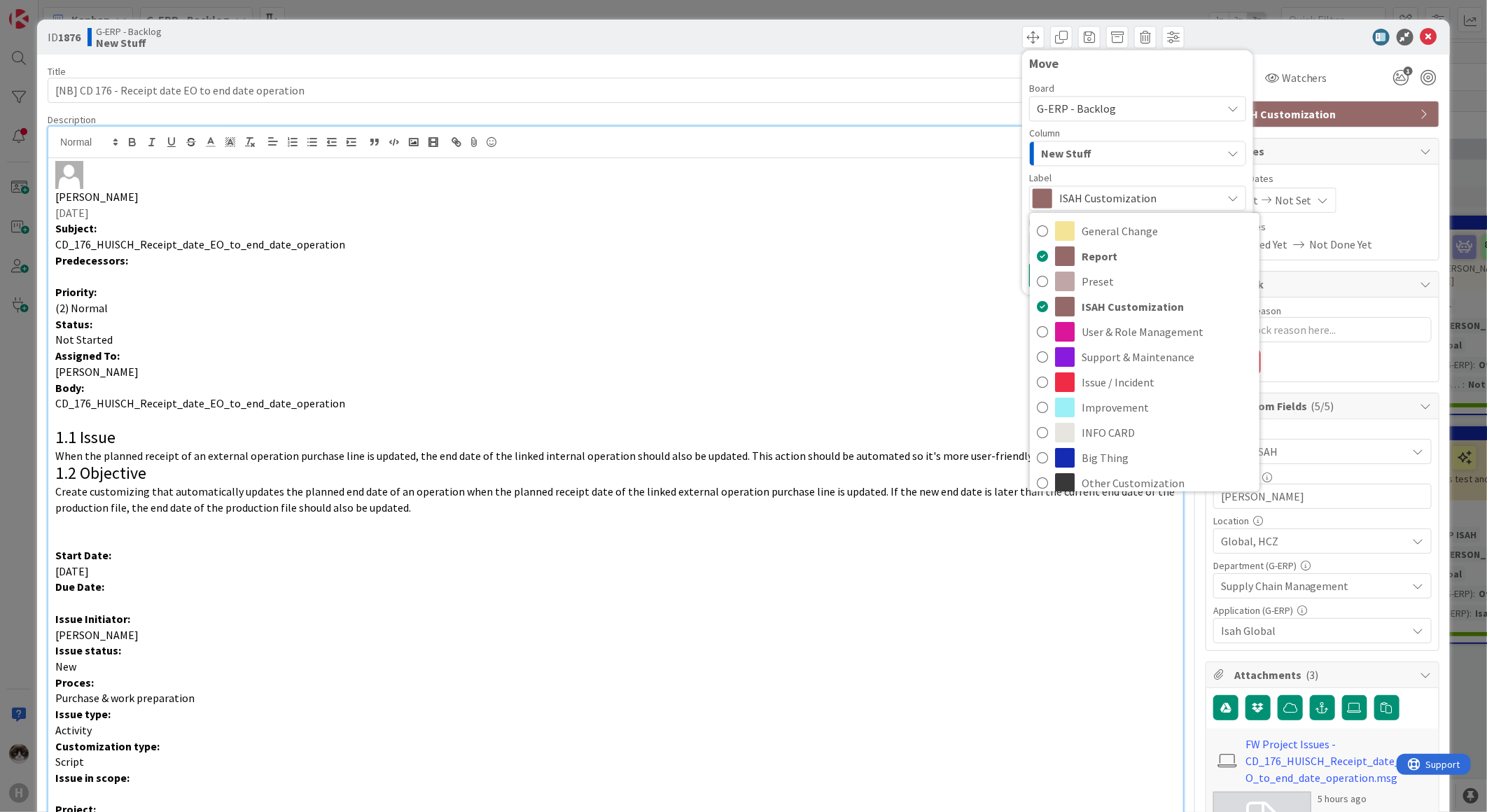
click at [747, 200] on span "ISAH Customization" at bounding box center [1137, 197] width 155 height 19
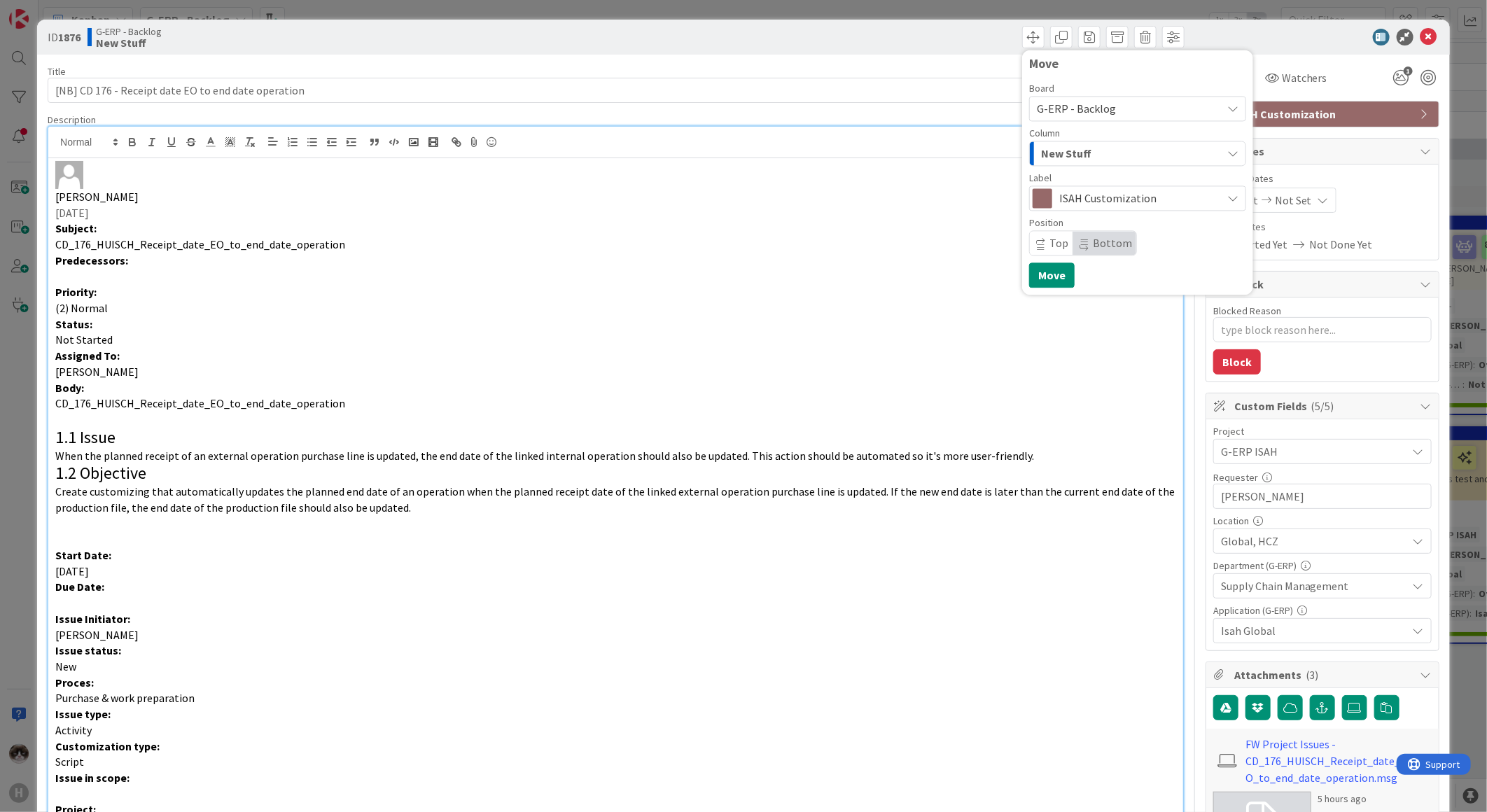
click at [747, 157] on div "New Stuff" at bounding box center [1129, 153] width 184 height 22
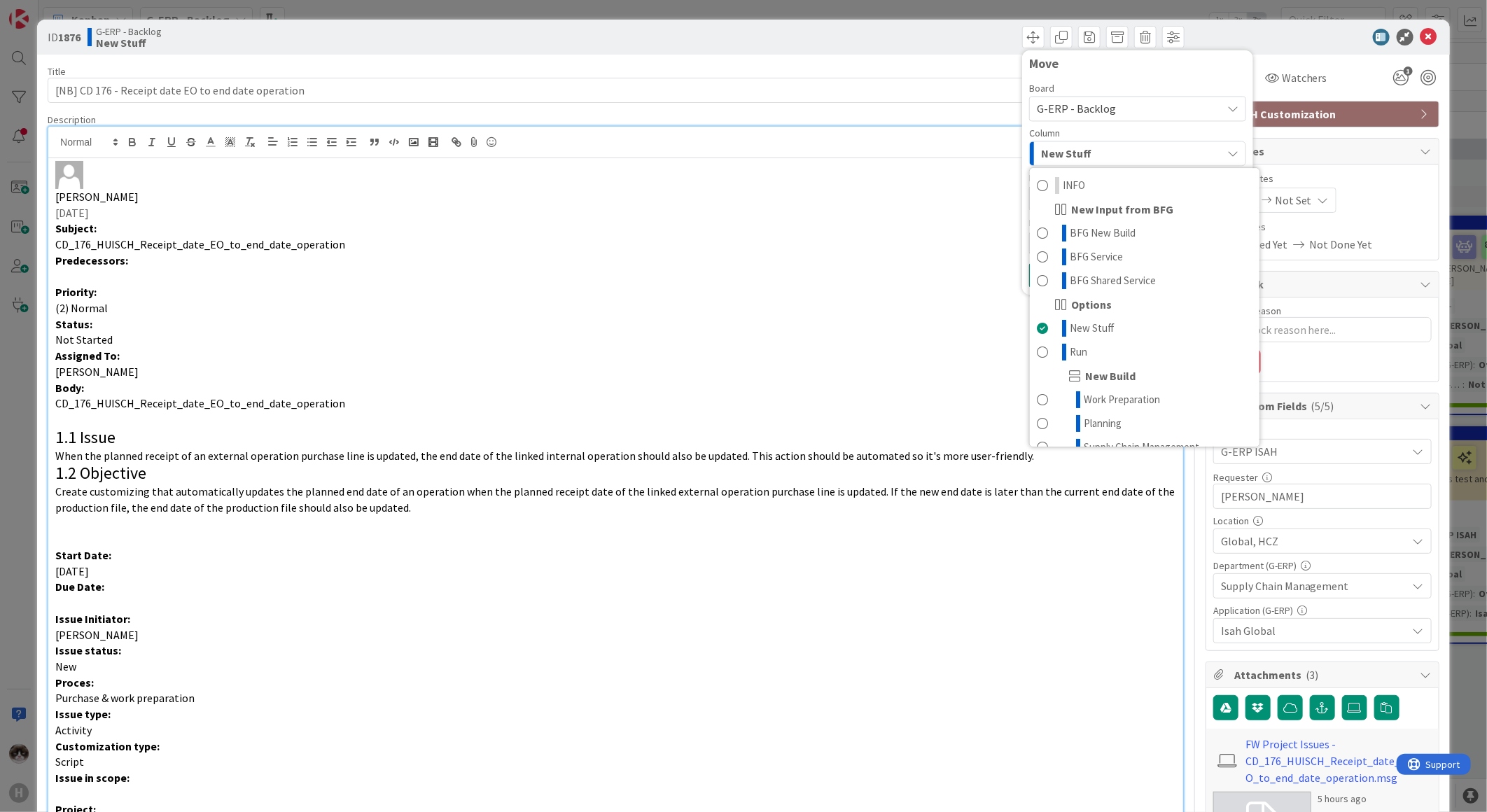
click at [747, 123] on div "Board G-ERP - Backlog Column New Stuff INFO New Input from BFG BFG New Build BF…" at bounding box center [1138, 169] width 217 height 172
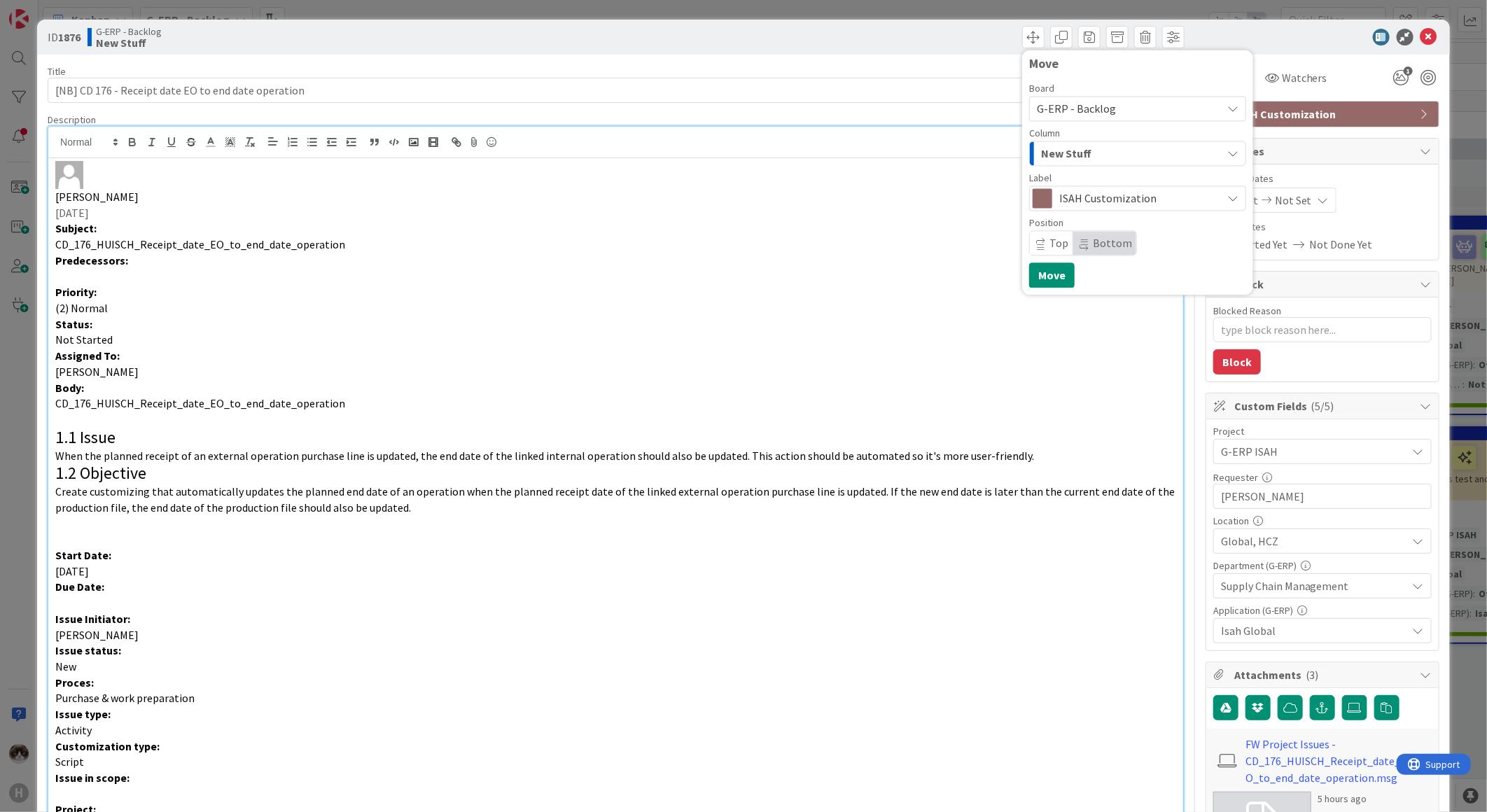
click at [747, 122] on div "Board G-ERP - Backlog Column New Stuff INFO New Input from BFG BFG New Build BF…" at bounding box center [1138, 169] width 217 height 172
click at [747, 117] on span "G-ERP - Backlog" at bounding box center [1126, 107] width 178 height 19
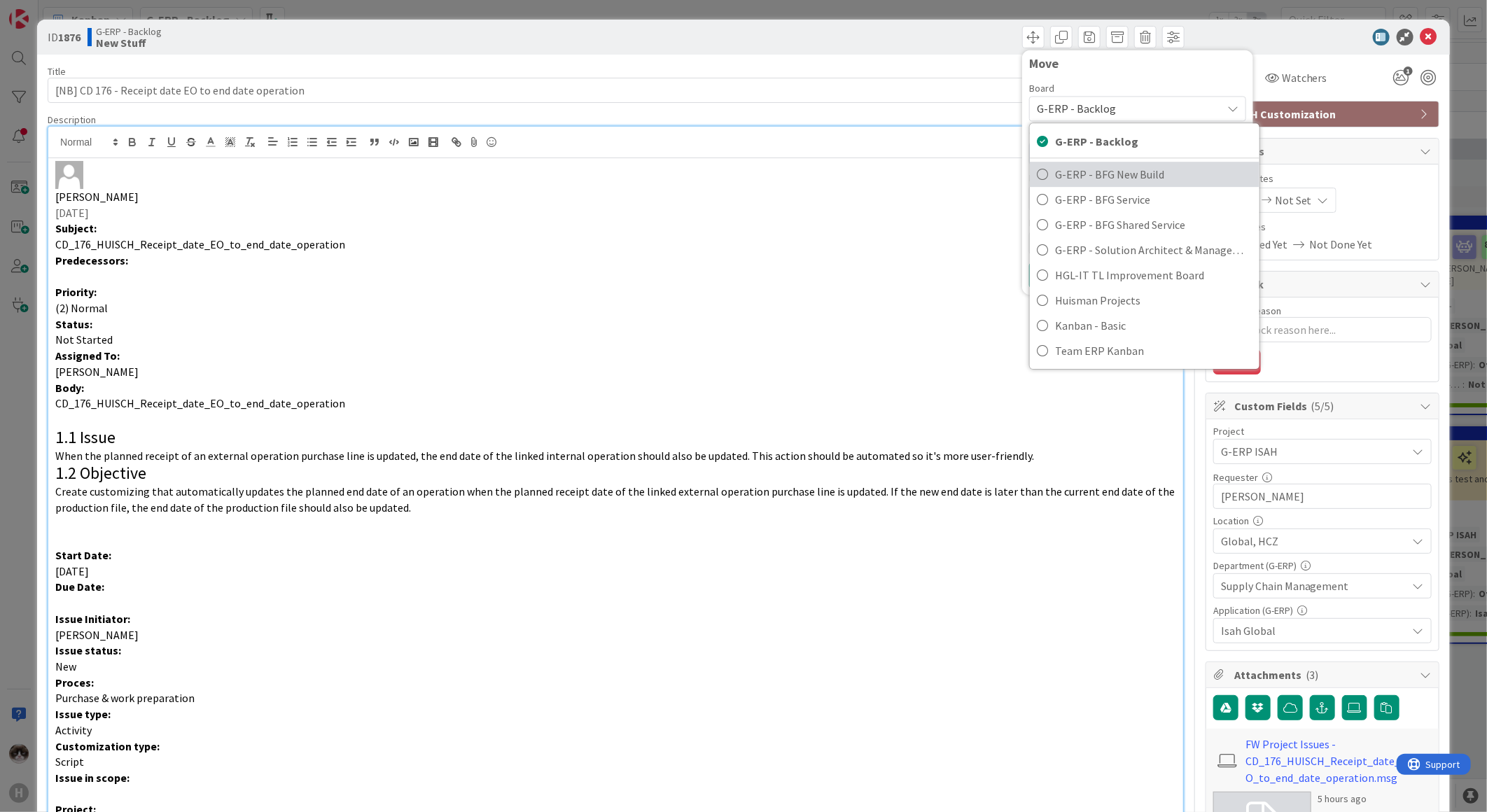
click at [747, 178] on span "G-ERP - BFG New Build" at bounding box center [1153, 174] width 198 height 21
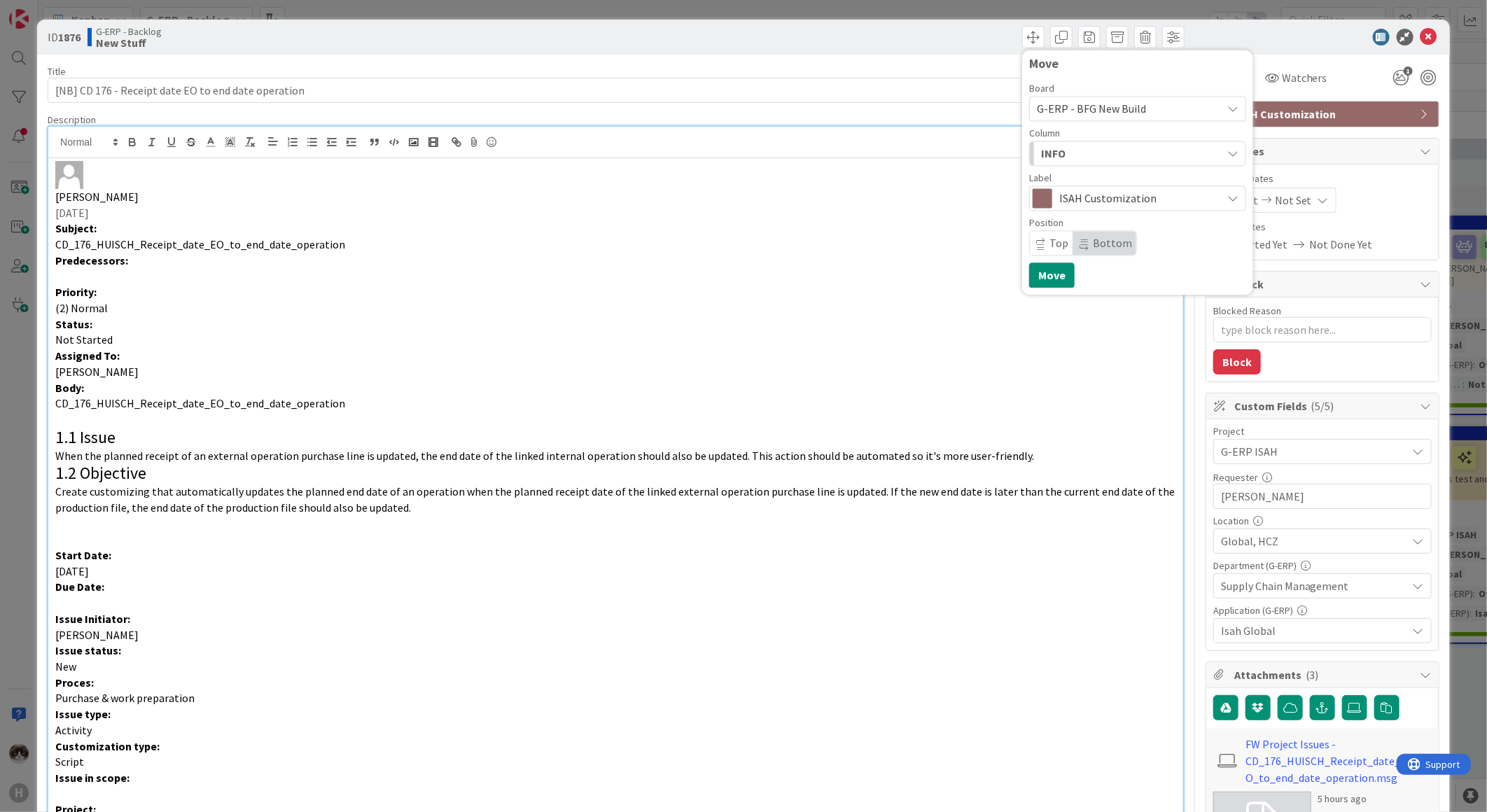
click at [747, 152] on div "INFO" at bounding box center [1129, 153] width 184 height 22
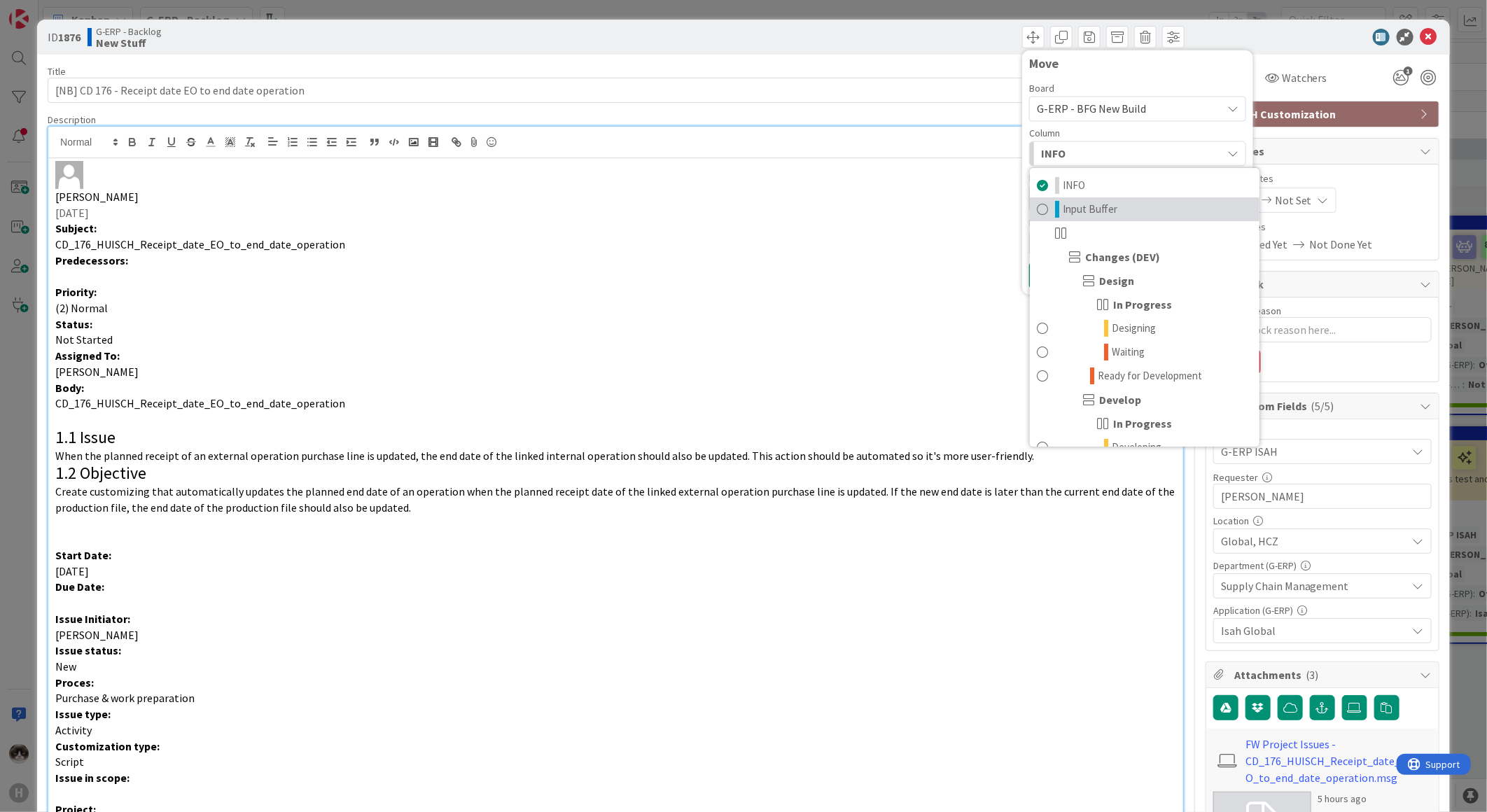
click at [747, 208] on span "Input Buffer" at bounding box center [1089, 209] width 54 height 17
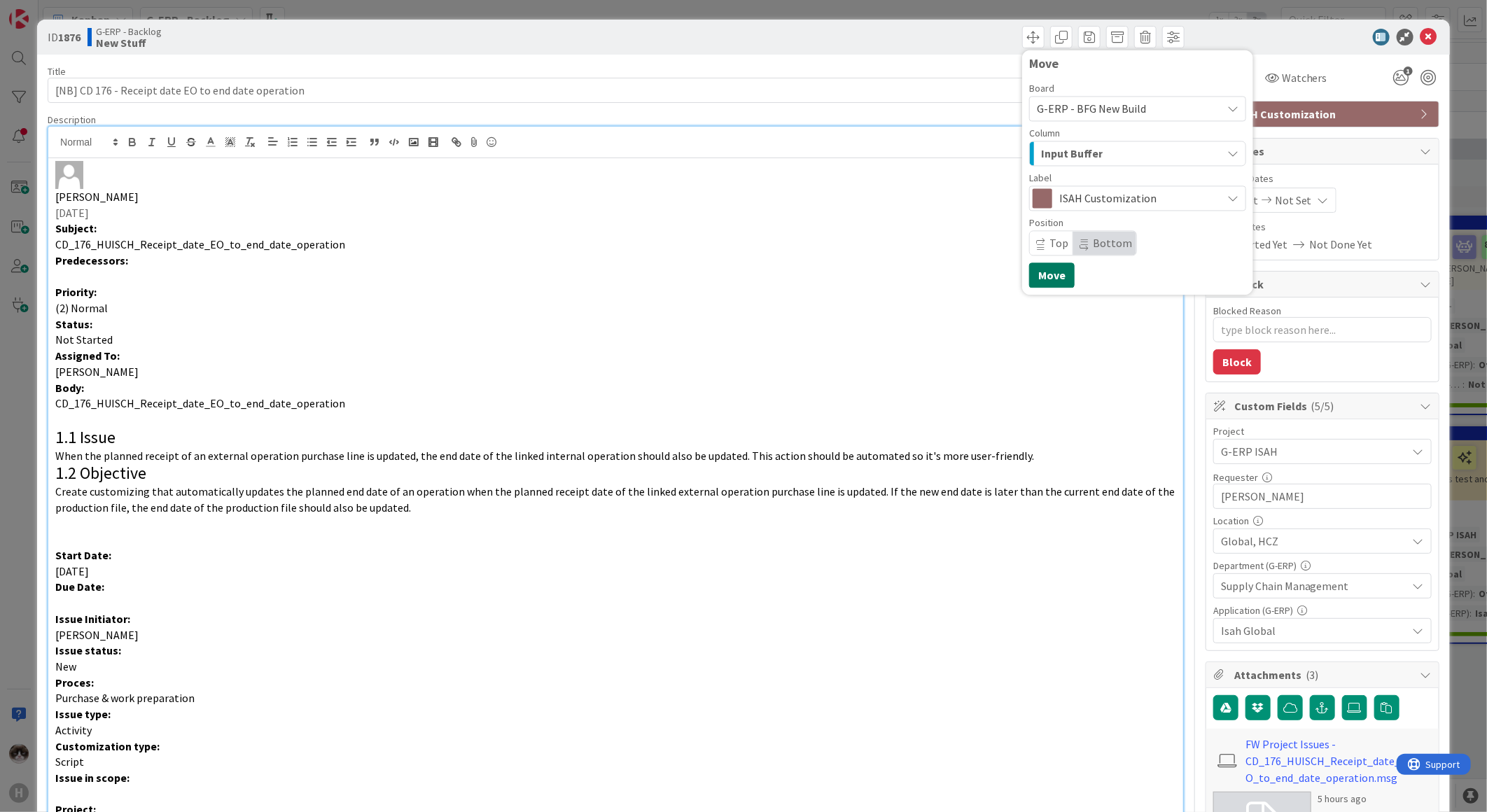
click at [747, 277] on button "Move" at bounding box center [1052, 275] width 46 height 25
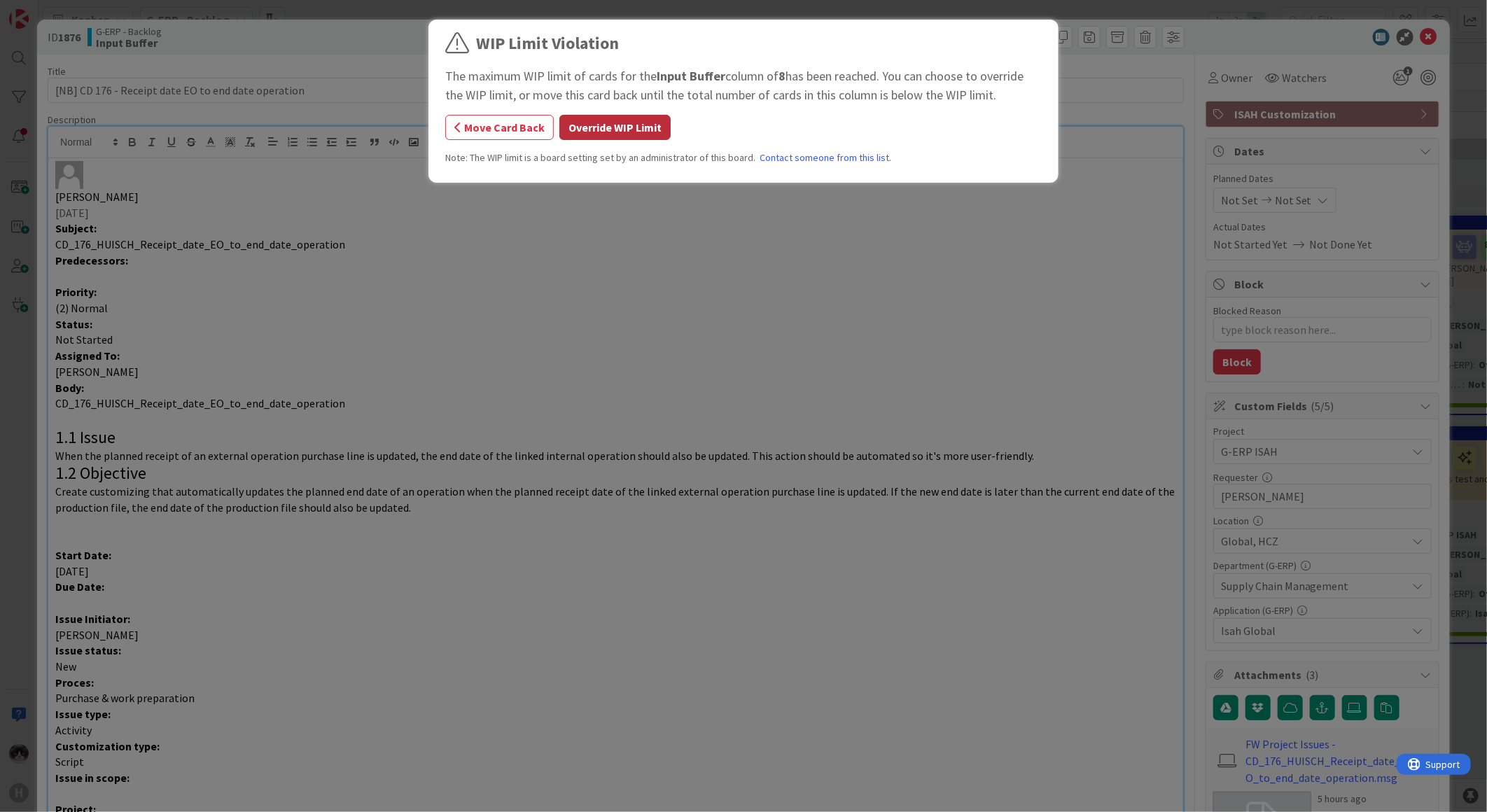
click at [596, 125] on button "Override WIP Limit" at bounding box center [615, 127] width 111 height 25
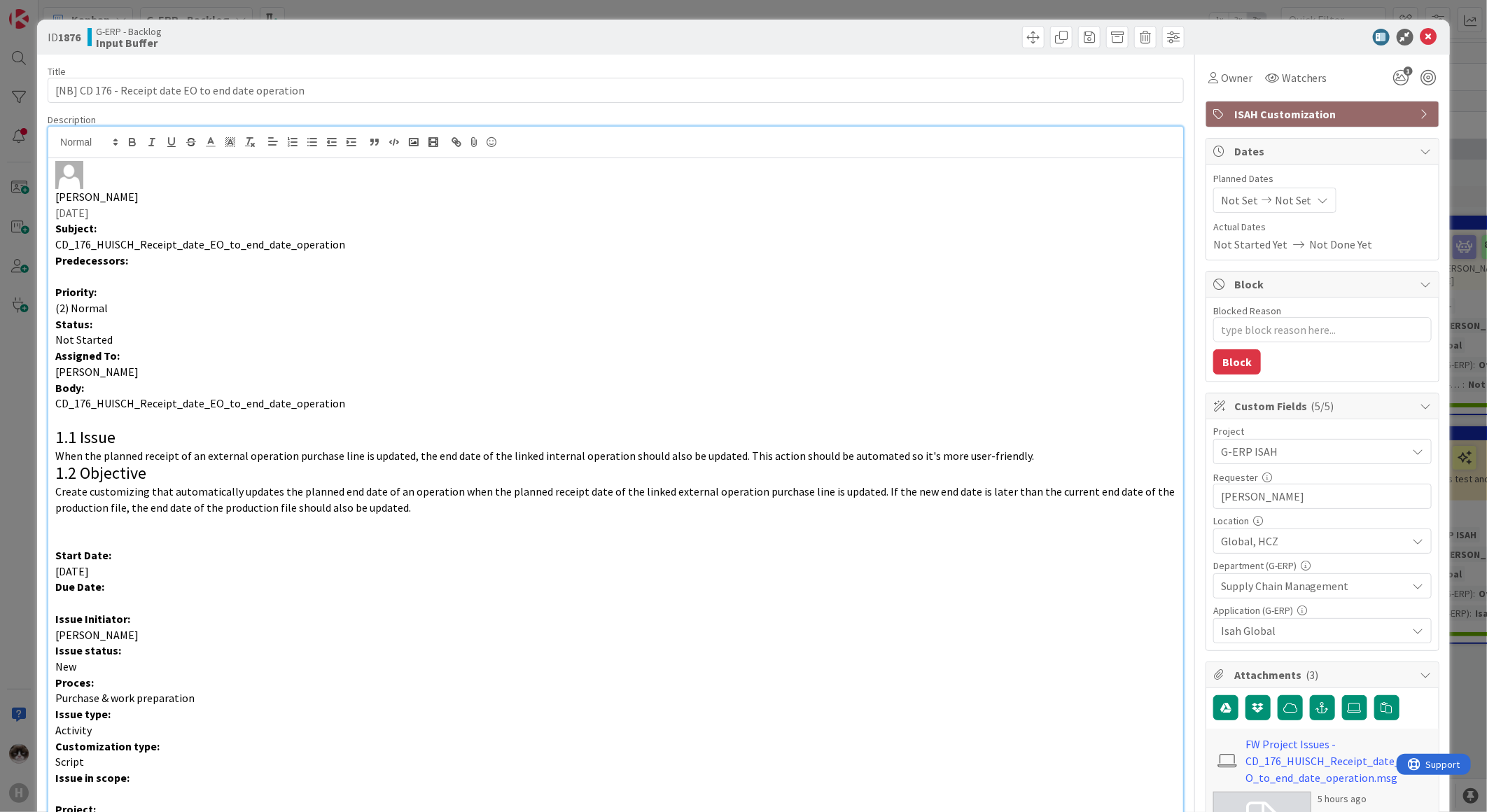
click at [747, 33] on icon at bounding box center [1429, 37] width 17 height 17
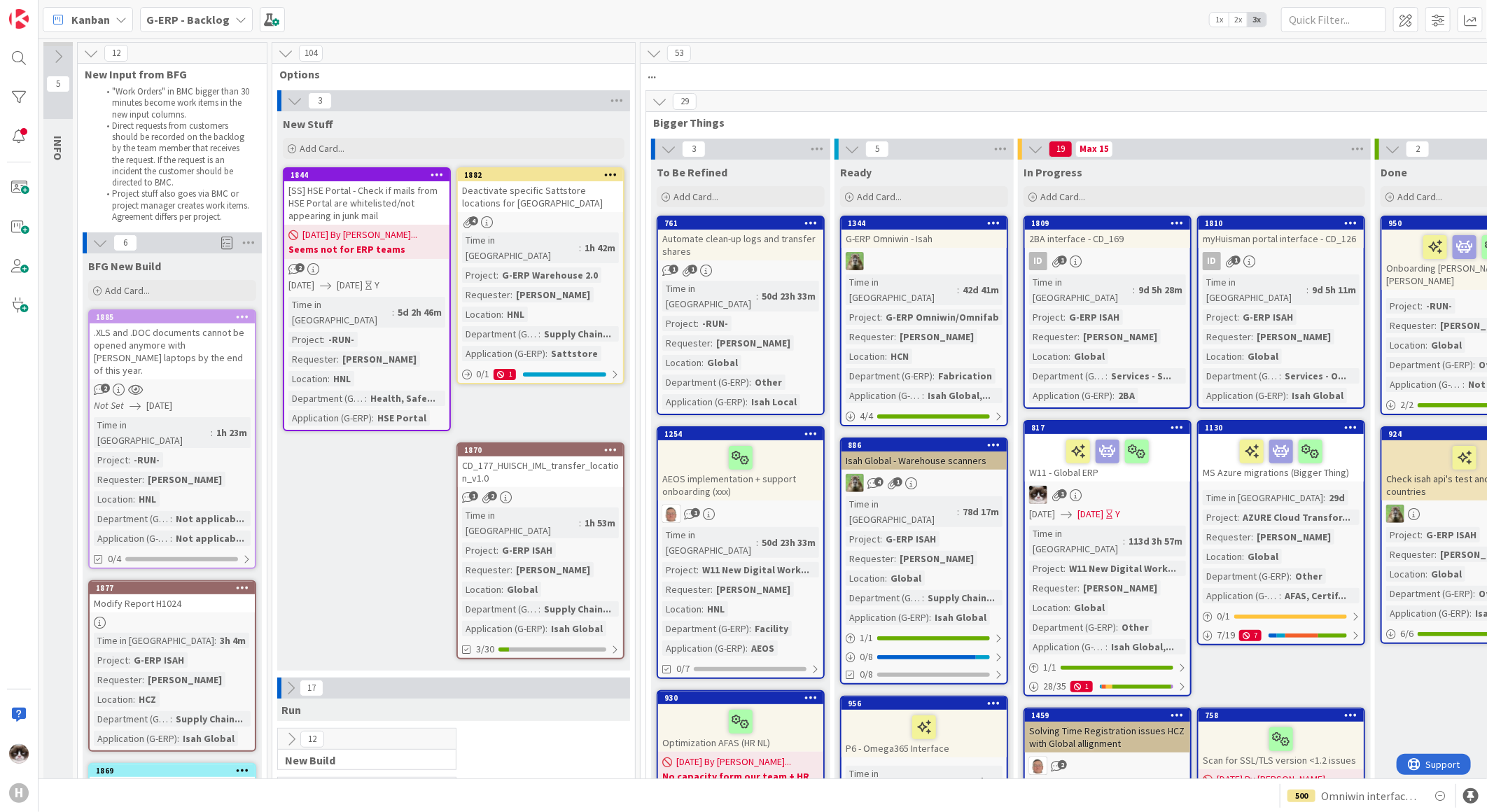
click at [537, 306] on div "CD_177_HUISCH_IML_transfer_location_v1.0" at bounding box center [540, 472] width 165 height 31
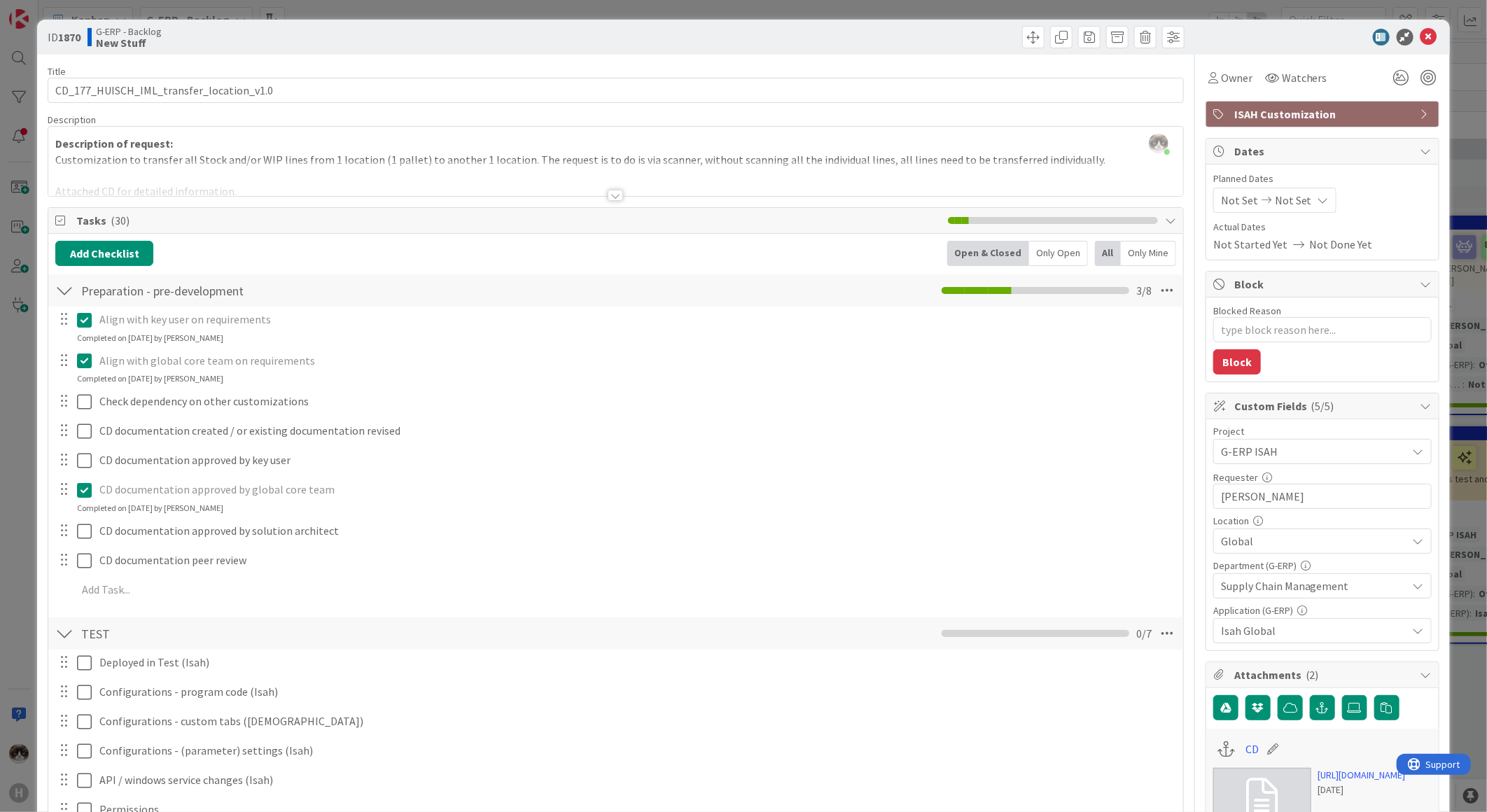
click at [607, 197] on div at bounding box center [615, 195] width 16 height 11
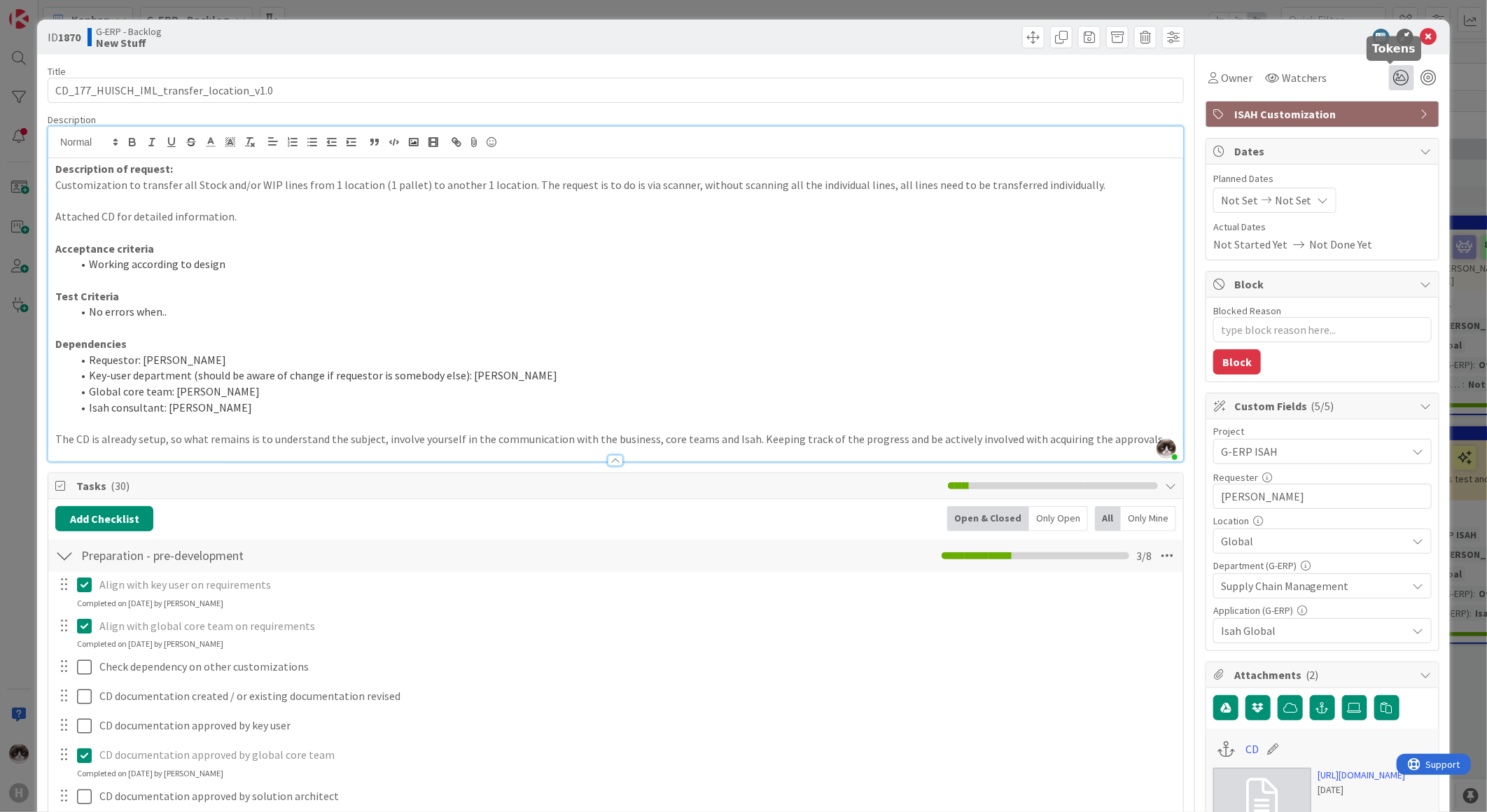
click at [747, 77] on icon at bounding box center [1401, 77] width 25 height 25
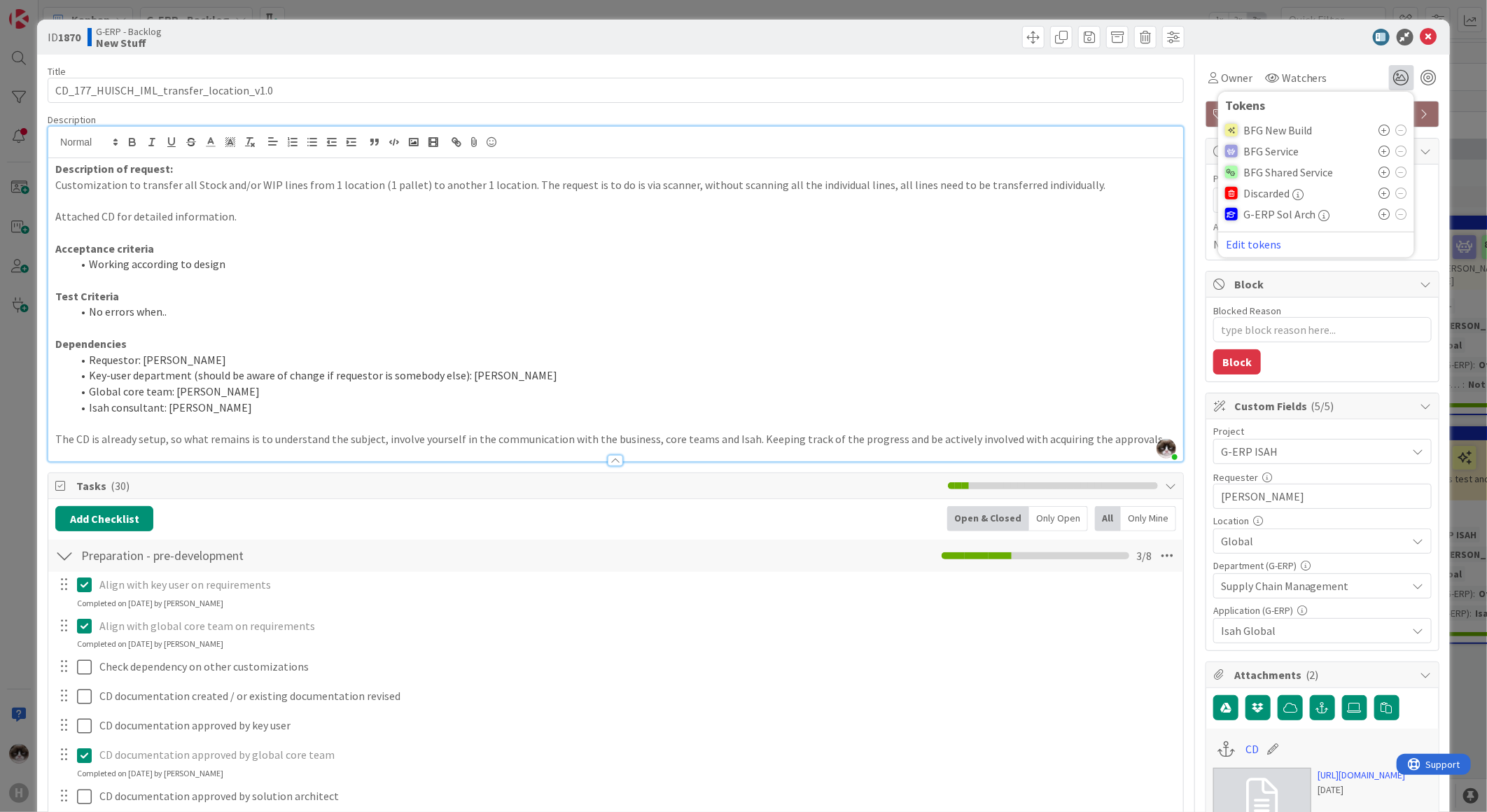
click at [747, 130] on icon at bounding box center [1385, 130] width 11 height 11
click at [641, 306] on p at bounding box center [616, 328] width 1121 height 17
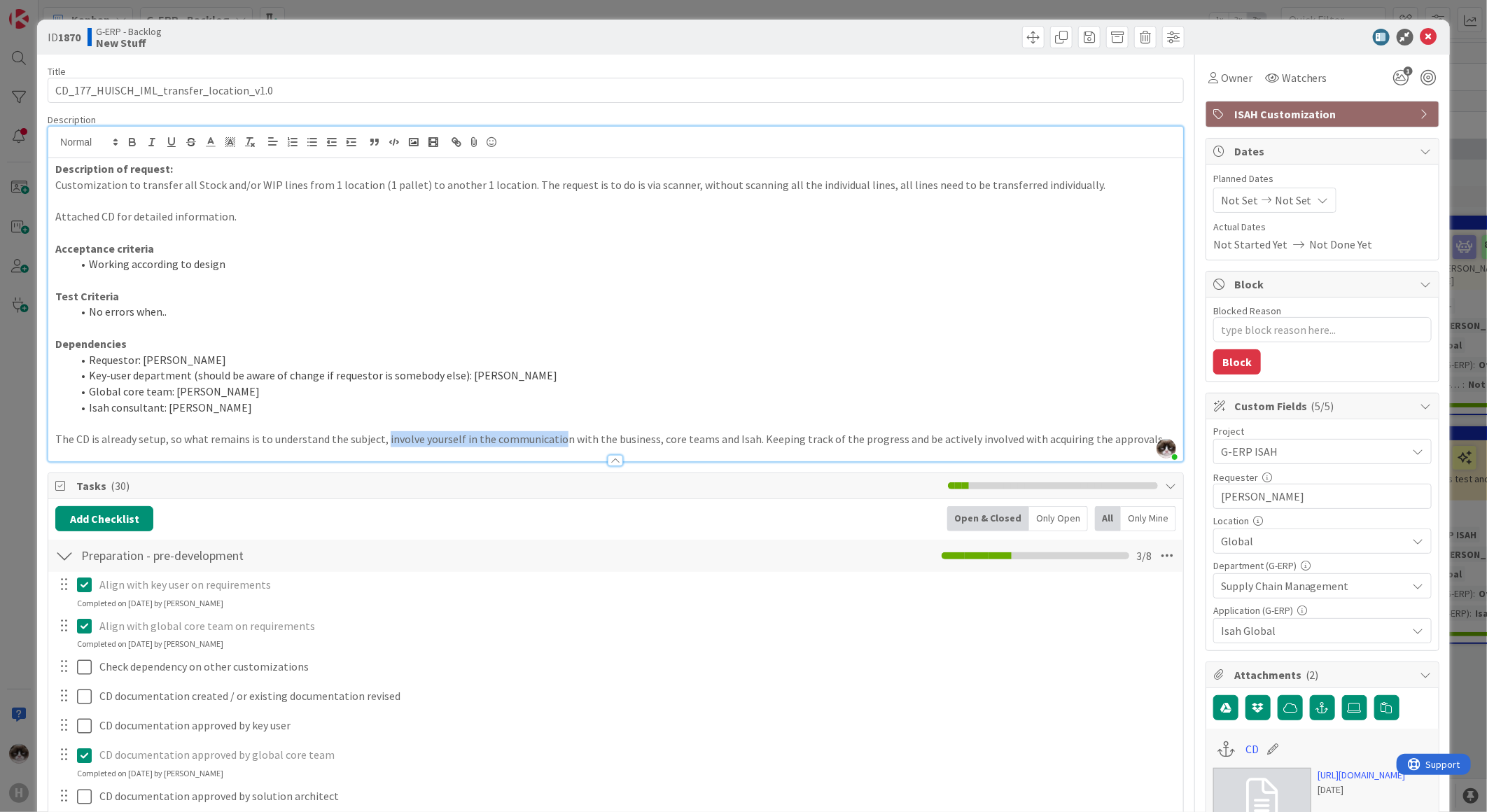
drag, startPoint x: 382, startPoint y: 439, endPoint x: 555, endPoint y: 450, distance: 173.3
click at [555, 306] on div "Description [PERSON_NAME] just joined Description of request: Customization to …" at bounding box center [616, 287] width 1136 height 348
click at [607, 306] on div at bounding box center [615, 460] width 16 height 11
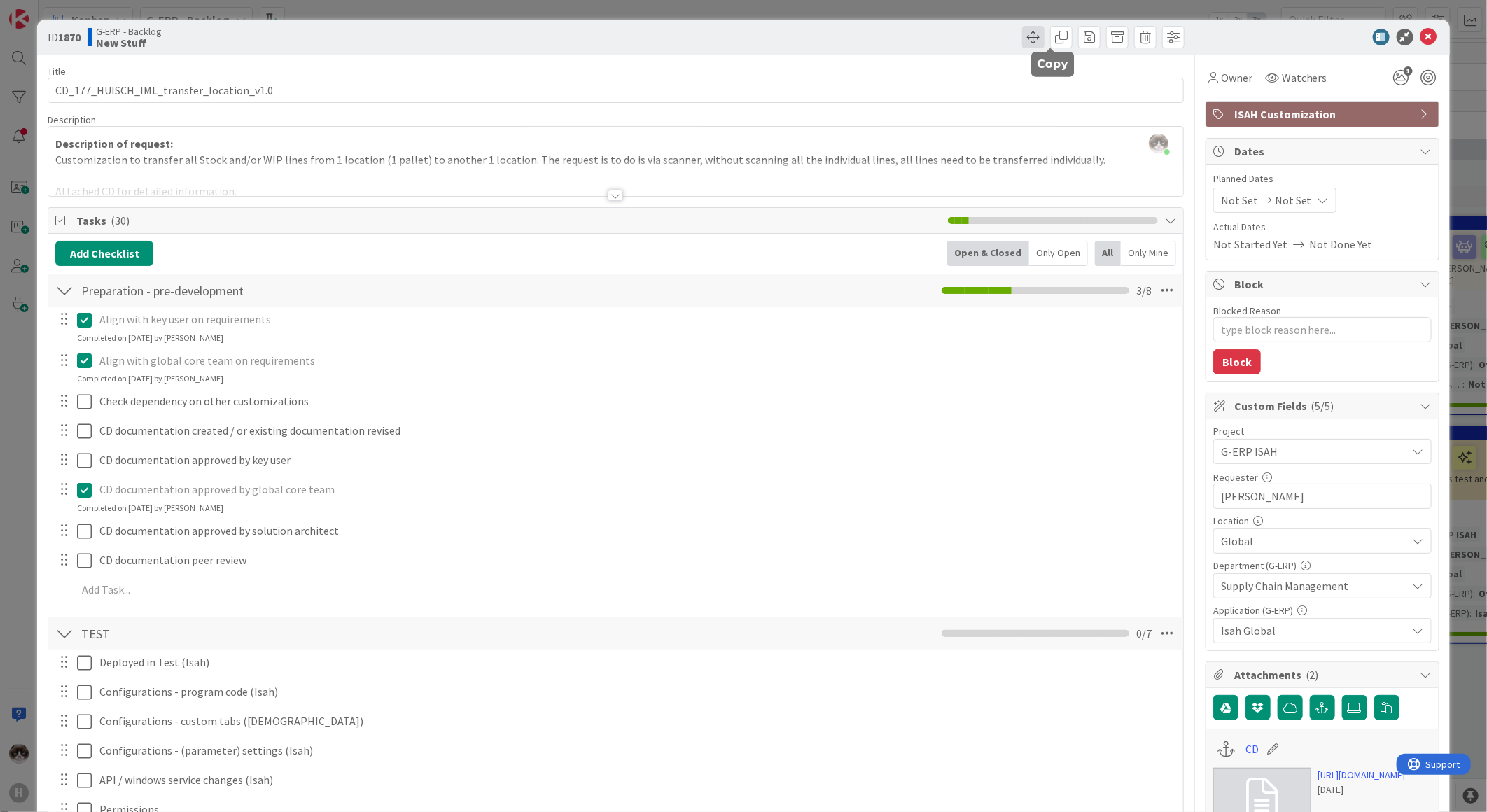
click at [747, 38] on span at bounding box center [1033, 37] width 22 height 22
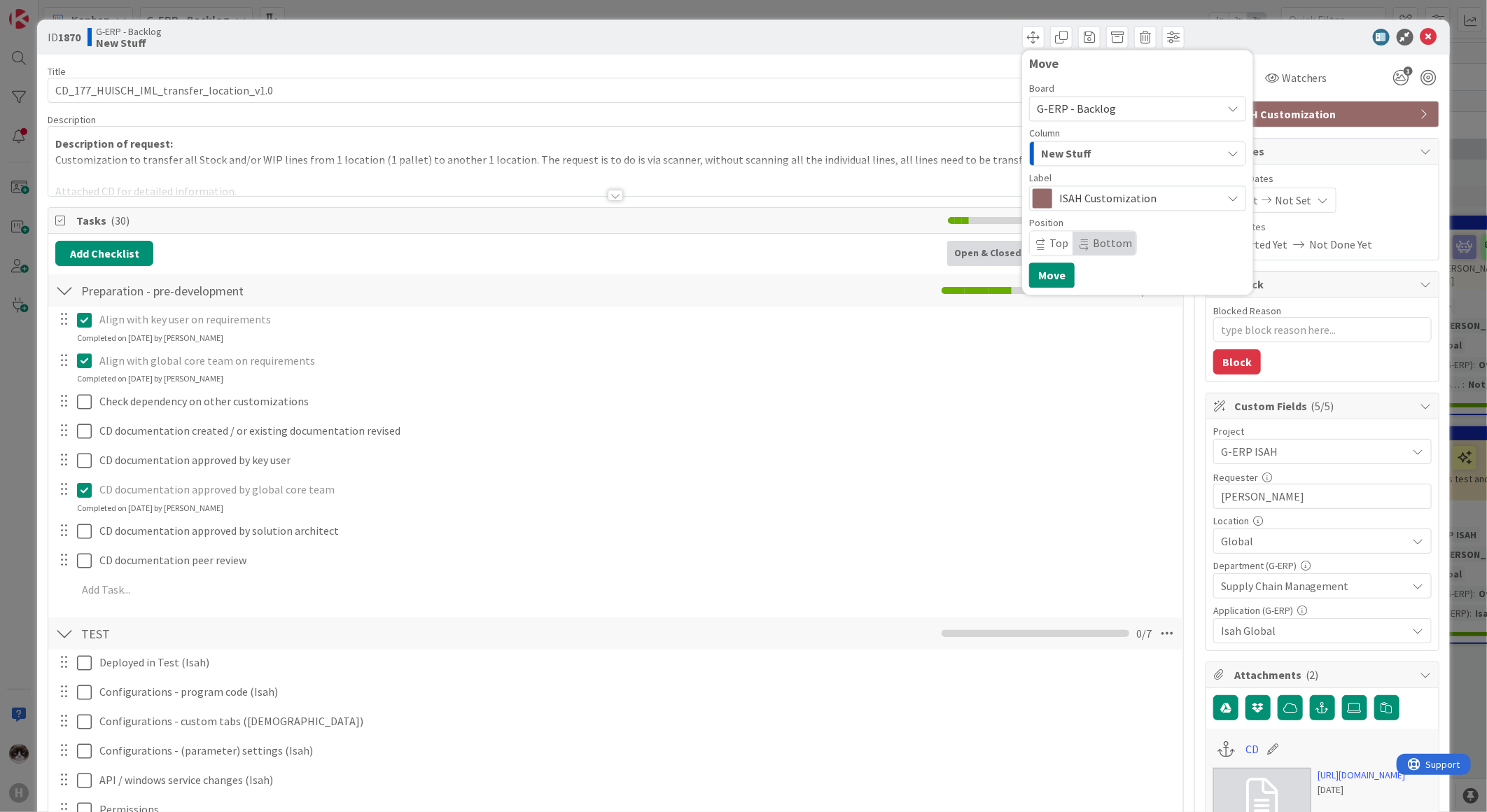
click at [747, 158] on div "New Stuff" at bounding box center [1129, 153] width 184 height 22
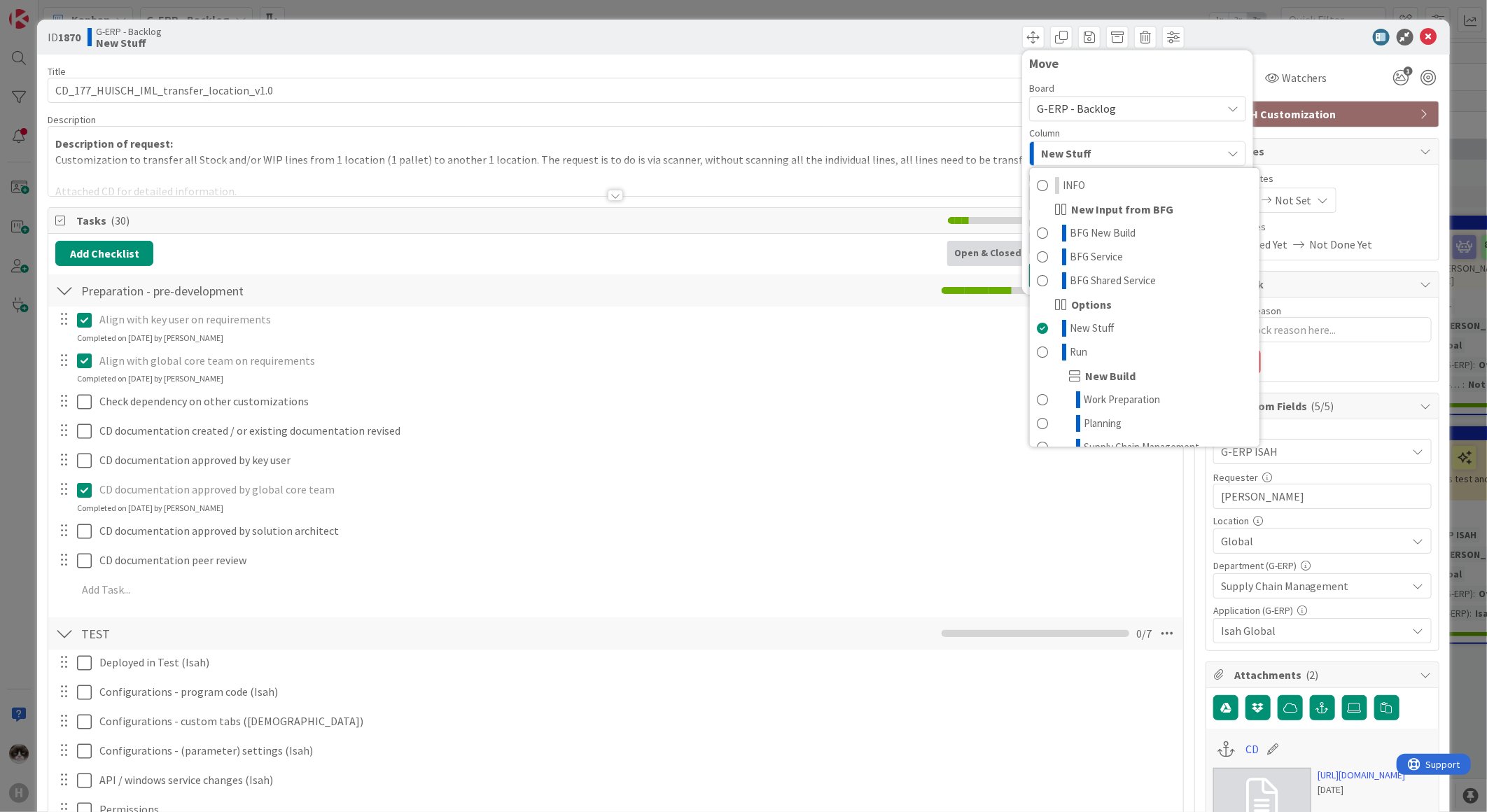
click at [747, 161] on div "New Stuff" at bounding box center [1129, 153] width 184 height 22
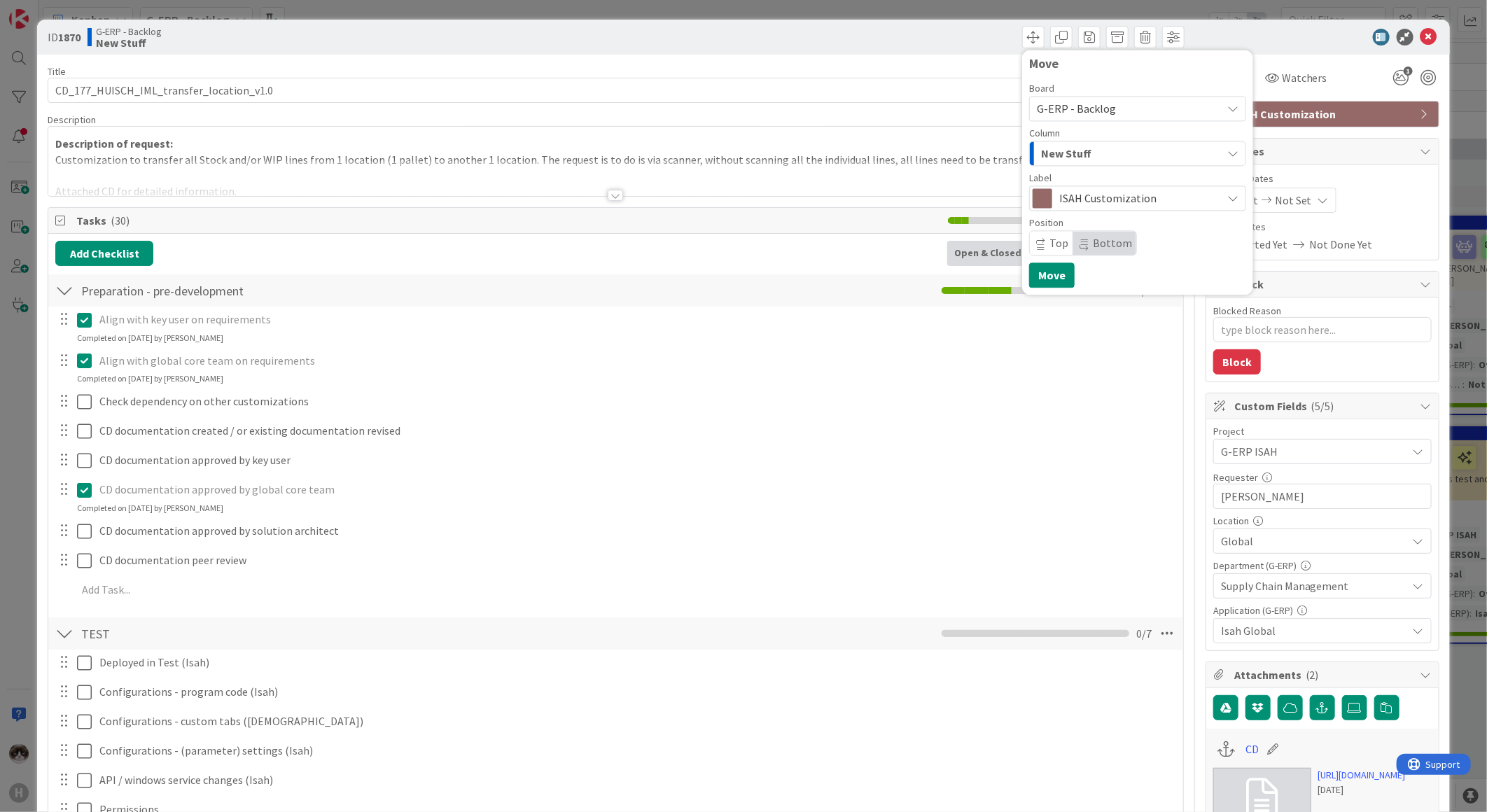
click at [747, 161] on div "New Stuff" at bounding box center [1129, 153] width 184 height 22
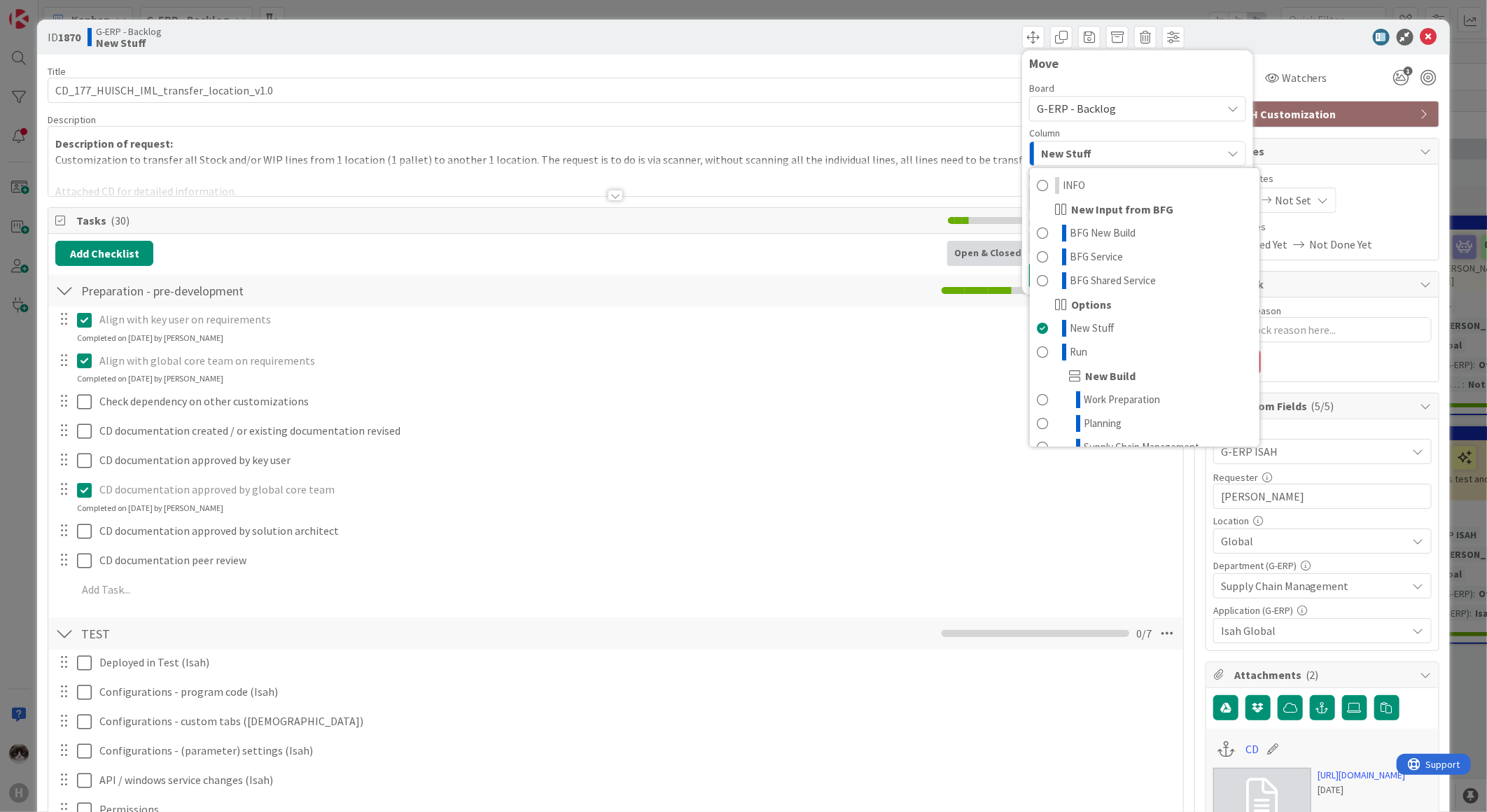
click at [747, 152] on div "New Stuff" at bounding box center [1129, 153] width 184 height 22
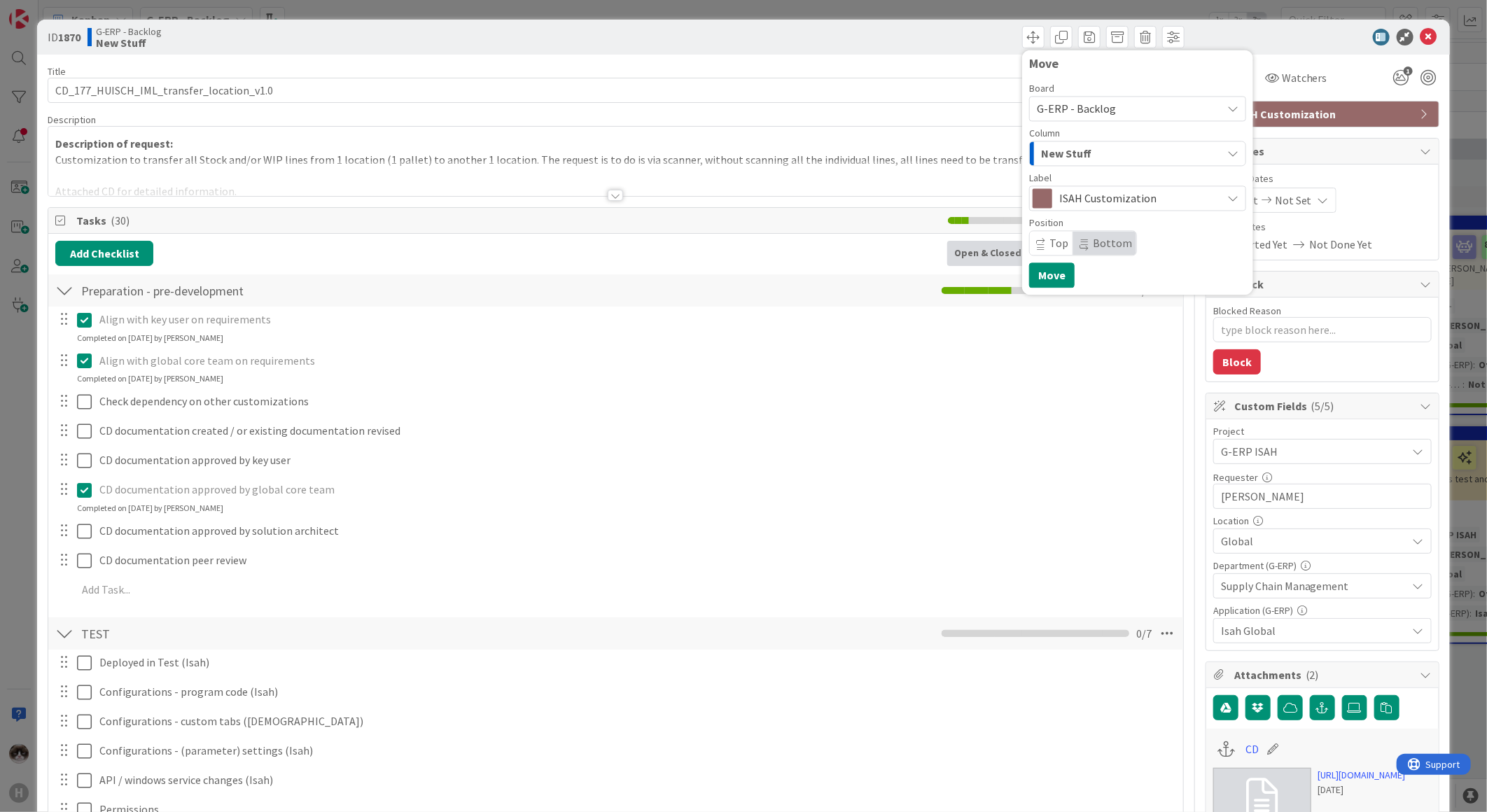
click at [747, 116] on span "G-ERP - Backlog" at bounding box center [1126, 107] width 178 height 19
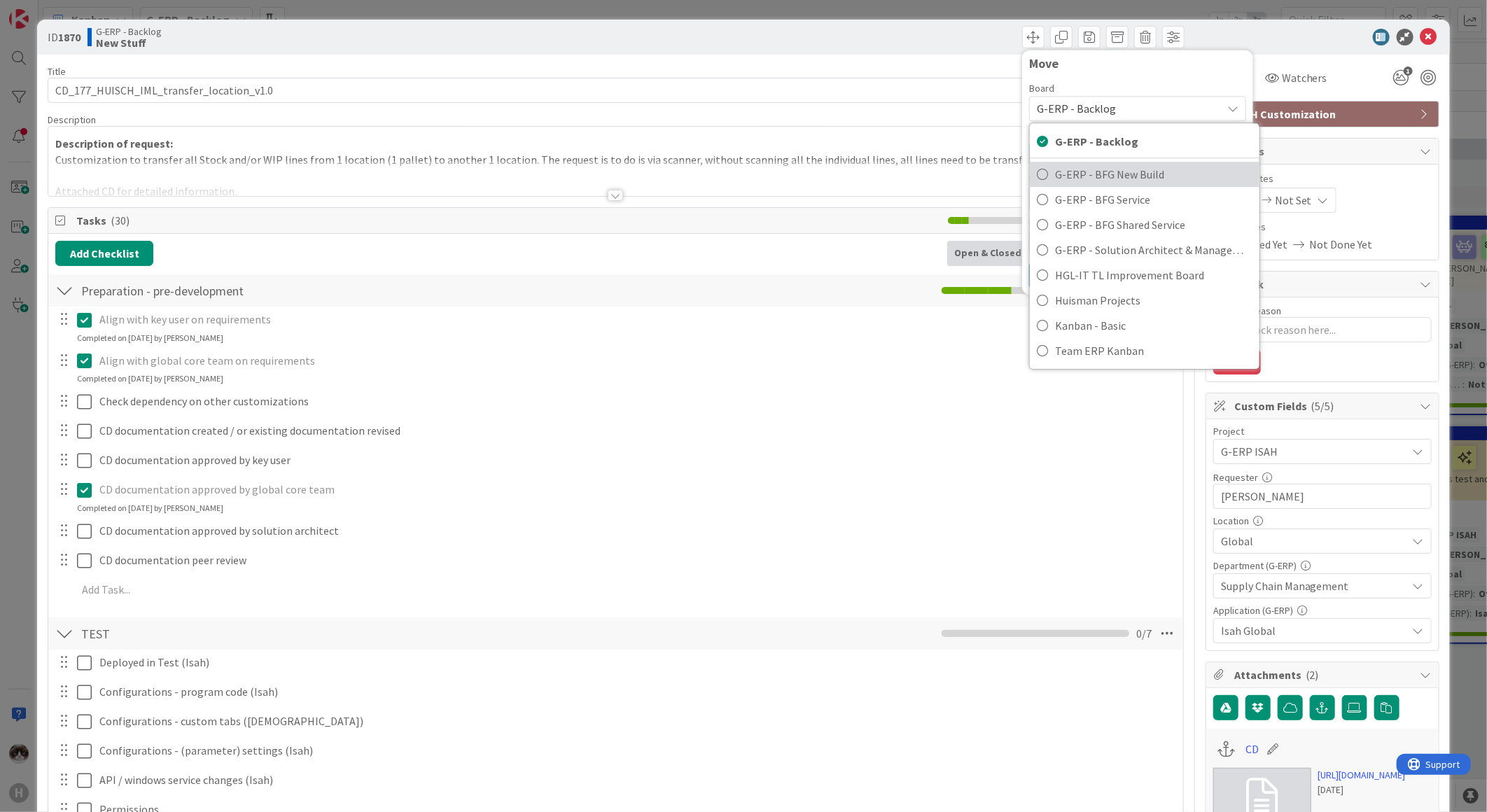
click at [747, 175] on span "G-ERP - BFG New Build" at bounding box center [1153, 174] width 198 height 21
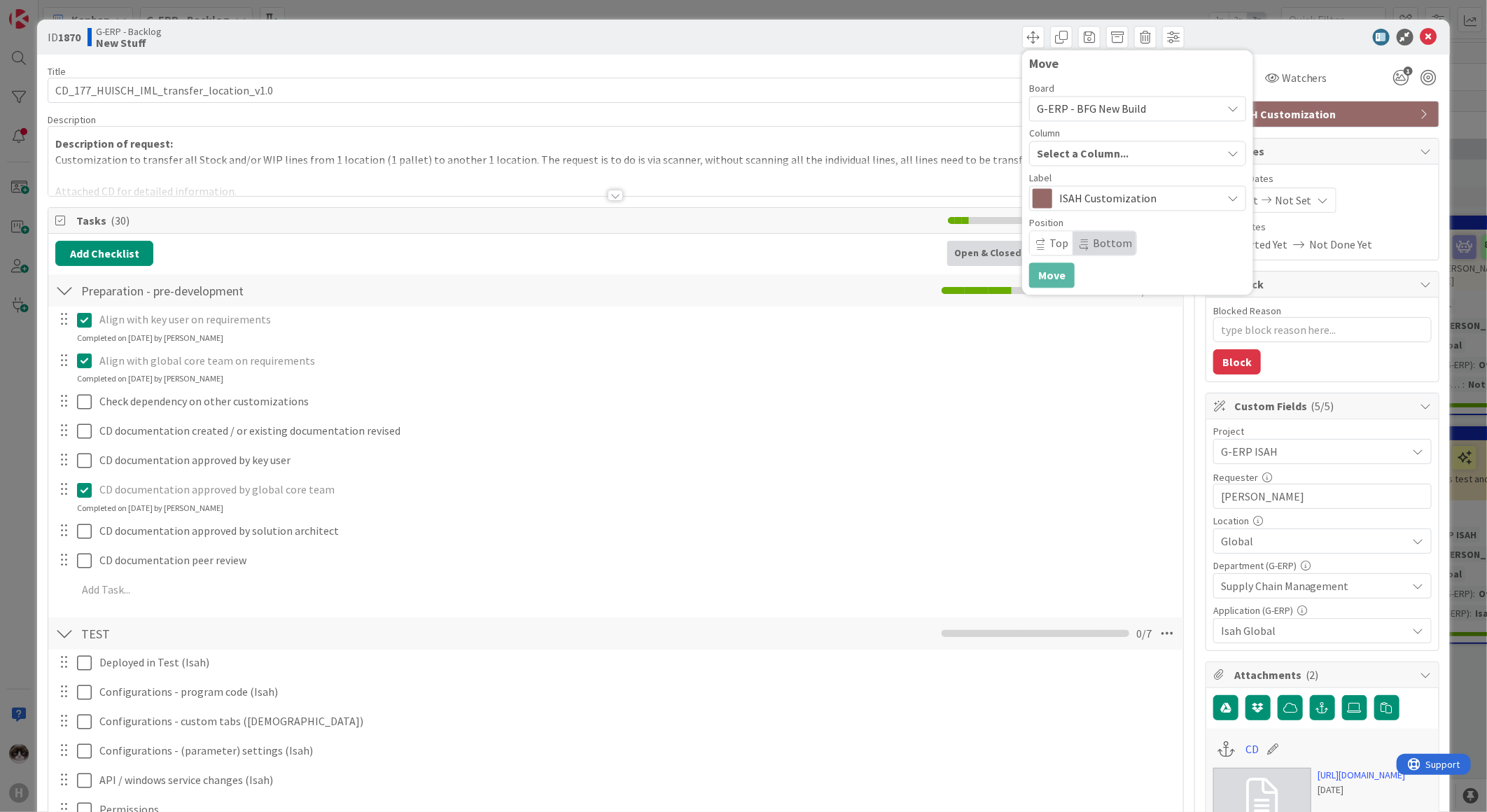
click at [747, 148] on span "Select a Column..." at bounding box center [1083, 153] width 92 height 18
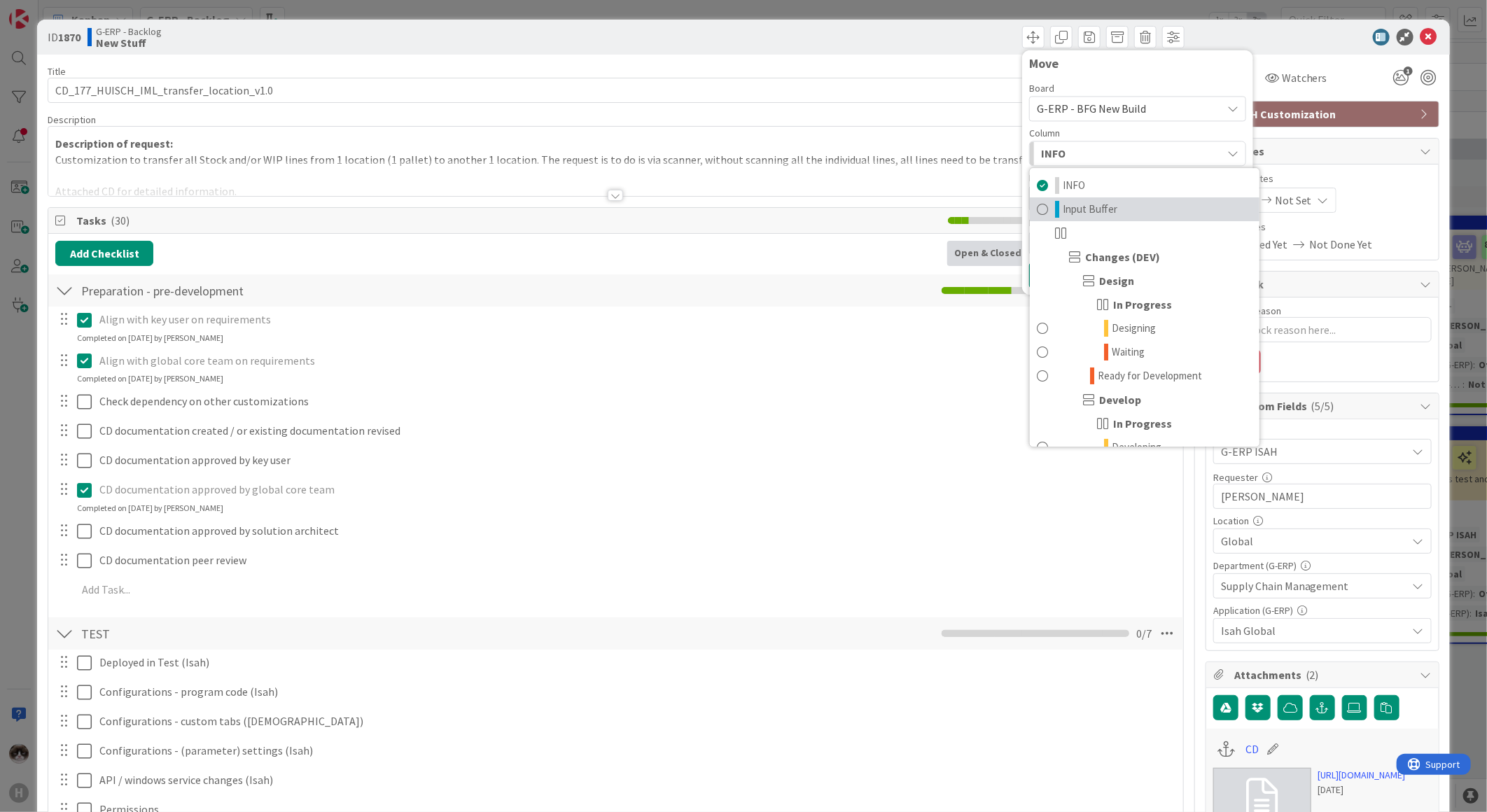
click at [747, 210] on span "Input Buffer" at bounding box center [1089, 209] width 54 height 17
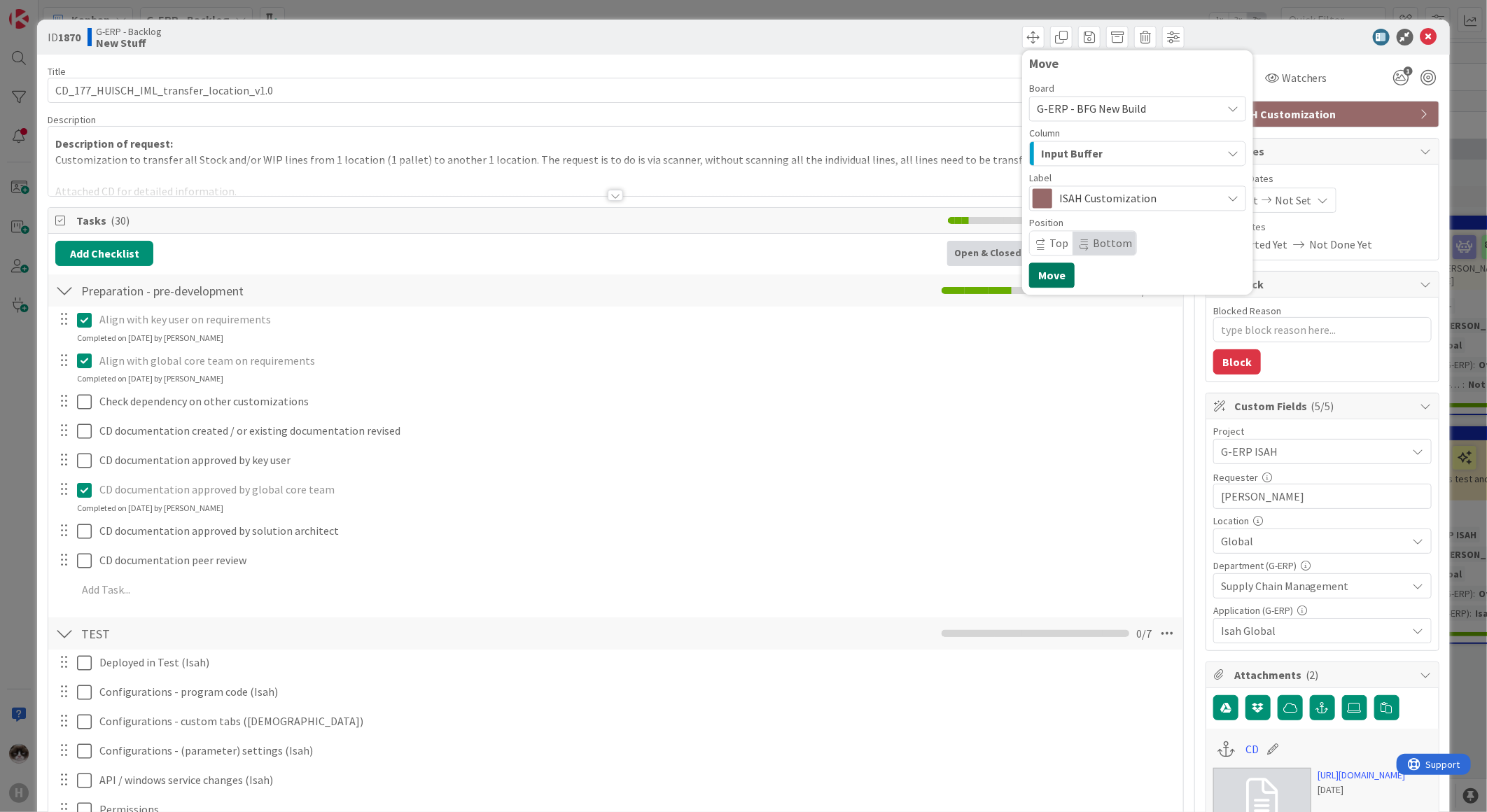
click at [747, 277] on button "Move" at bounding box center [1052, 275] width 46 height 25
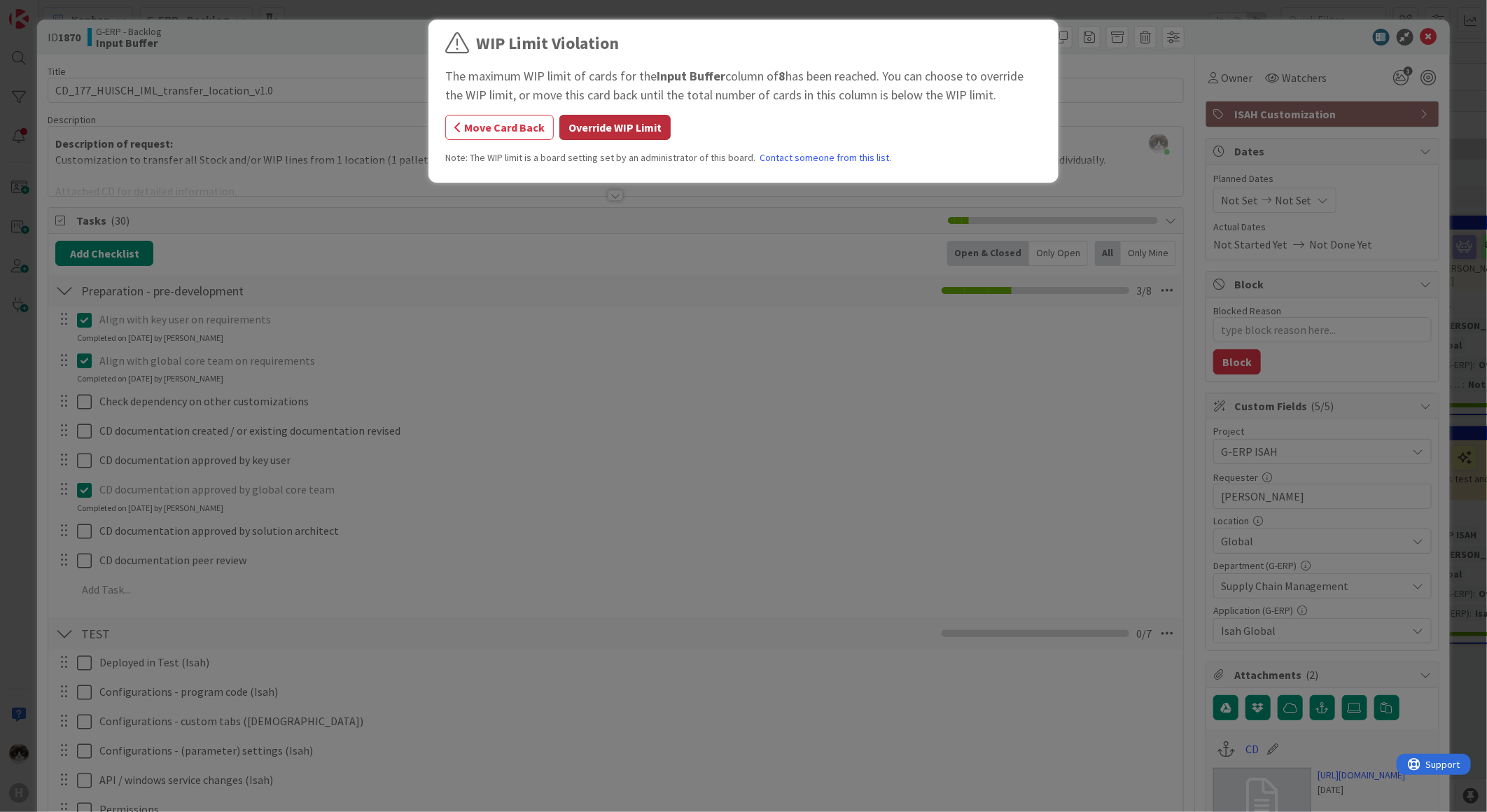
click at [626, 125] on button "Override WIP Limit" at bounding box center [615, 127] width 111 height 25
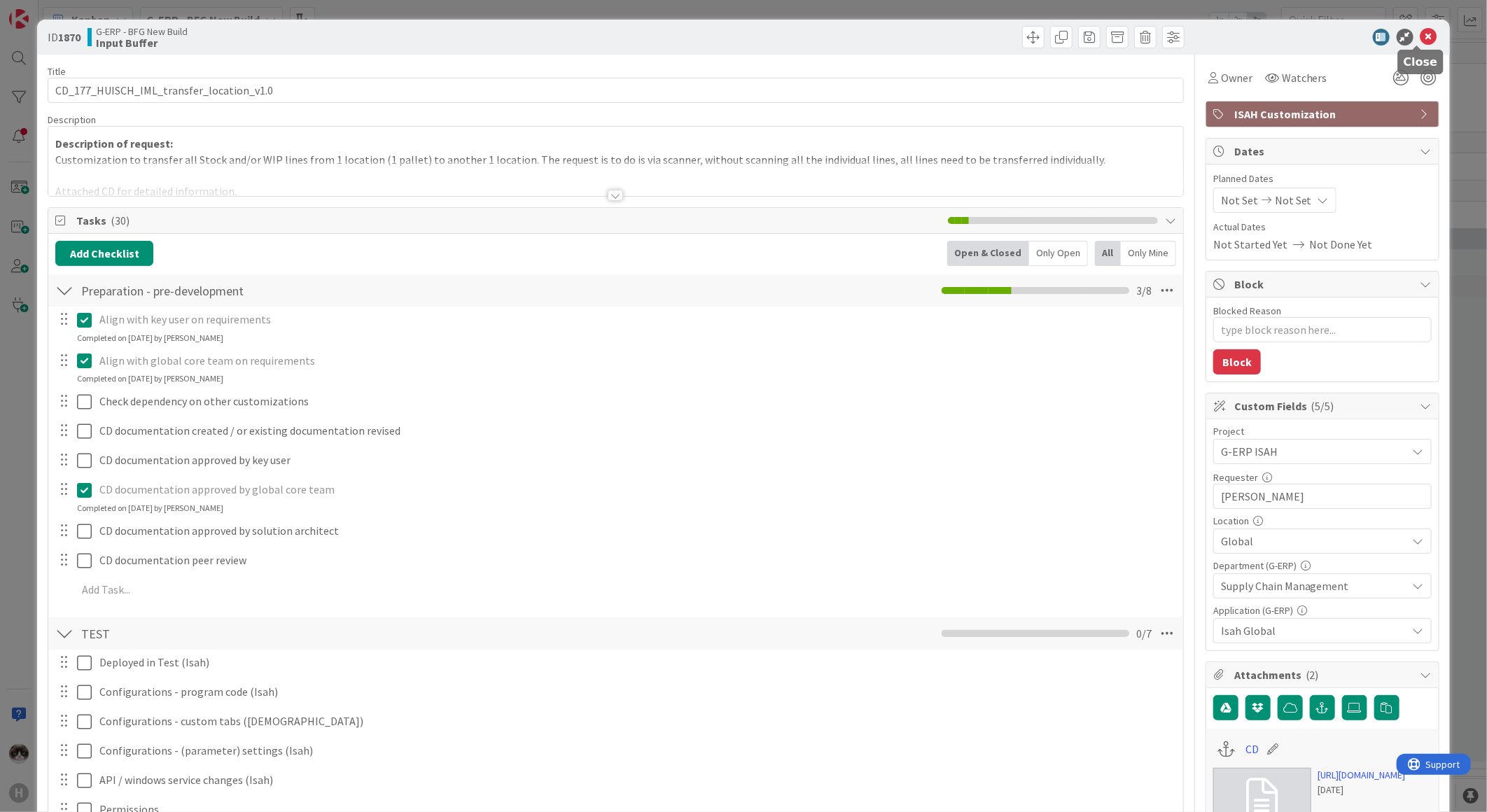
click at [607, 195] on div at bounding box center [615, 195] width 16 height 11
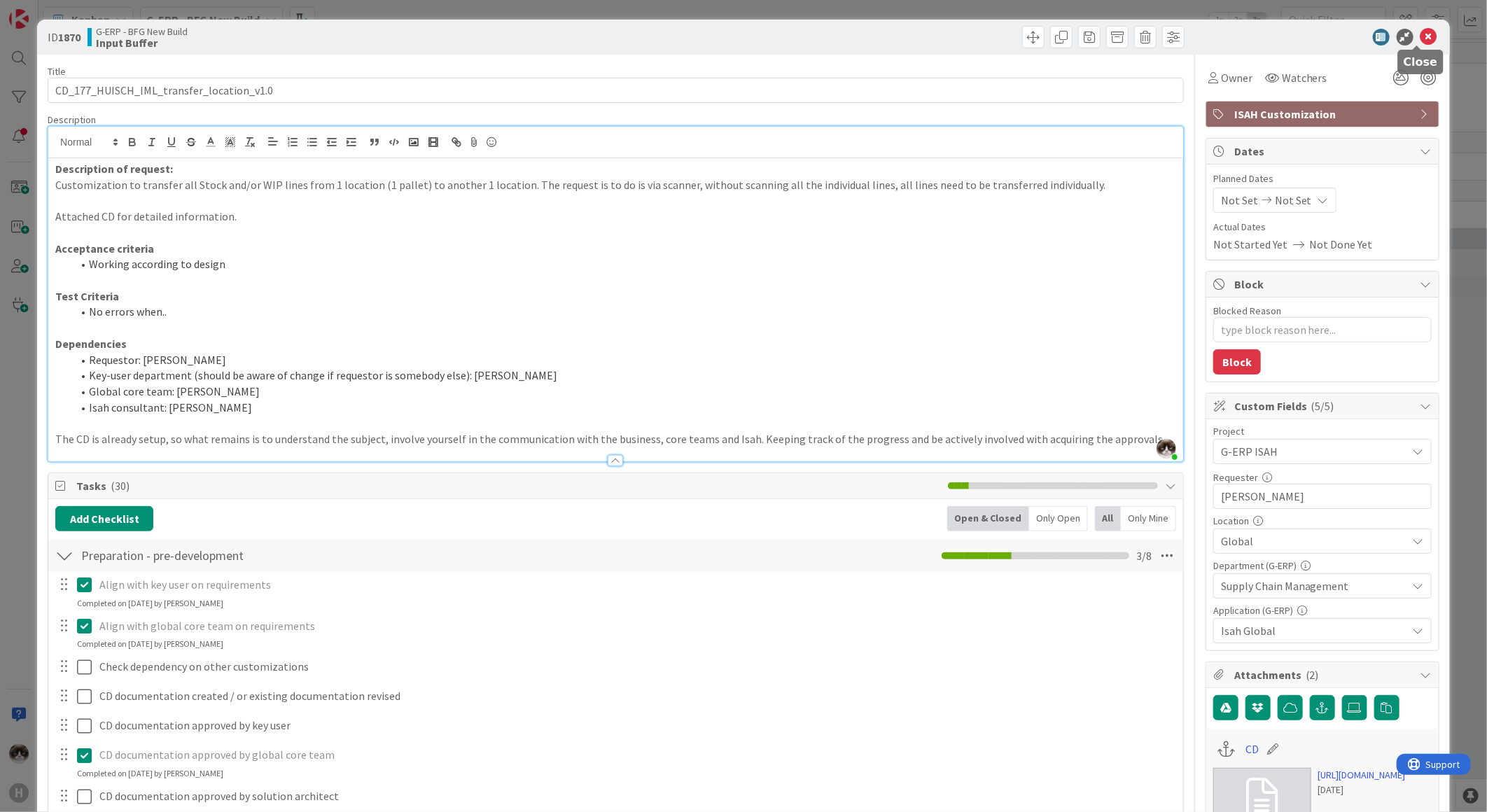
click at [747, 36] on icon at bounding box center [1429, 37] width 17 height 17
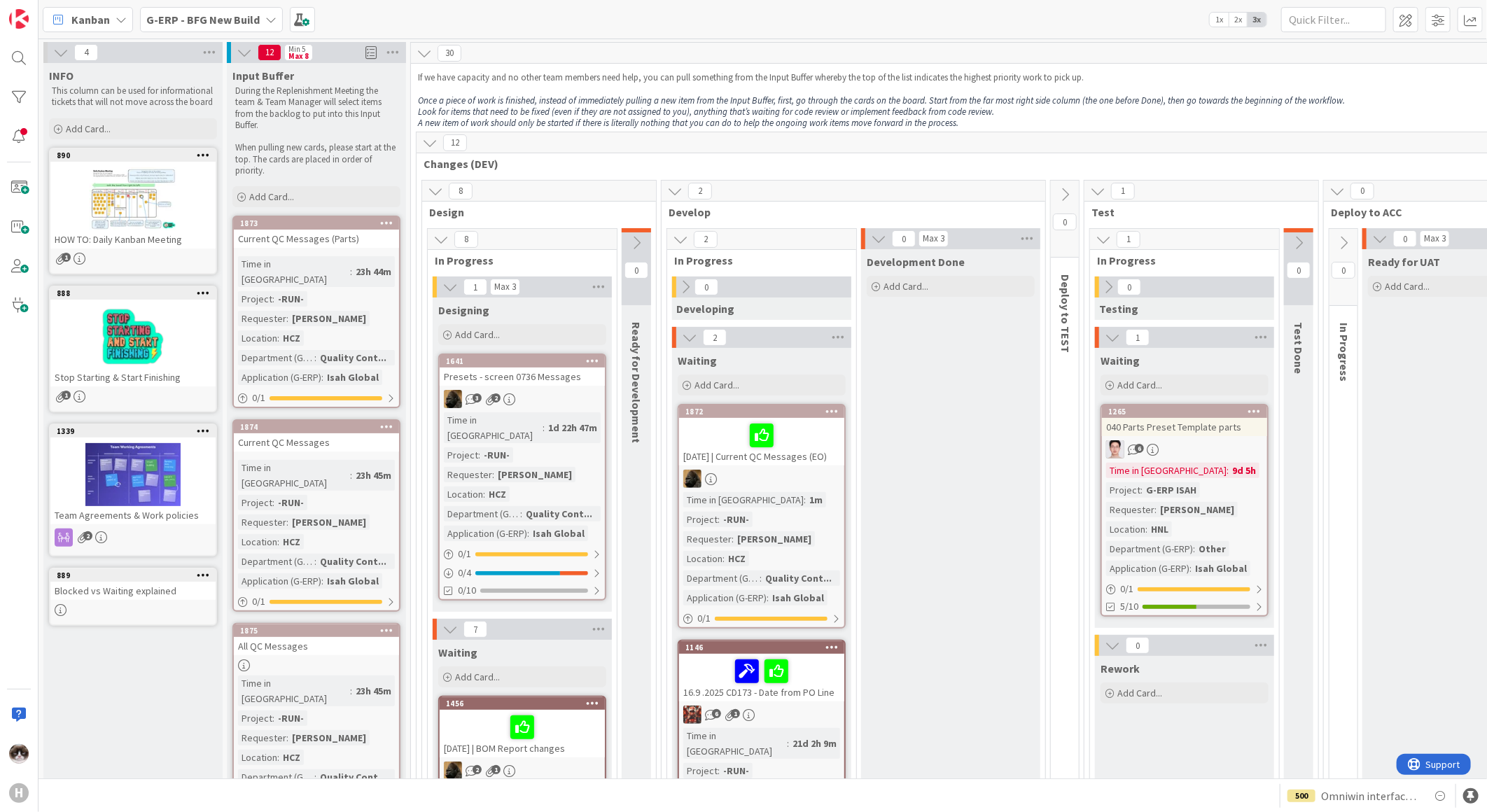
click at [192, 19] on b "G-ERP - BFG New Build" at bounding box center [202, 19] width 113 height 14
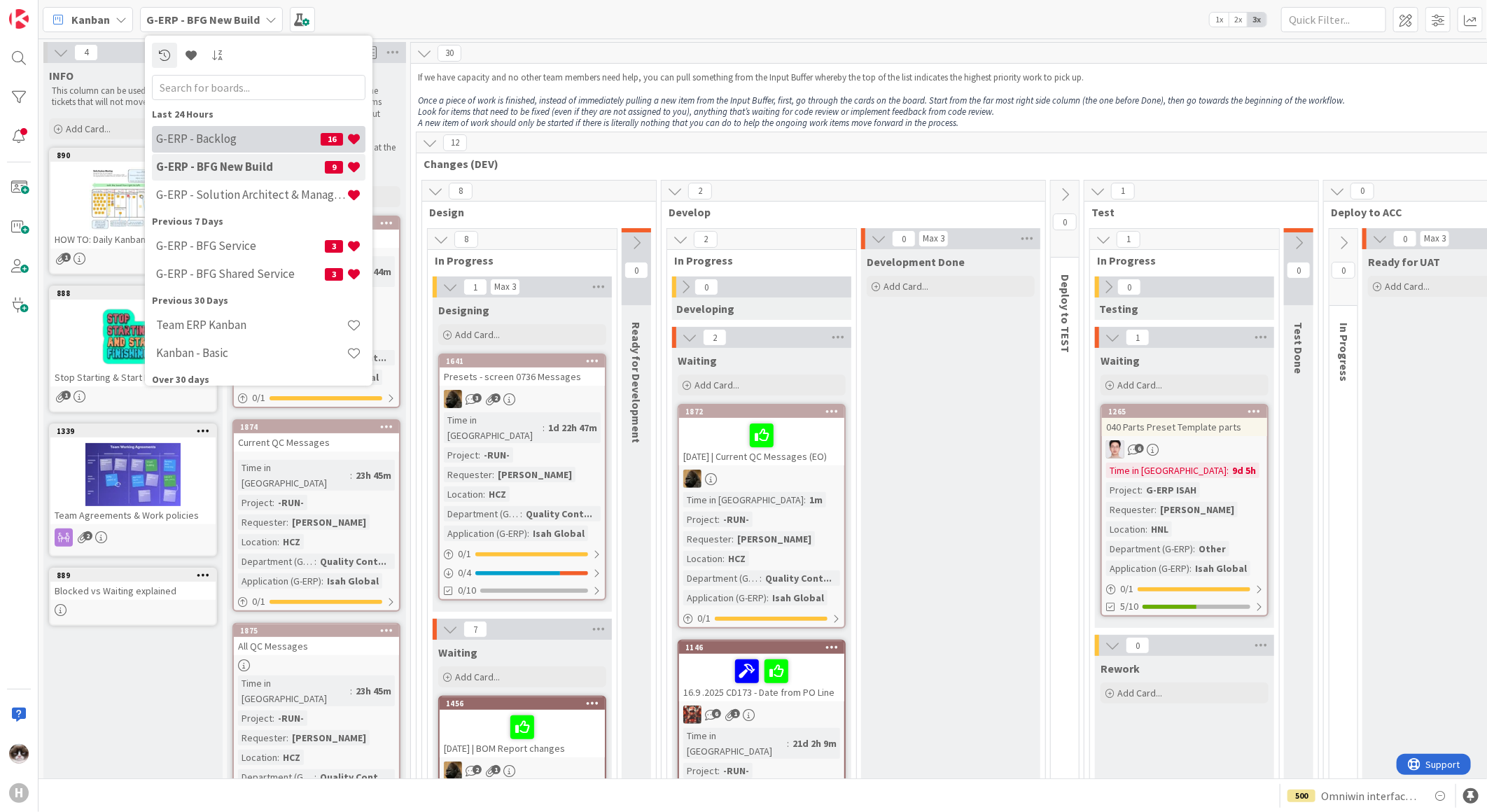
click at [236, 139] on h4 "G-ERP - Backlog" at bounding box center [238, 138] width 165 height 14
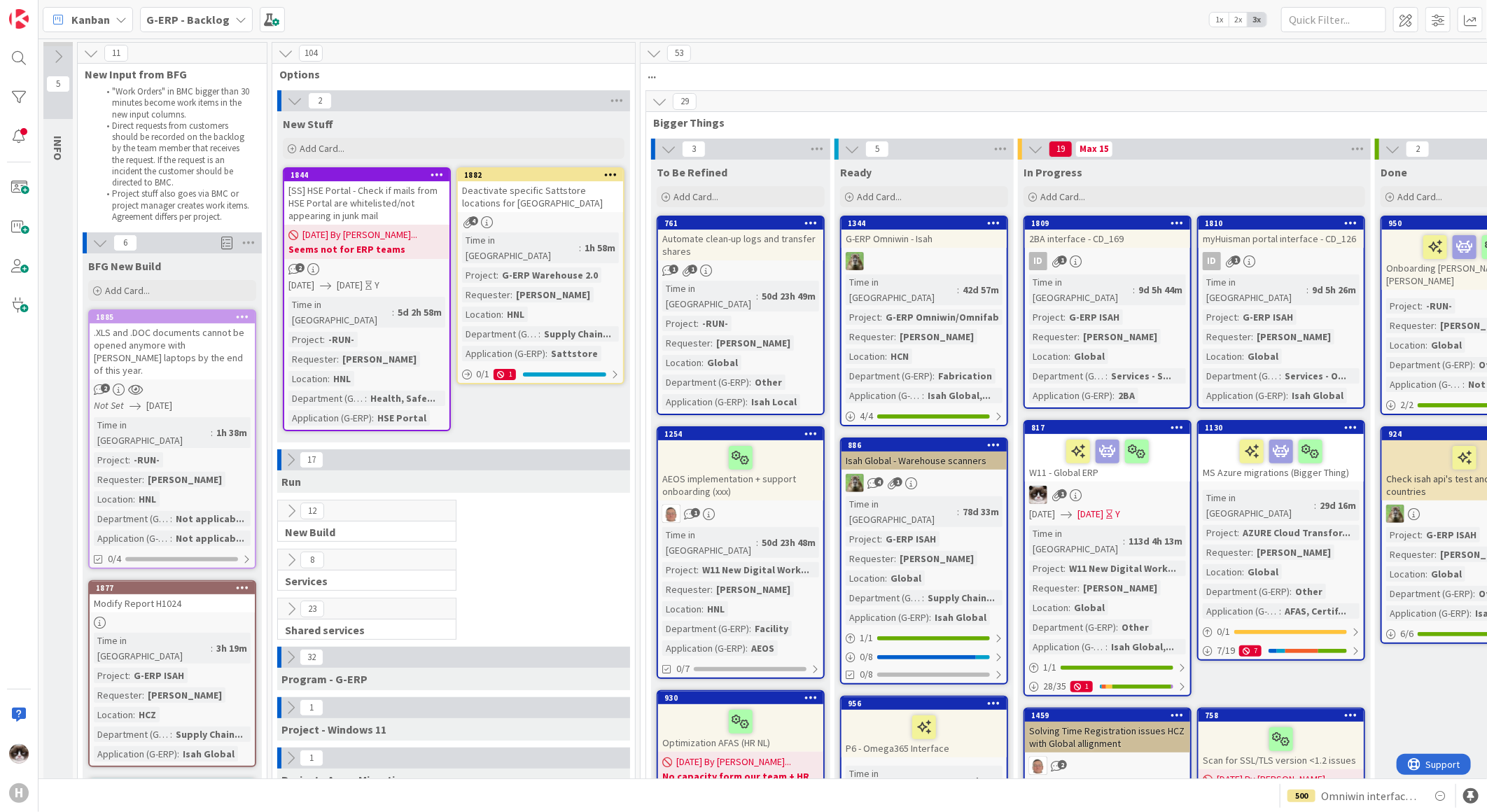
click at [416, 210] on div "[SS] HSE Portal - Check if mails from HSE Portal are whitelisted/not appearing …" at bounding box center [367, 202] width 165 height 43
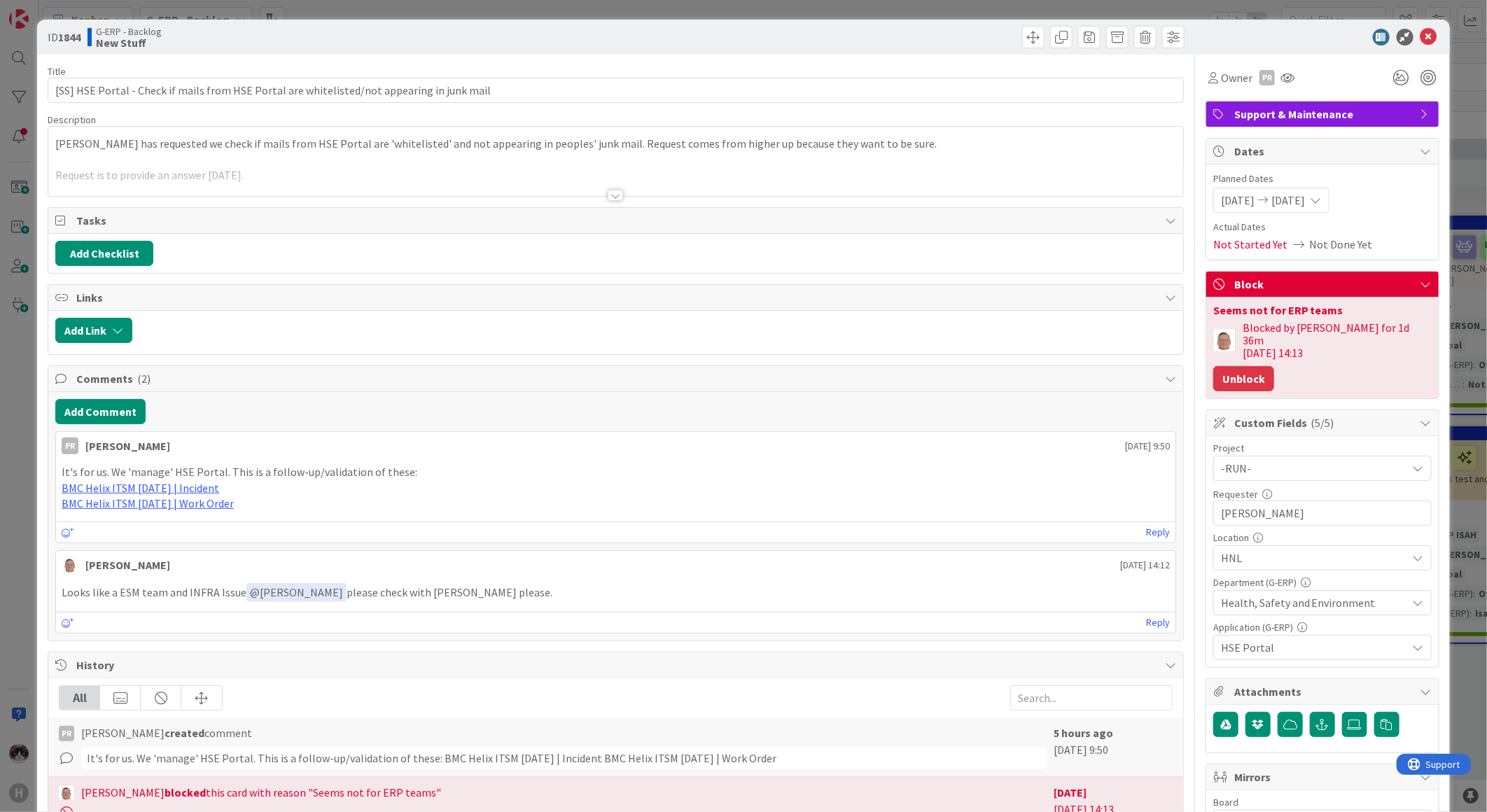
click at [747, 306] on button "Unblock" at bounding box center [1243, 378] width 61 height 25
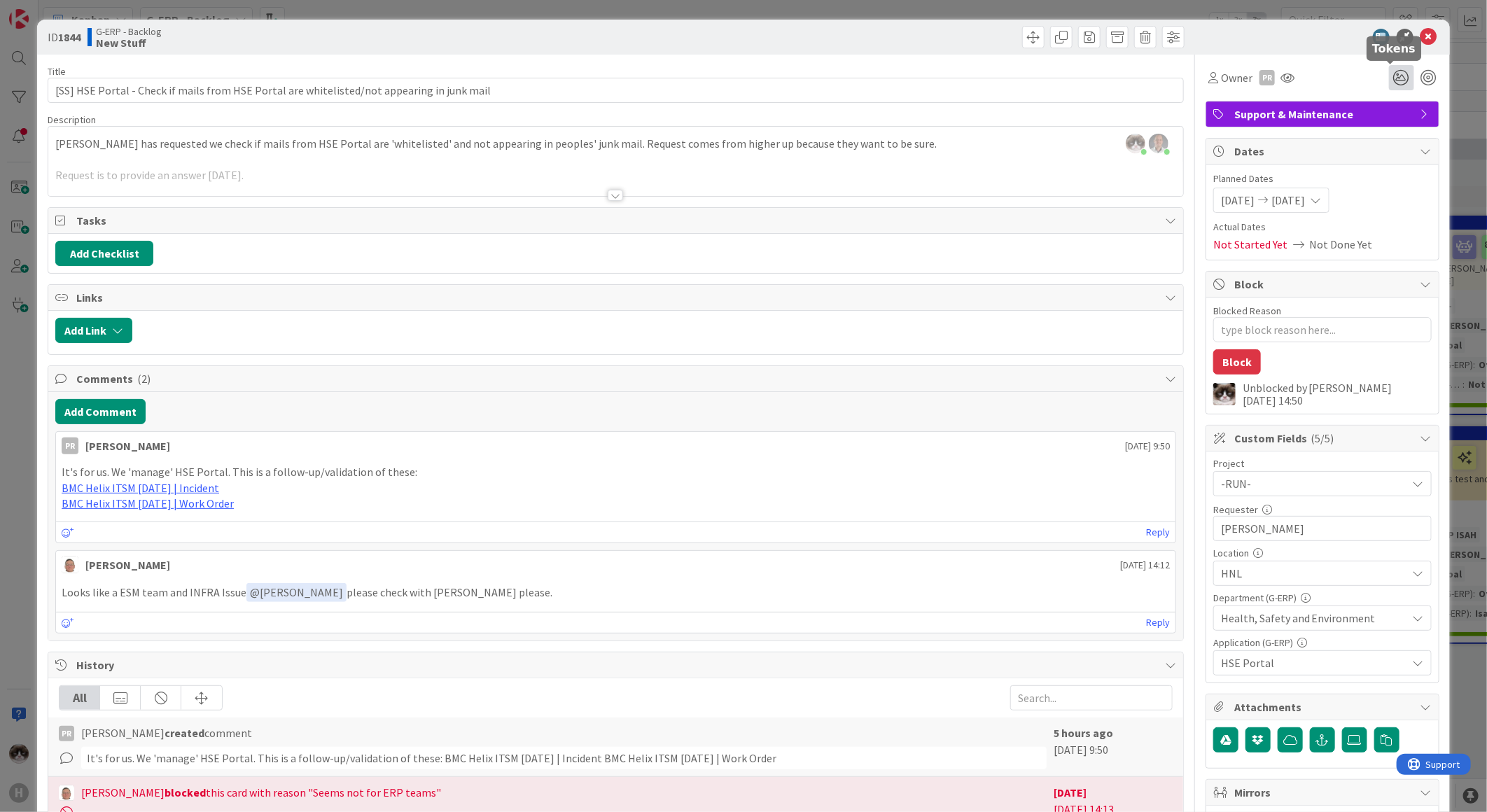
click at [747, 73] on icon at bounding box center [1401, 77] width 25 height 25
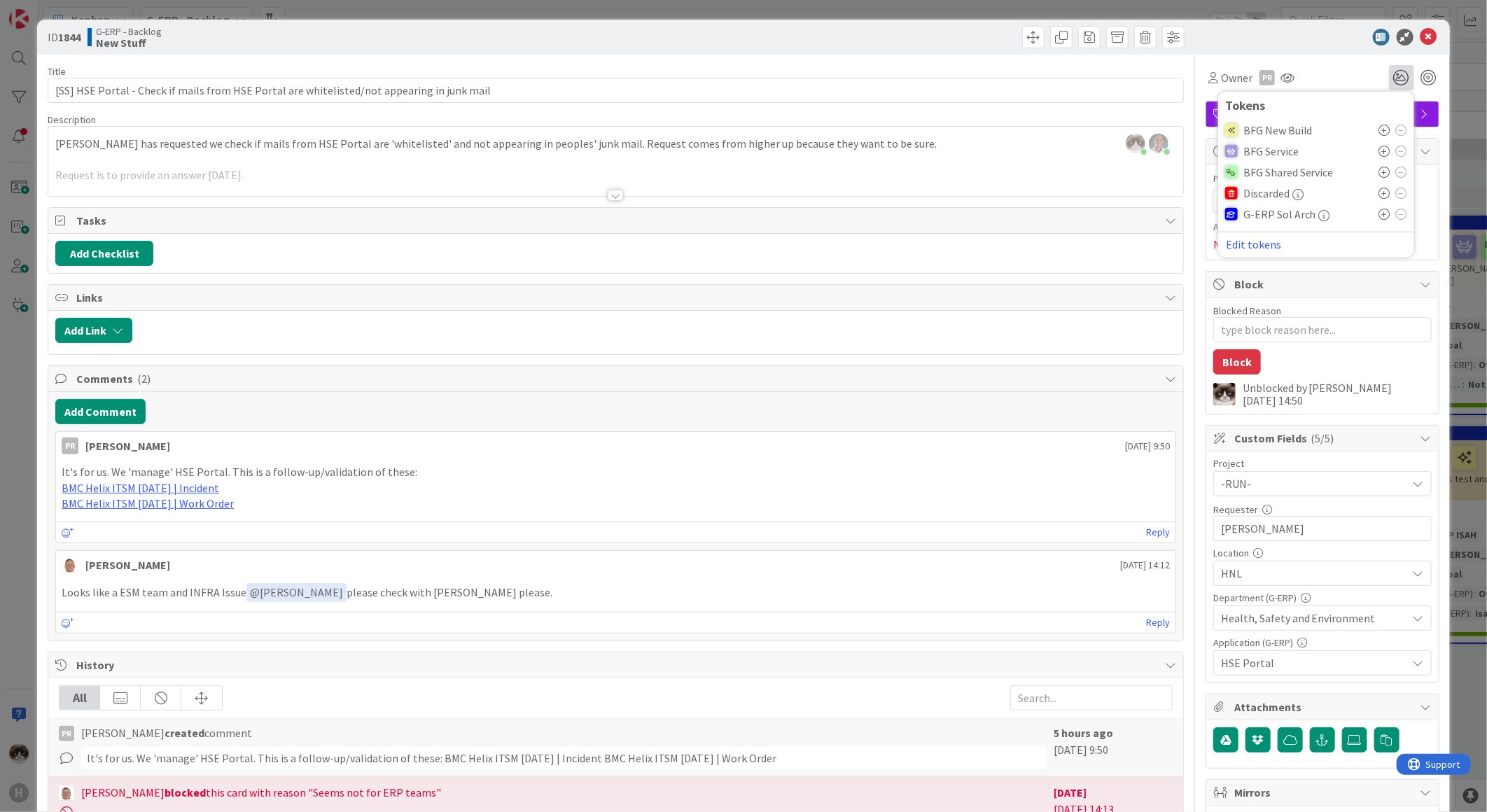
click at [747, 172] on icon at bounding box center [1385, 172] width 11 height 11
click at [747, 39] on icon at bounding box center [1429, 37] width 17 height 17
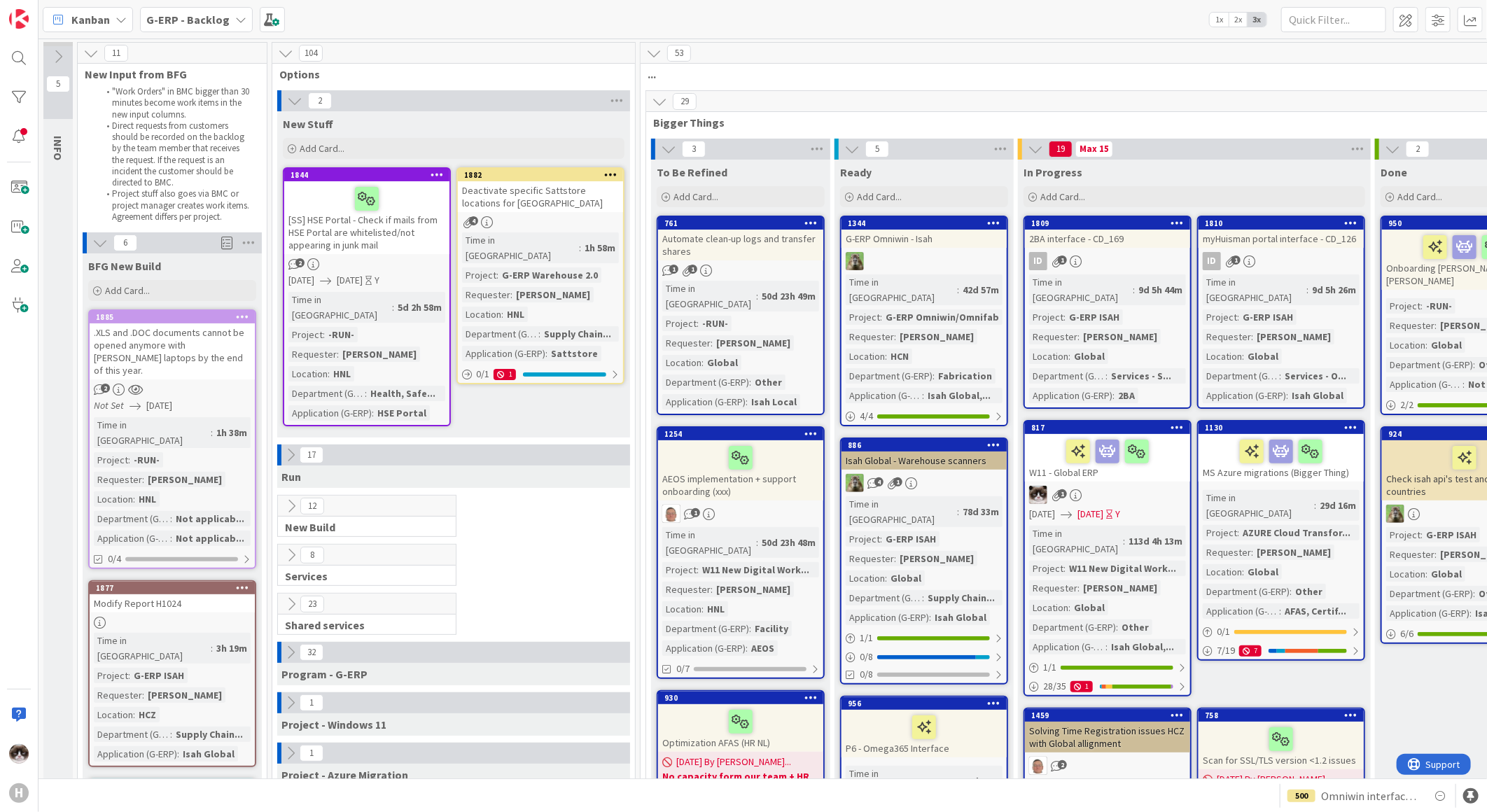
click at [433, 171] on icon at bounding box center [437, 174] width 13 height 10
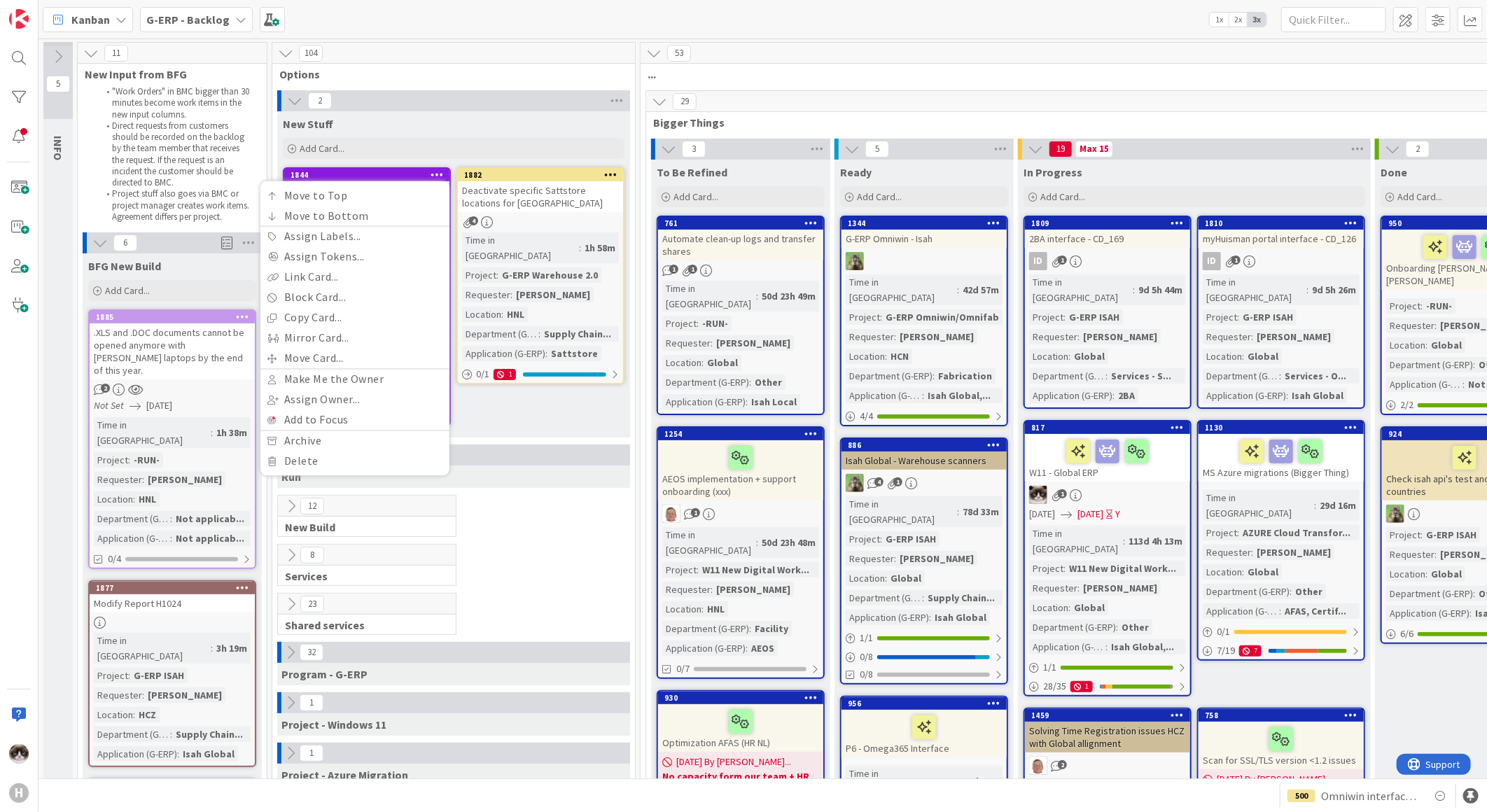
click at [350, 306] on link "Move Card..." at bounding box center [355, 358] width 189 height 20
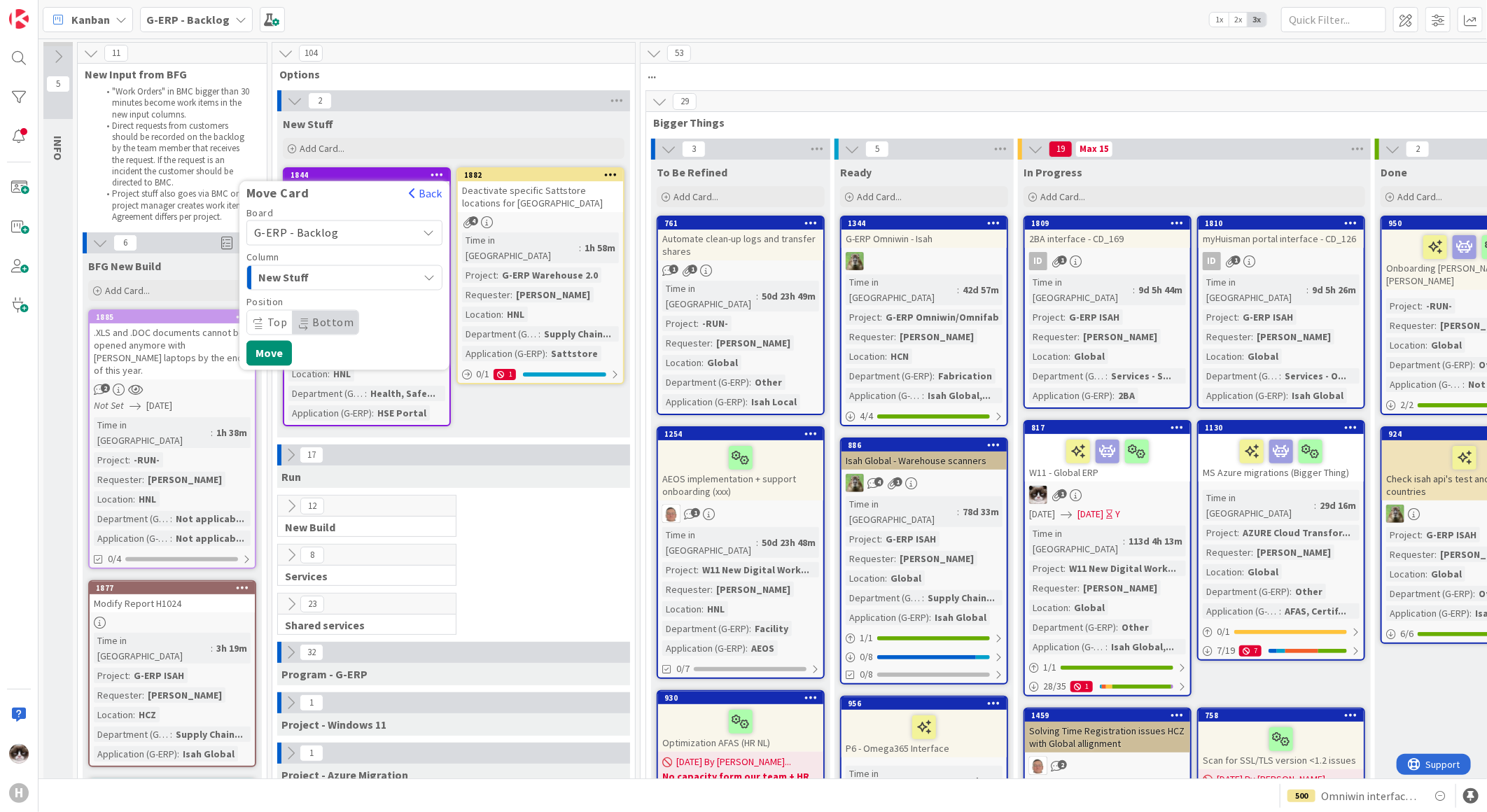
drag, startPoint x: 483, startPoint y: 385, endPoint x: 453, endPoint y: 363, distance: 37.2
click at [483, 306] on div "New Stuff Add Card... 1882 Deactivate specific Sattstore locations for Lalesse …" at bounding box center [454, 274] width 353 height 326
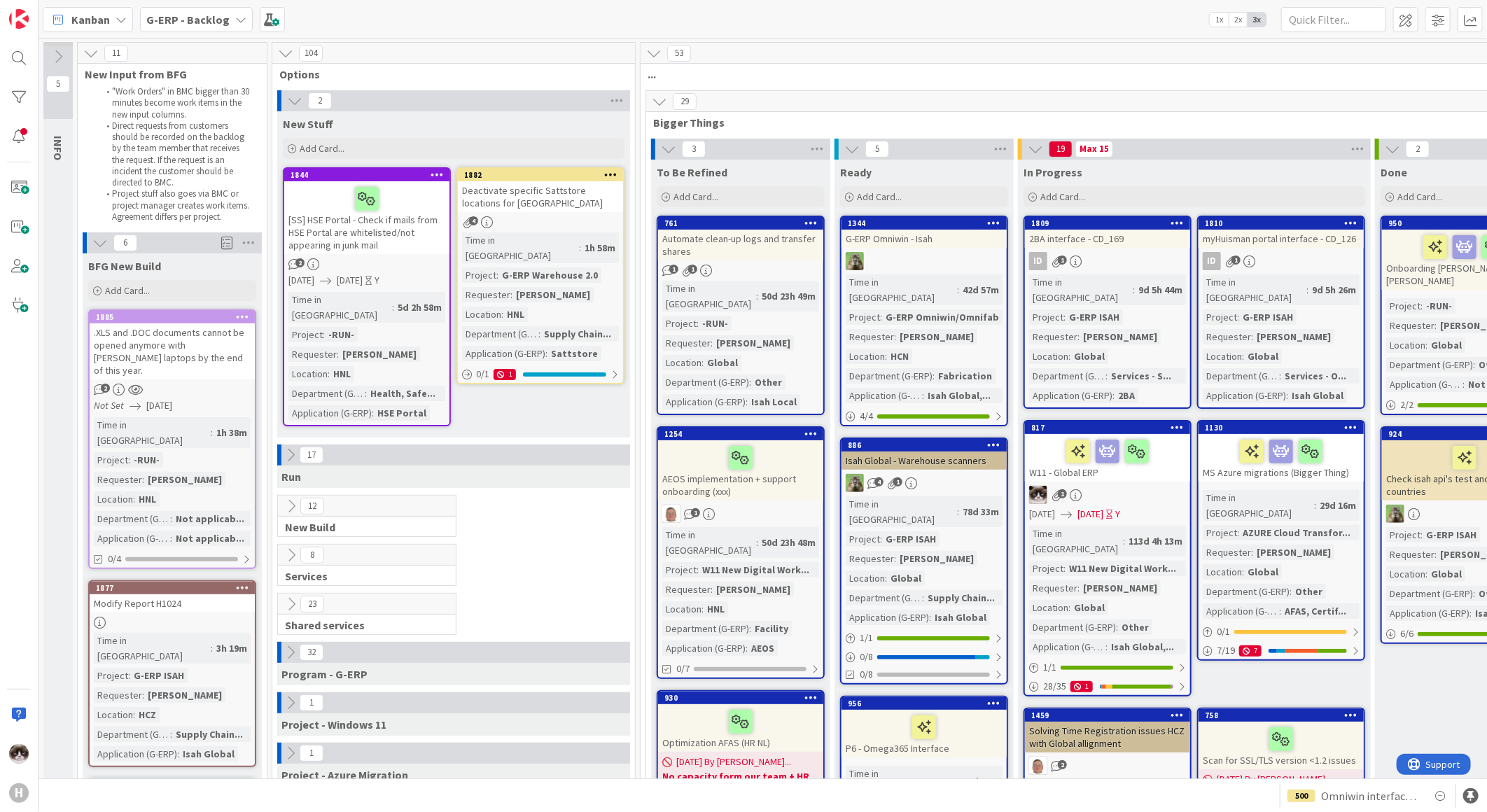
click at [419, 247] on div "[SS] HSE Portal - Check if mails from HSE Portal are whitelisted/not appearing …" at bounding box center [367, 217] width 165 height 73
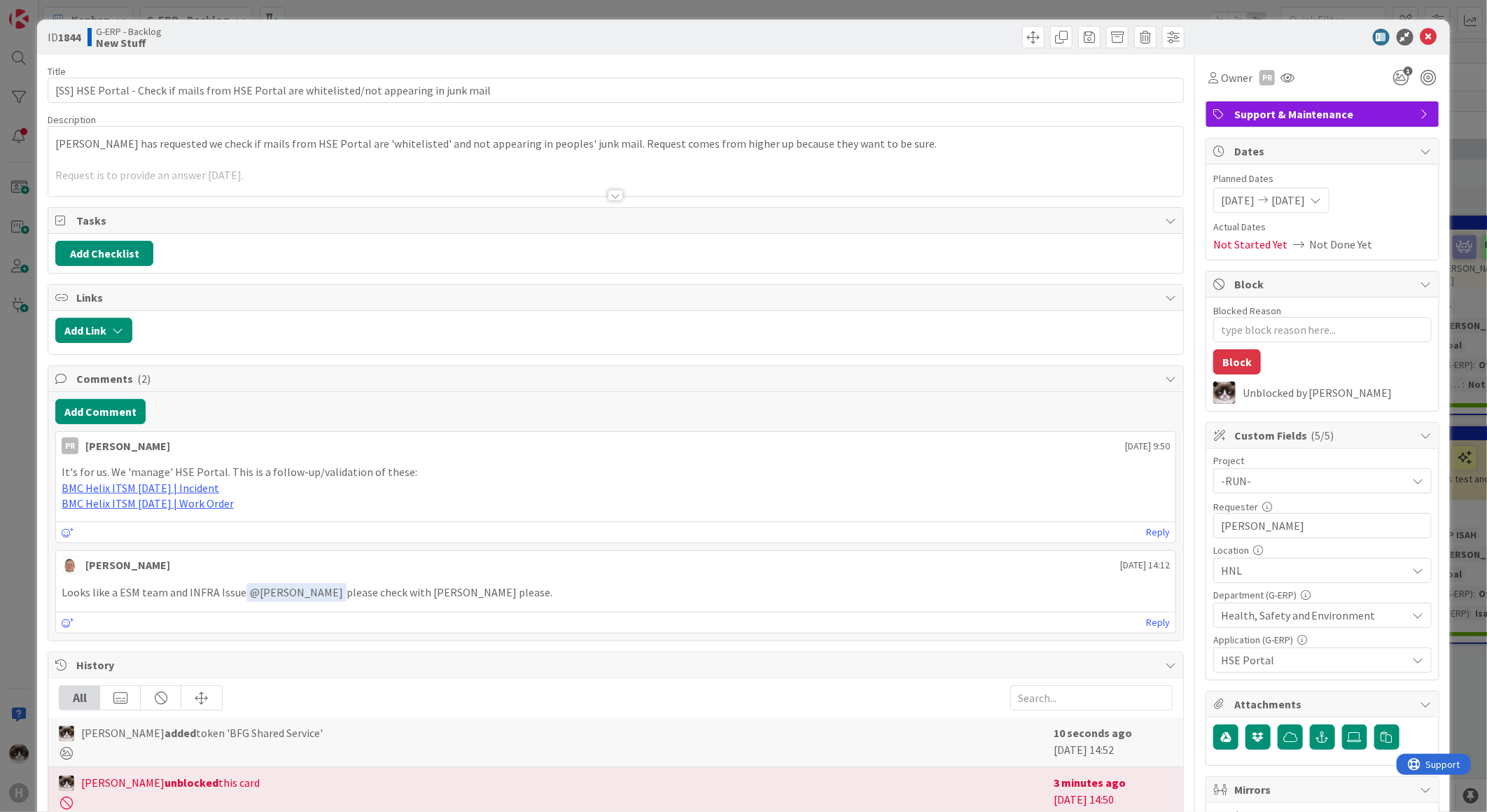
click at [607, 197] on div at bounding box center [615, 195] width 16 height 11
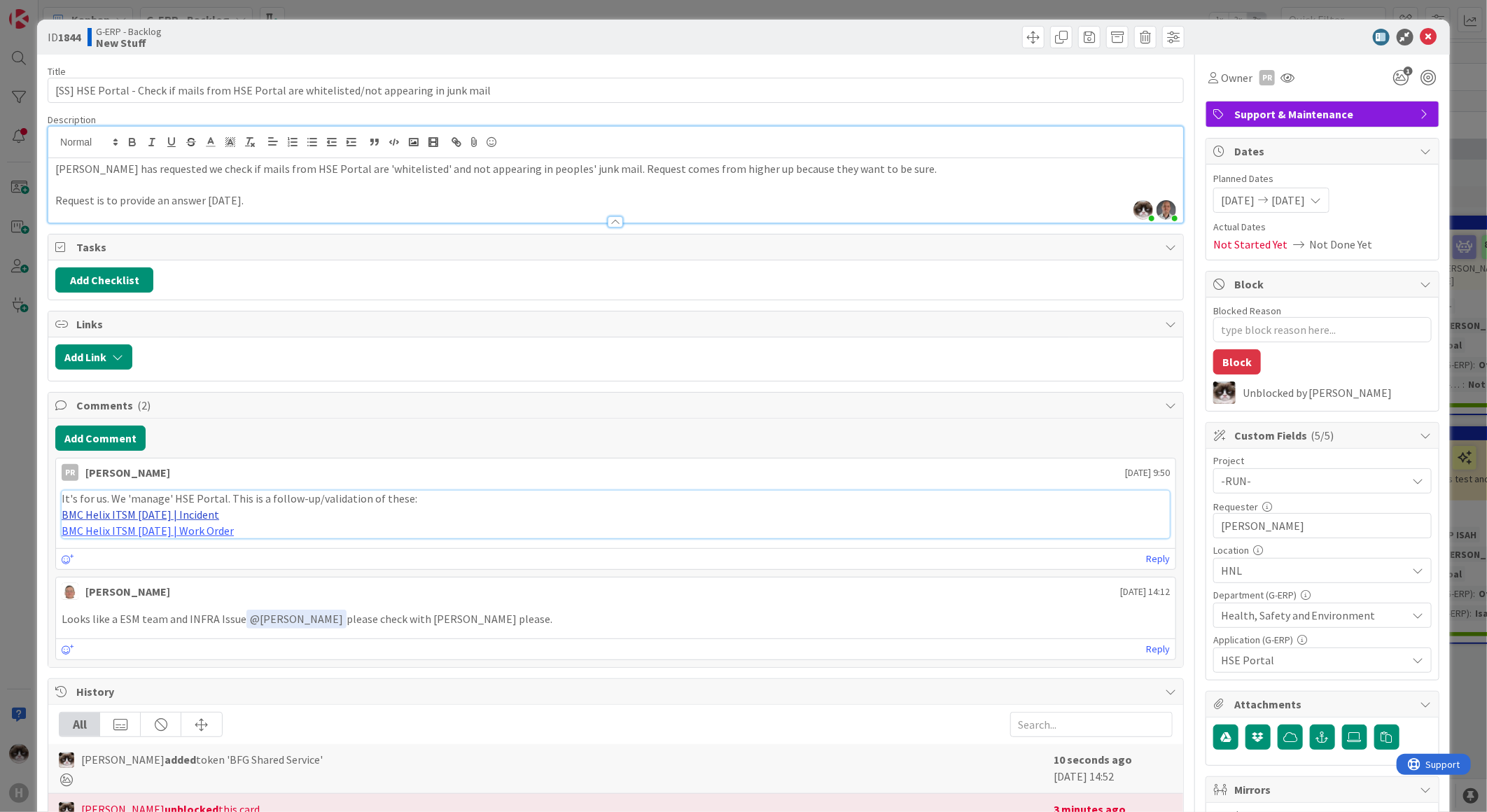
click at [163, 306] on link "BMC Helix ITSM [DATE] | Incident" at bounding box center [140, 513] width 157 height 14
click at [199, 306] on link "BMC Helix ITSM [DATE] | Work Order" at bounding box center [147, 530] width 172 height 14
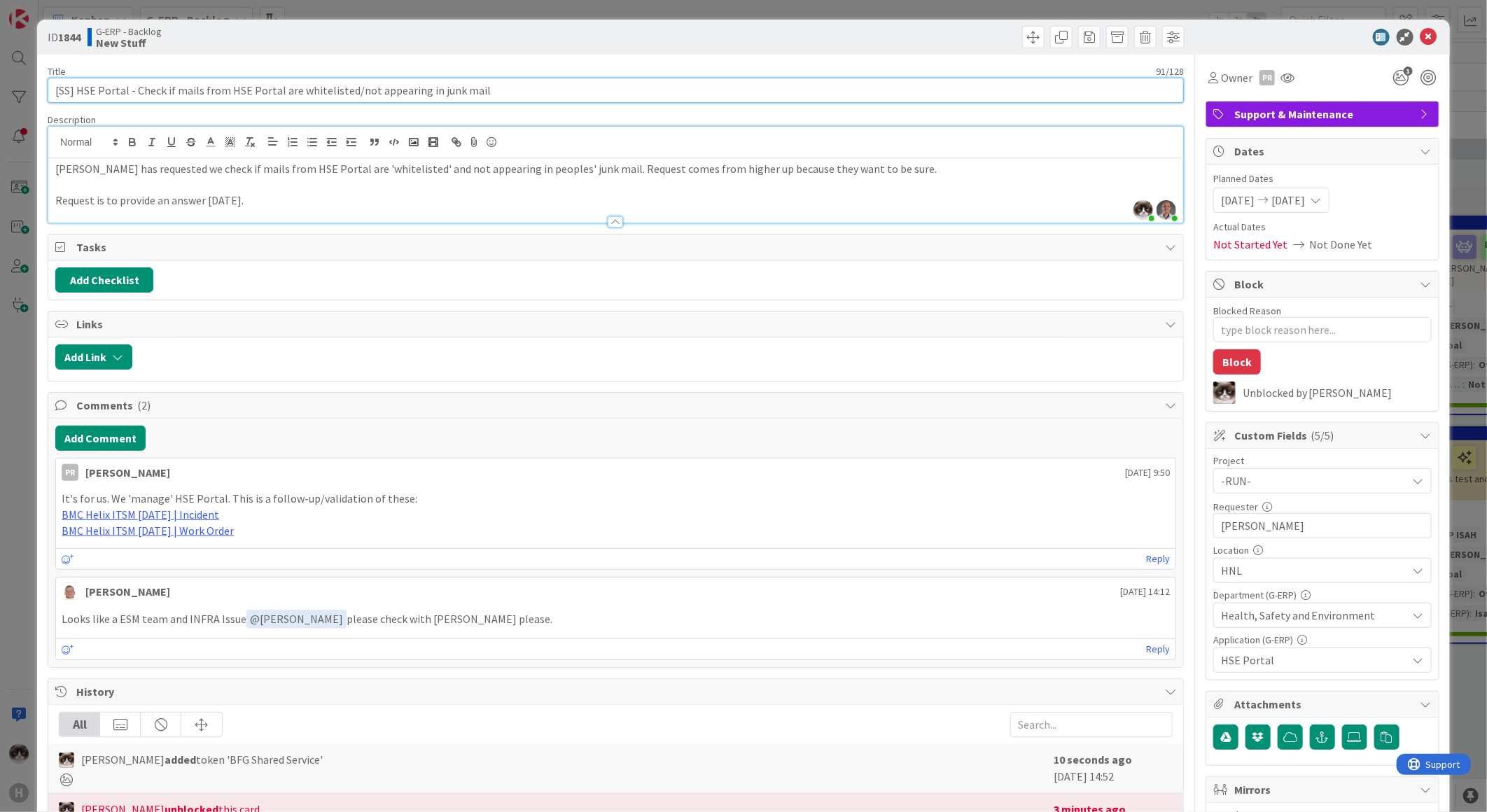
drag, startPoint x: 136, startPoint y: 86, endPoint x: 535, endPoint y: 79, distance: 399.1
click at [535, 79] on input "[SS] HSE Portal - Check if mails from HSE Portal are whitelisted/not appearing …" at bounding box center [616, 90] width 1136 height 25
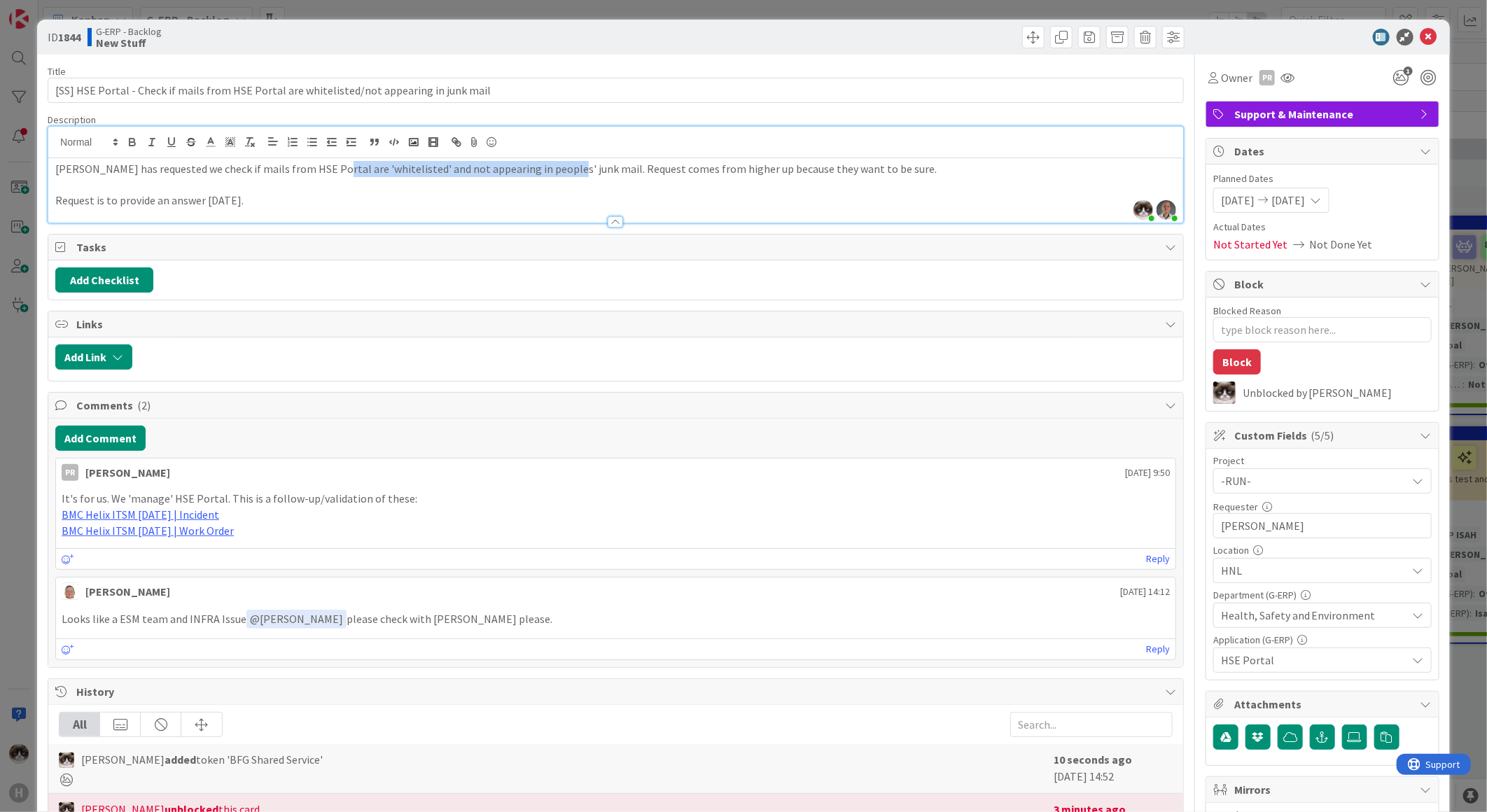
drag, startPoint x: 389, startPoint y: 172, endPoint x: 614, endPoint y: 173, distance: 225.0
click at [602, 173] on p "[PERSON_NAME] has requested we check if mails from HSE Portal are 'whitelisted'…" at bounding box center [616, 169] width 1121 height 17
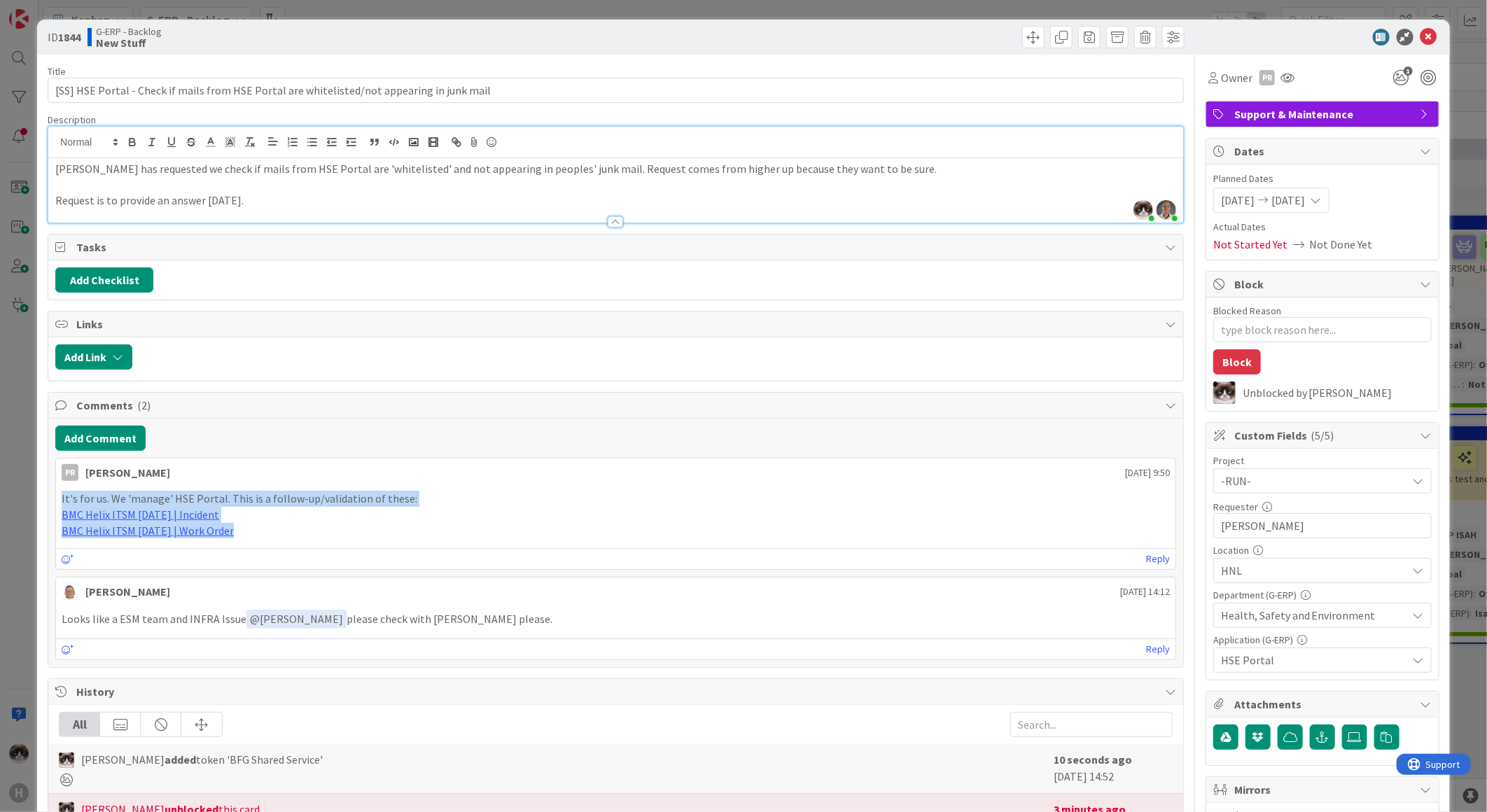
drag, startPoint x: 252, startPoint y: 542, endPoint x: 57, endPoint y: 507, distance: 198.1
click at [57, 306] on div "PR [PERSON_NAME] [DATE] 9:50 It's for us. We 'manage' HSE Portal. This is a fol…" at bounding box center [616, 513] width 1121 height 112
click at [372, 306] on p "BMC Helix ITSM [DATE] | Work Order" at bounding box center [616, 531] width 1108 height 17
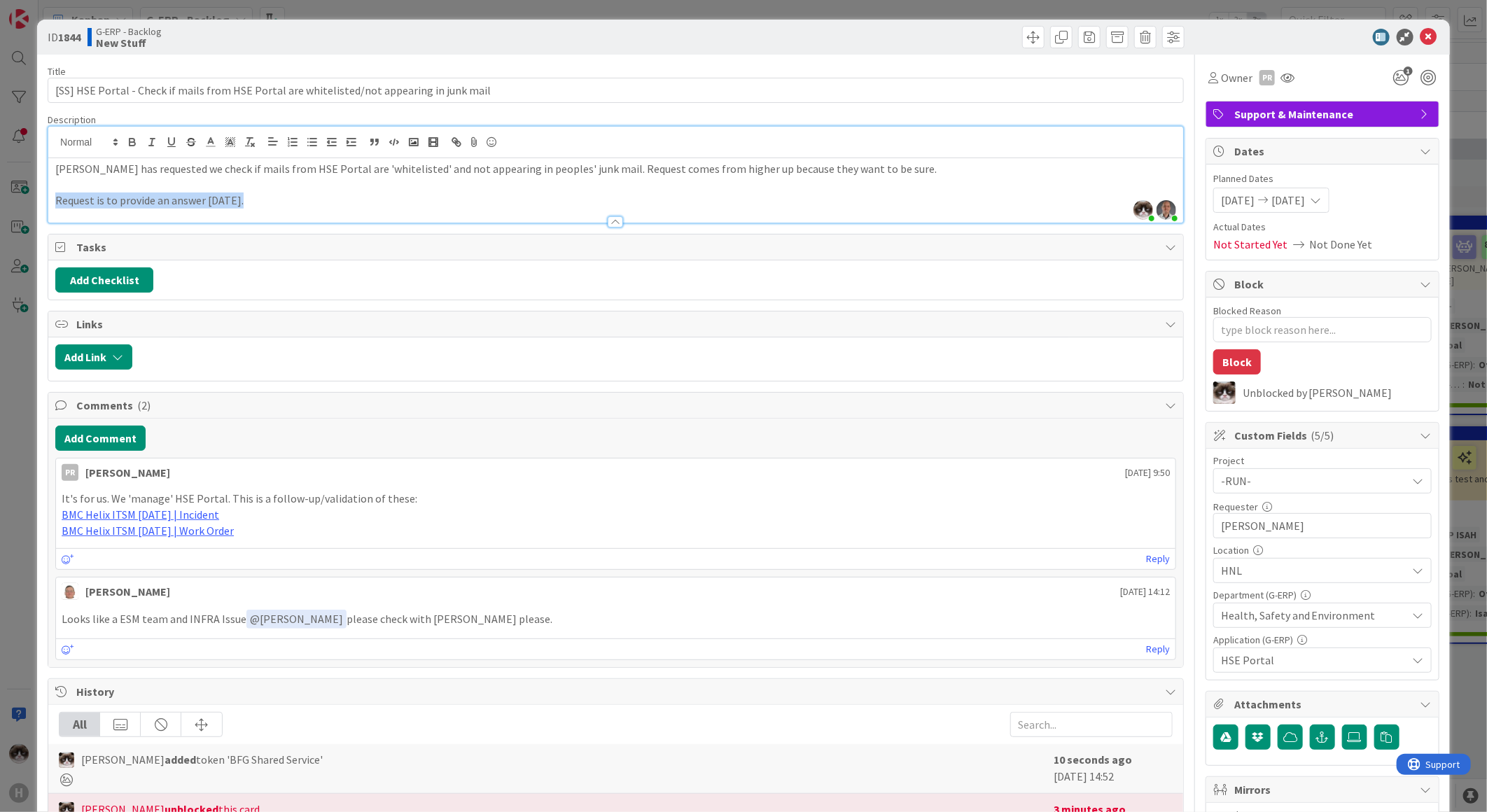
drag, startPoint x: 277, startPoint y: 212, endPoint x: 60, endPoint y: 205, distance: 217.1
click at [58, 205] on div "Description [PERSON_NAME] joined 1 m ago [PERSON_NAME] joined 3 m ago [PERSON_N…" at bounding box center [616, 168] width 1136 height 110
drag, startPoint x: 263, startPoint y: 197, endPoint x: 8, endPoint y: 197, distance: 255.0
click at [8, 197] on div "ID 1844 G-ERP - Backlog New Stuff Title 91 / 128 [SS] HSE Portal - Check if mai…" at bounding box center [744, 406] width 1487 height 812
click at [217, 198] on p "Request is to provide an answer [DATE]." at bounding box center [616, 200] width 1121 height 17
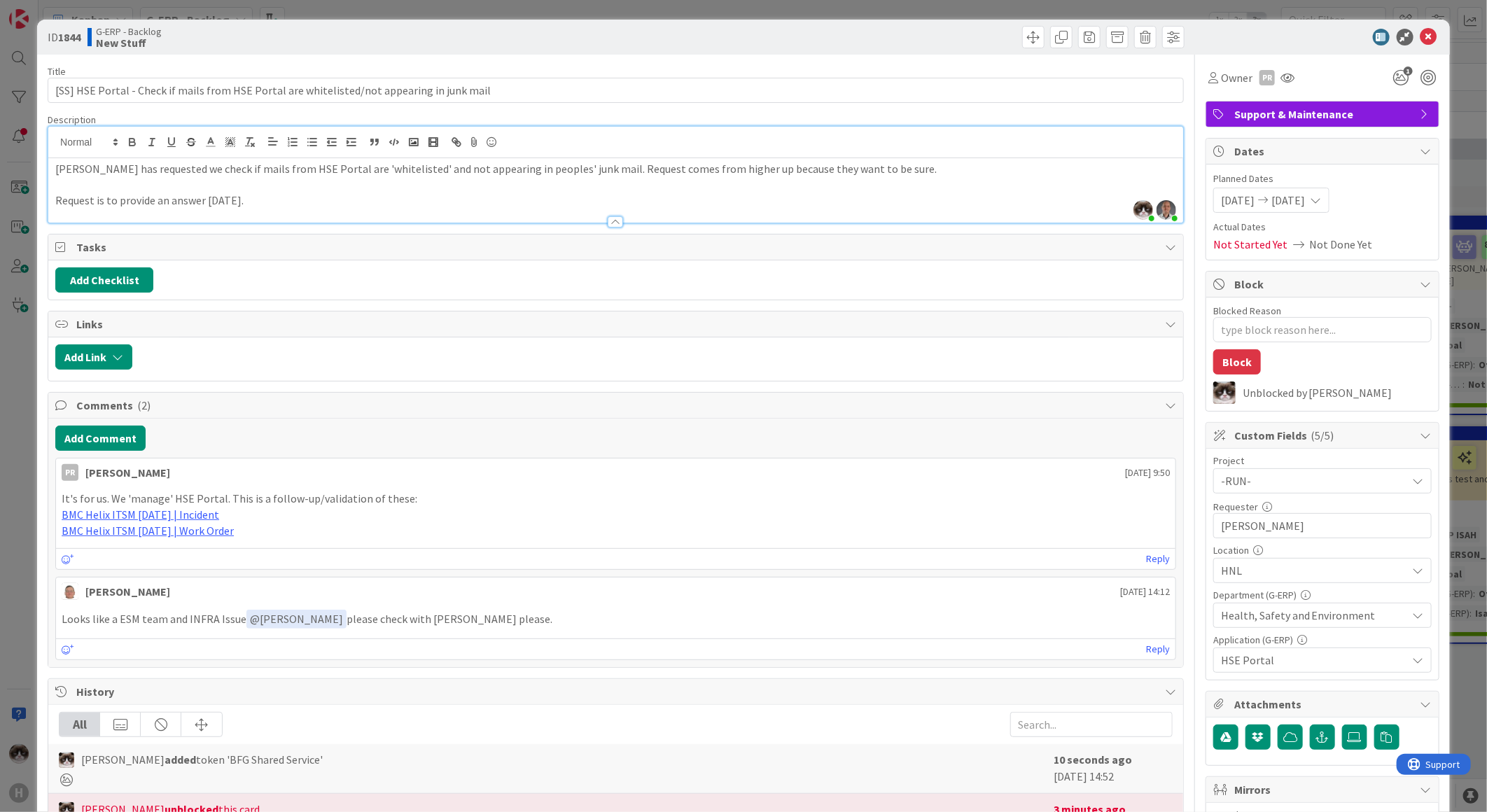
drag, startPoint x: 259, startPoint y: 197, endPoint x: 56, endPoint y: 199, distance: 203.0
click at [56, 199] on p "Request is to provide an answer [DATE]." at bounding box center [616, 200] width 1121 height 17
drag, startPoint x: 592, startPoint y: 175, endPoint x: 755, endPoint y: 176, distance: 163.0
click at [747, 176] on p "[PERSON_NAME] has requested we check if mails from HSE Portal are 'whitelisted'…" at bounding box center [616, 169] width 1121 height 17
drag, startPoint x: 290, startPoint y: 192, endPoint x: 83, endPoint y: 199, distance: 207.1
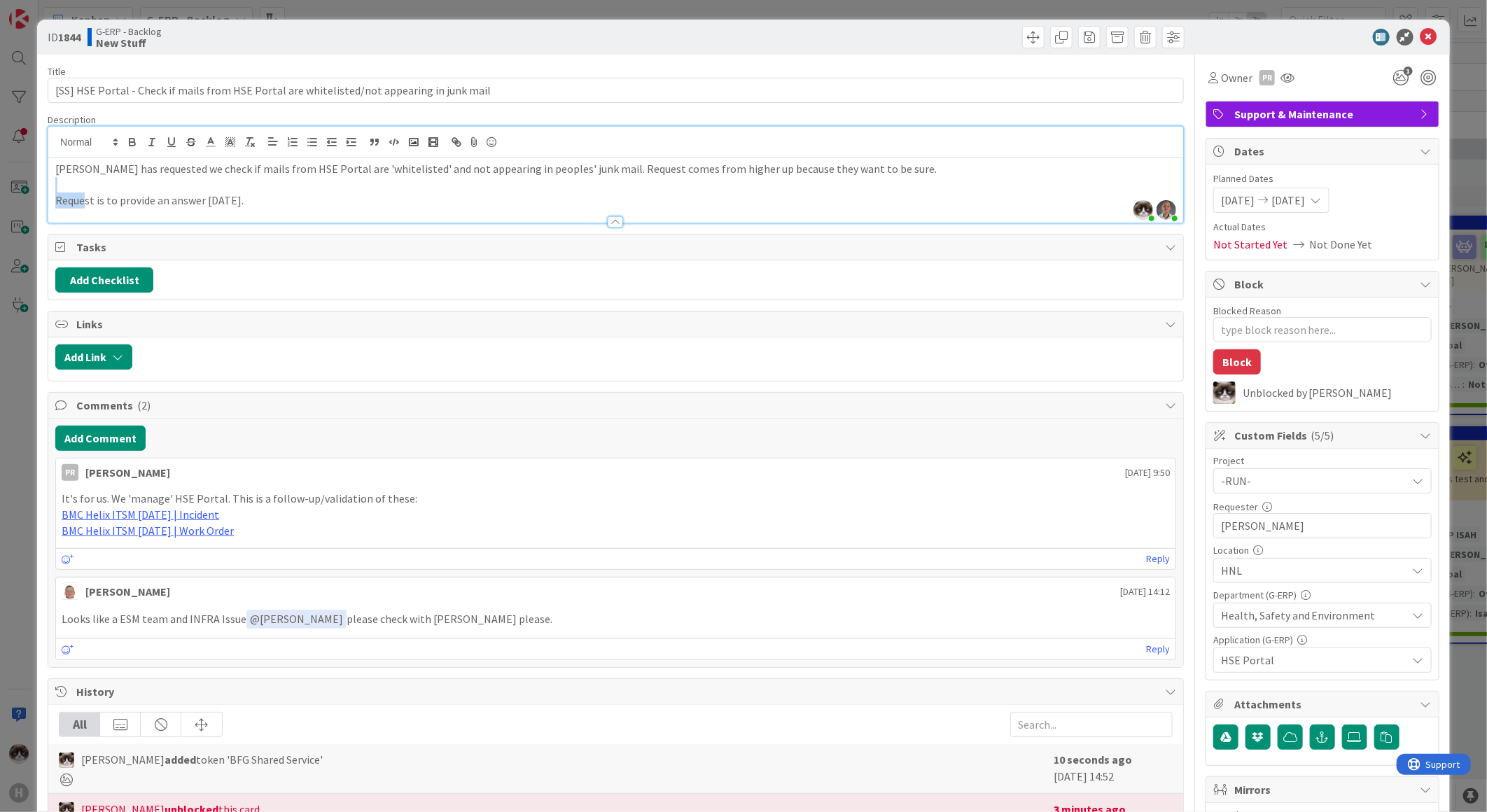
click at [83, 199] on div "[PERSON_NAME] has requested we check if mails from HSE Portal are 'whitelisted'…" at bounding box center [616, 190] width 1135 height 64
click at [747, 39] on span at bounding box center [1033, 37] width 22 height 22
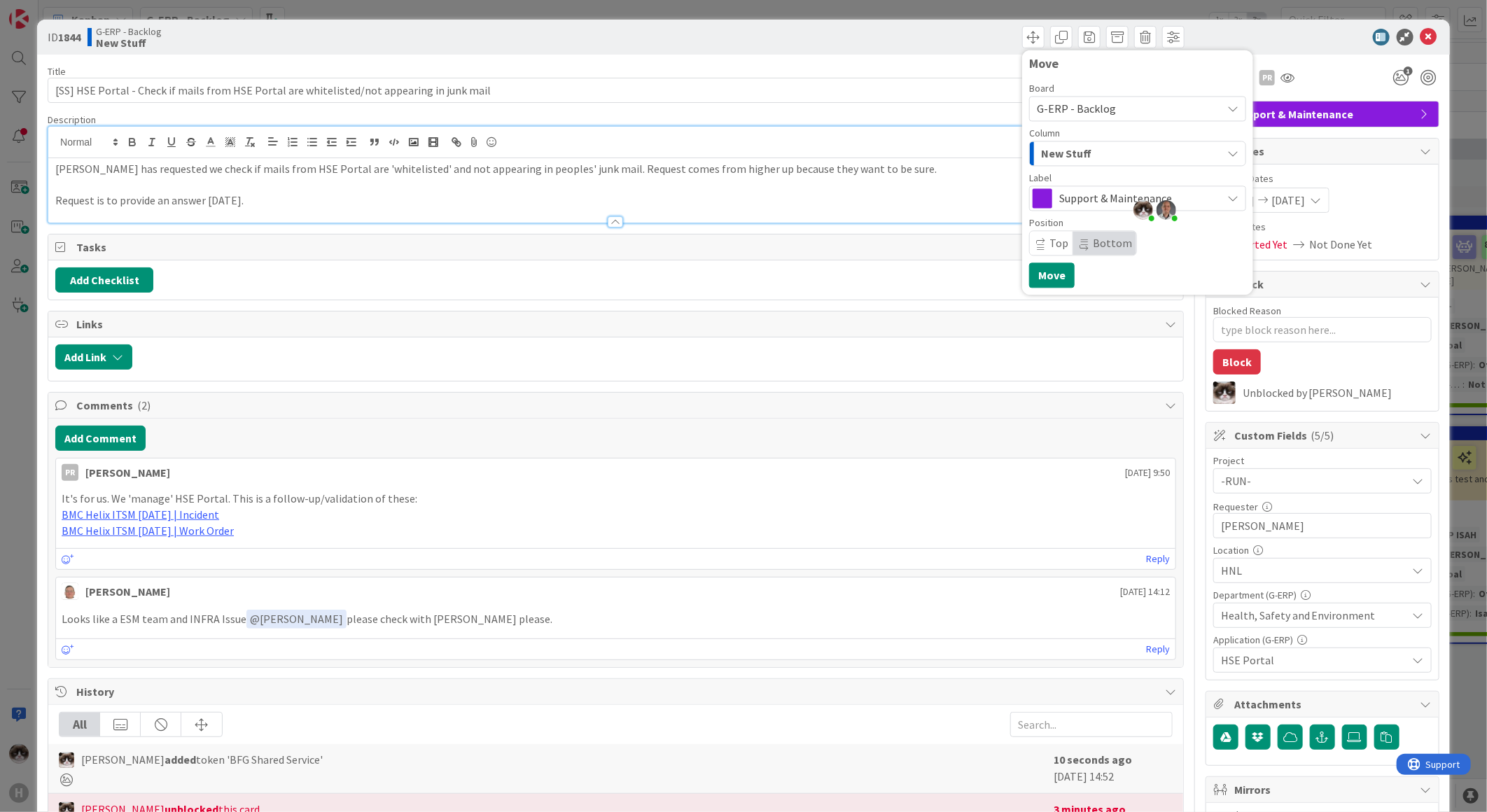
click at [747, 163] on div "New Stuff" at bounding box center [1129, 153] width 184 height 22
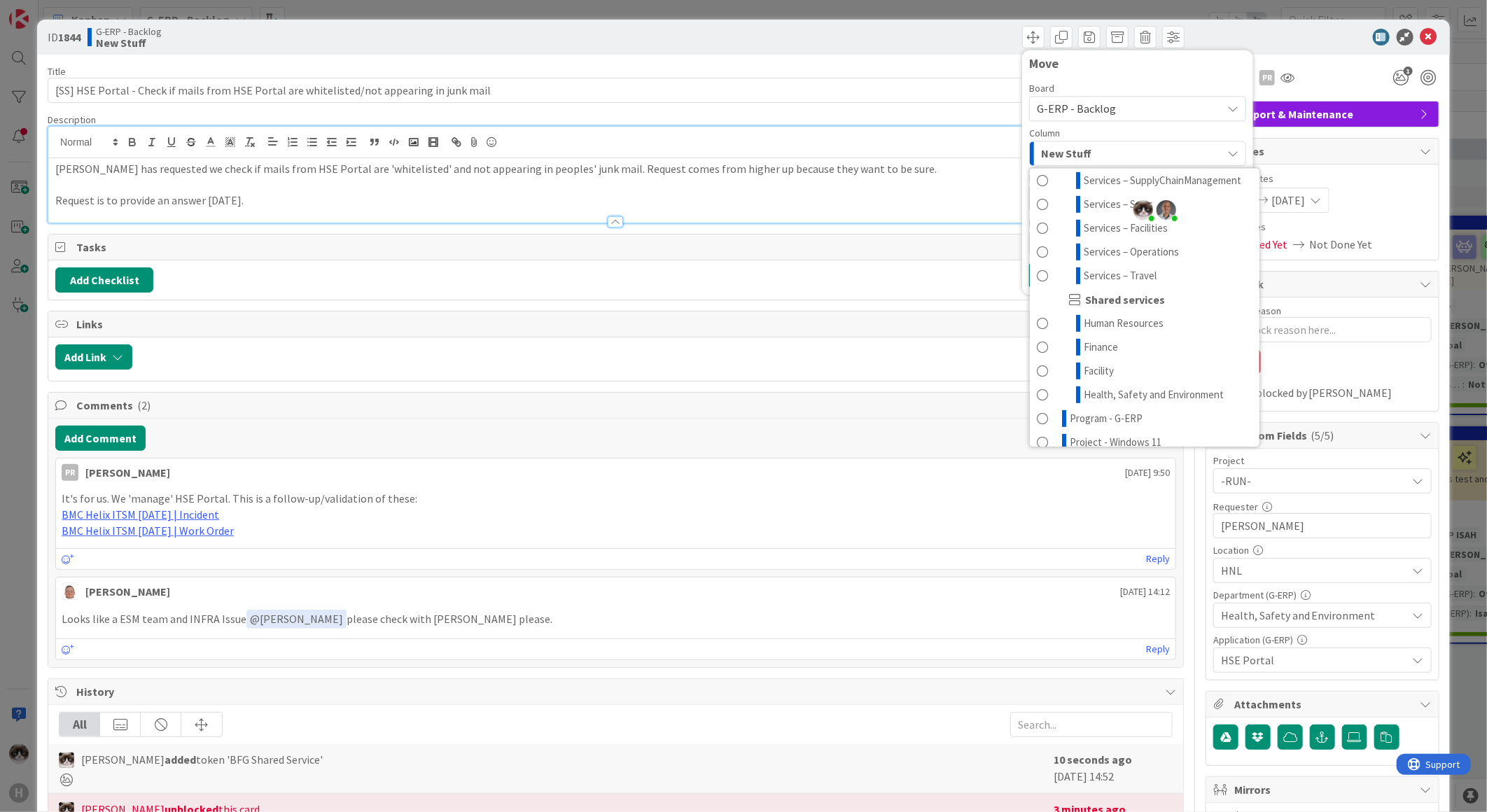
scroll to position [466, 0]
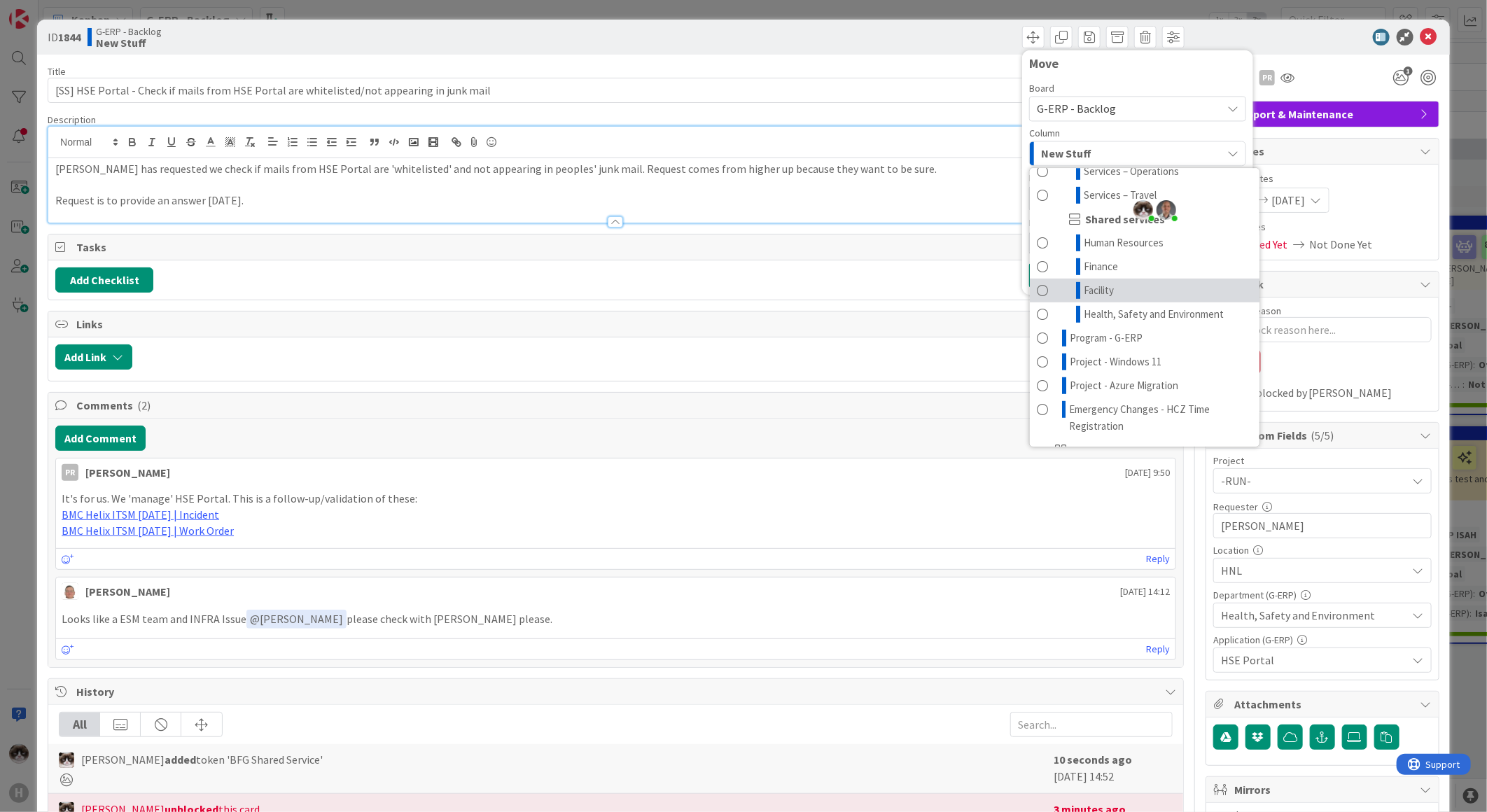
click at [747, 302] on link "Facility" at bounding box center [1145, 290] width 230 height 24
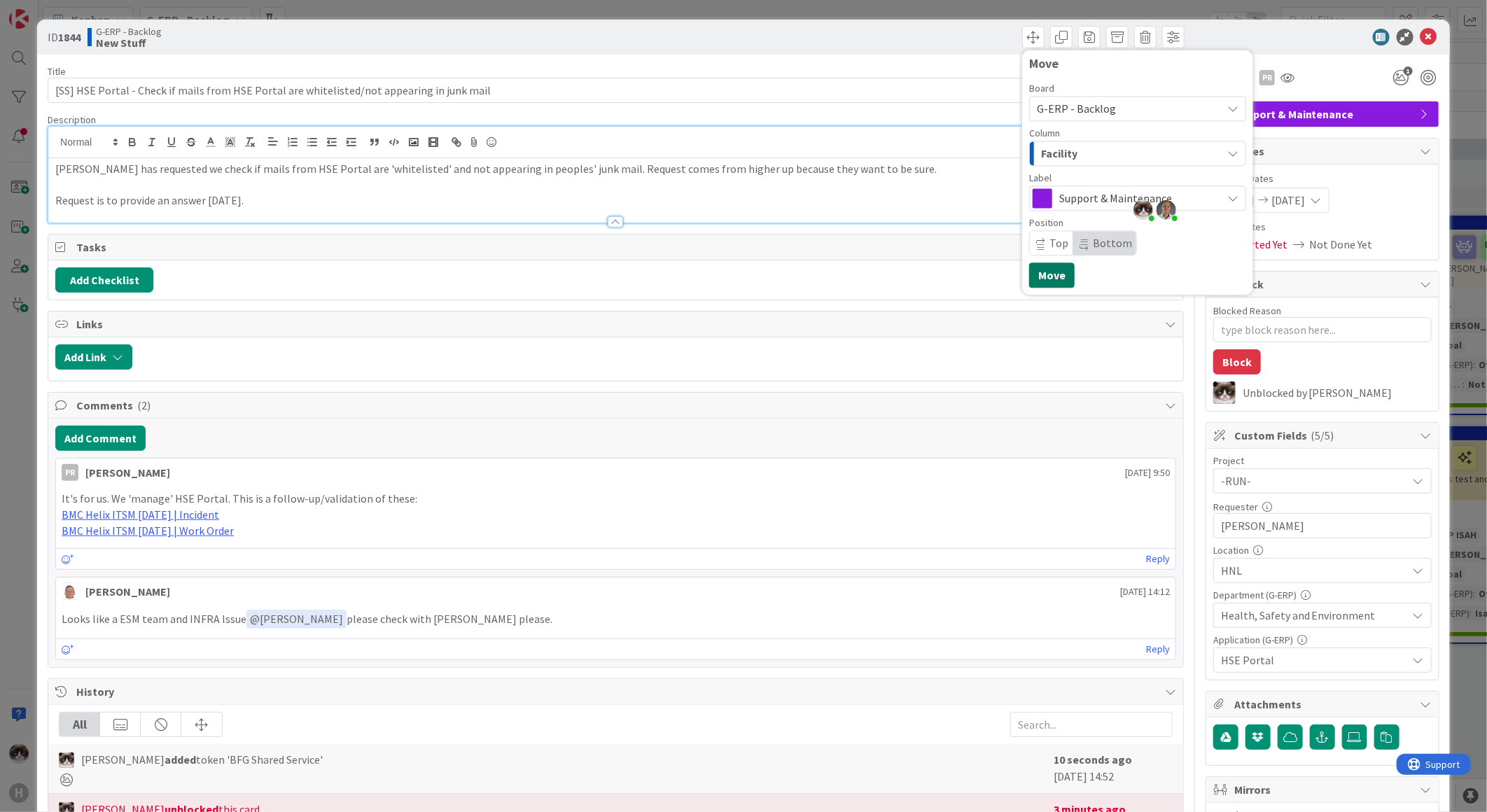
click at [747, 275] on button "Move" at bounding box center [1052, 275] width 46 height 25
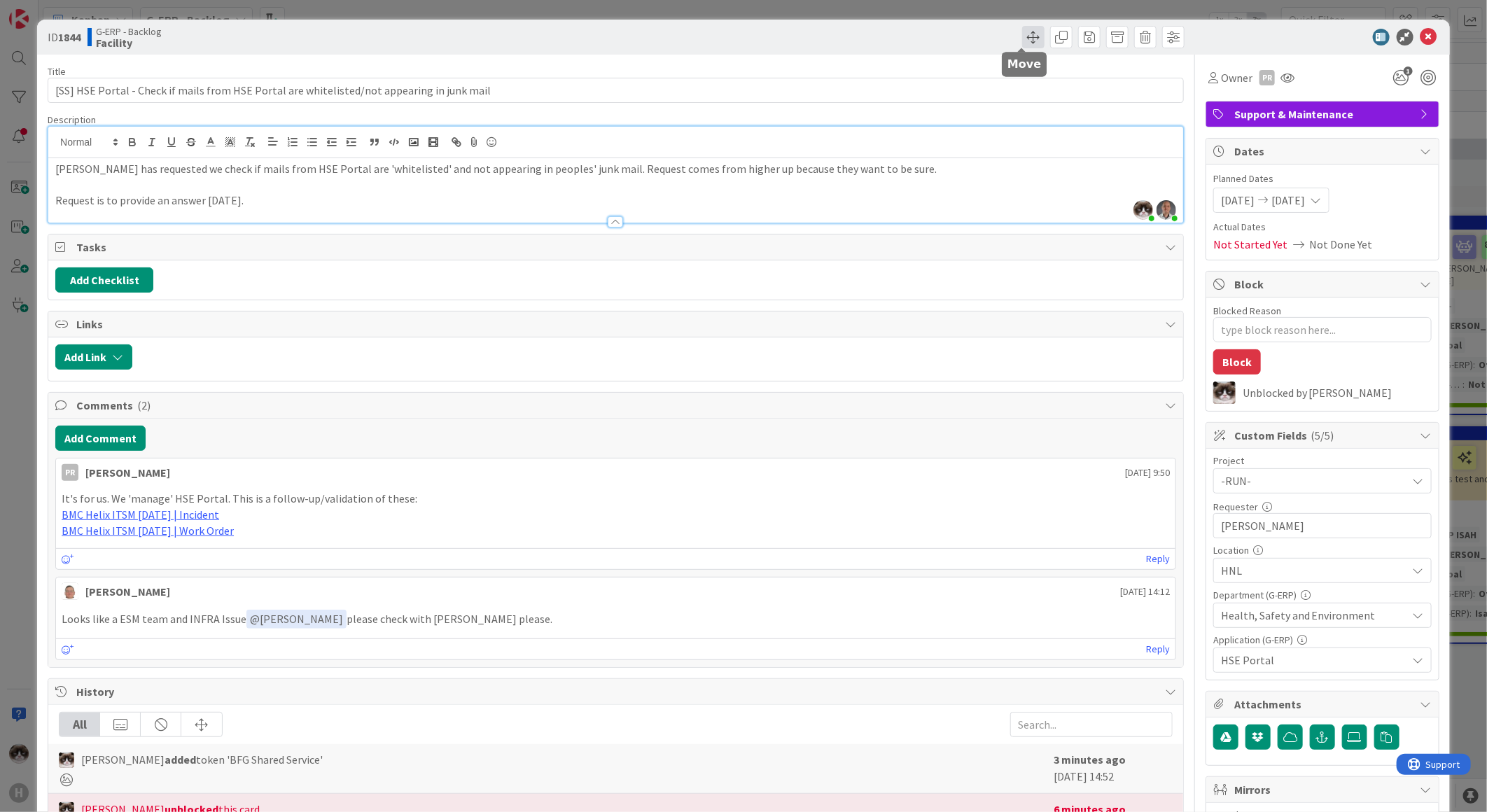
click at [747, 39] on span at bounding box center [1033, 37] width 22 height 22
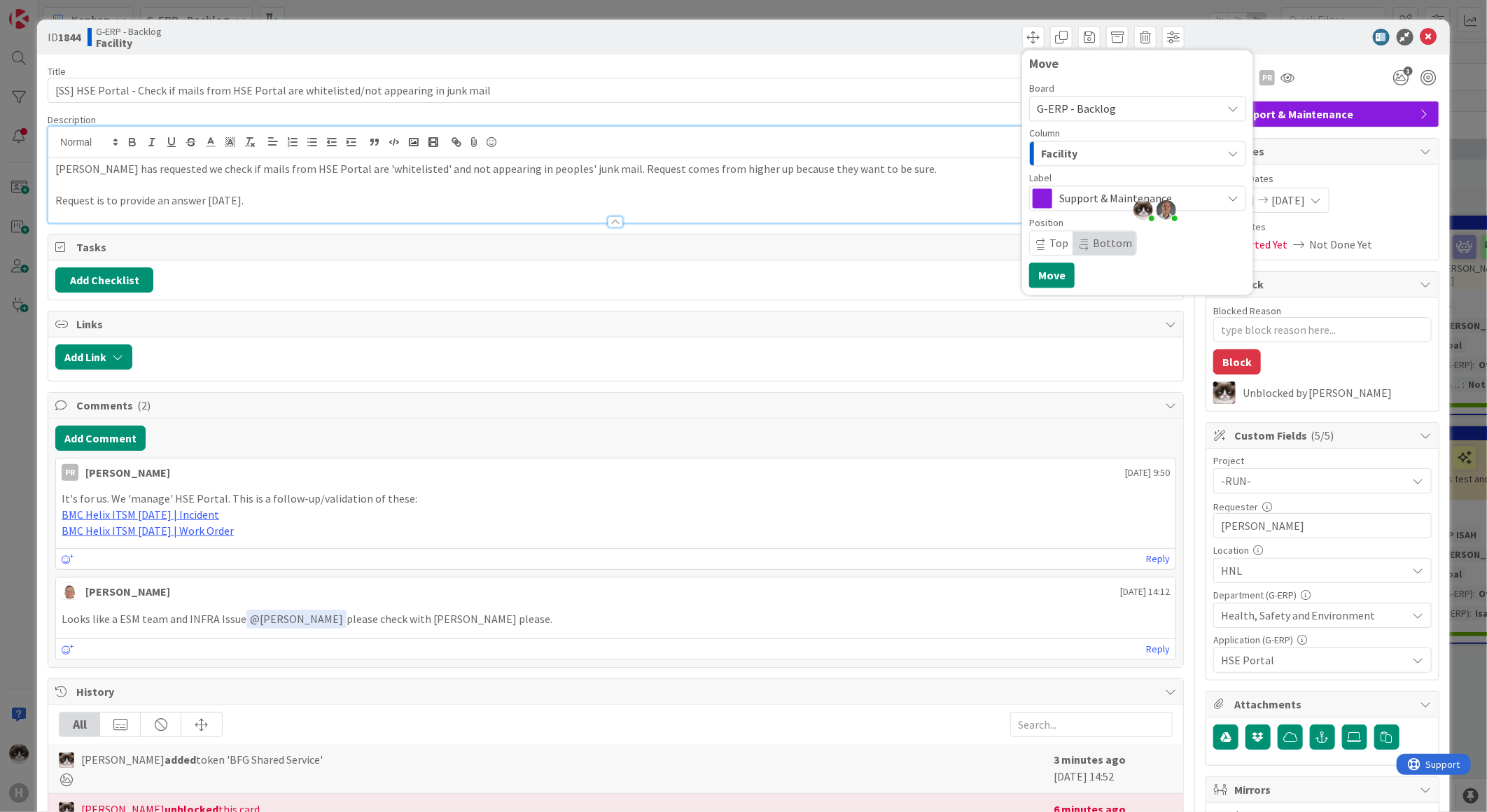
click at [747, 152] on span "Facility" at bounding box center [1060, 153] width 37 height 18
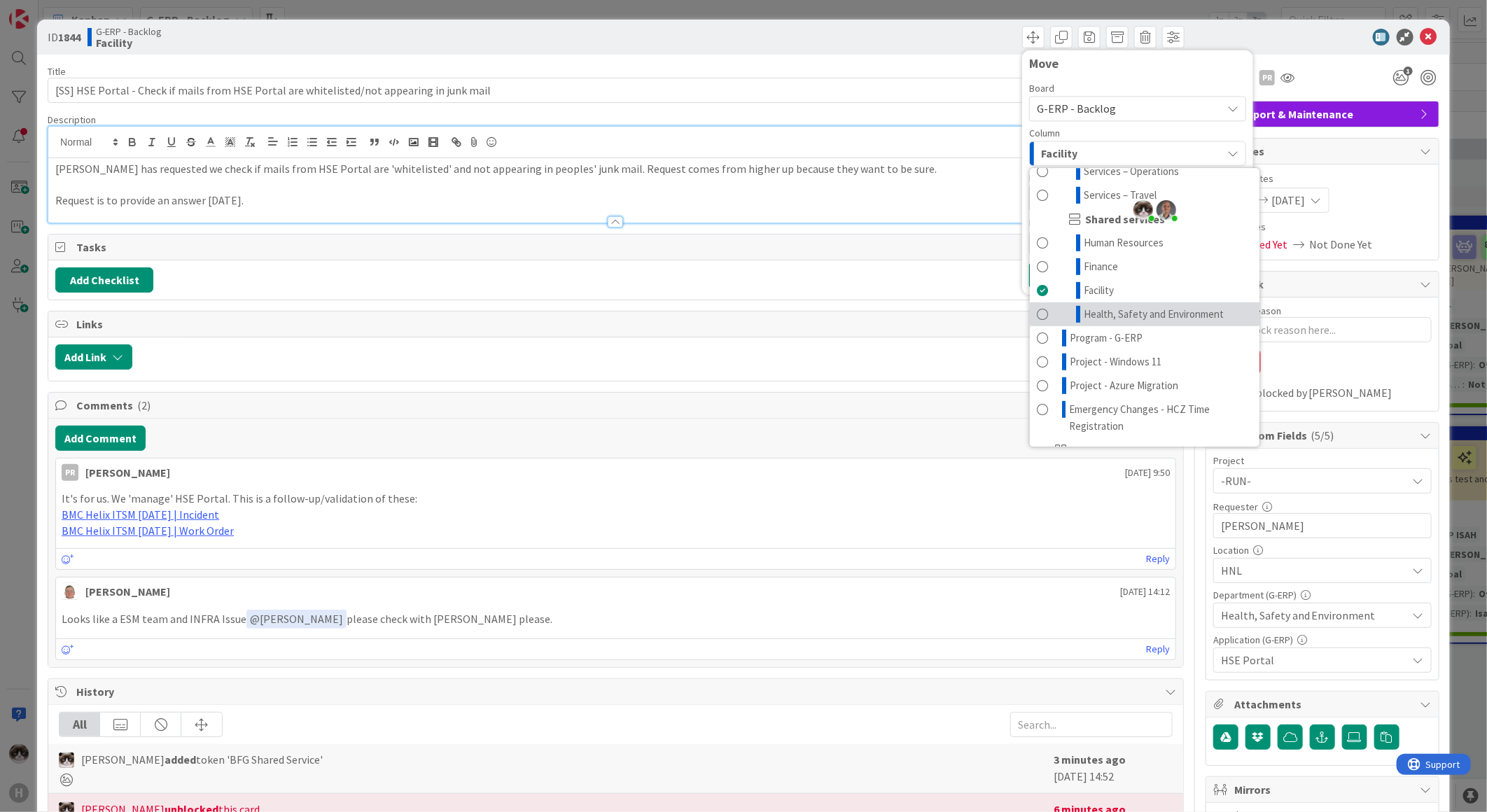
click at [747, 306] on span "Health, Safety and Environment" at bounding box center [1153, 314] width 140 height 17
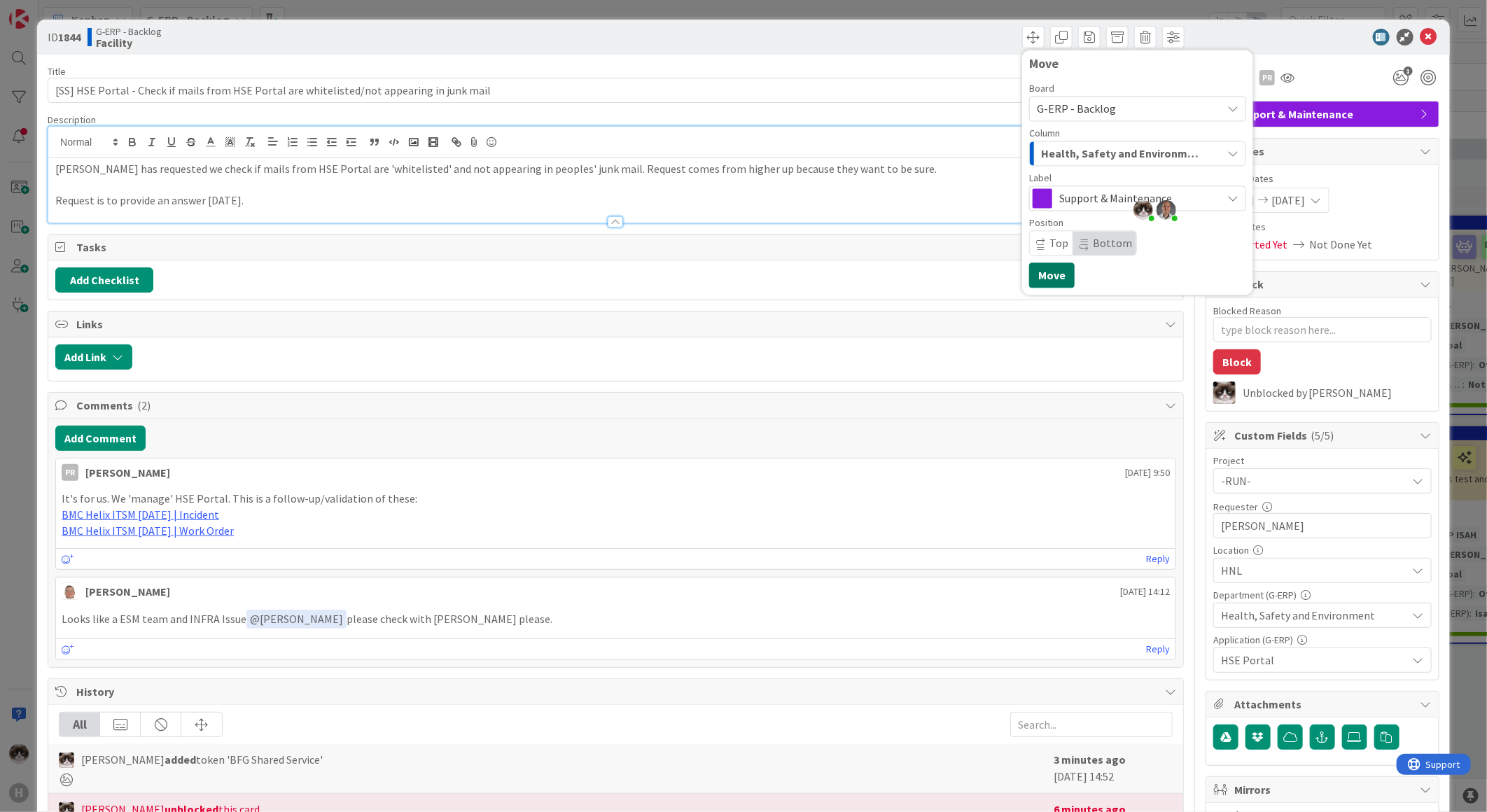
click at [747, 277] on button "Move" at bounding box center [1052, 275] width 46 height 25
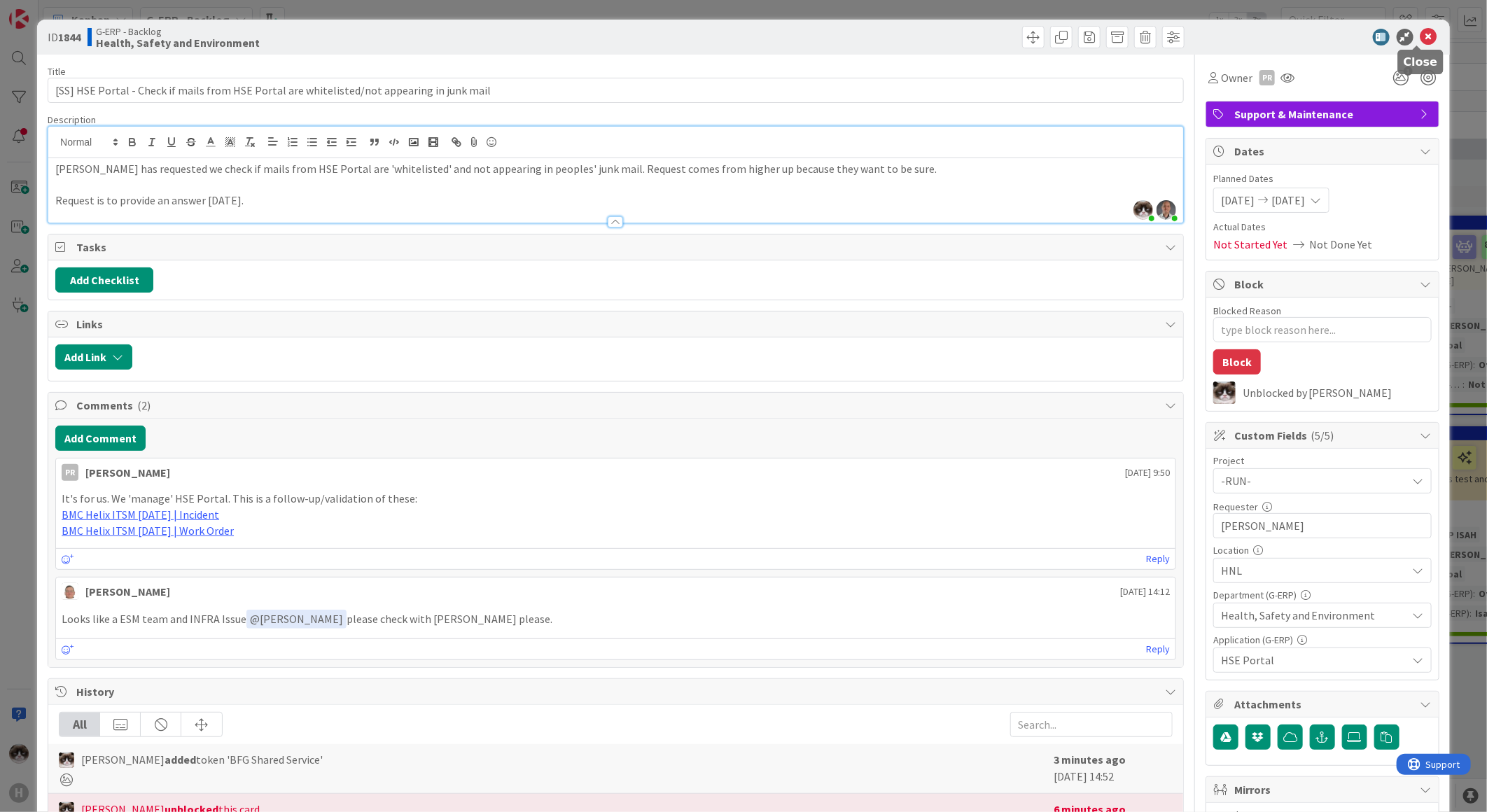
click at [747, 34] on icon at bounding box center [1429, 37] width 17 height 17
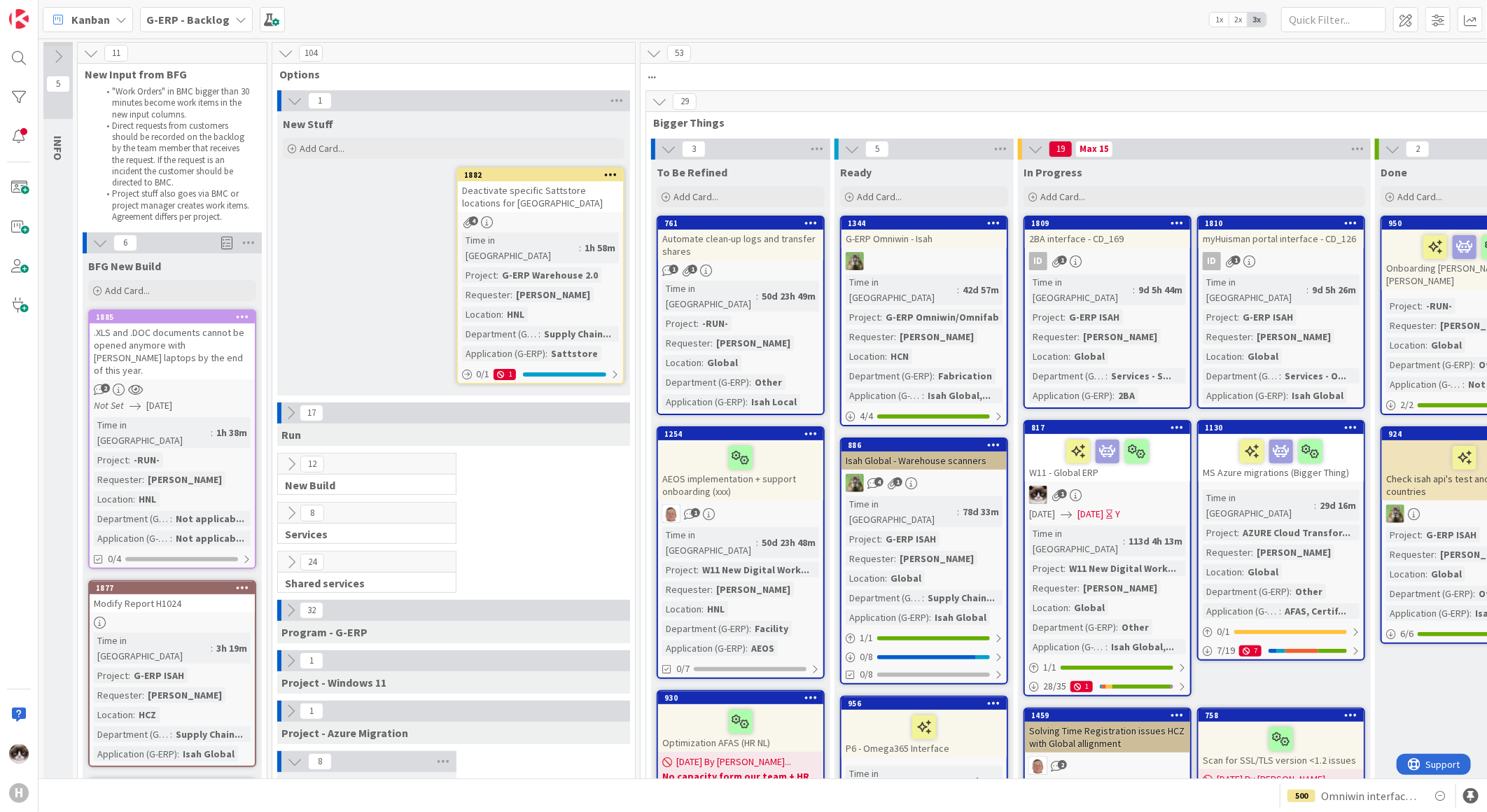
click at [526, 210] on div "Deactivate specific Sattstore locations for [GEOGRAPHIC_DATA]" at bounding box center [540, 197] width 165 height 31
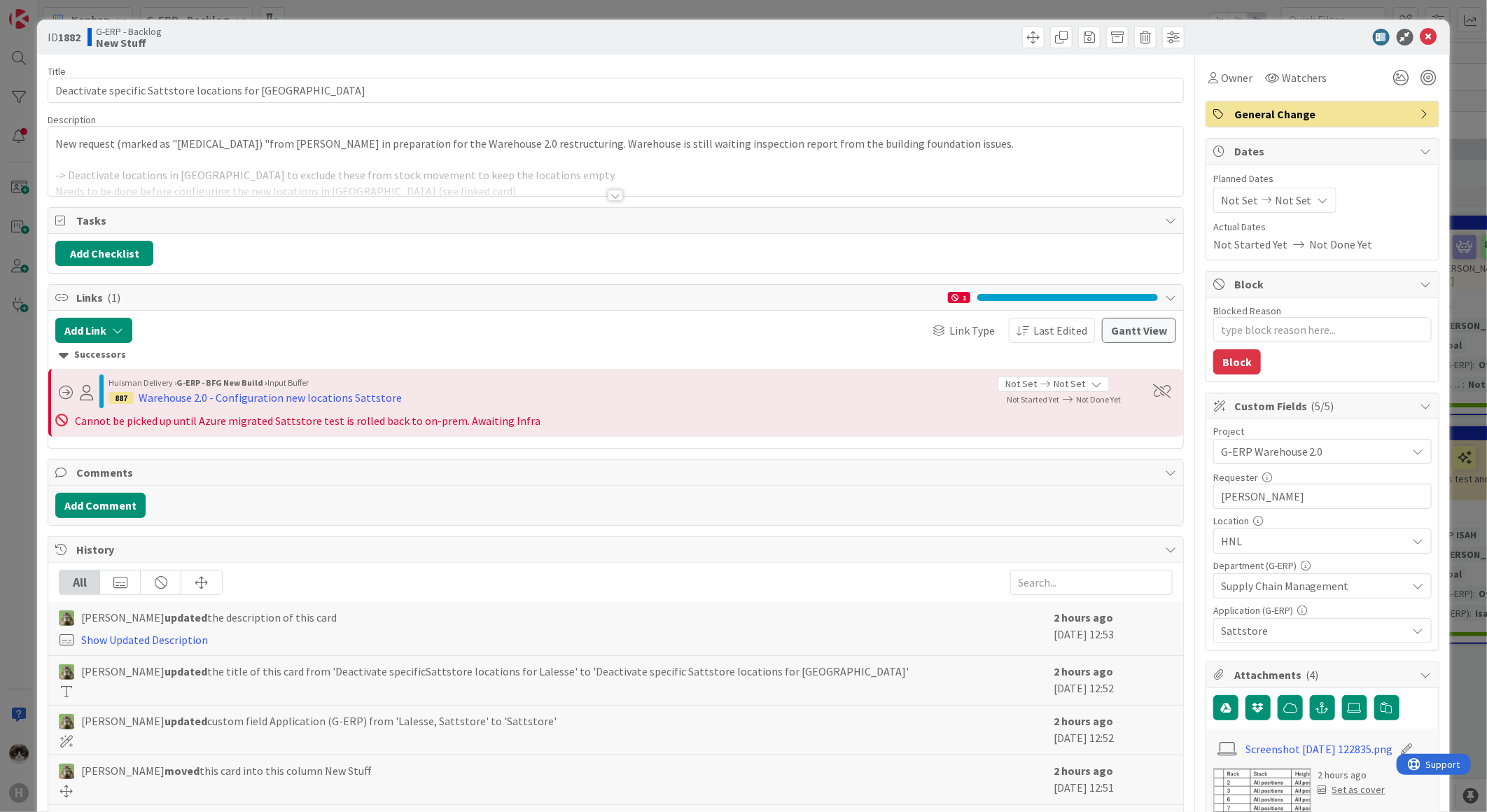
type textarea "x"
click at [607, 192] on div at bounding box center [615, 195] width 16 height 11
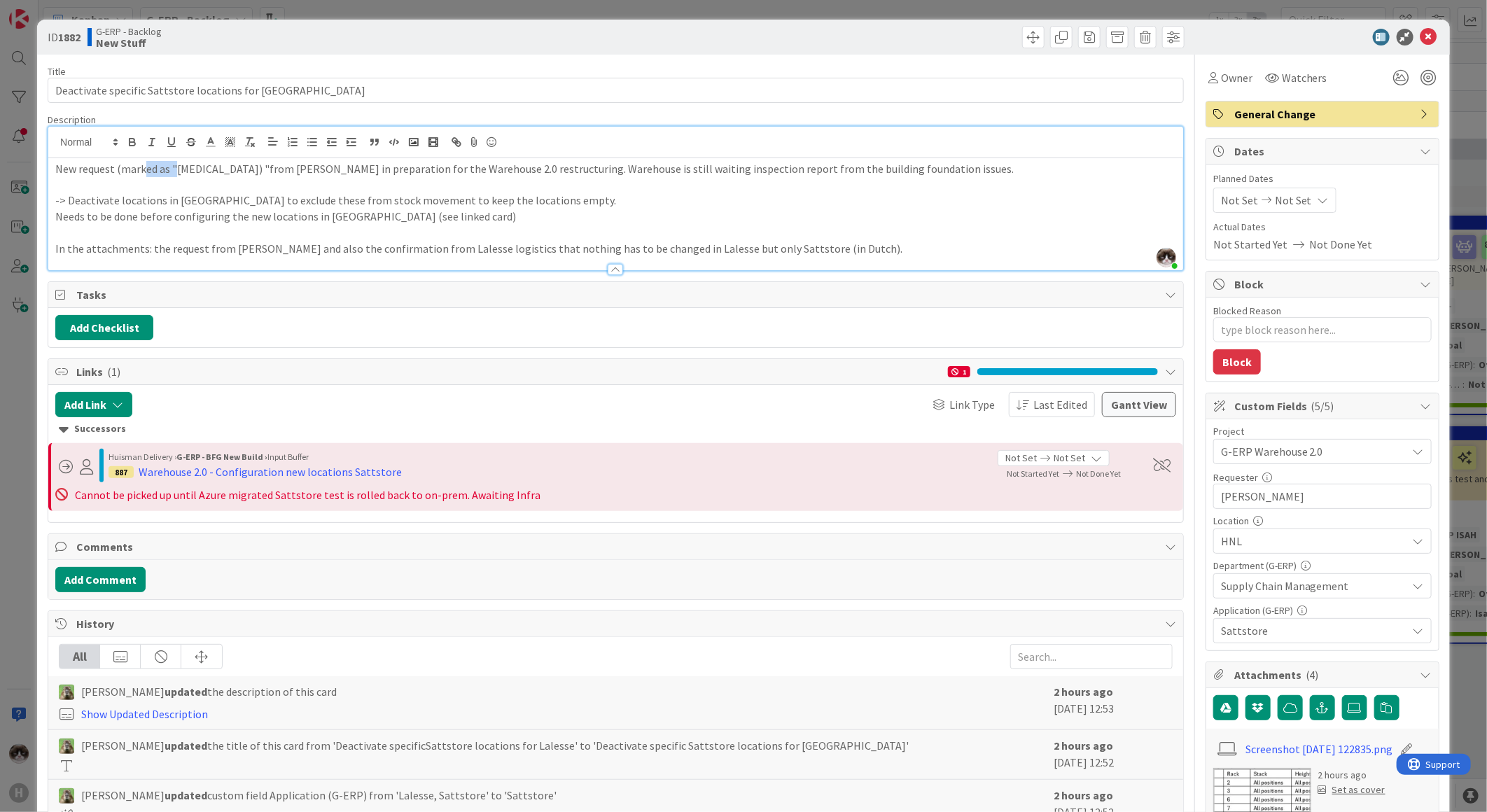
drag, startPoint x: 142, startPoint y: 166, endPoint x: 209, endPoint y: 166, distance: 67.0
click at [207, 166] on p "New request (marked as "[MEDICAL_DATA]) "from [PERSON_NAME] in preparation for …" at bounding box center [616, 169] width 1121 height 17
click at [747, 78] on icon at bounding box center [1401, 77] width 25 height 25
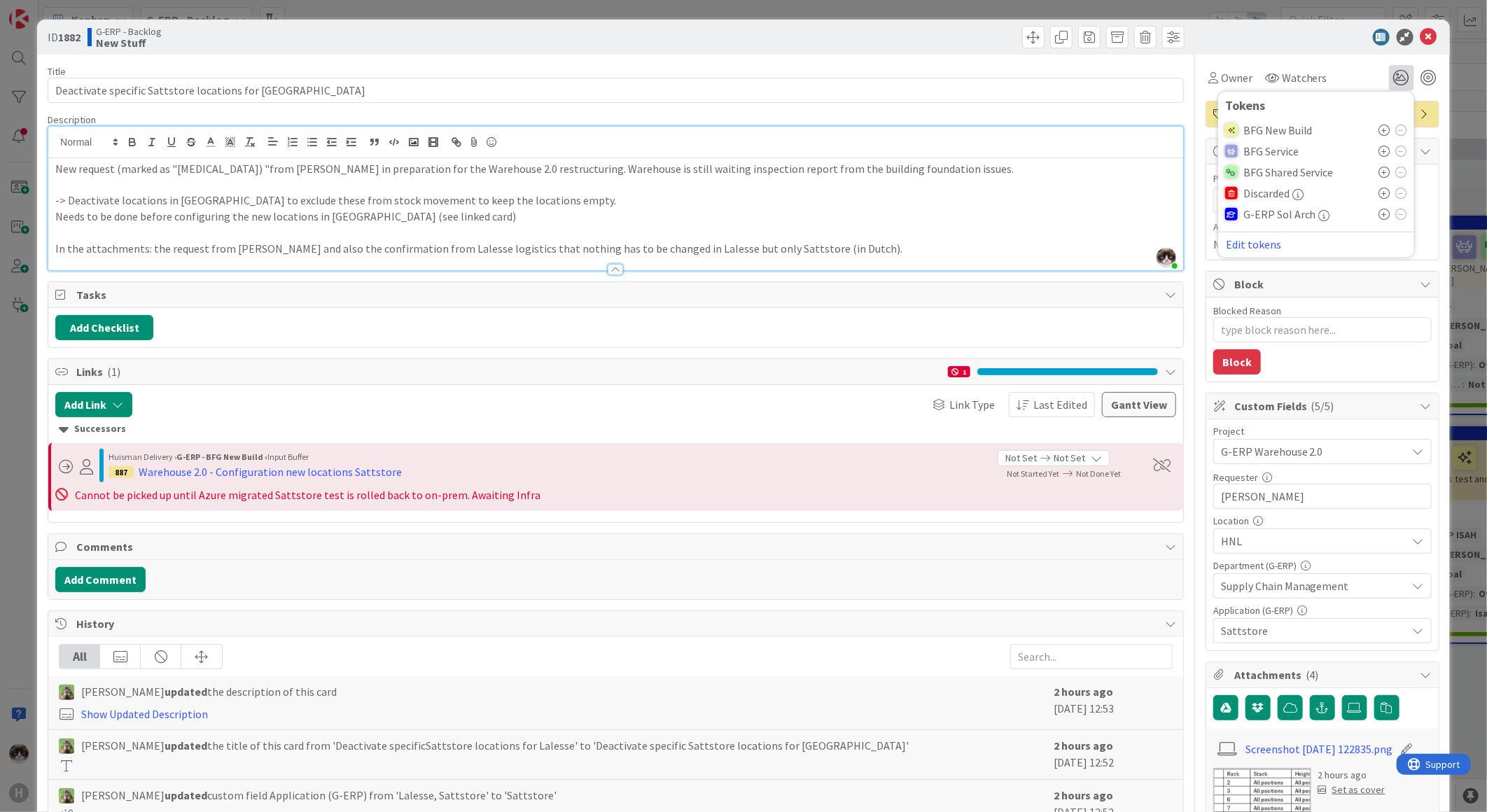
click at [747, 129] on icon at bounding box center [1385, 130] width 11 height 11
click at [747, 206] on p "-> Deactivate locations in [GEOGRAPHIC_DATA] to exclude these from stock moveme…" at bounding box center [616, 200] width 1121 height 17
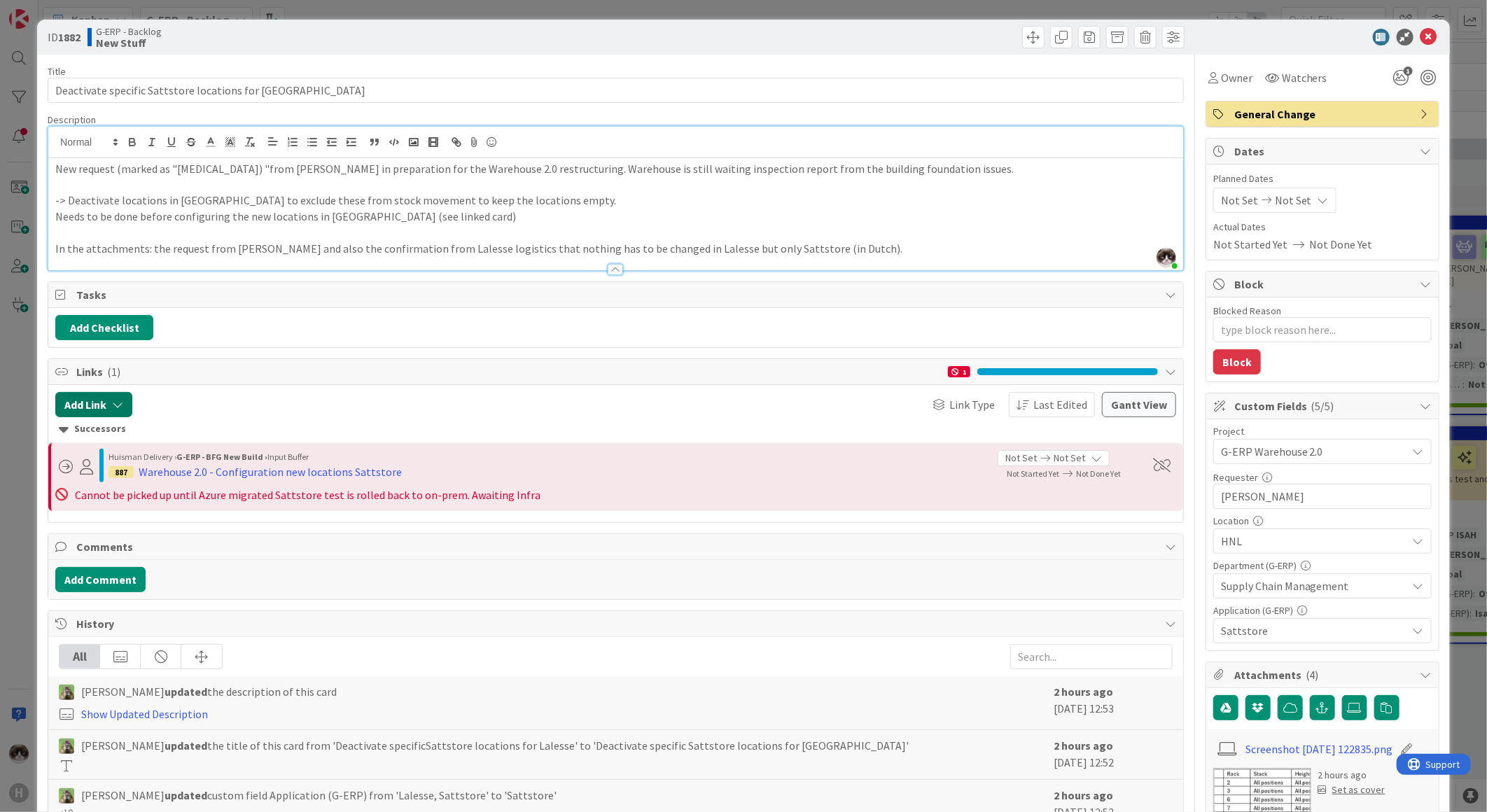
click at [110, 306] on button "Add Link" at bounding box center [94, 404] width 77 height 25
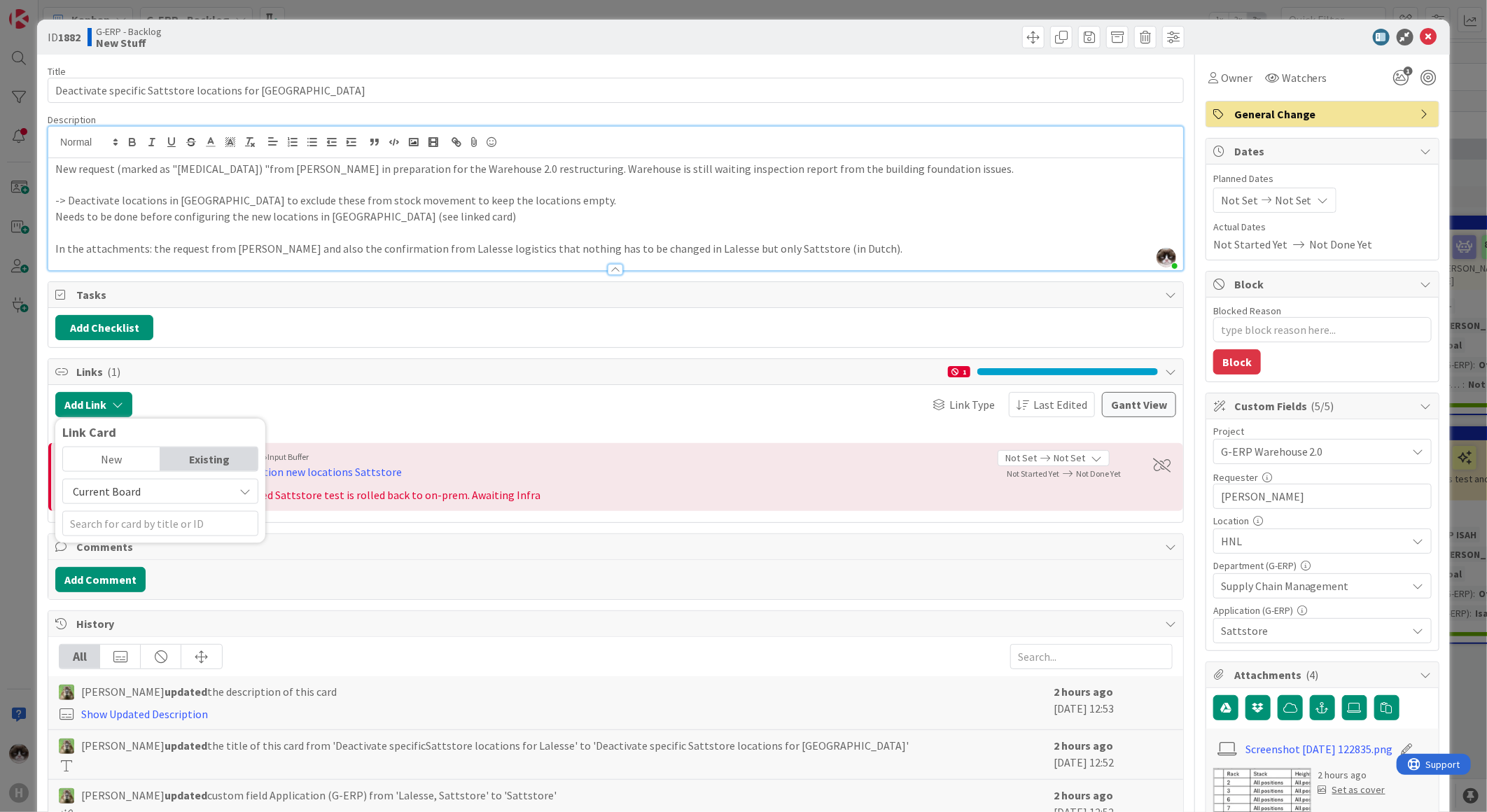
click at [159, 306] on span "Current Board" at bounding box center [148, 491] width 157 height 19
click at [142, 306] on input "text" at bounding box center [160, 523] width 196 height 25
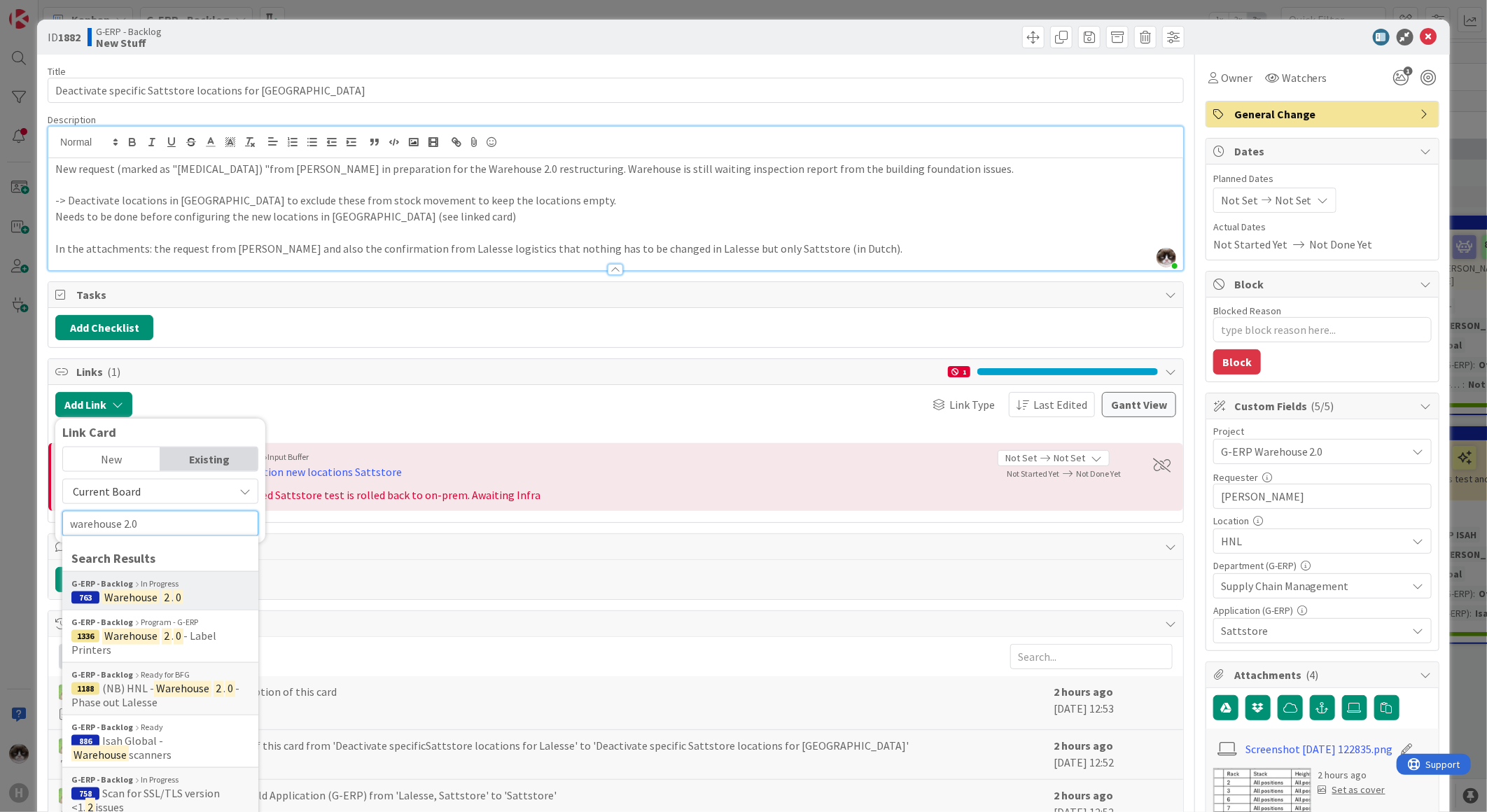
type input "warehouse 2.0"
click at [135, 306] on icon at bounding box center [137, 584] width 4 height 6
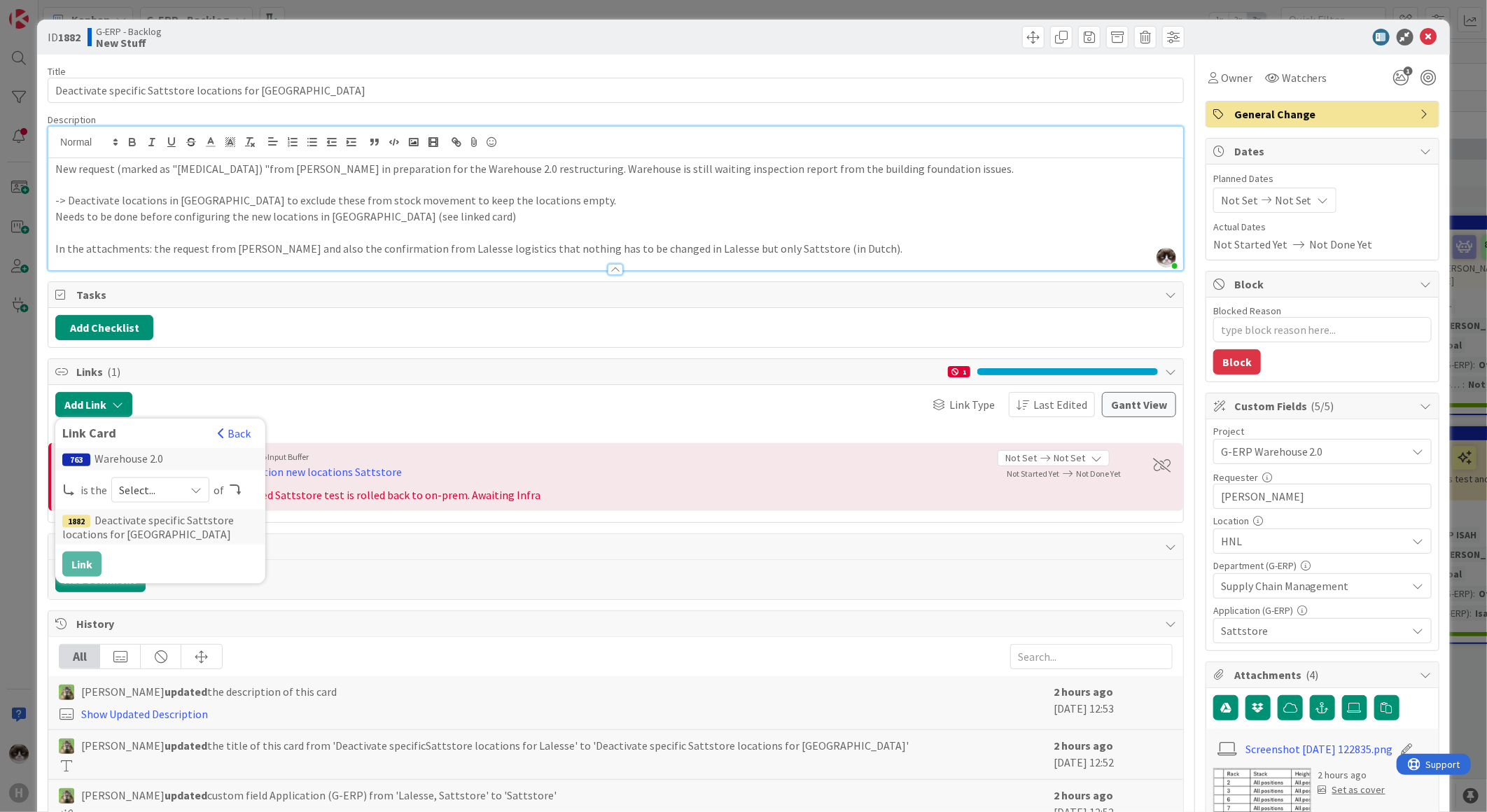
click at [149, 306] on span "Select..." at bounding box center [149, 490] width 59 height 19
click at [166, 306] on span "parent" at bounding box center [234, 523] width 158 height 21
click at [85, 306] on button "Link" at bounding box center [82, 563] width 40 height 25
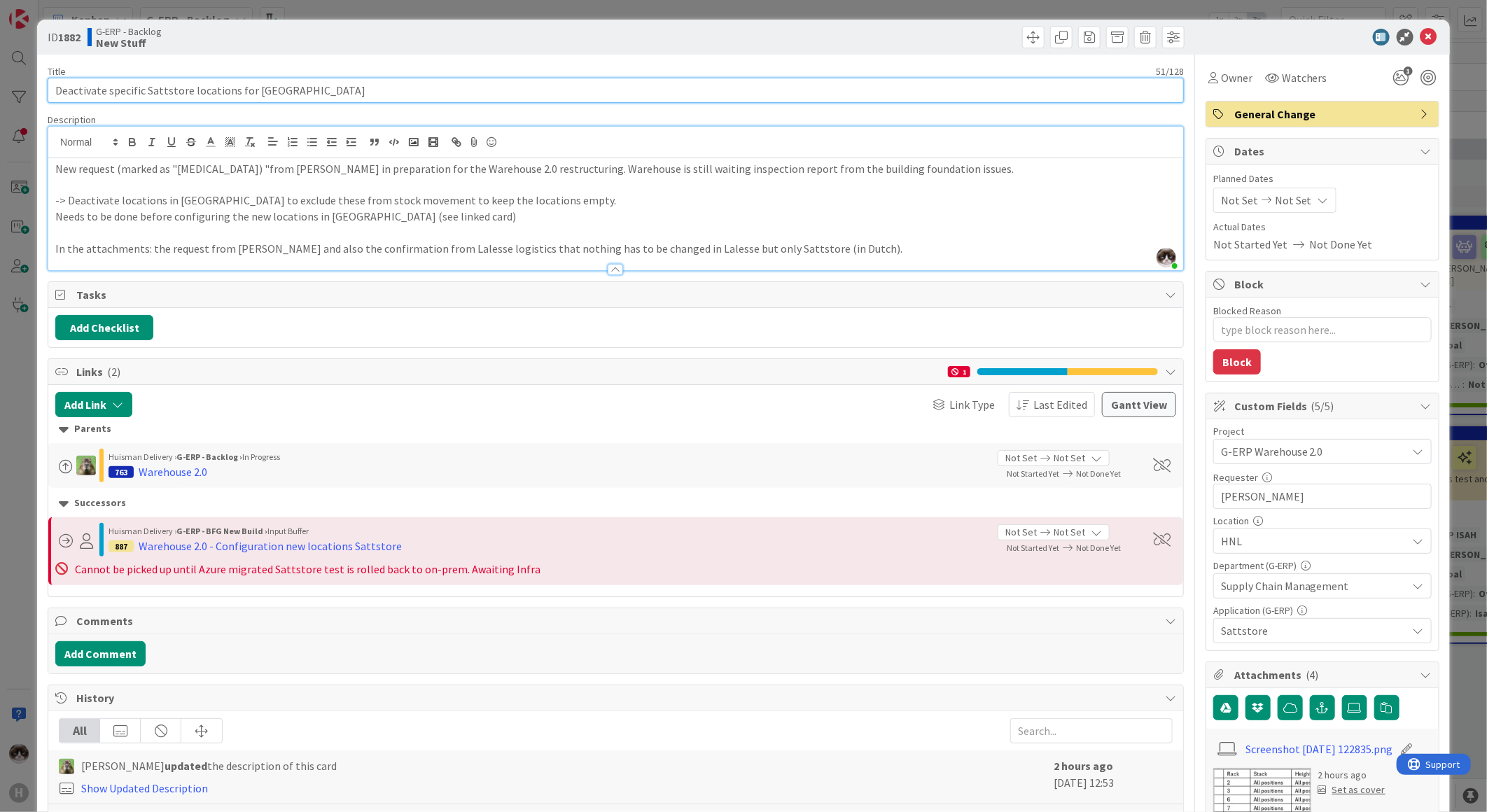
drag, startPoint x: 304, startPoint y: 98, endPoint x: -13, endPoint y: 93, distance: 317.0
click at [0, 93] on html "H Kanban G-ERP - Backlog 1x 2x 3x 5 INFO This column contains information cards…" at bounding box center [744, 406] width 1487 height 812
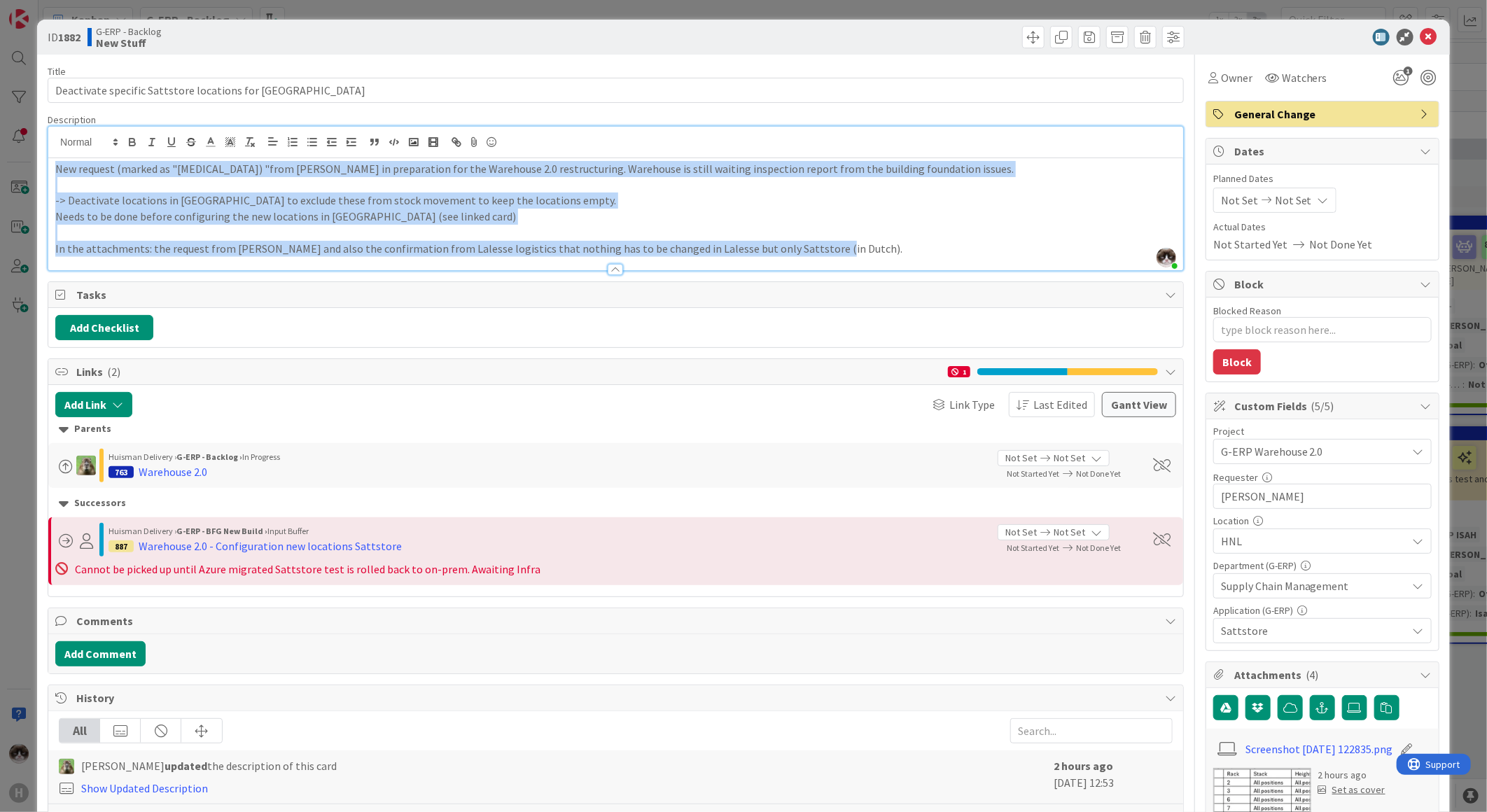
drag, startPoint x: 801, startPoint y: 245, endPoint x: -34, endPoint y: 141, distance: 841.5
click at [0, 141] on html "H Kanban G-ERP - Backlog 1x 2x 3x 5 INFO This column contains information cards…" at bounding box center [744, 406] width 1487 height 812
click at [488, 221] on p "Needs to be done before configuring the new locations in [GEOGRAPHIC_DATA] (see…" at bounding box center [616, 217] width 1121 height 17
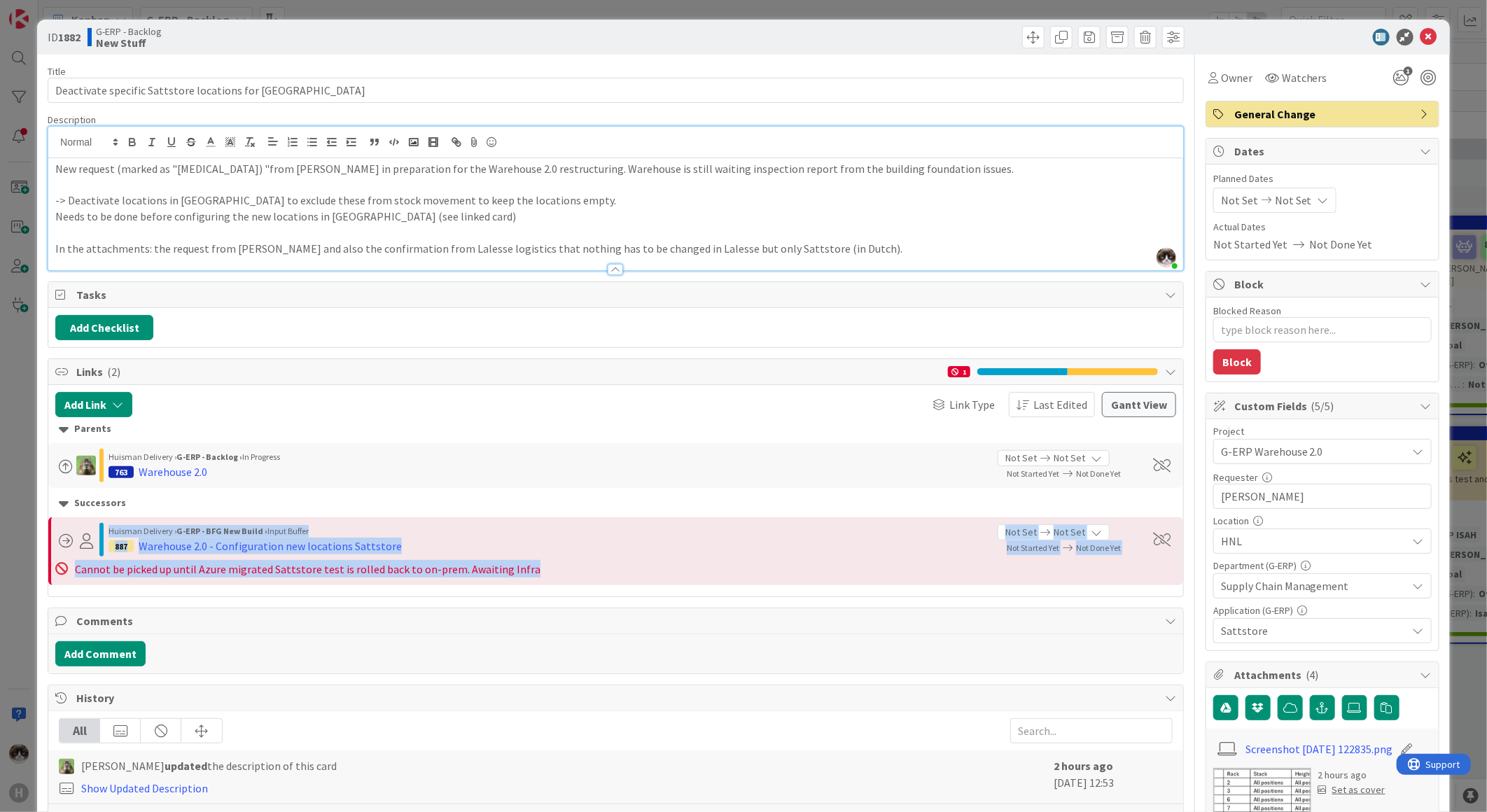
drag, startPoint x: 526, startPoint y: 574, endPoint x: 19, endPoint y: 527, distance: 509.2
click at [19, 306] on div "ID 1882 G-ERP - Backlog New Stuff Title 51 / 128 Deactivate specific Sattstore …" at bounding box center [744, 406] width 1487 height 812
click at [627, 306] on div "887 Warehouse 2.0 - Configuration new locations Sattstore" at bounding box center [548, 546] width 879 height 17
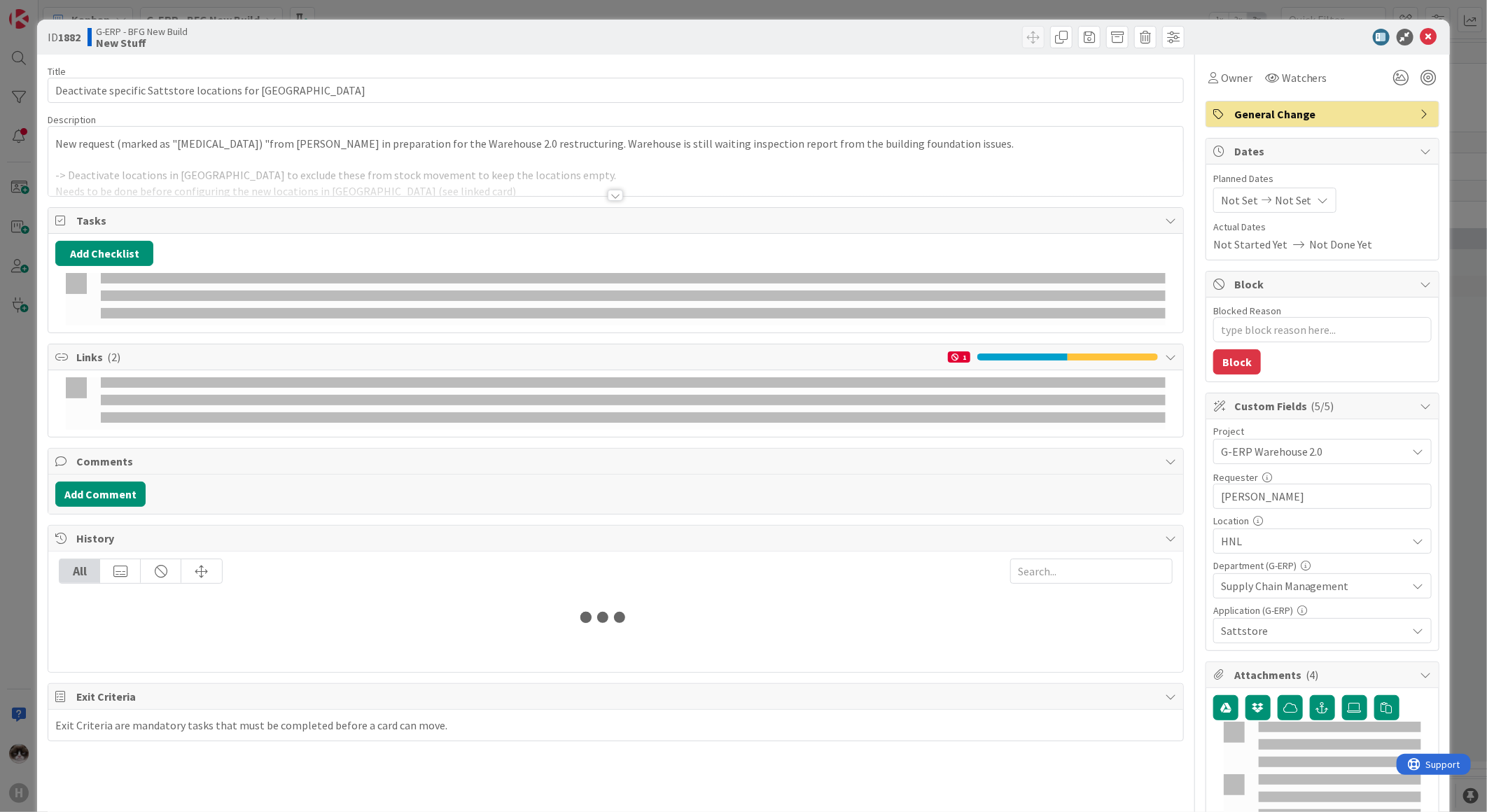
type textarea "x"
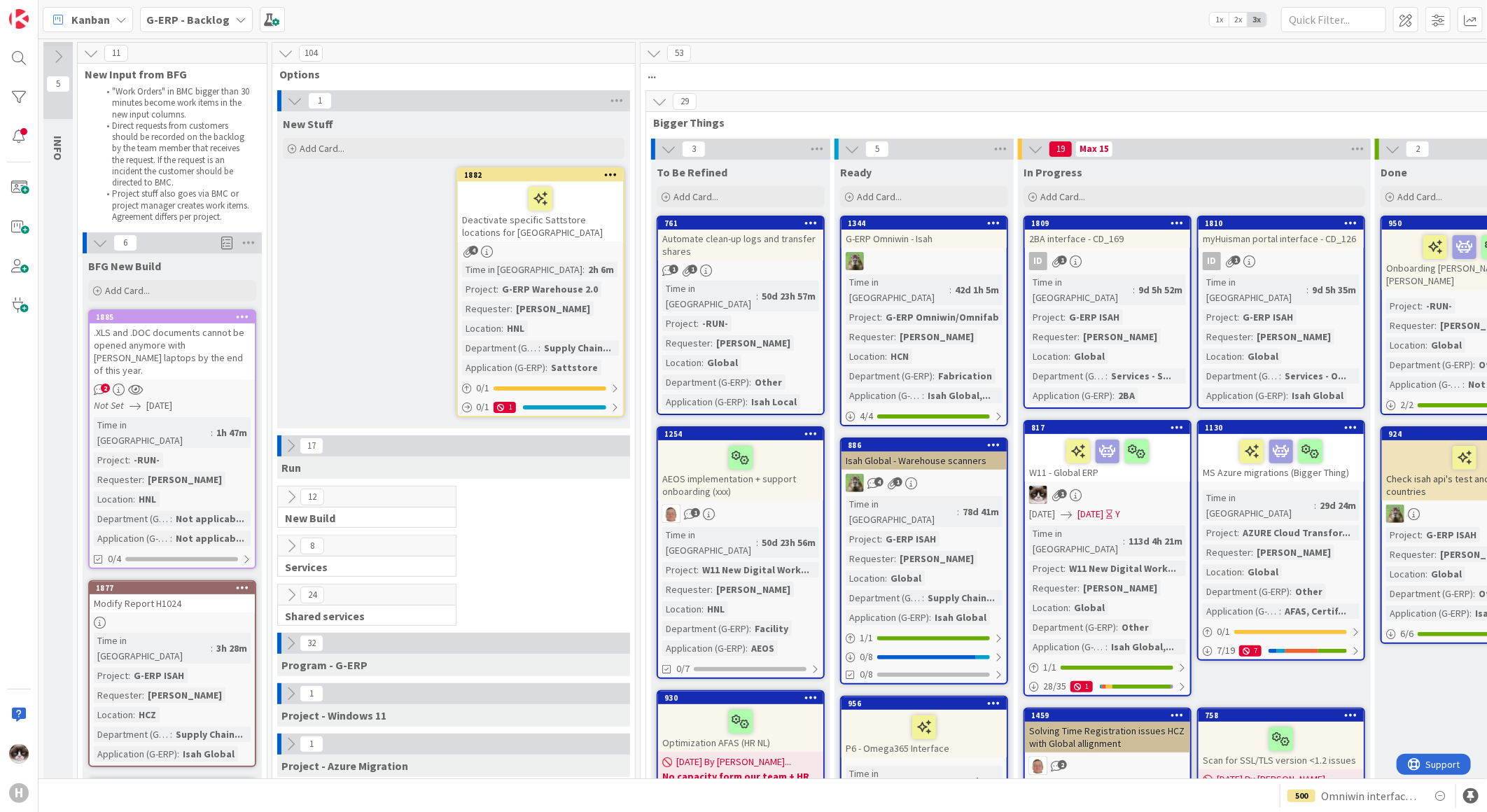
click at [610, 175] on icon at bounding box center [610, 174] width 13 height 10
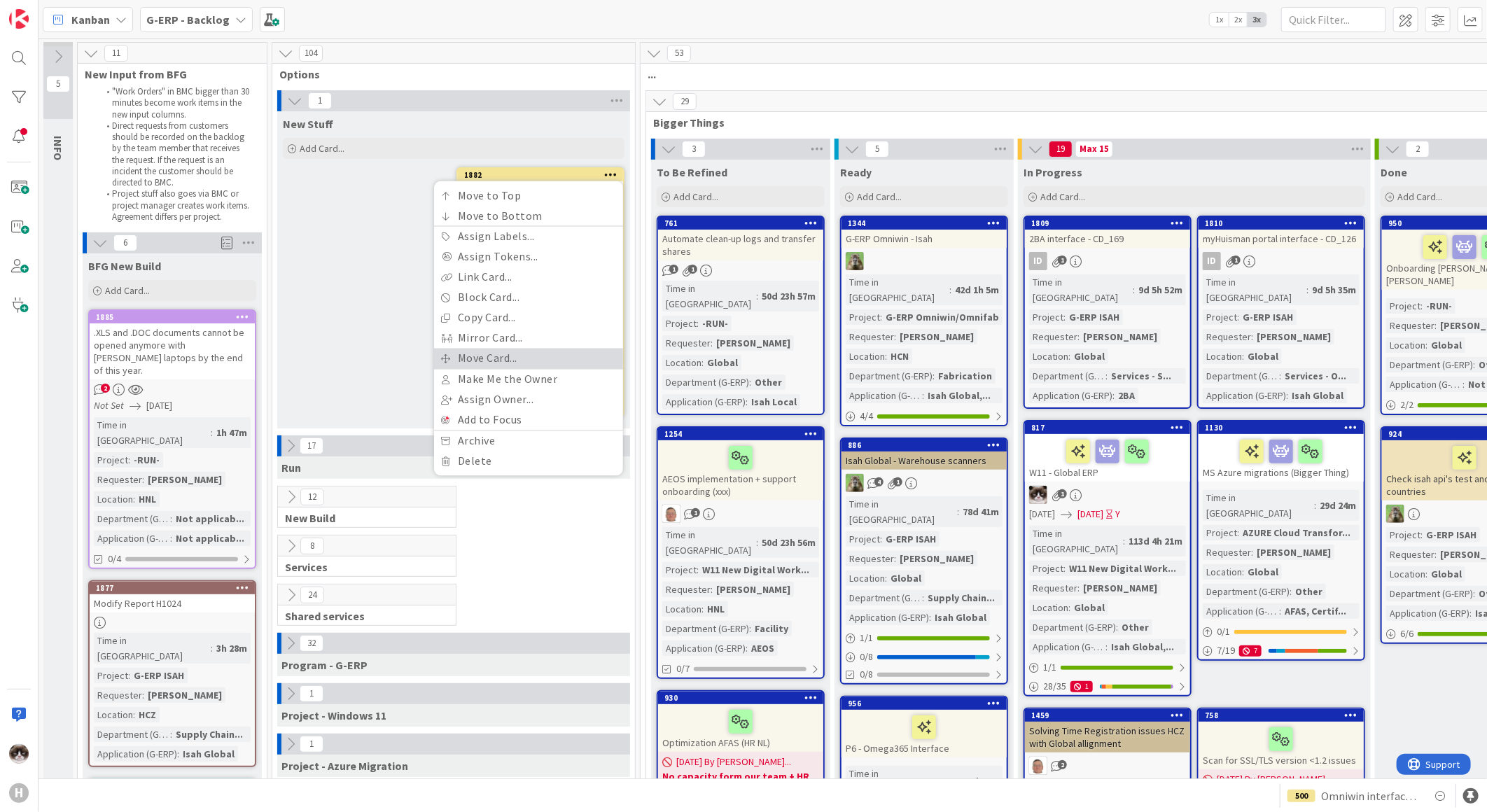
click at [523, 353] on link "Move Card..." at bounding box center [528, 358] width 189 height 20
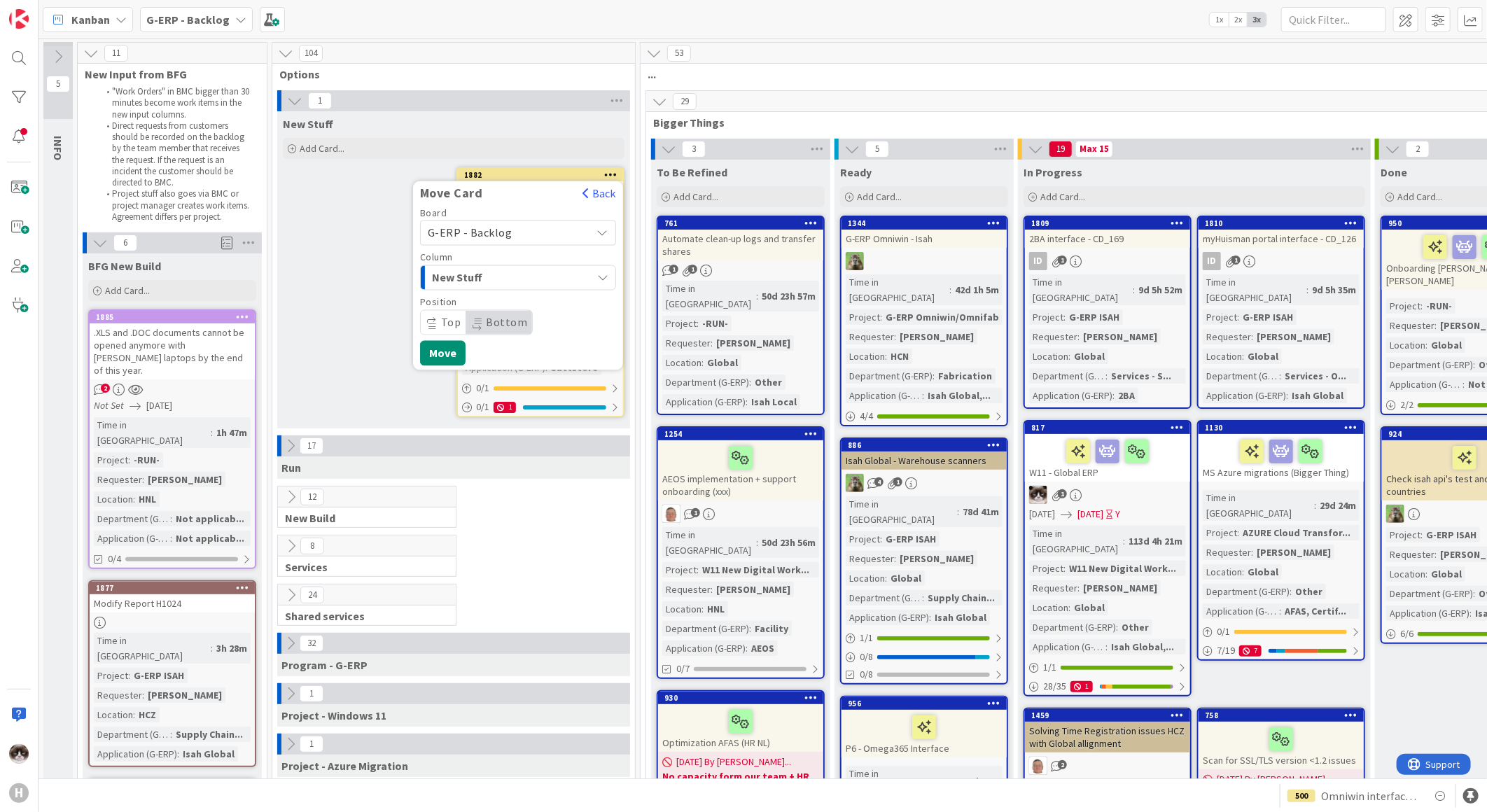
click at [364, 284] on div "New Stuff Add Card... 1882 Move Card Back Board G-ERP - Backlog Column New Stuf…" at bounding box center [454, 269] width 353 height 317
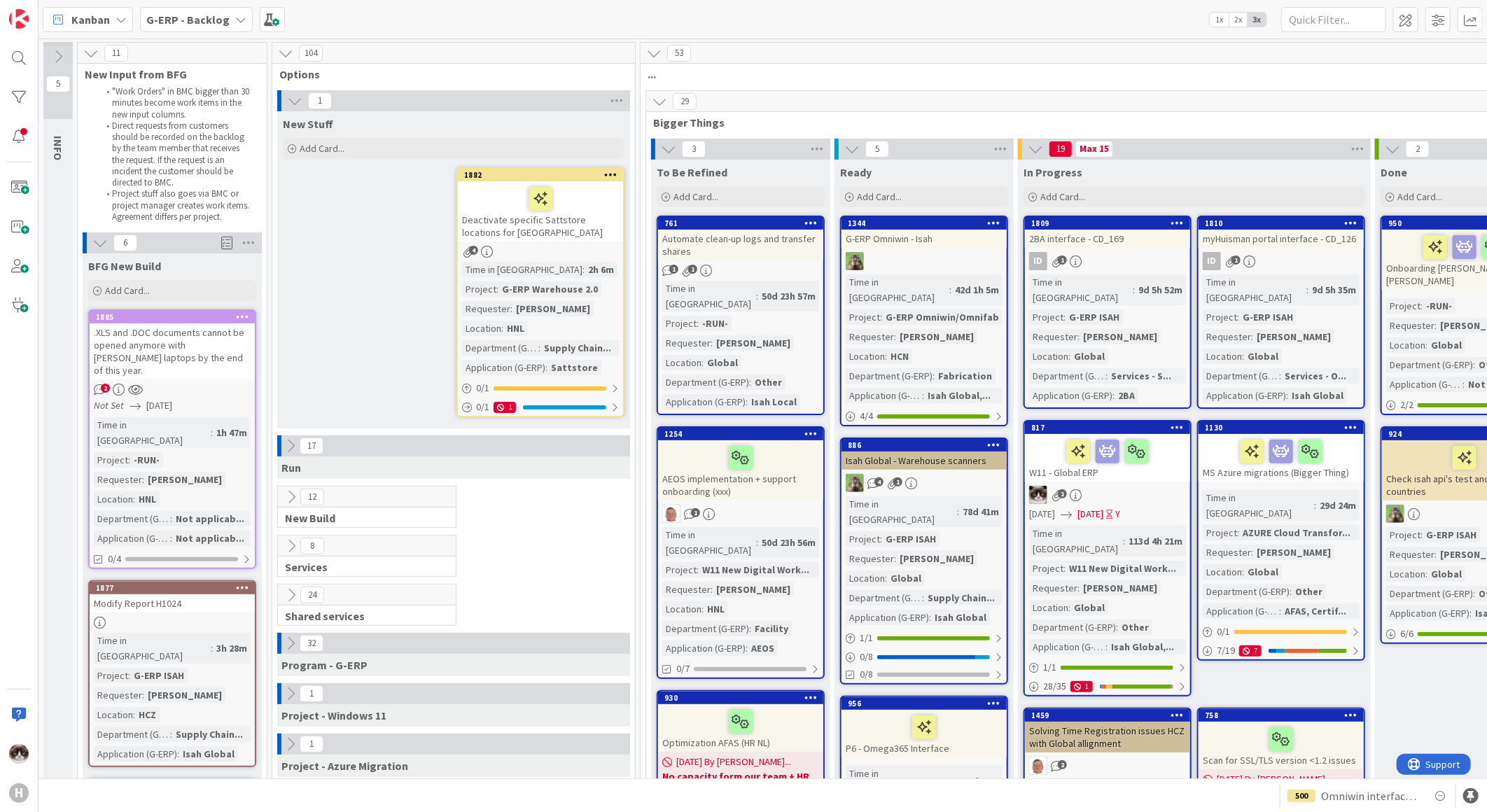
click at [611, 174] on icon at bounding box center [610, 174] width 13 height 10
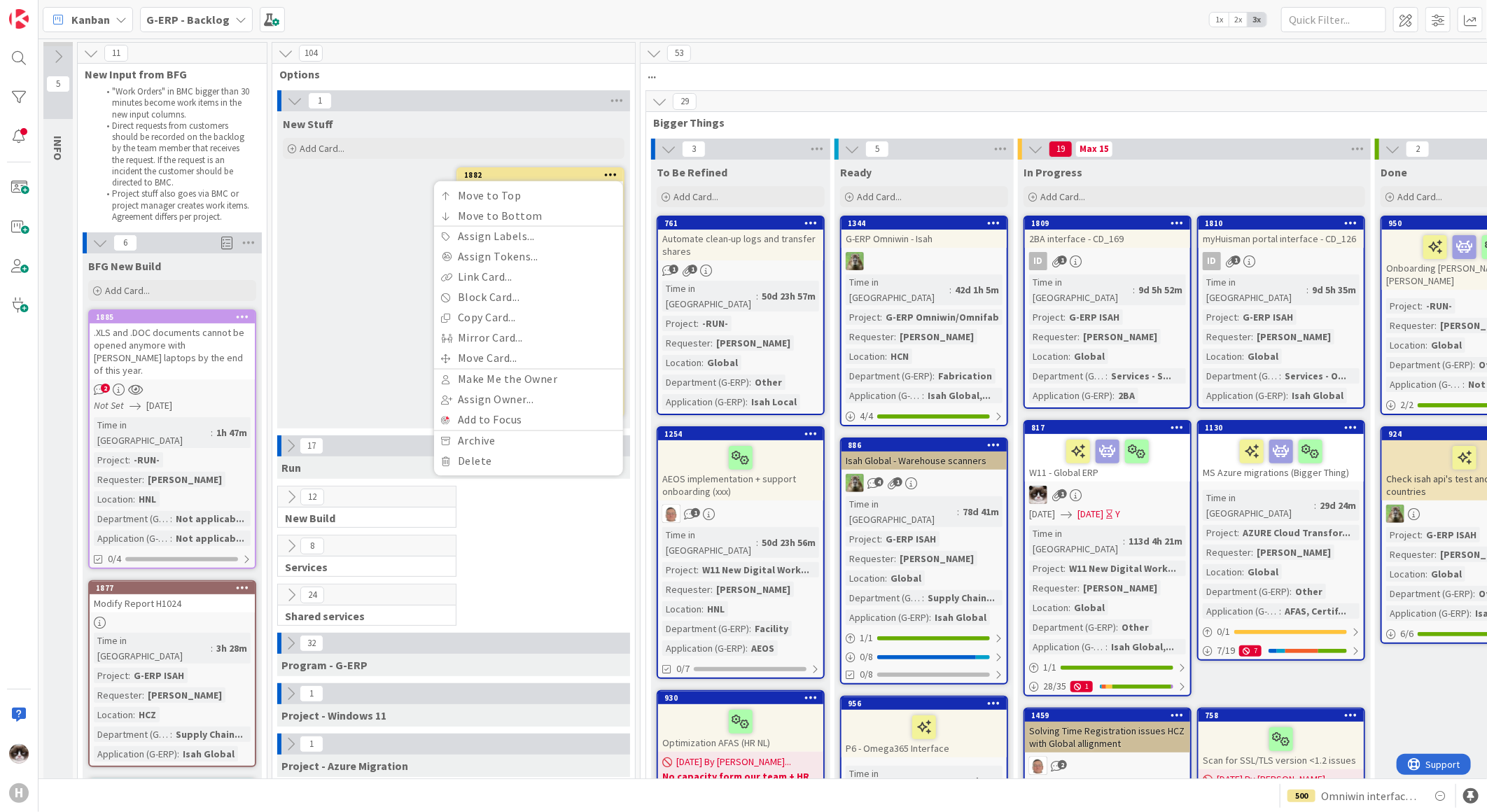
click at [341, 284] on div "New Stuff Add Card... 1882 Move to Top Move to Bottom Assign Labels... Assign T…" at bounding box center [454, 269] width 353 height 317
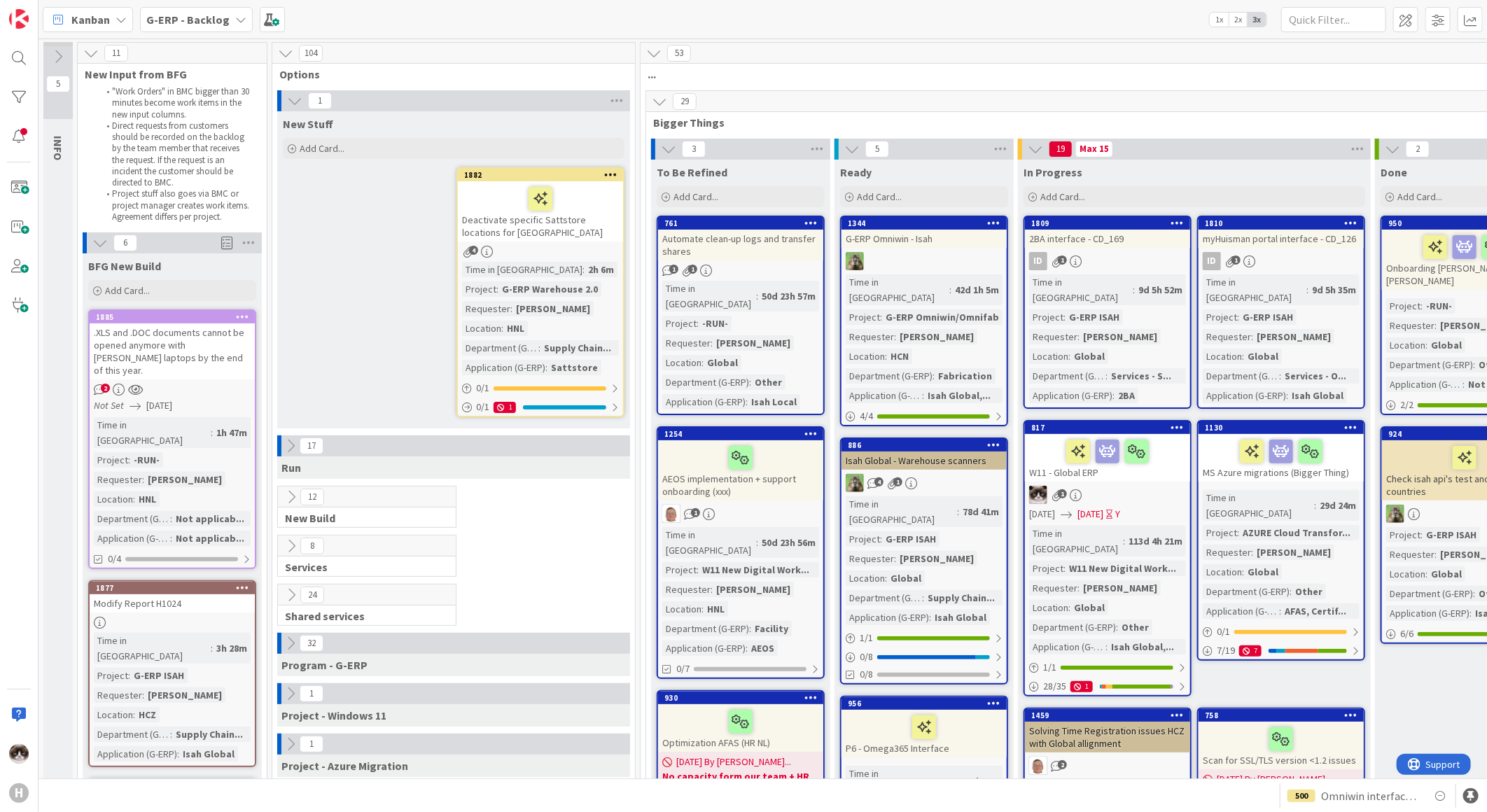
click at [607, 171] on icon at bounding box center [610, 174] width 13 height 10
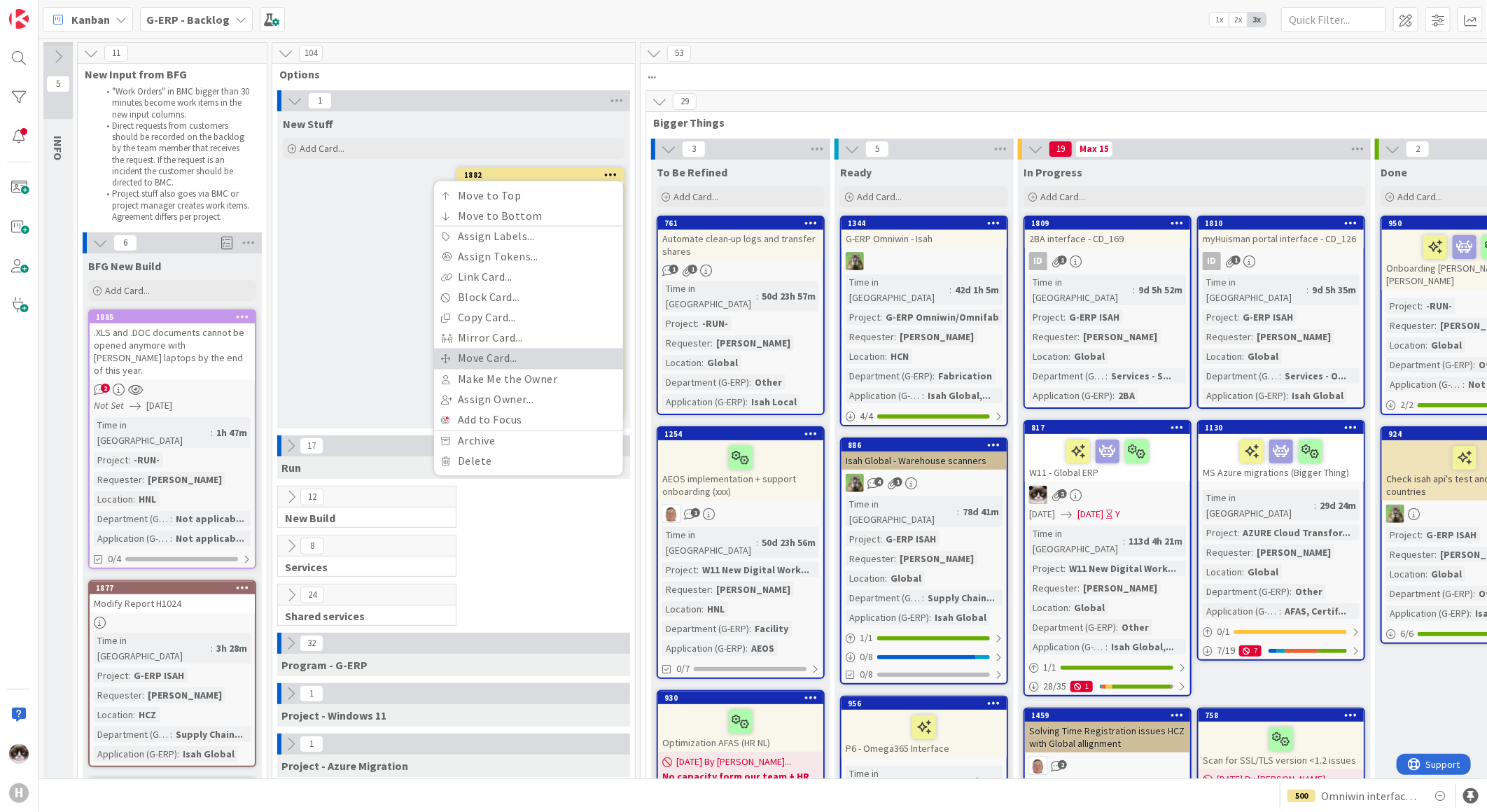
click at [513, 350] on link "Move Card..." at bounding box center [528, 358] width 189 height 20
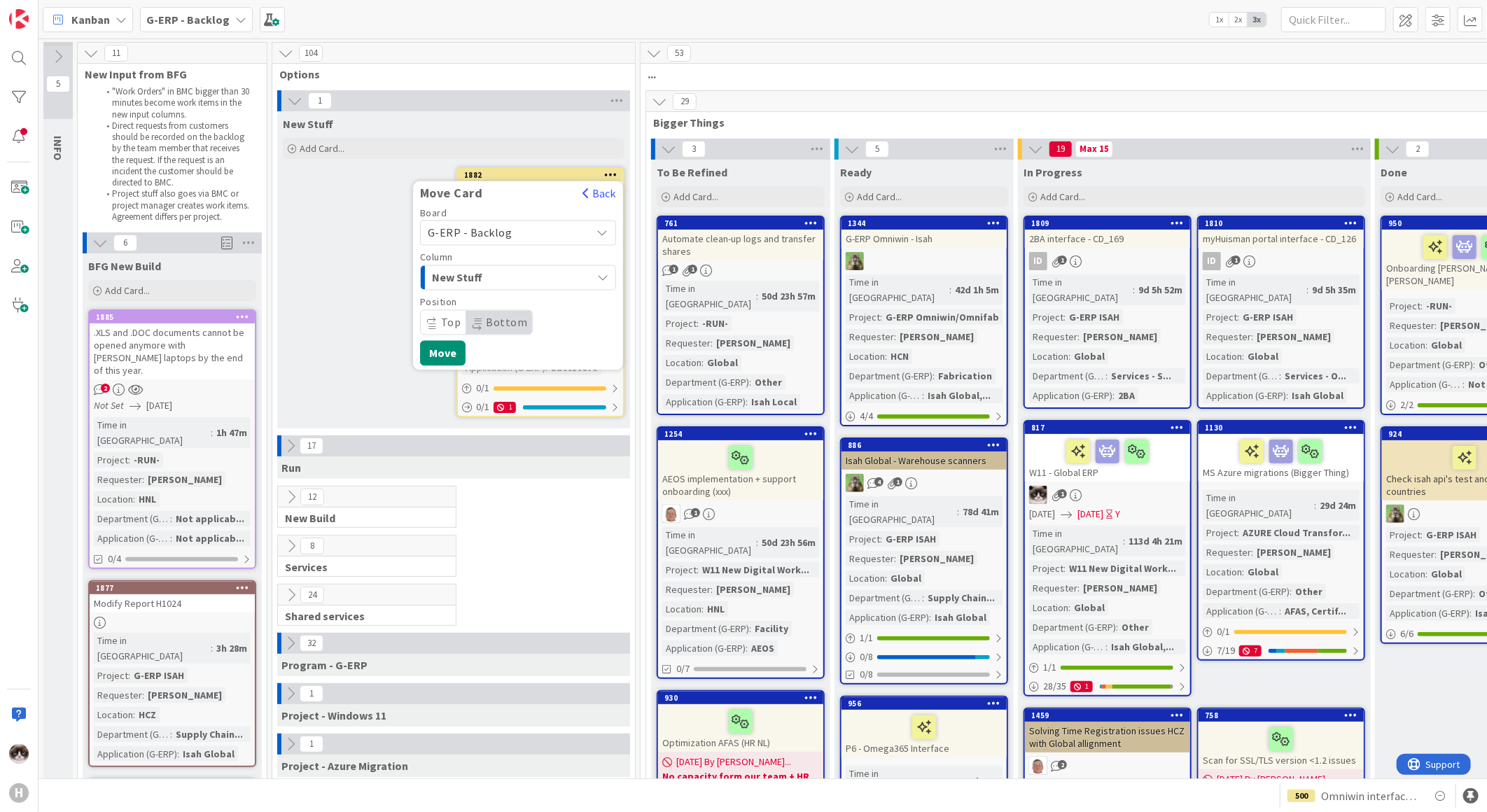
click at [385, 292] on div "New Stuff Add Card... 1882 Move Card Back Board G-ERP - Backlog Column New Stuf…" at bounding box center [454, 269] width 353 height 317
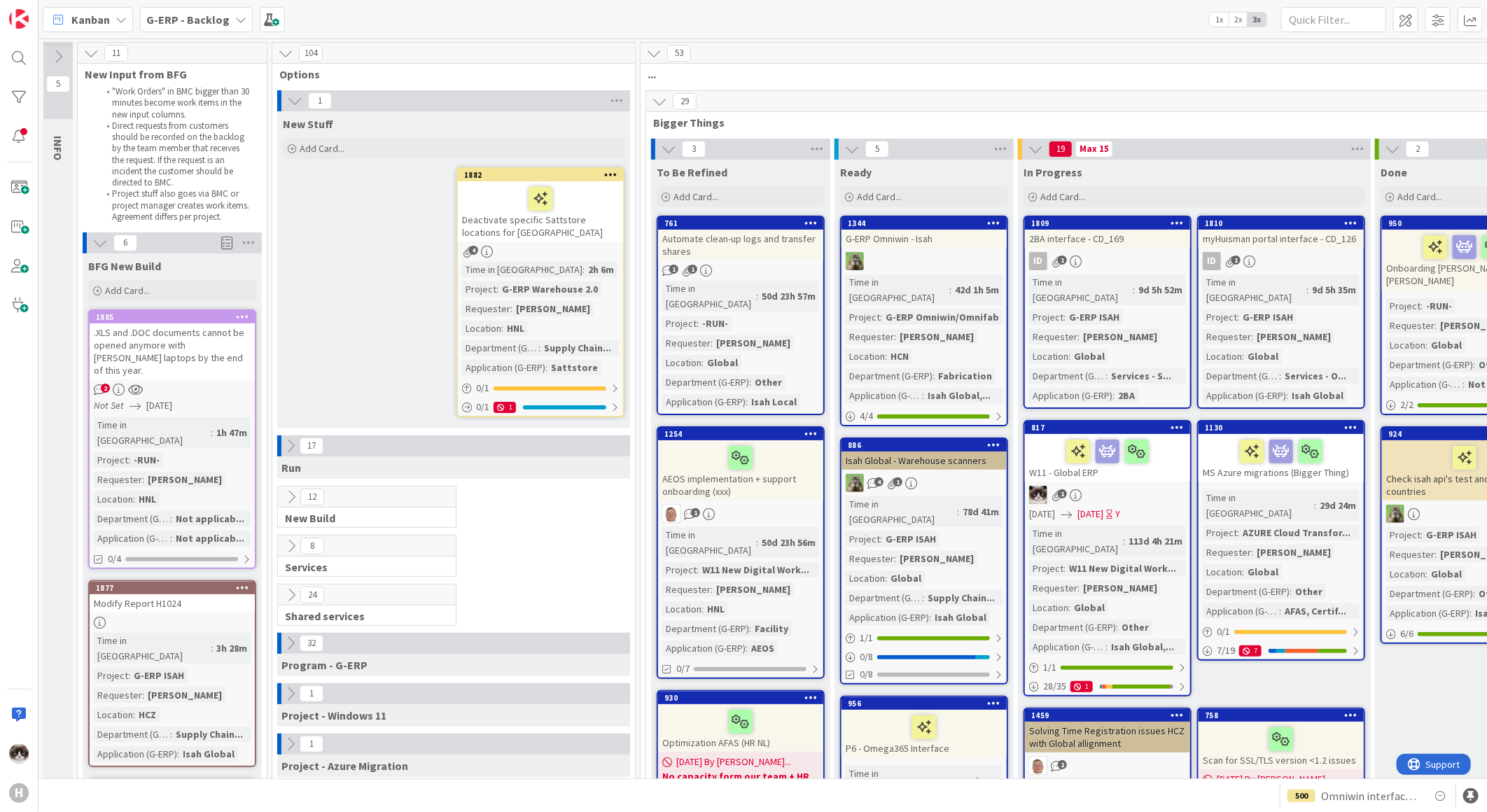
click at [609, 172] on icon at bounding box center [610, 174] width 13 height 10
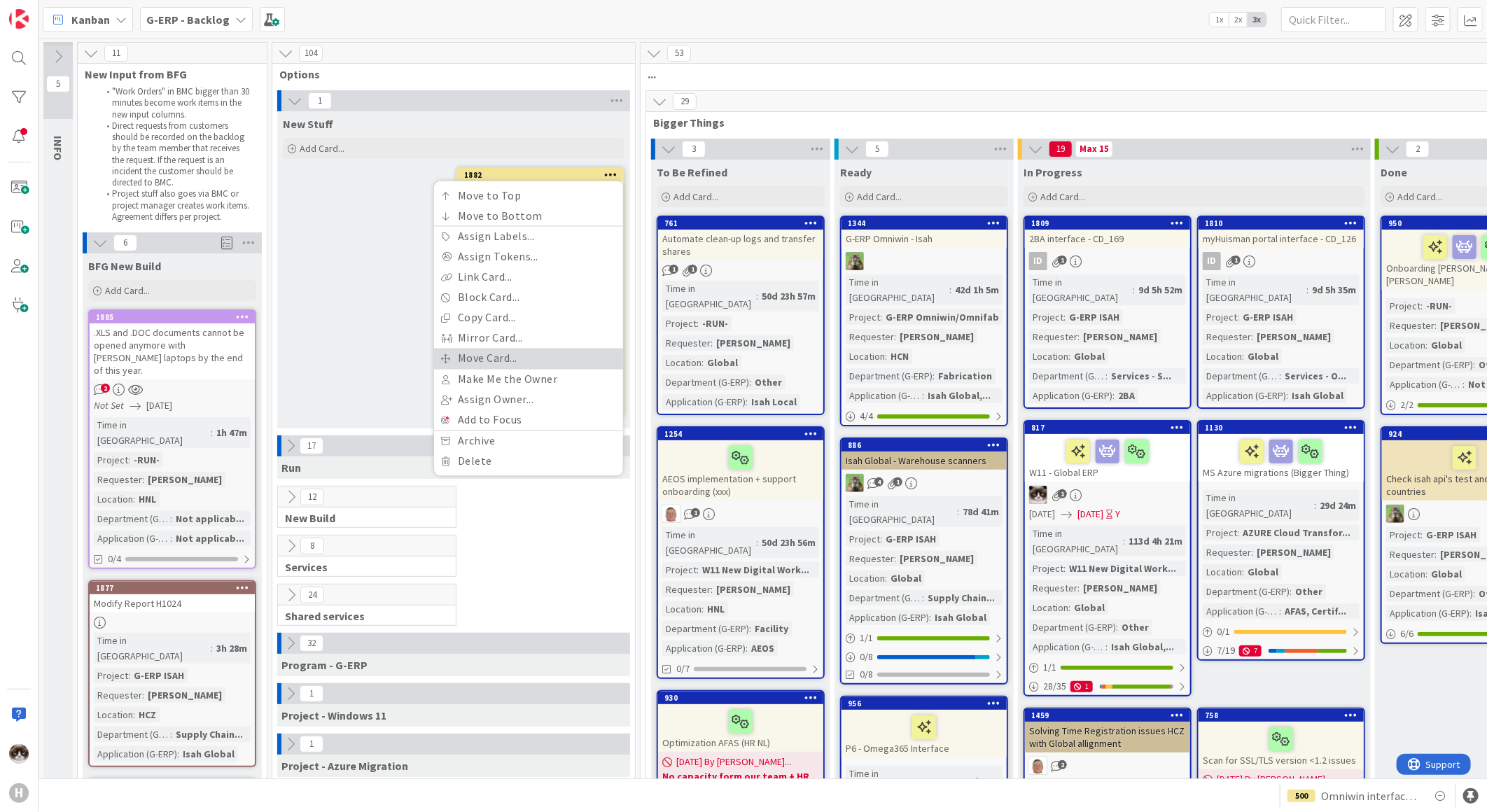
click at [523, 353] on link "Move Card..." at bounding box center [528, 358] width 189 height 20
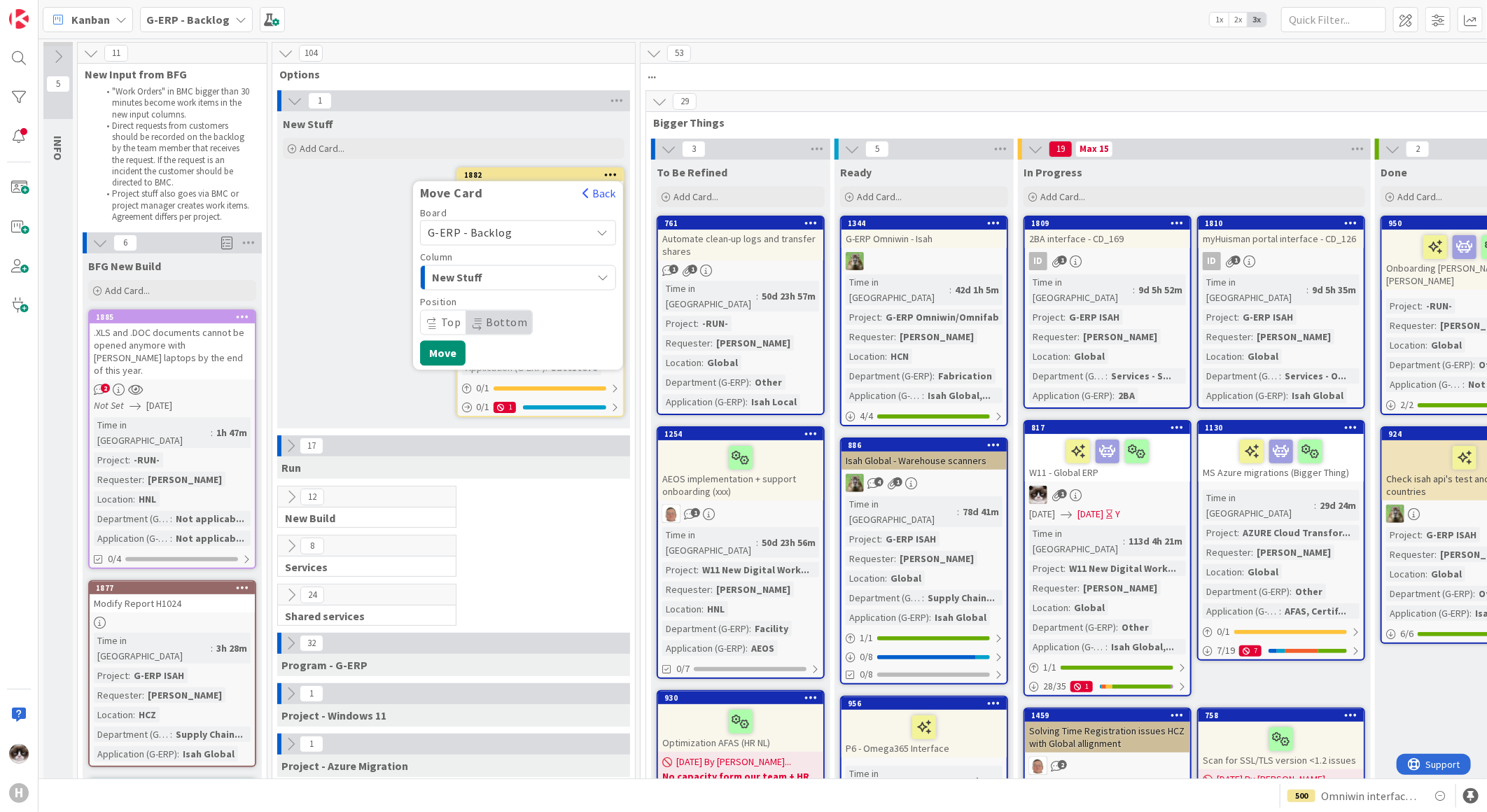
click at [539, 277] on div "New Stuff" at bounding box center [510, 277] width 164 height 22
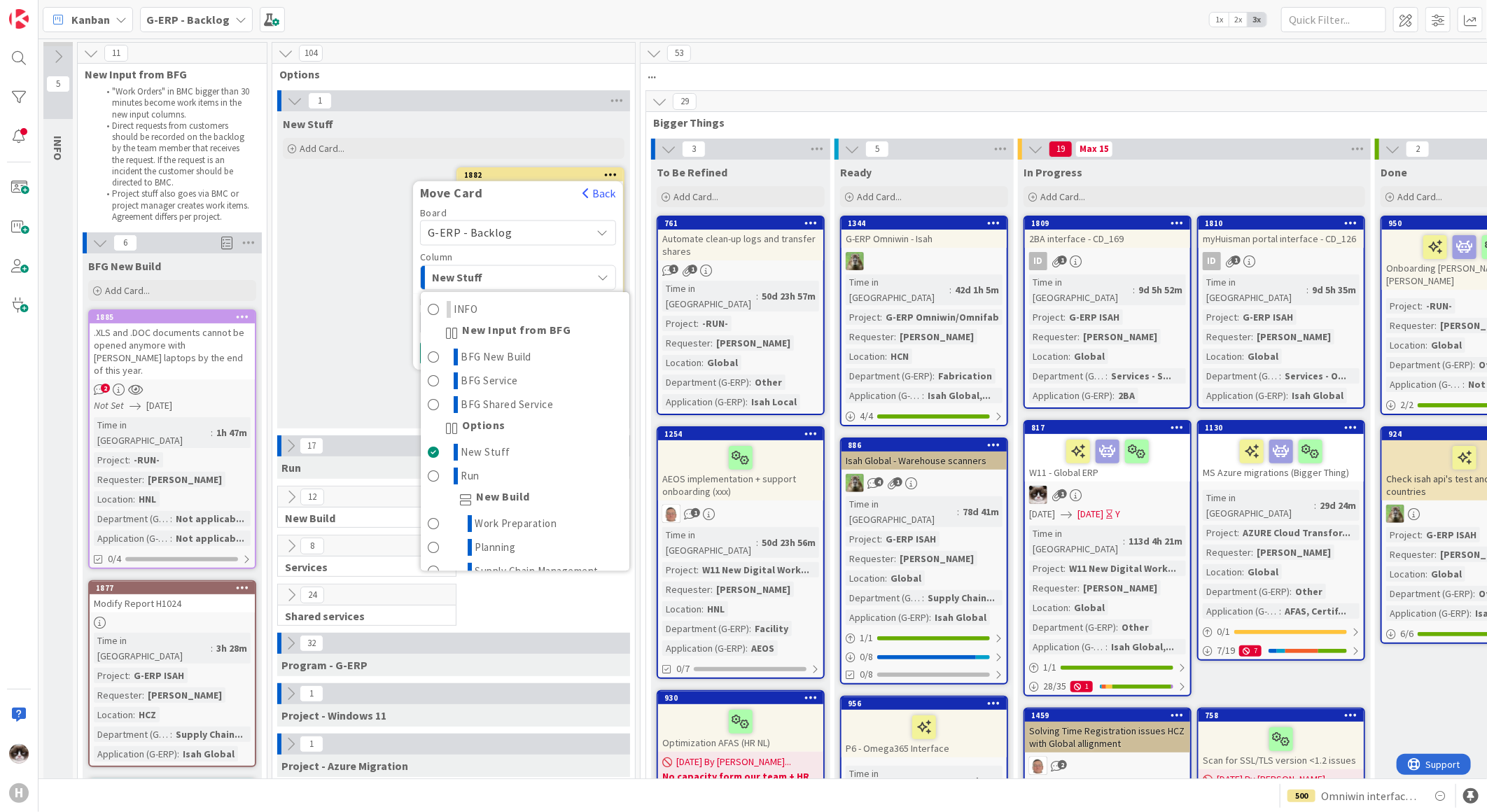
click at [539, 277] on div "New Stuff" at bounding box center [510, 277] width 164 height 22
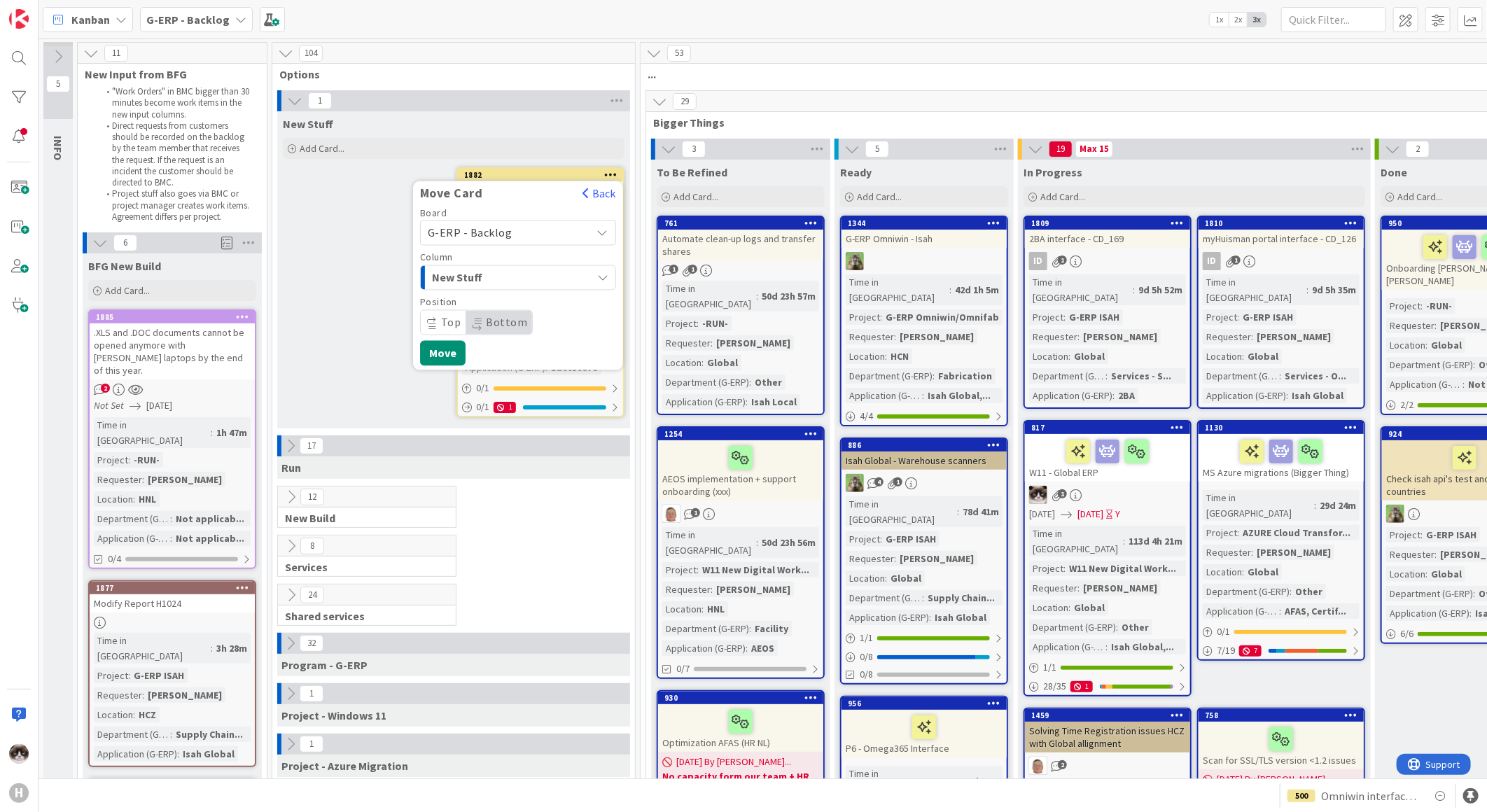
click at [539, 277] on div "New Stuff" at bounding box center [510, 277] width 164 height 22
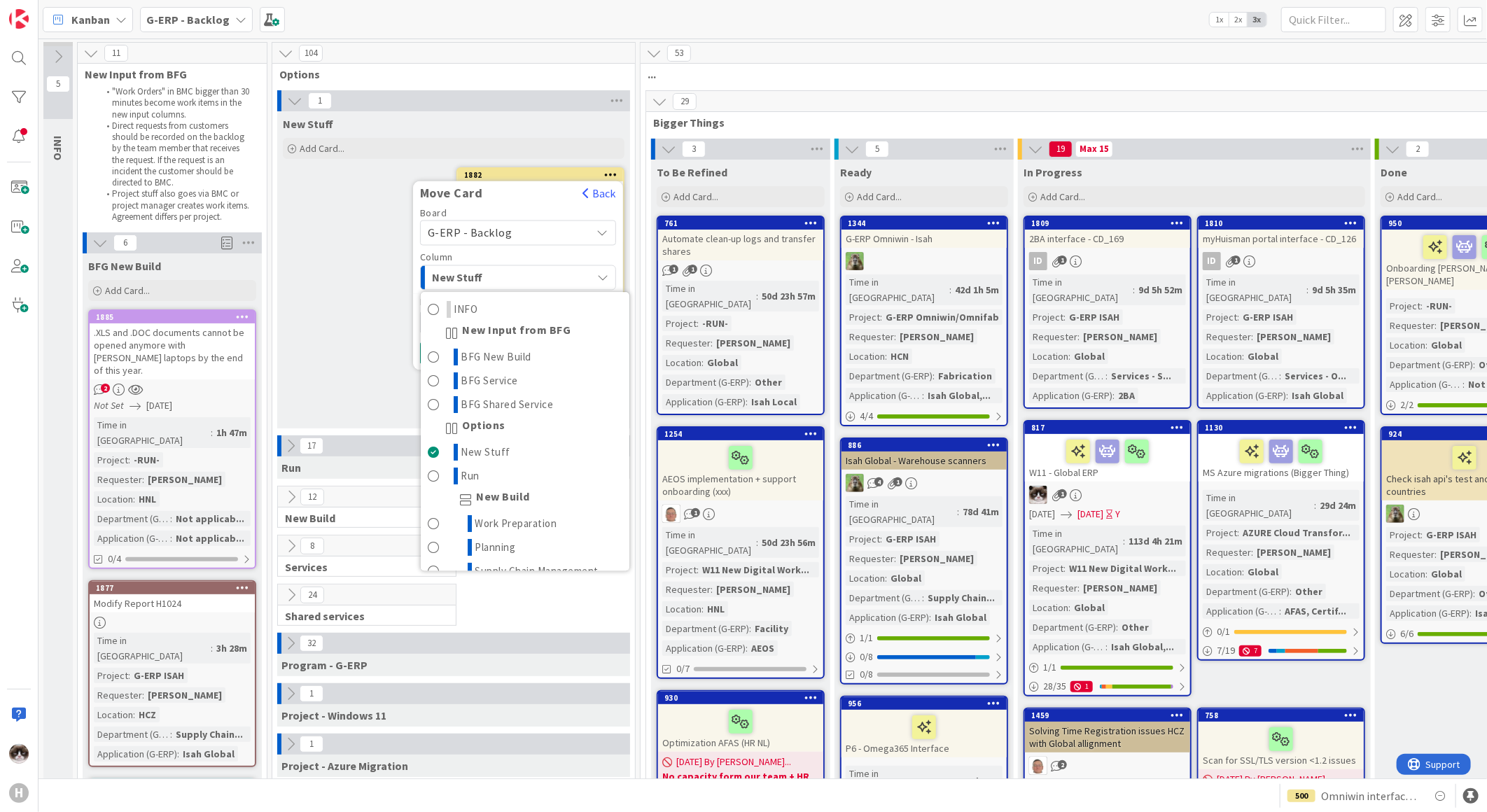
click at [539, 277] on div "New Stuff" at bounding box center [510, 277] width 164 height 22
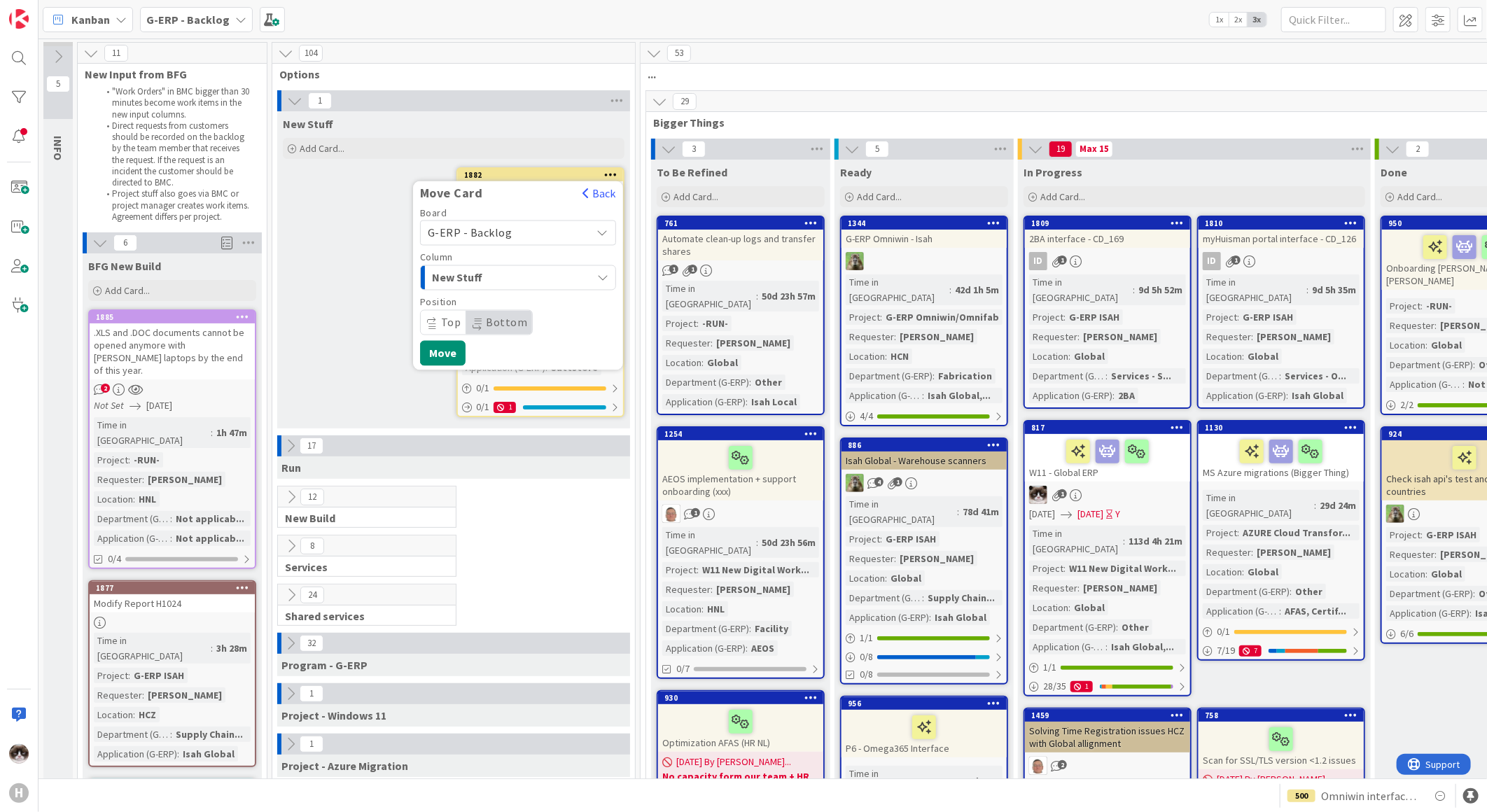
click at [539, 277] on div "New Stuff" at bounding box center [510, 277] width 164 height 22
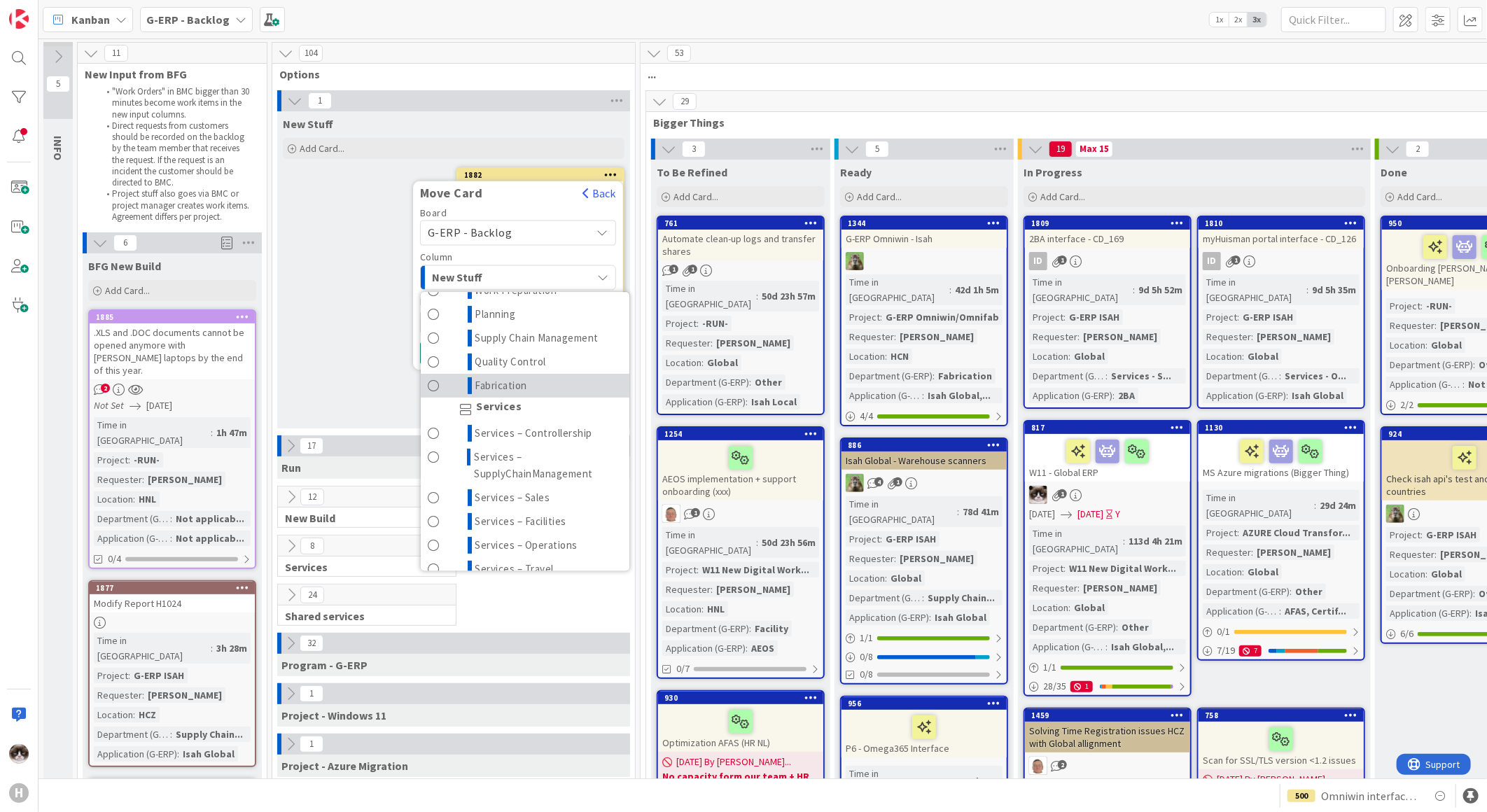
scroll to position [155, 0]
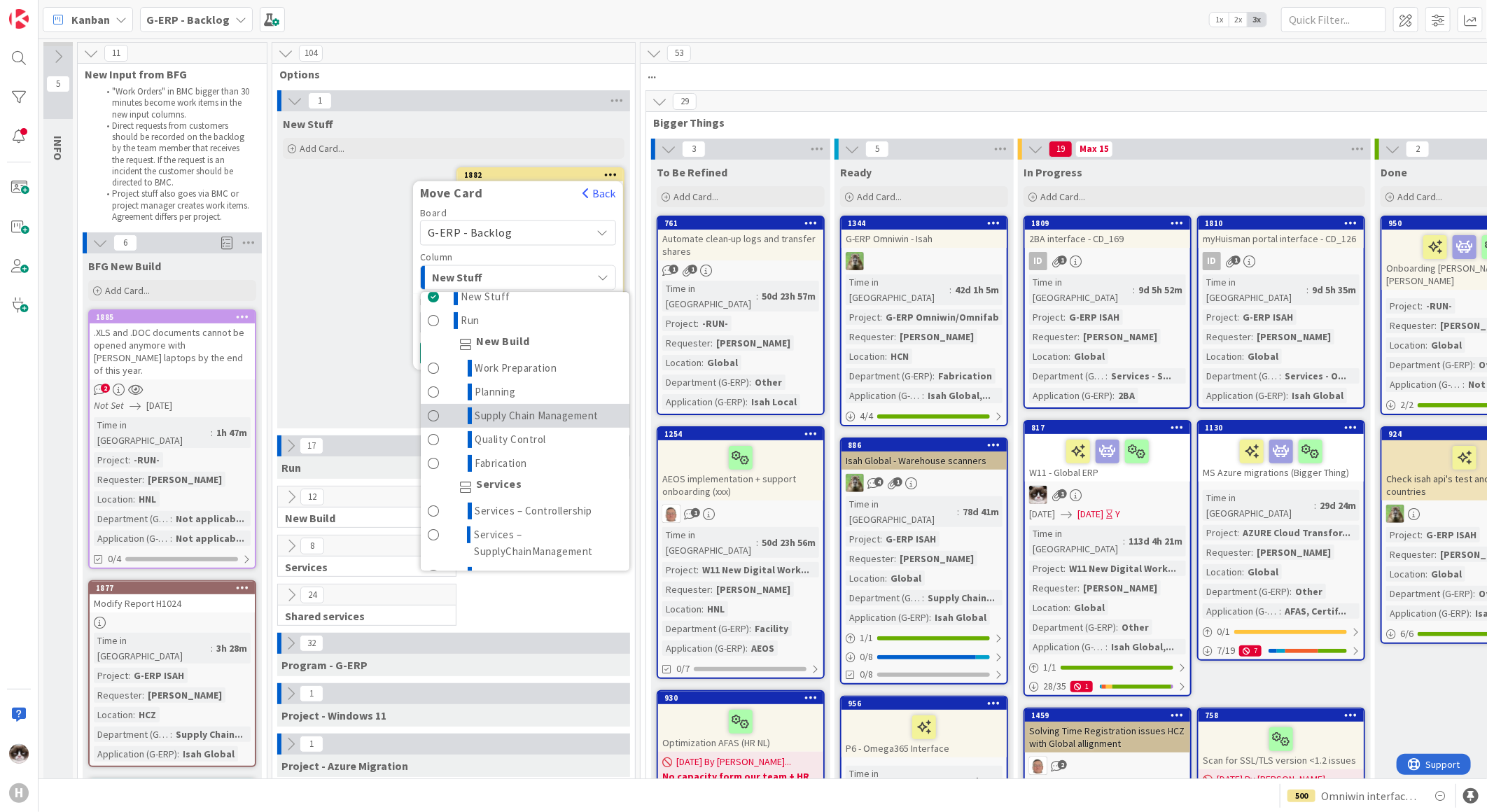
click at [562, 407] on span "Supply Chain Management" at bounding box center [537, 415] width 124 height 17
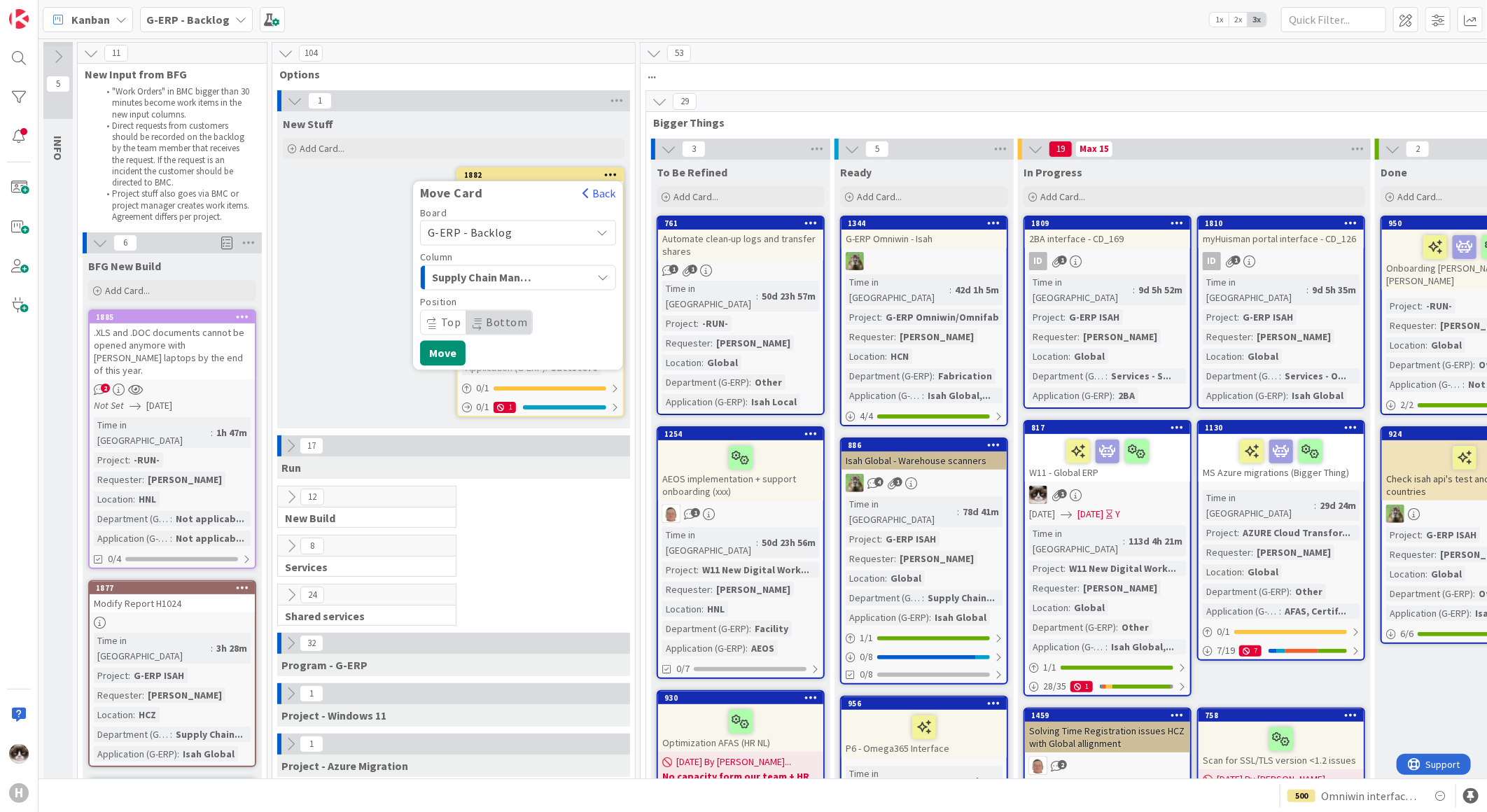
click at [346, 337] on div "New Stuff Add Card... 1882 Move Card Back Board G-ERP - Backlog Column Supply C…" at bounding box center [454, 269] width 353 height 317
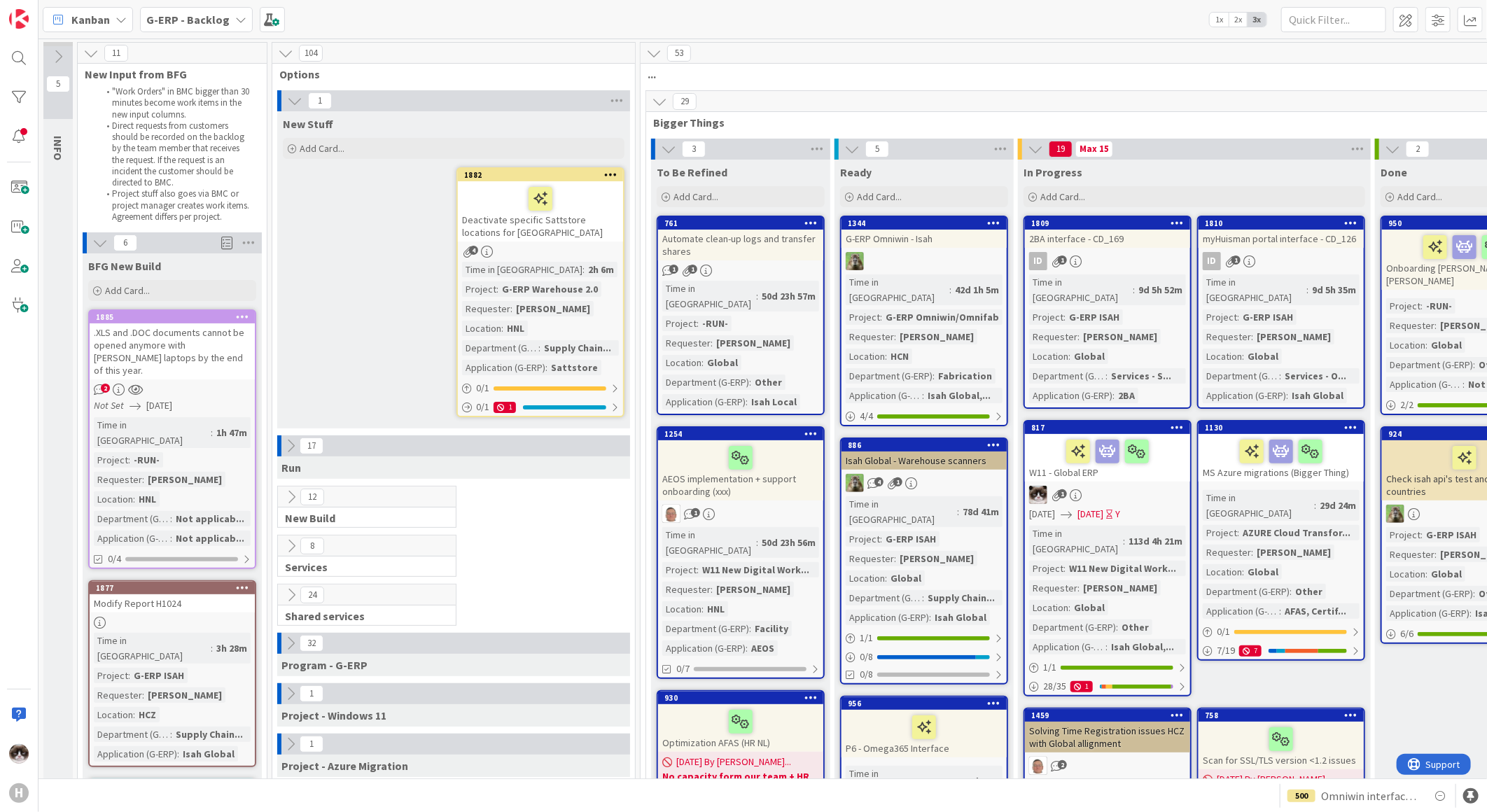
click at [614, 170] on icon at bounding box center [610, 174] width 13 height 10
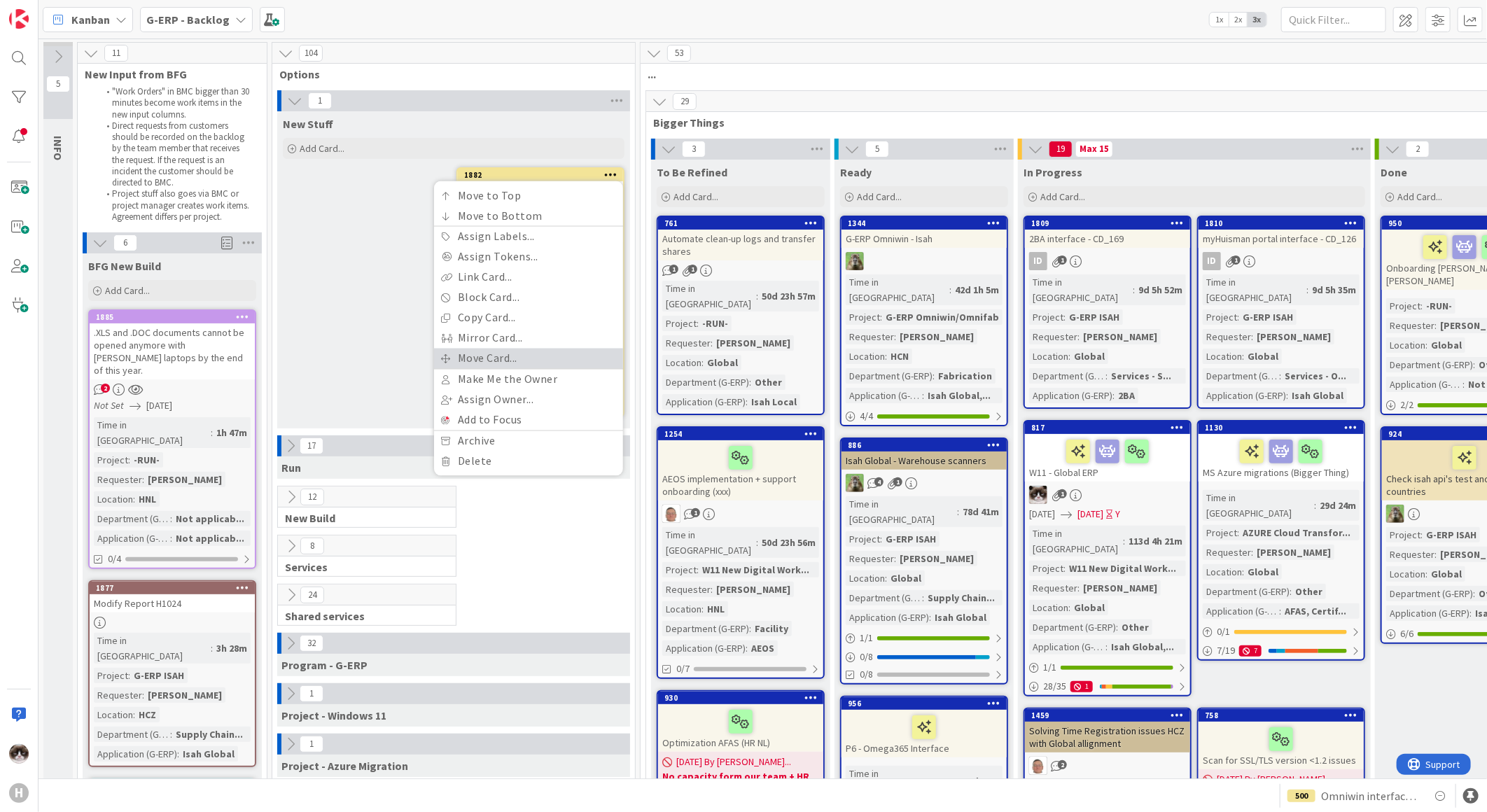
click at [530, 348] on link "Move Card..." at bounding box center [528, 358] width 189 height 20
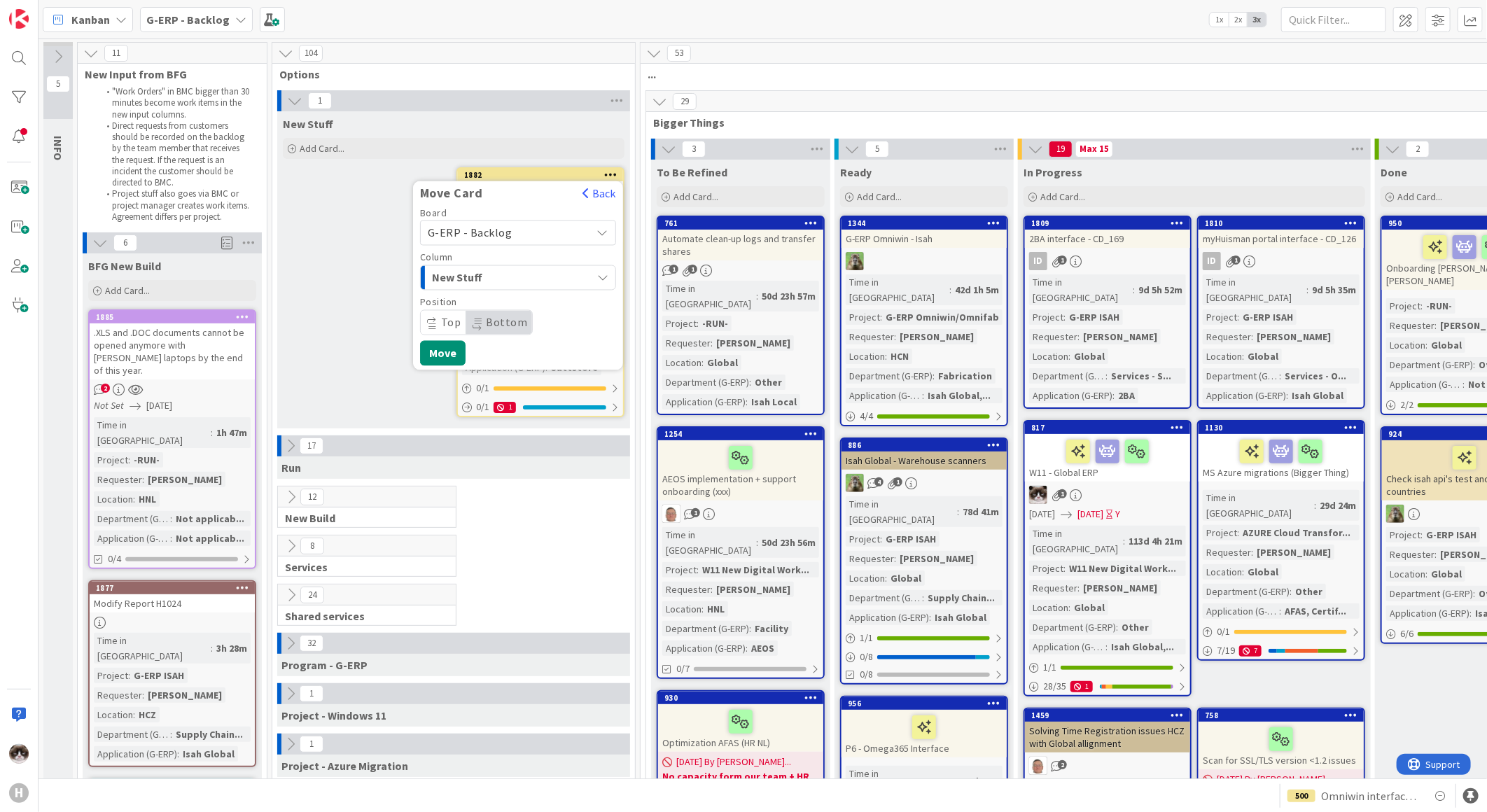
click at [541, 274] on div "New Stuff" at bounding box center [510, 277] width 164 height 22
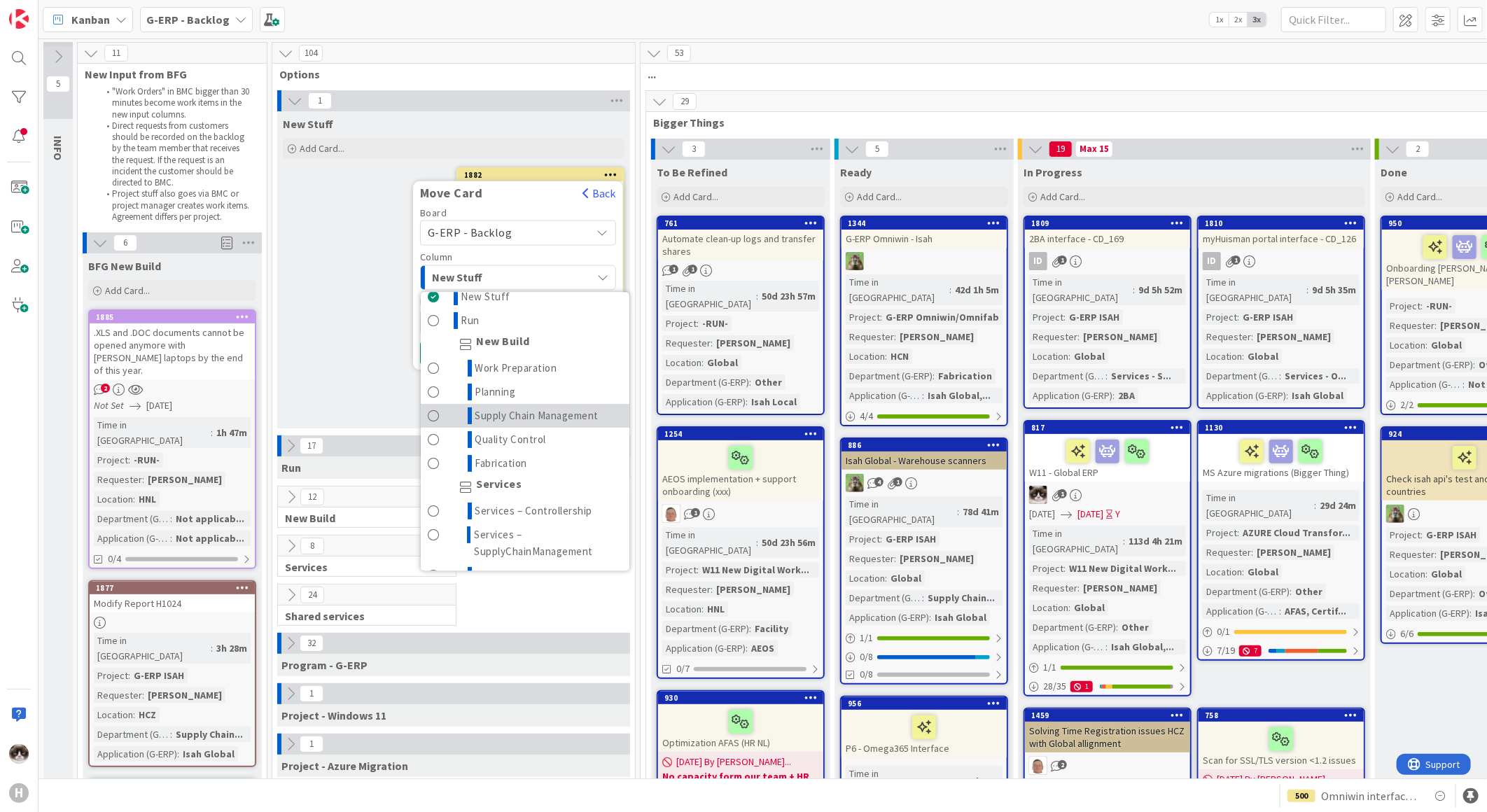
click at [516, 416] on span "Supply Chain Management" at bounding box center [537, 415] width 124 height 17
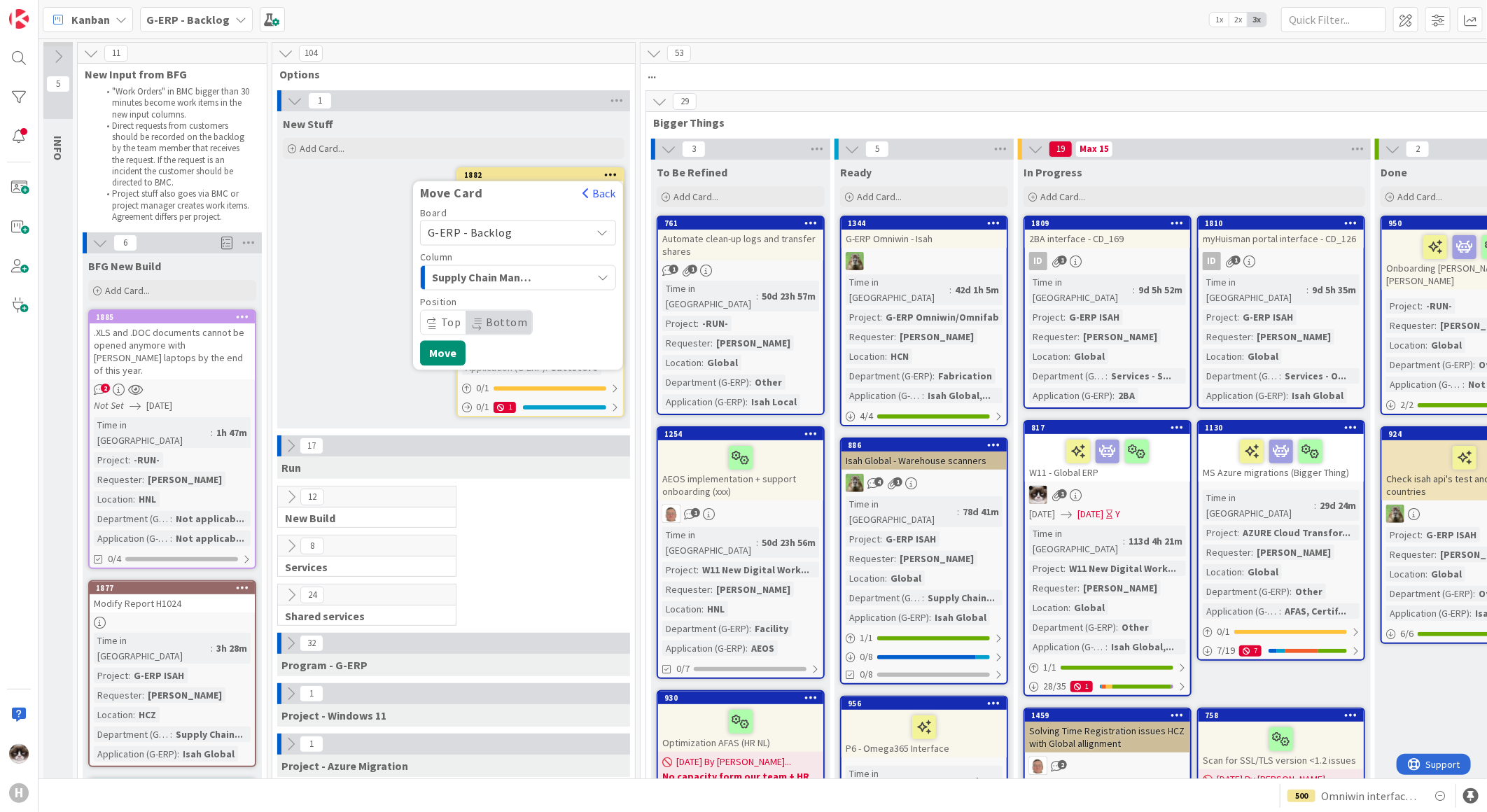
click at [447, 323] on span "Top" at bounding box center [451, 322] width 20 height 14
click at [451, 353] on button "Move" at bounding box center [443, 353] width 46 height 25
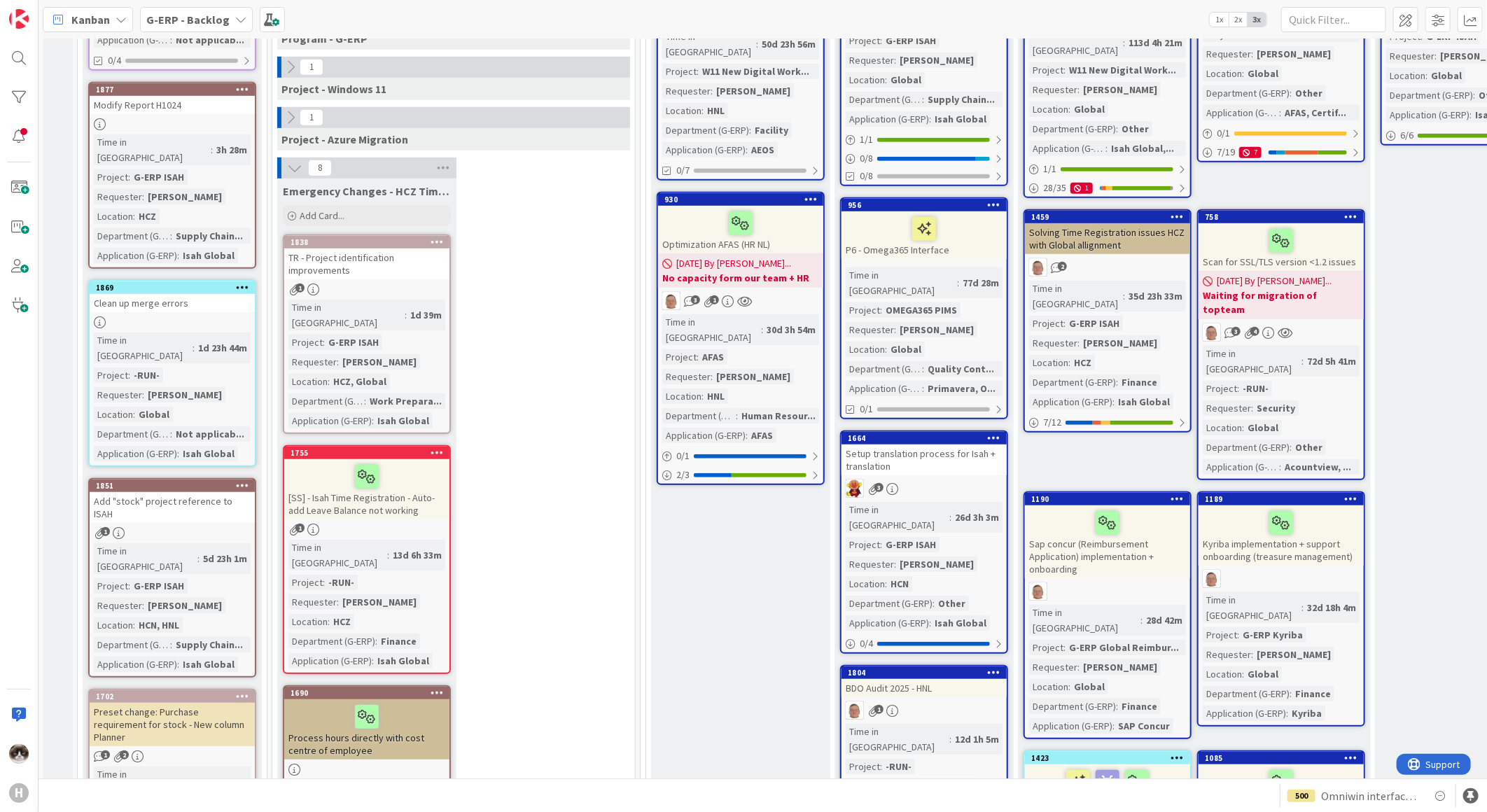
scroll to position [310, 0]
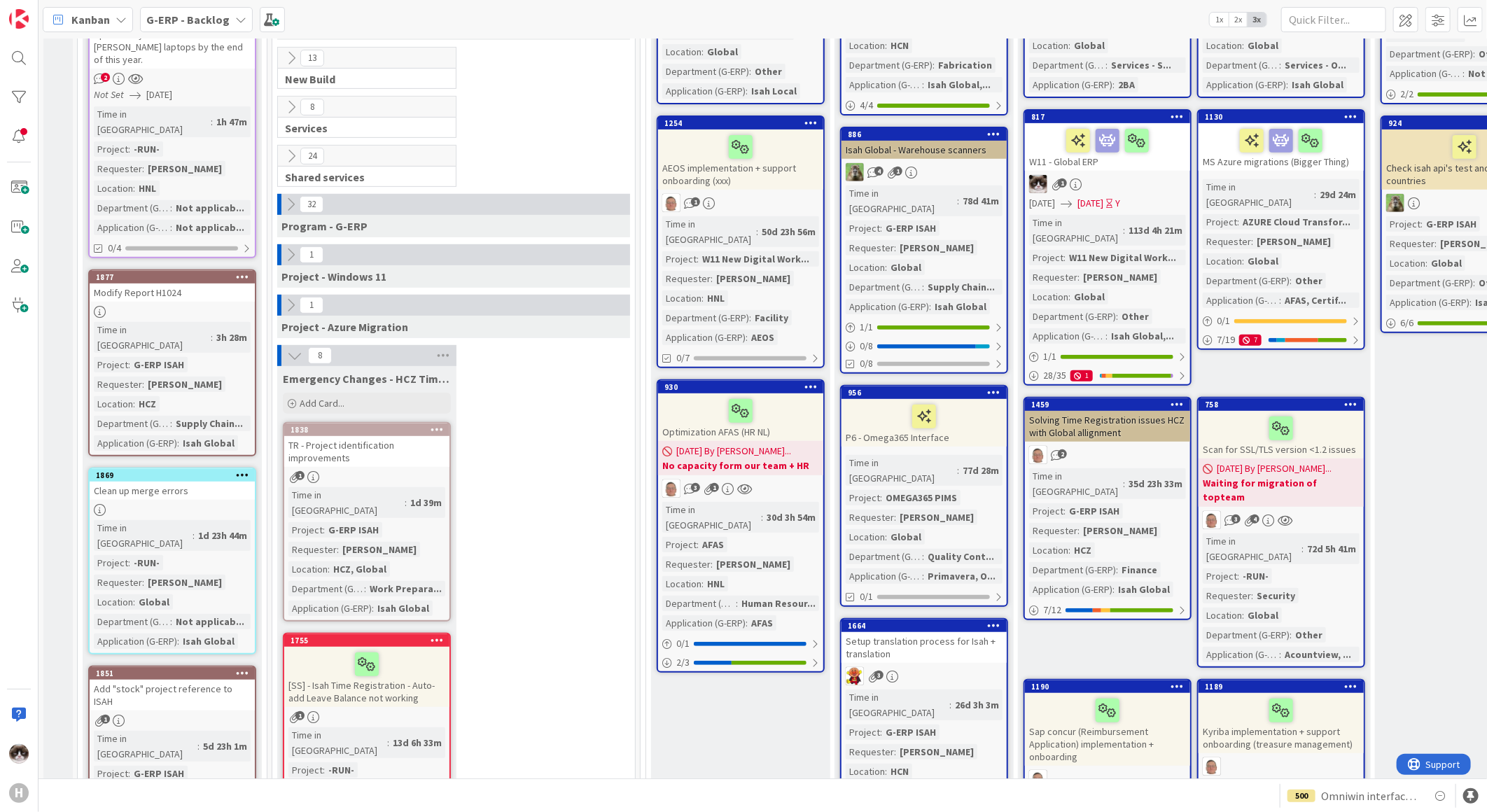
click at [288, 357] on icon at bounding box center [294, 355] width 16 height 16
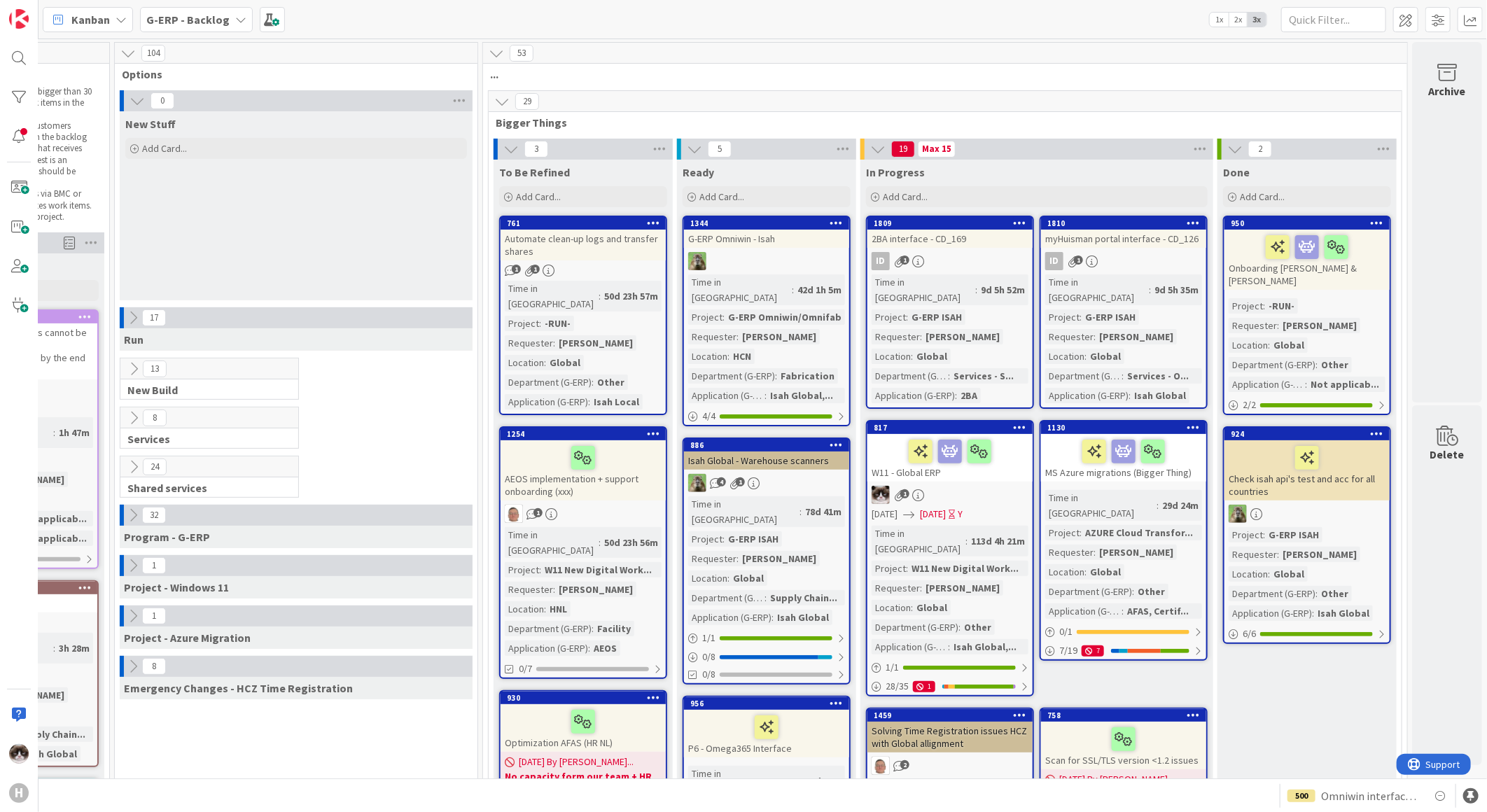
scroll to position [0, 0]
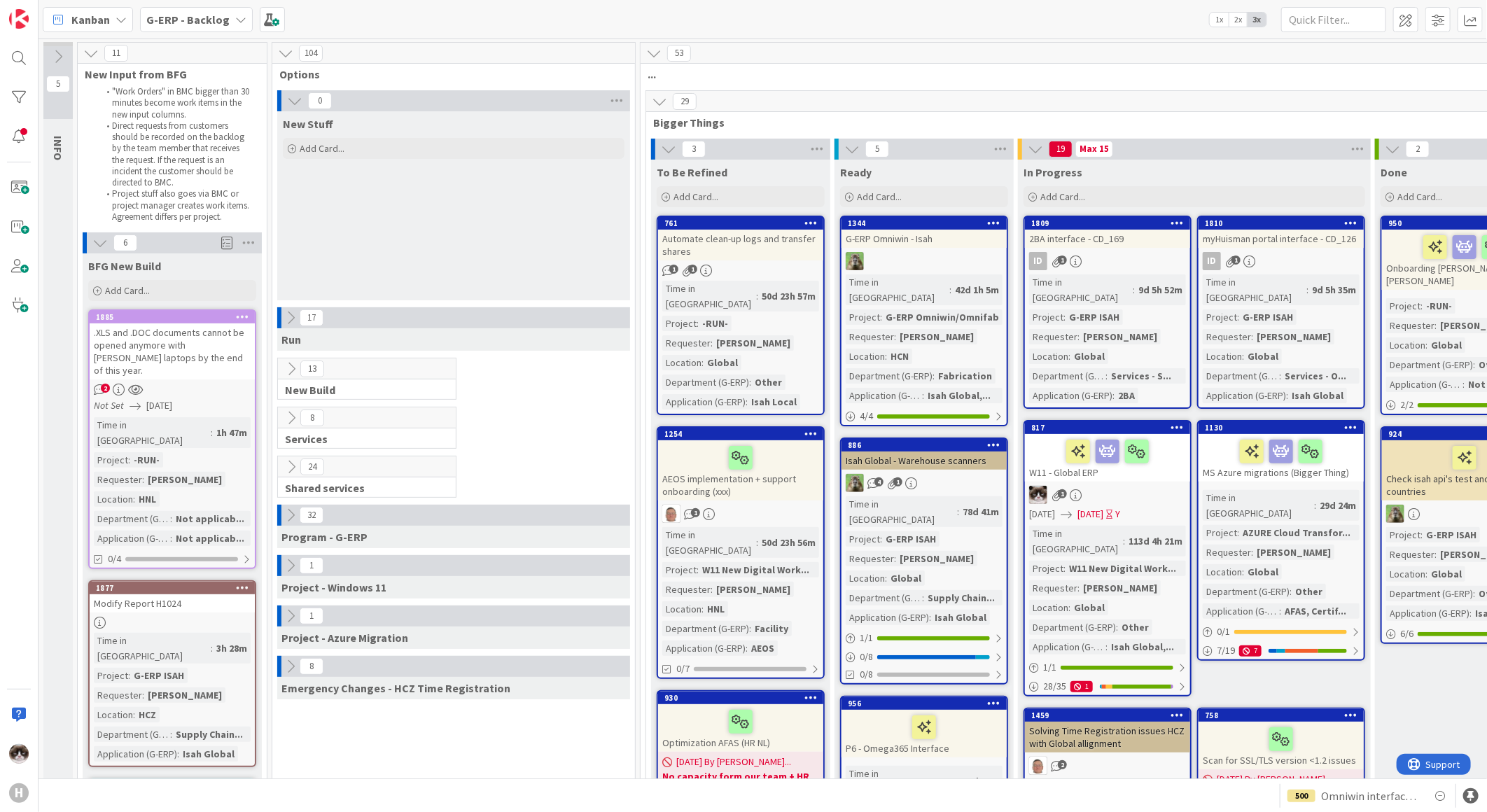
click at [181, 25] on b "G-ERP - Backlog" at bounding box center [187, 19] width 84 height 14
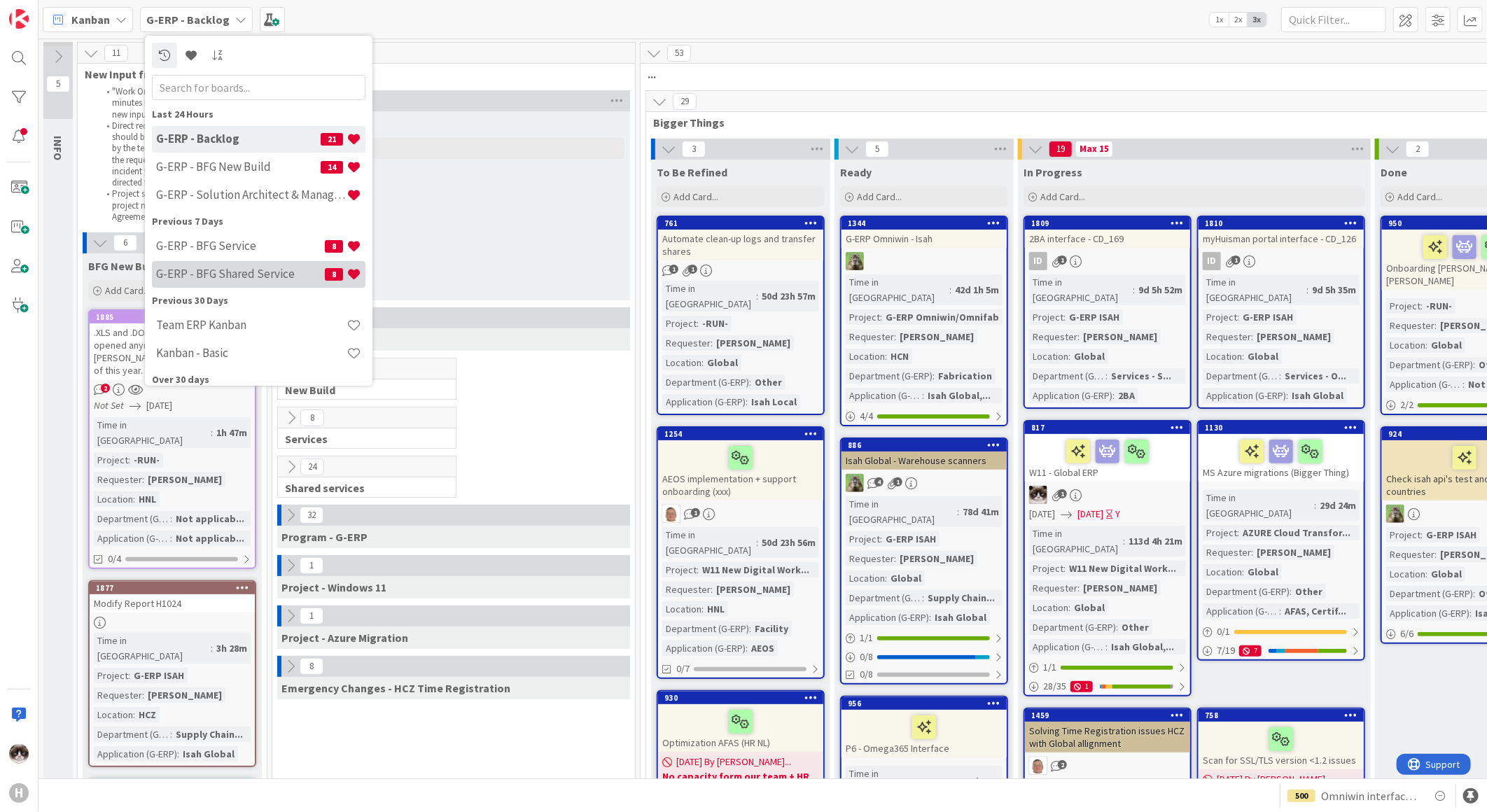
click at [225, 271] on h4 "G-ERP - BFG Shared Service" at bounding box center [241, 273] width 169 height 14
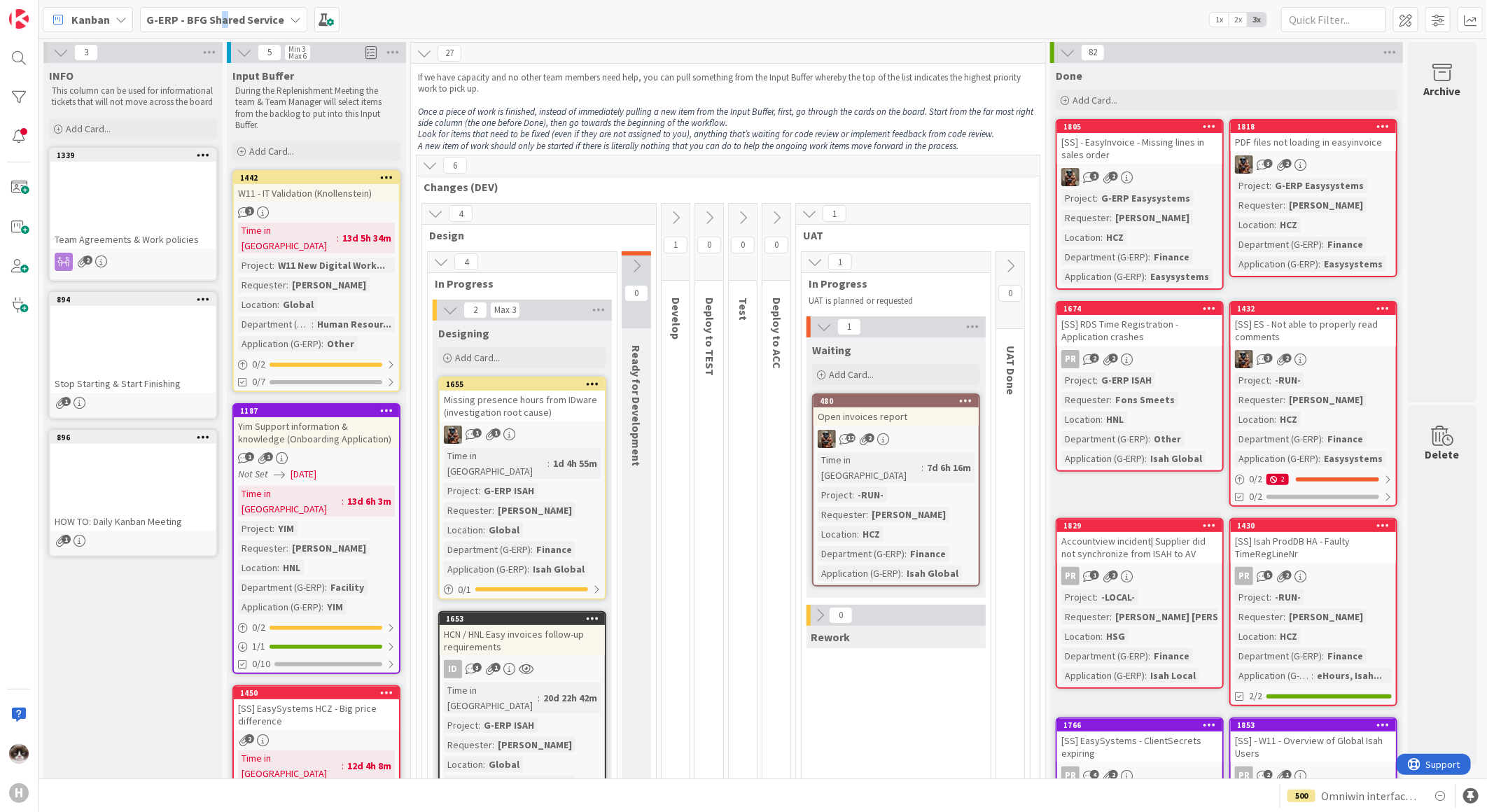
click at [221, 17] on b "G-ERP - BFG Shared Service" at bounding box center [215, 19] width 138 height 14
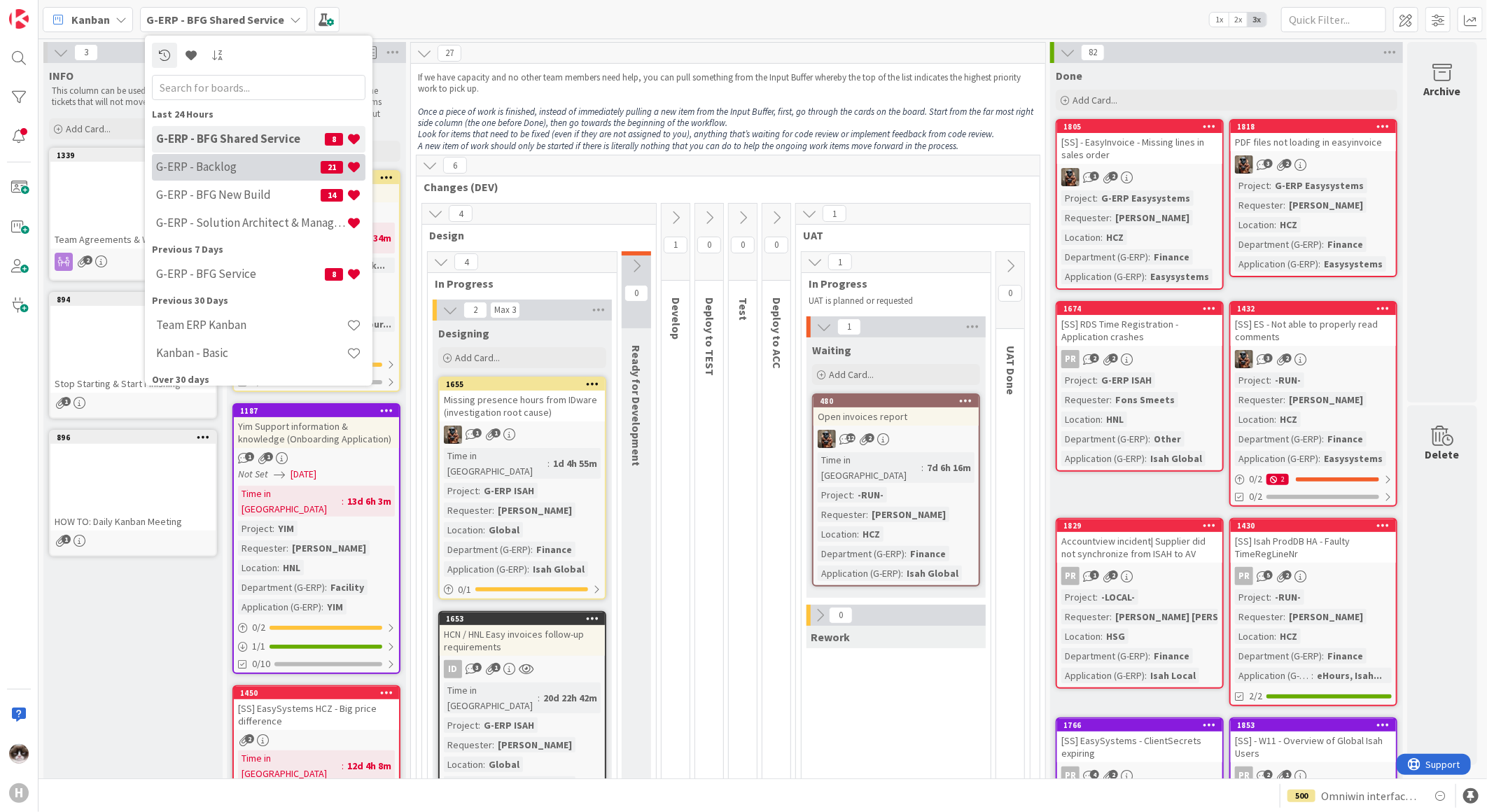
click at [253, 168] on h4 "G-ERP - Backlog" at bounding box center [238, 166] width 165 height 14
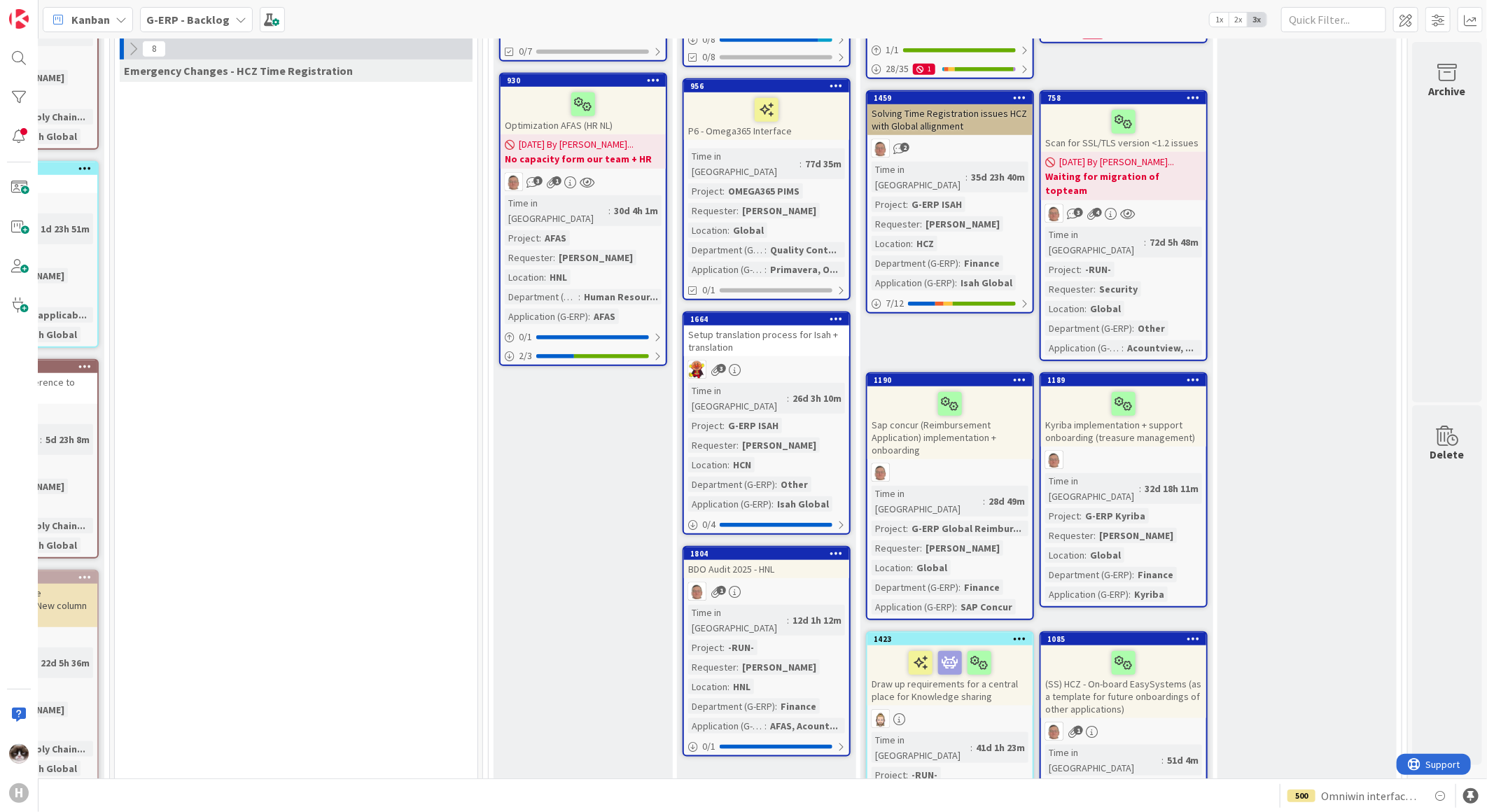
scroll to position [544, 169]
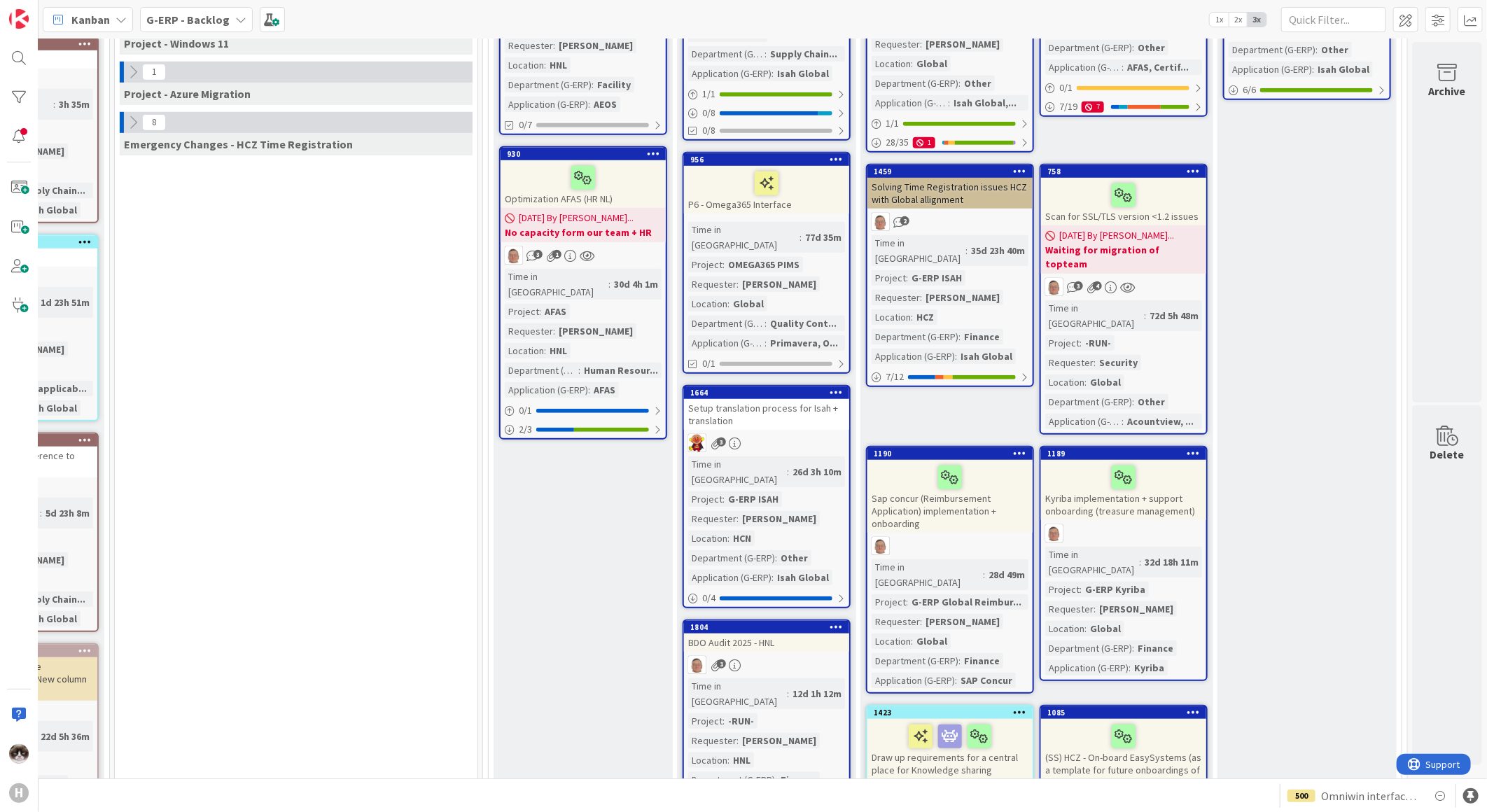
click at [1165, 300] on div "Time in Column : 72d 5h 48m Project : -RUN- Requester : Security Location : Glo…" at bounding box center [1123, 365] width 157 height 129
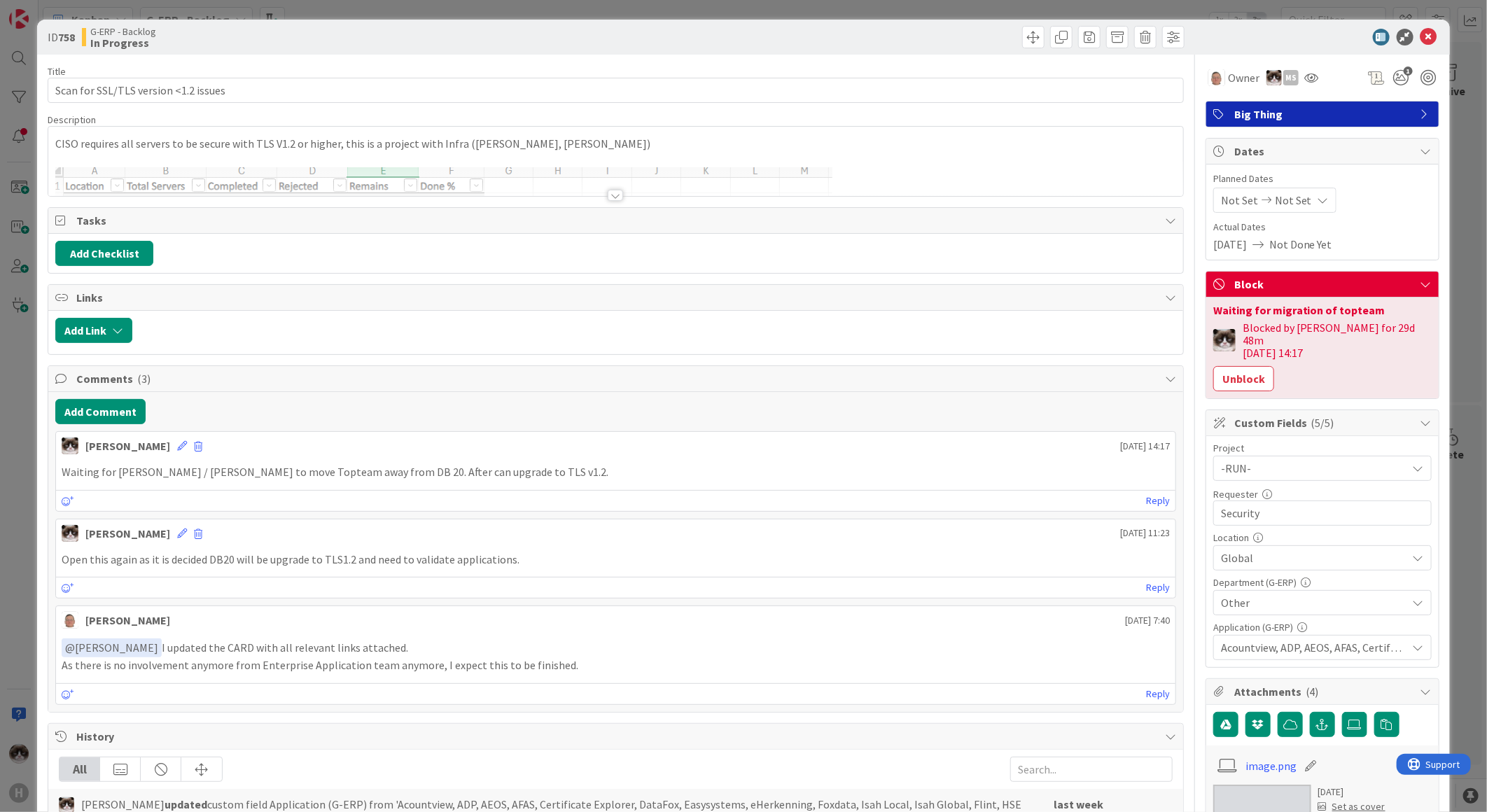
click at [607, 200] on div at bounding box center [615, 195] width 16 height 11
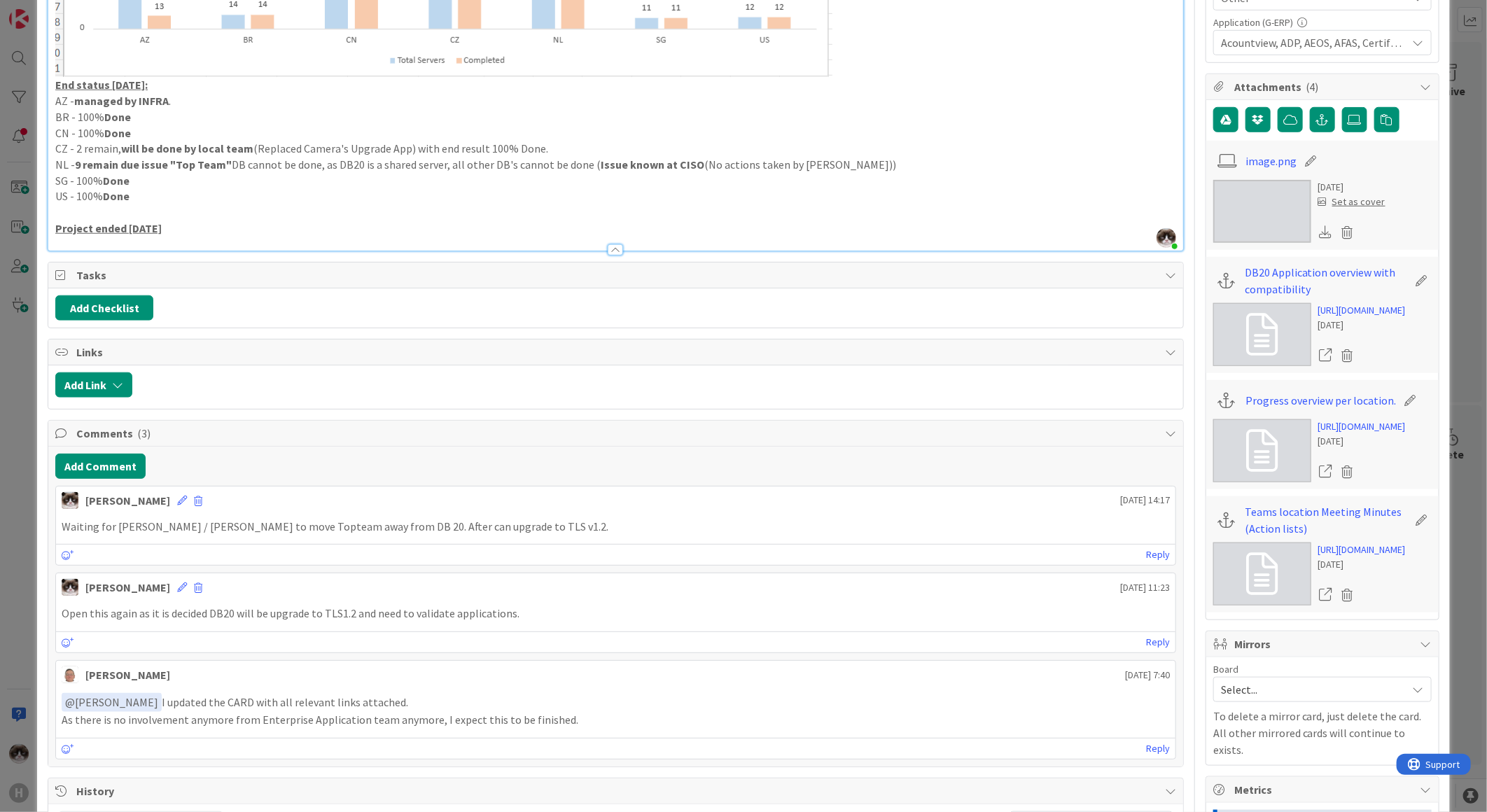
scroll to position [680, 0]
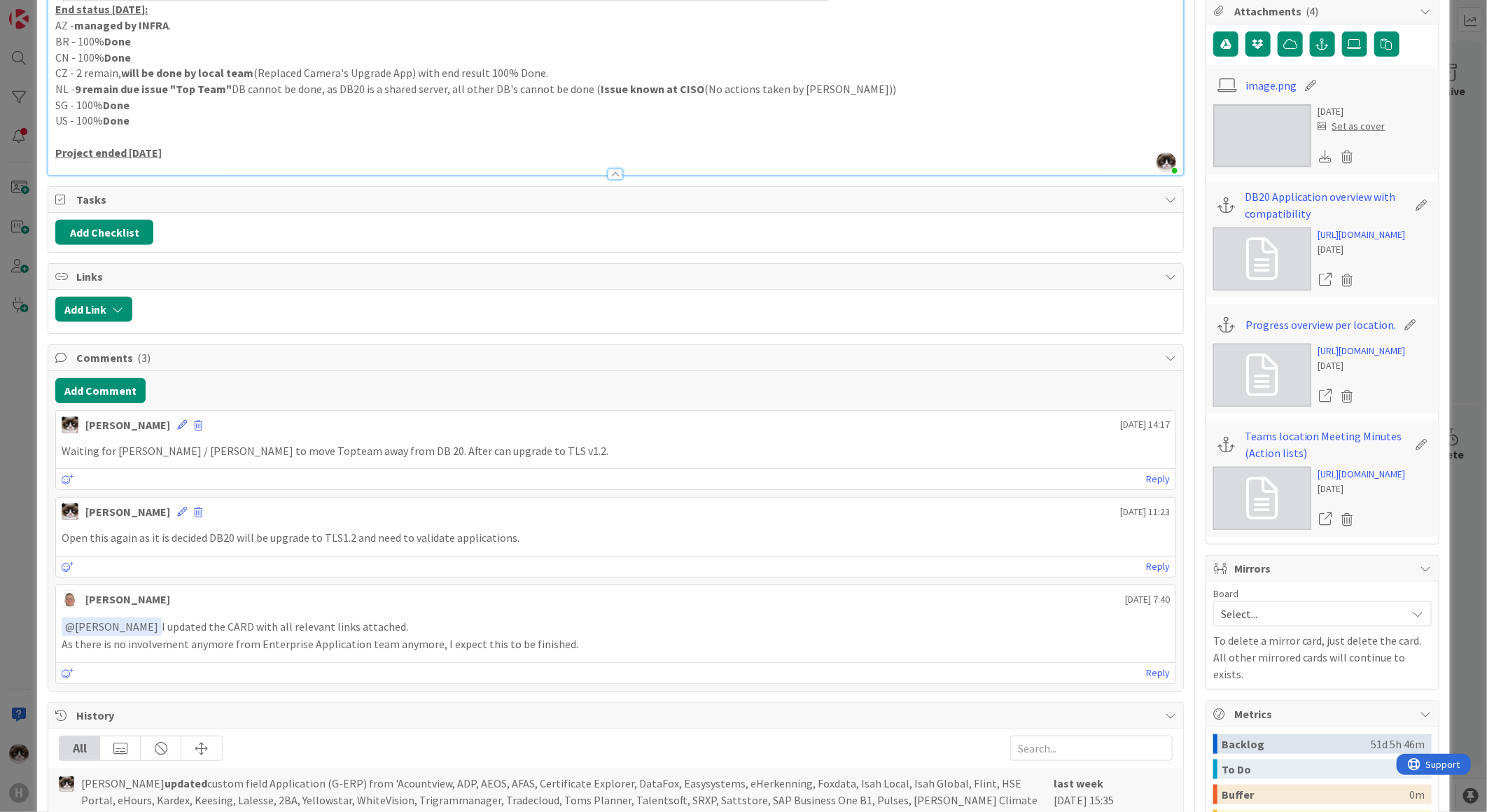
drag, startPoint x: 576, startPoint y: 445, endPoint x: 56, endPoint y: 466, distance: 520.4
click at [56, 466] on div "Kevin van Dijk 12 August 2025 14:17 Waiting for Richard Halve / Thomas Janssen …" at bounding box center [616, 450] width 1121 height 81
click at [390, 457] on p "Waiting for Richard Halve / Thomas Janssen to move Topteam away from DB 20. Aft…" at bounding box center [616, 451] width 1108 height 17
click at [392, 457] on p "Waiting for Richard Halve / Thomas Janssen to move Topteam away from DB 20. Aft…" at bounding box center [616, 451] width 1108 height 17
click at [393, 457] on p "Waiting for Richard Halve / Thomas Janssen to move Topteam away from DB 20. Aft…" at bounding box center [616, 451] width 1108 height 17
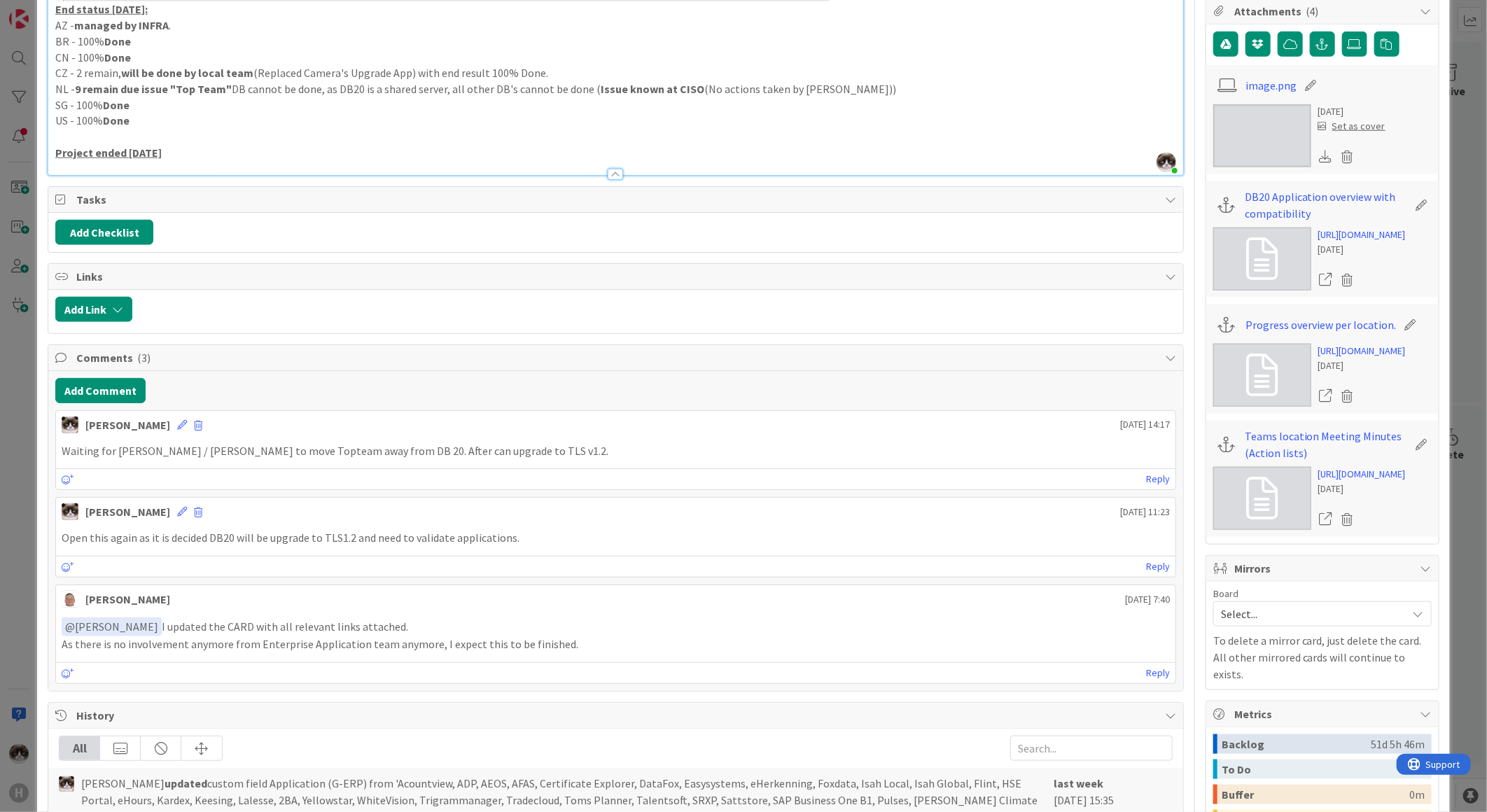
click at [395, 455] on p "Waiting for Richard Halve / Thomas Janssen to move Topteam away from DB 20. Aft…" at bounding box center [616, 451] width 1108 height 17
click at [407, 455] on p "Waiting for Richard Halve / Thomas Janssen to move Topteam away from DB 20. Aft…" at bounding box center [616, 451] width 1108 height 17
drag, startPoint x: 404, startPoint y: 455, endPoint x: 427, endPoint y: 455, distance: 23.0
click at [427, 455] on p "Waiting for Richard Halve / Thomas Janssen to move Topteam away from DB 20. Aft…" at bounding box center [616, 451] width 1108 height 17
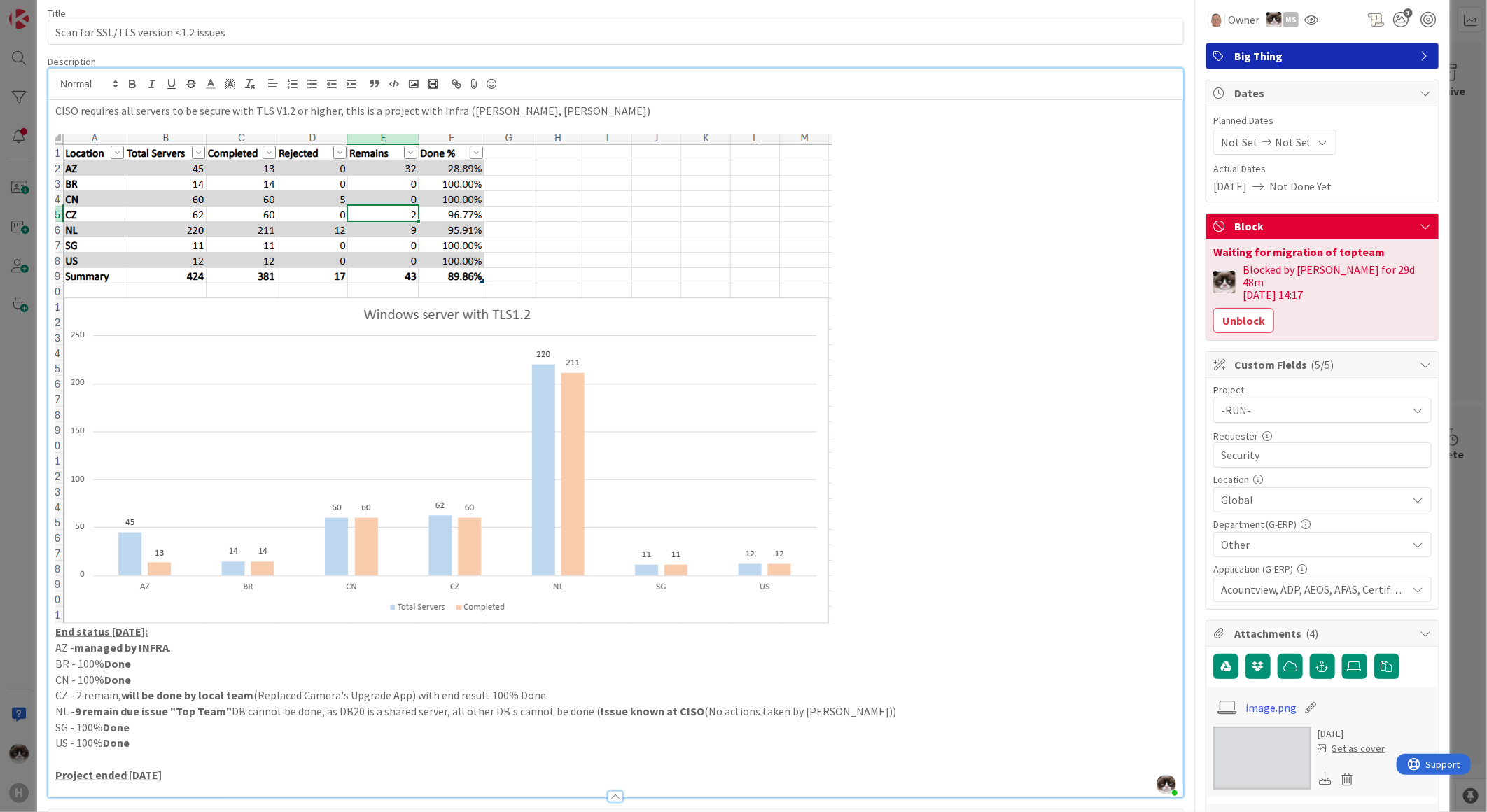
scroll to position [0, 0]
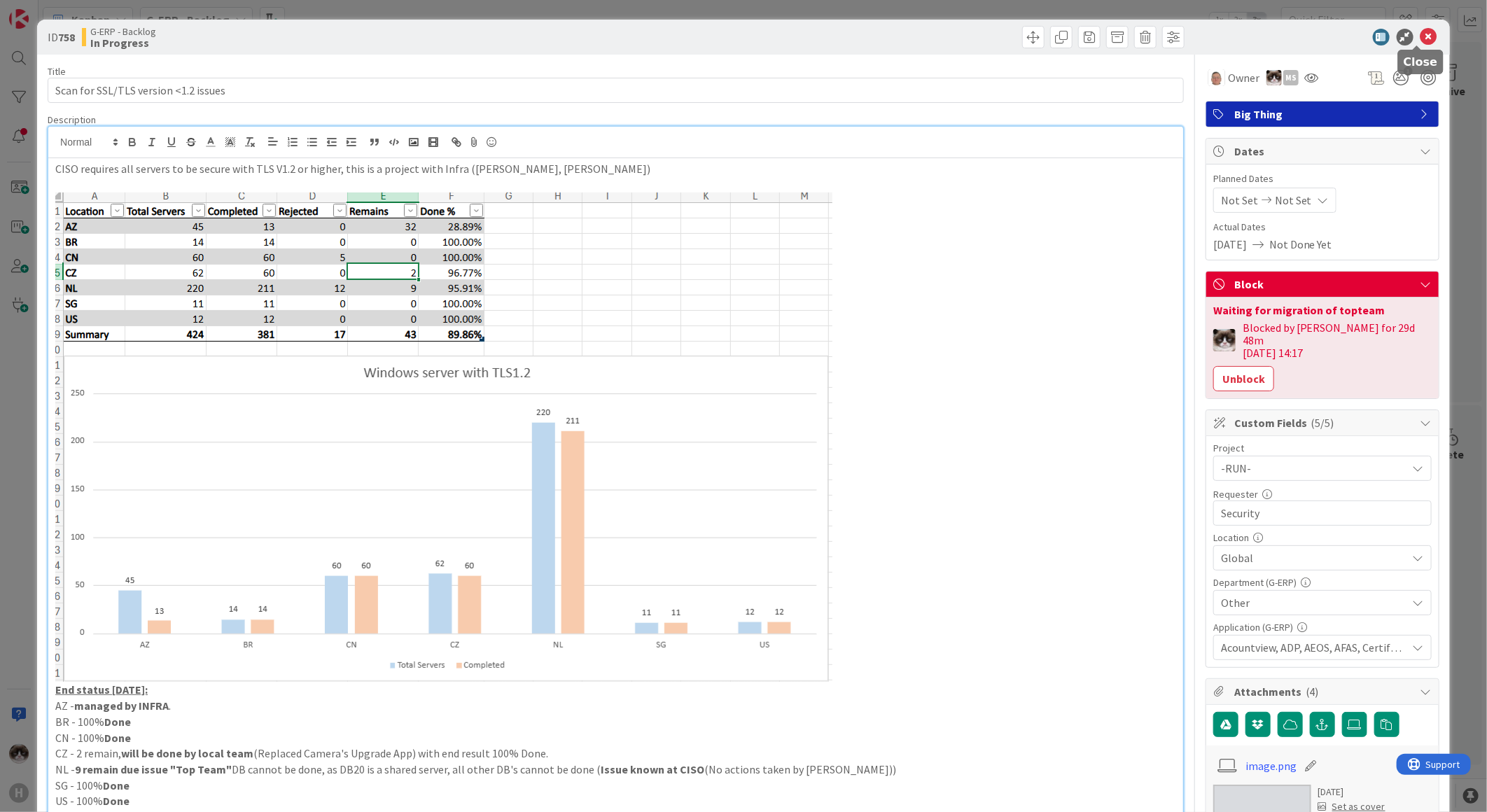
click at [1421, 37] on icon at bounding box center [1429, 37] width 17 height 17
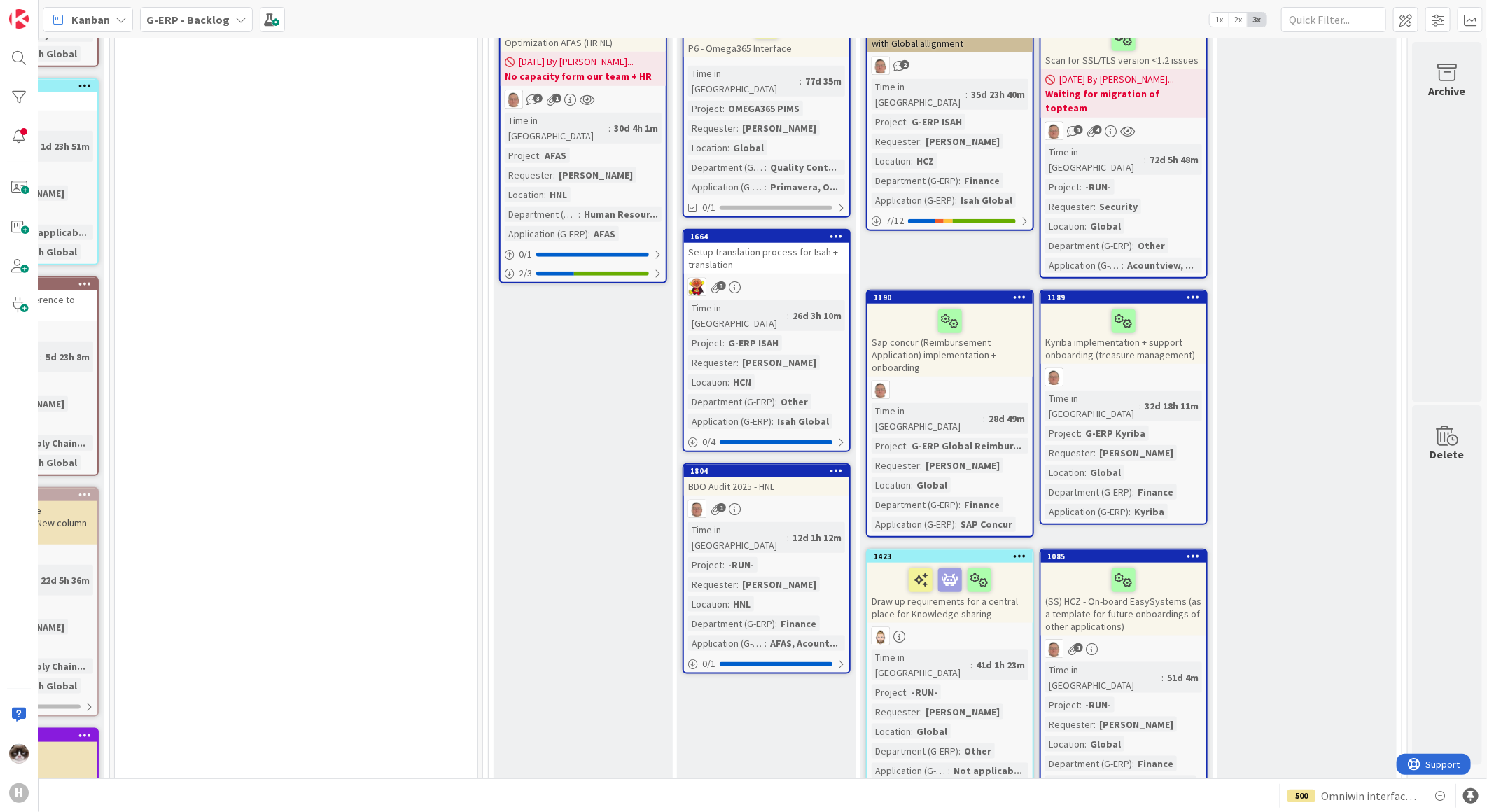
scroll to position [621, 169]
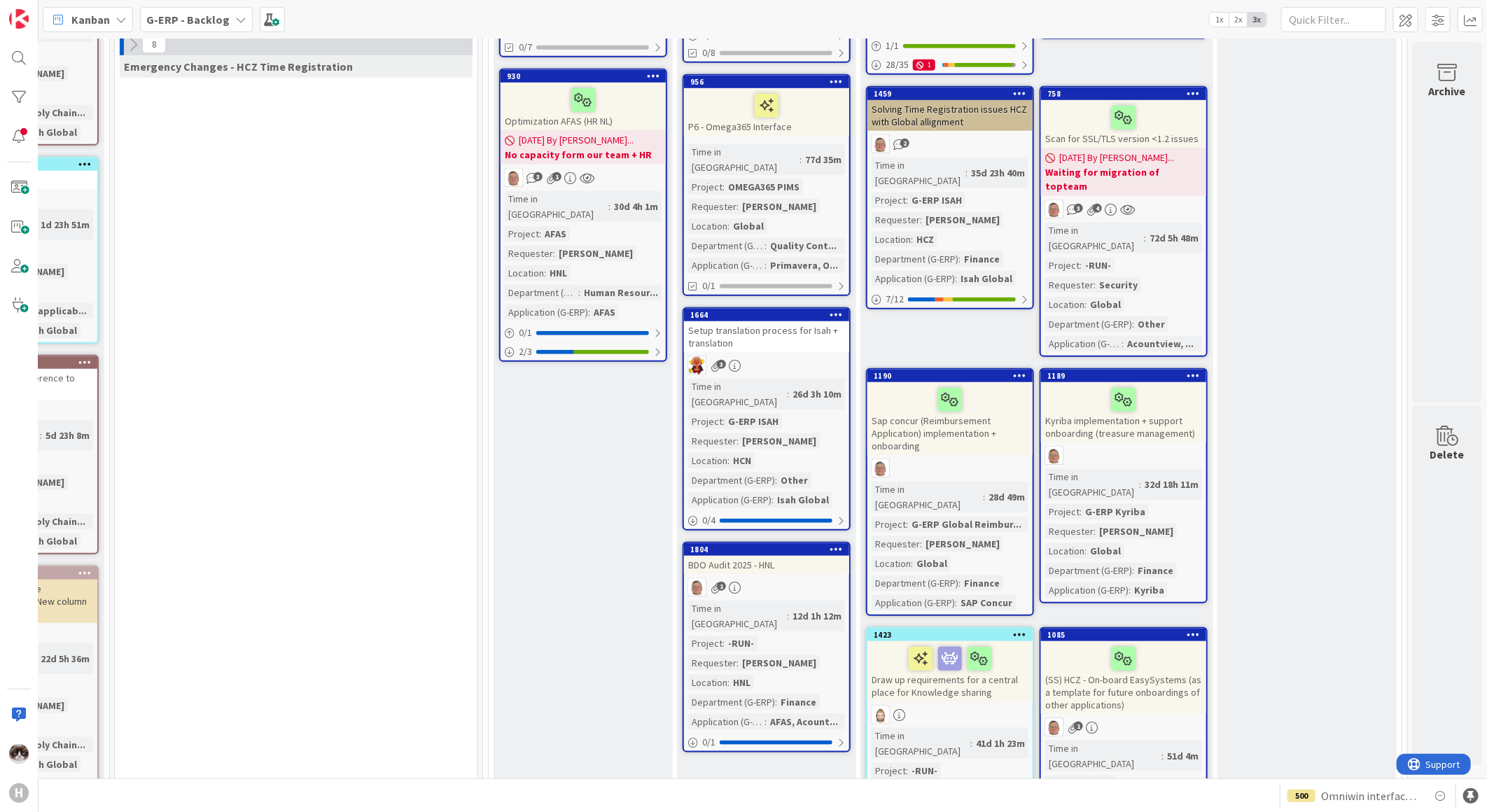
drag, startPoint x: 983, startPoint y: 284, endPoint x: 966, endPoint y: 281, distance: 17.3
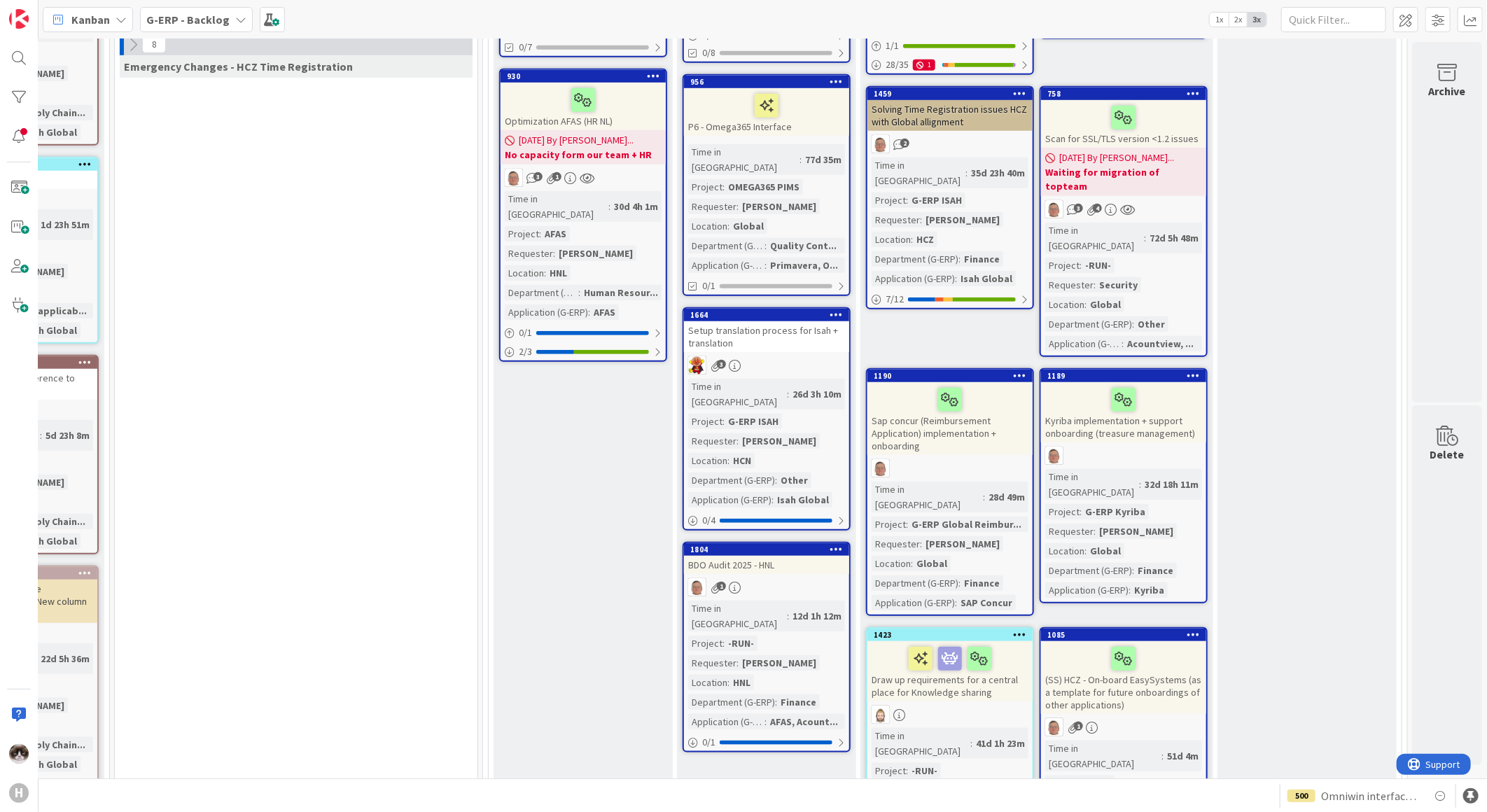
click at [876, 811] on html "H Kanban G-ERP - Backlog 1x 2x 3x 5 INFO This column contains information cards…" at bounding box center [744, 406] width 1487 height 812
click at [195, 25] on b "G-ERP - Backlog" at bounding box center [187, 19] width 84 height 14
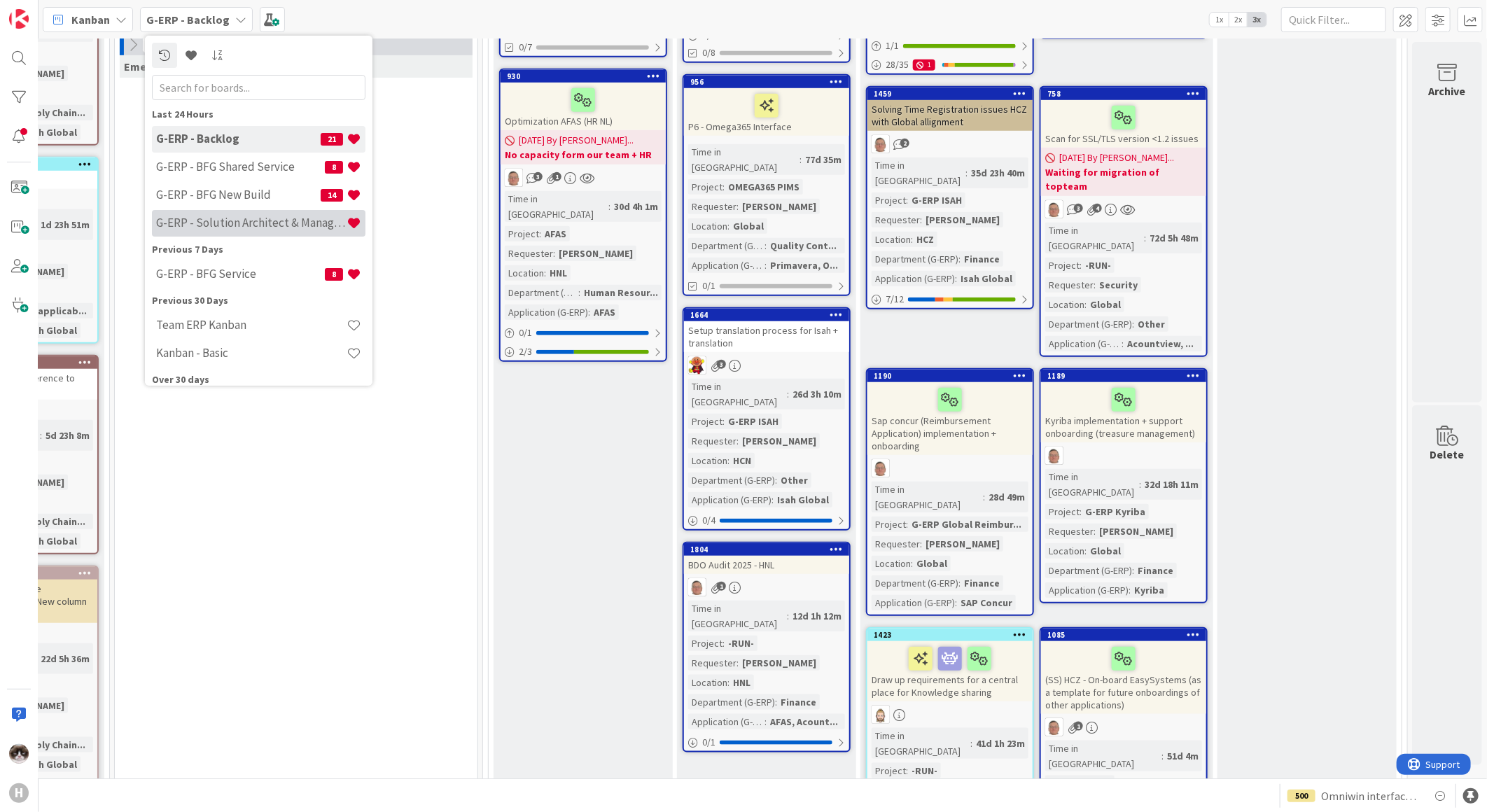
click at [238, 214] on div "G-ERP - Solution Architect & Management" at bounding box center [258, 222] width 213 height 27
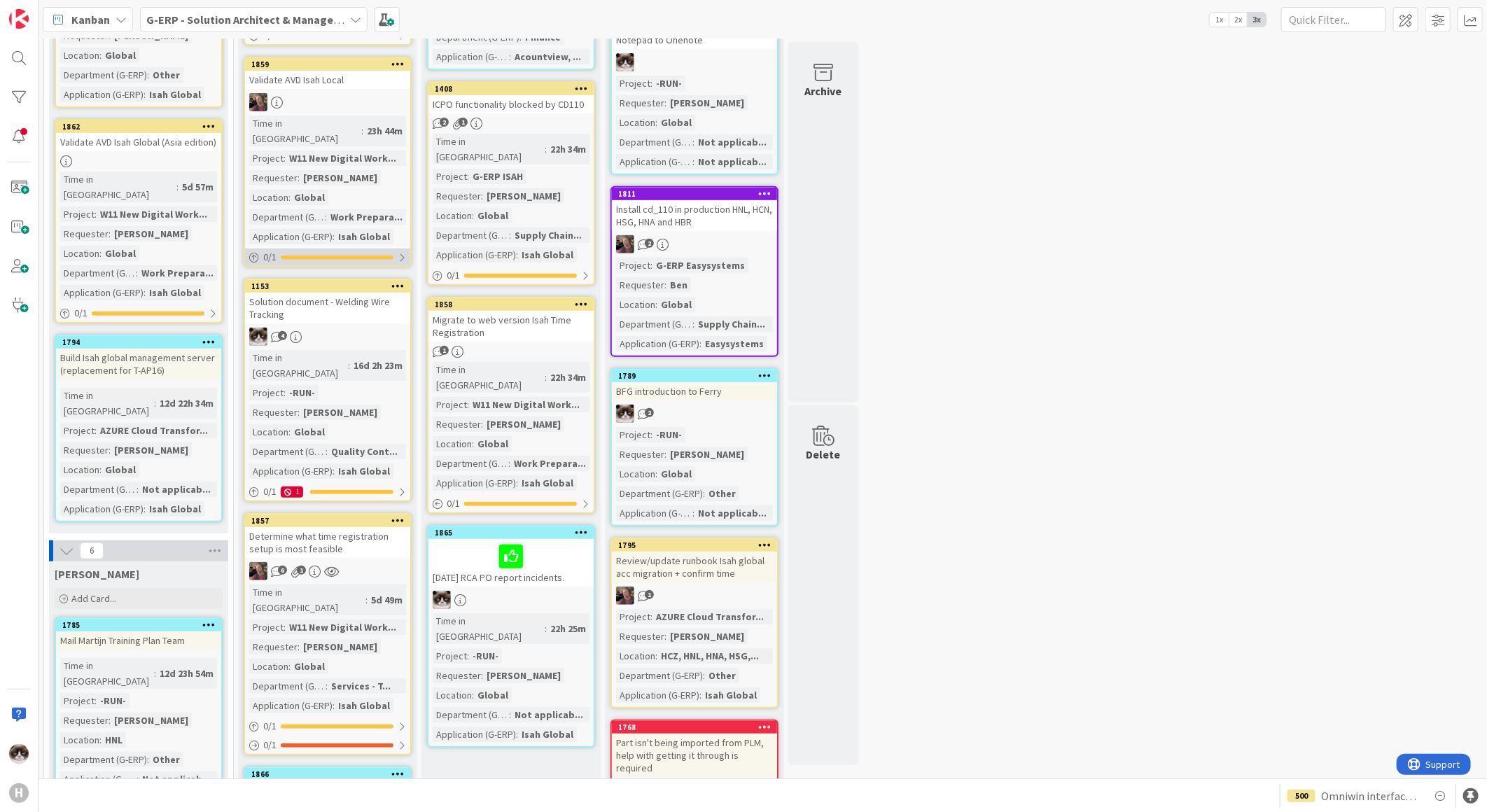
scroll to position [310, 0]
